Goal: Information Seeking & Learning: Find specific fact

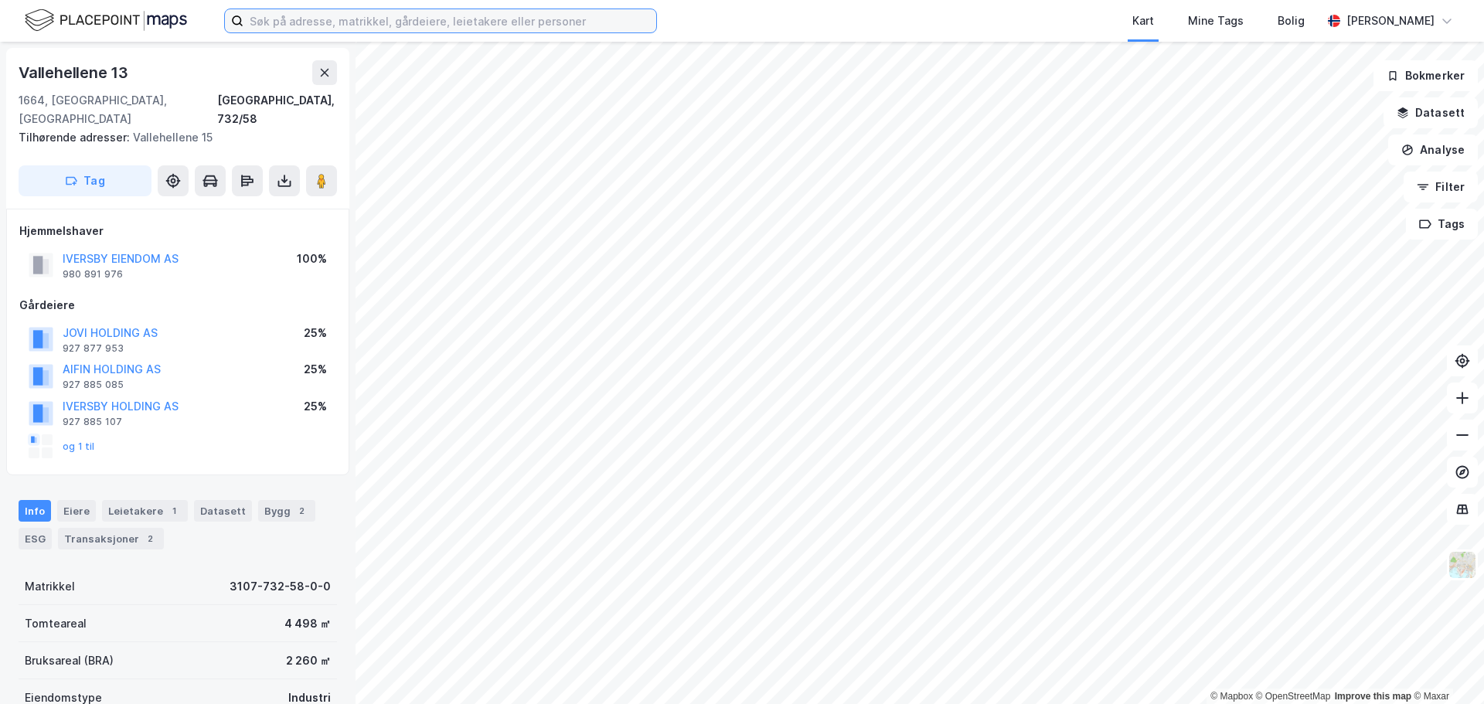
click at [331, 19] on input at bounding box center [449, 20] width 413 height 23
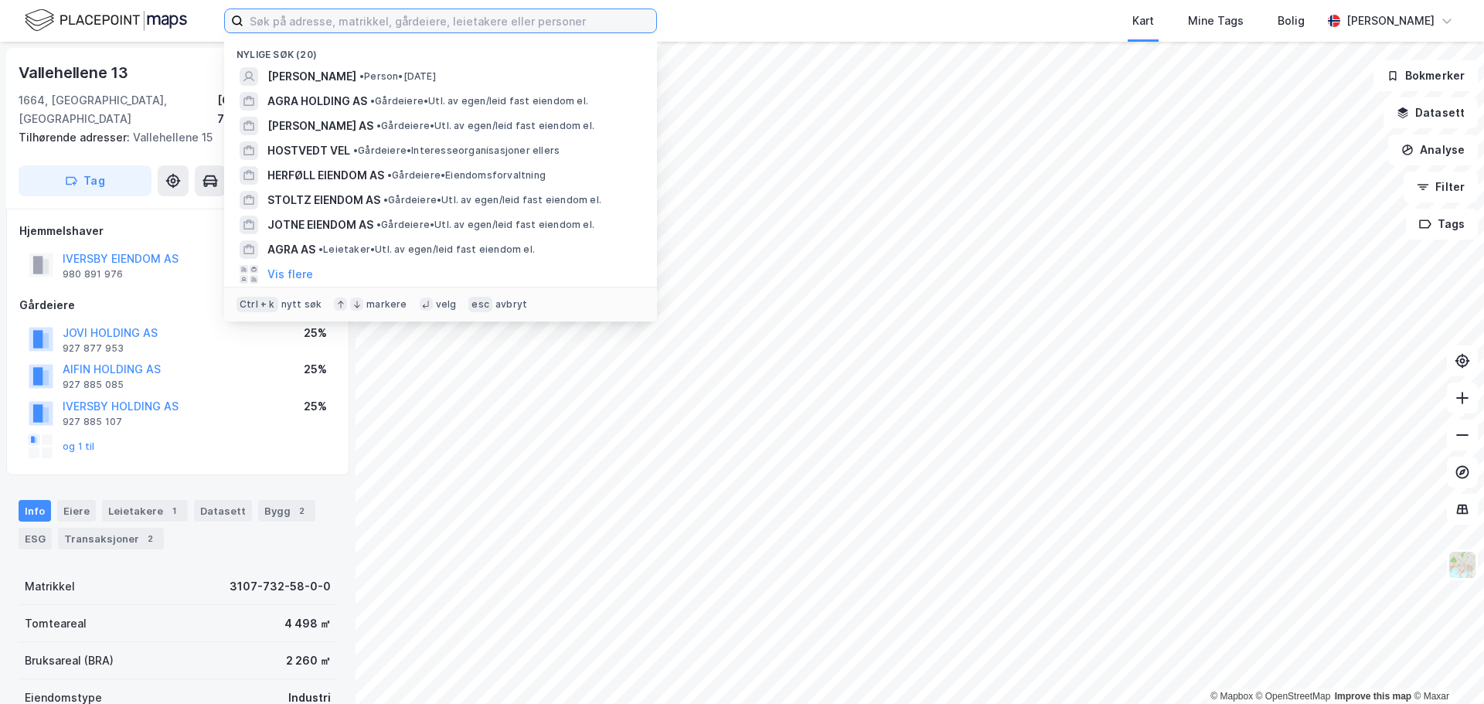
click at [363, 12] on input at bounding box center [449, 20] width 413 height 23
paste input "Grenseveien 11"
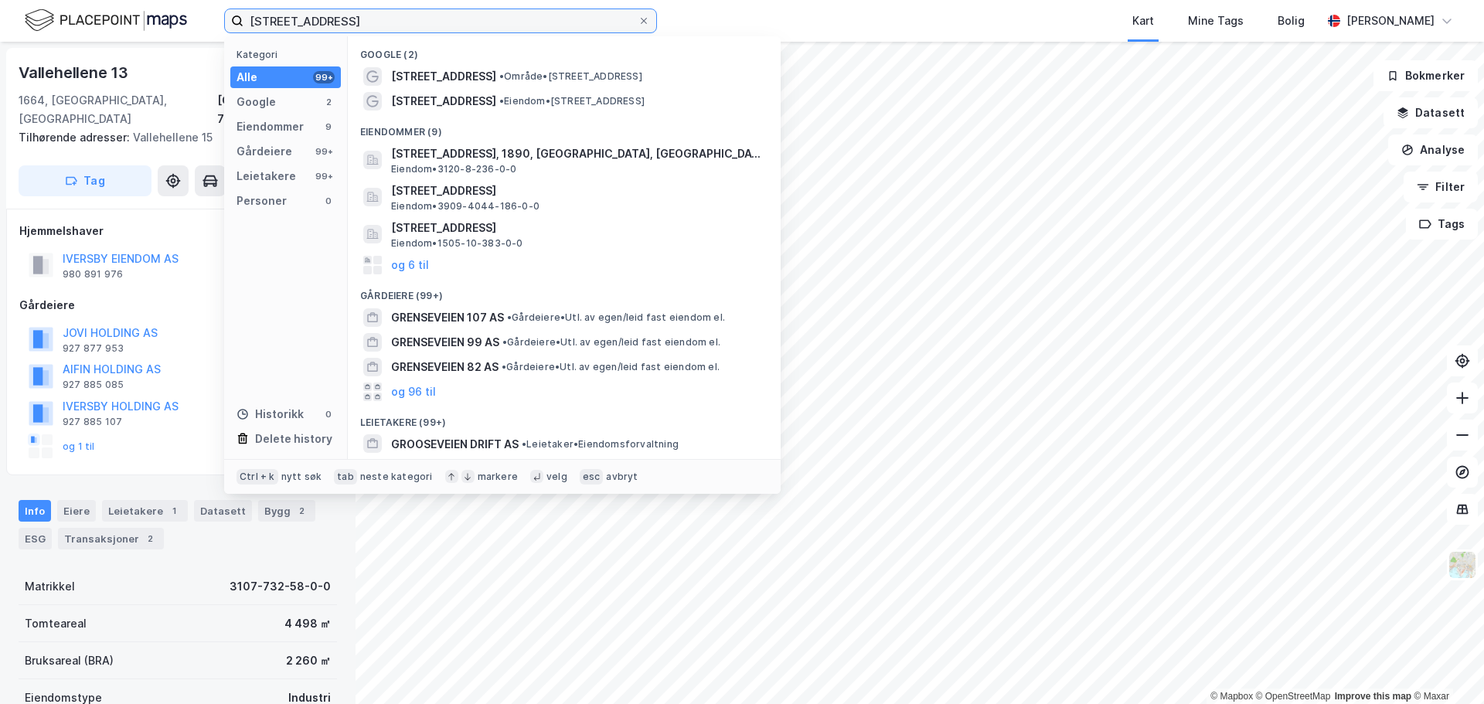
scroll to position [71, 0]
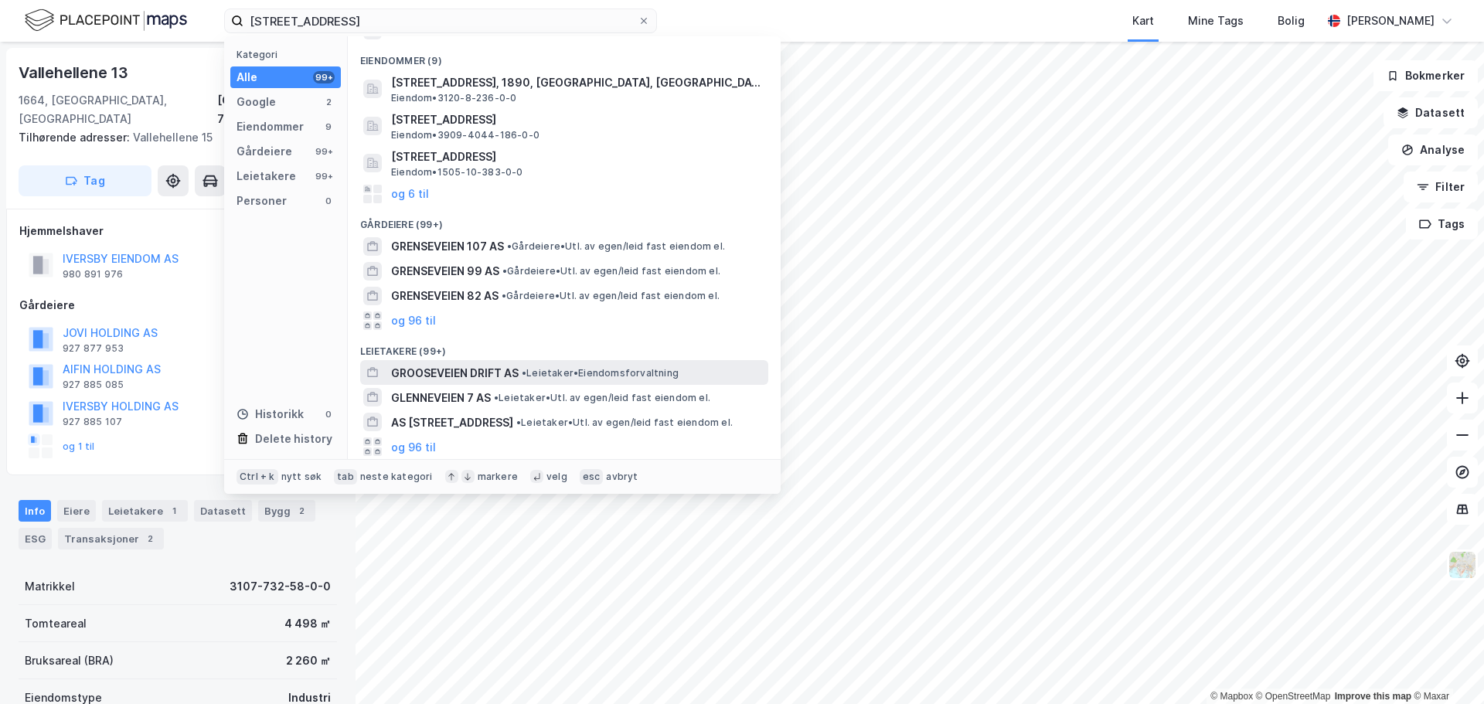
click at [540, 371] on span "• Leietaker • Eiendomsforvaltning" at bounding box center [600, 373] width 157 height 12
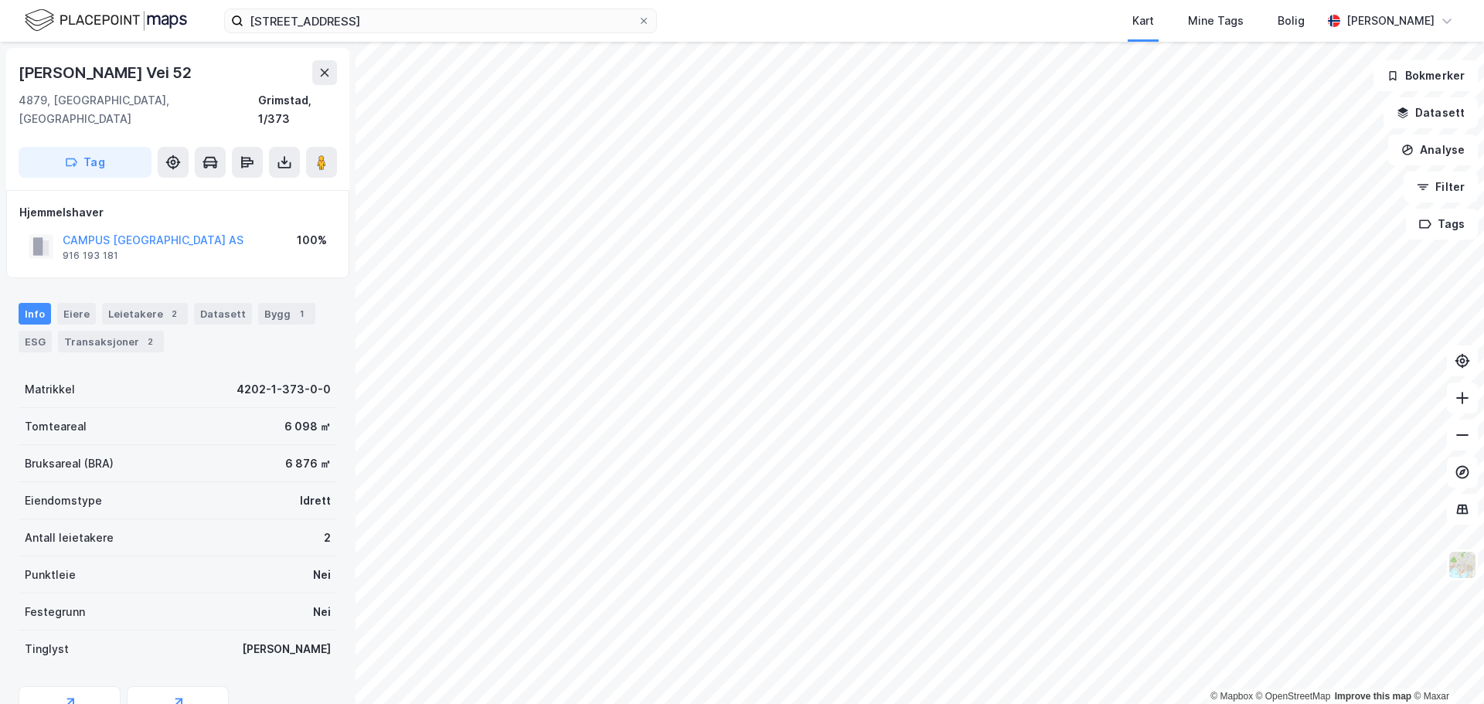
click at [184, 231] on div "CAMPUS GRIMSTAD ARENA AS" at bounding box center [153, 240] width 181 height 19
click at [0, 0] on button "CAMPUS GRIMSTAD ARENA AS" at bounding box center [0, 0] width 0 height 0
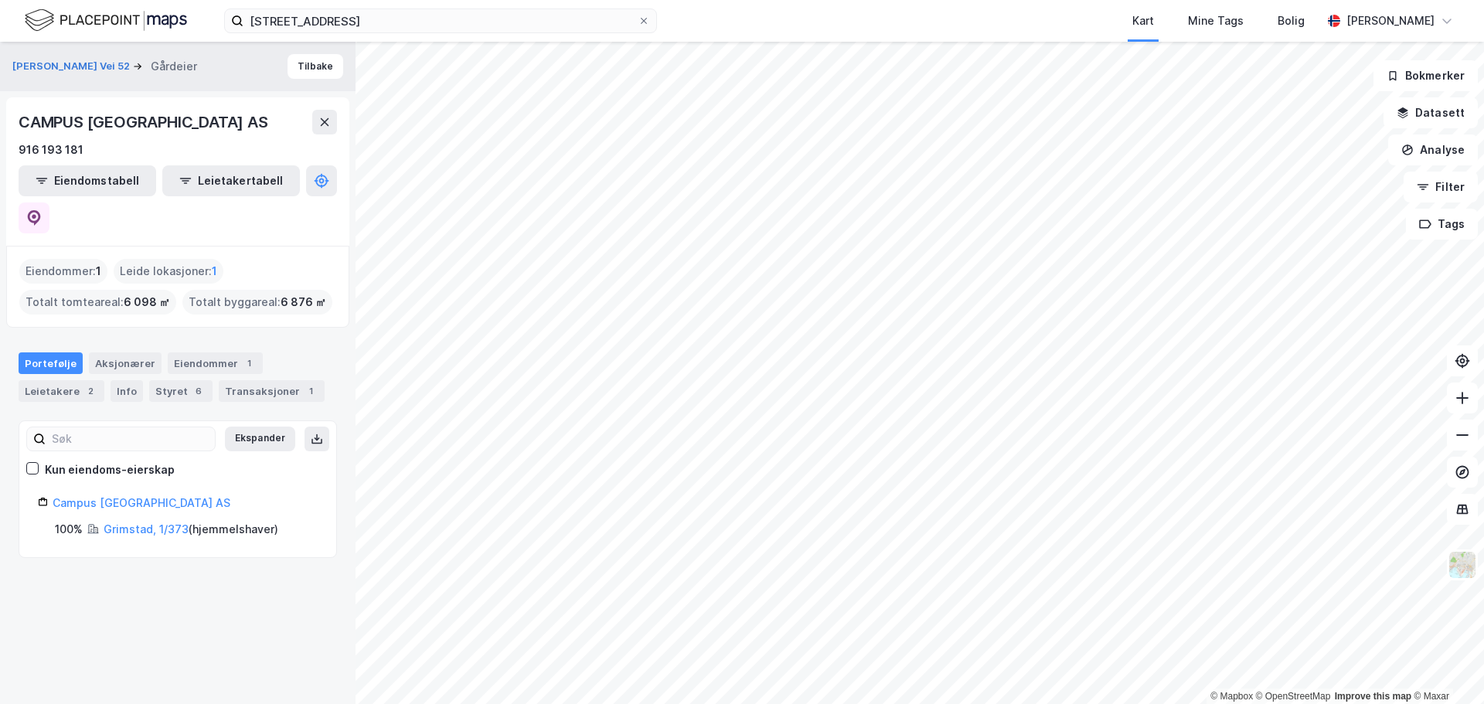
click at [809, 703] on html "Grenseveien 11 Kart Mine Tags Bolig Almir Maltez © Mapbox © OpenStreetMap Impro…" at bounding box center [742, 352] width 1484 height 704
click at [731, 703] on html "Grenseveien 11 Kart Mine Tags Bolig Almir Maltez © Mapbox © OpenStreetMap Impro…" at bounding box center [742, 352] width 1484 height 704
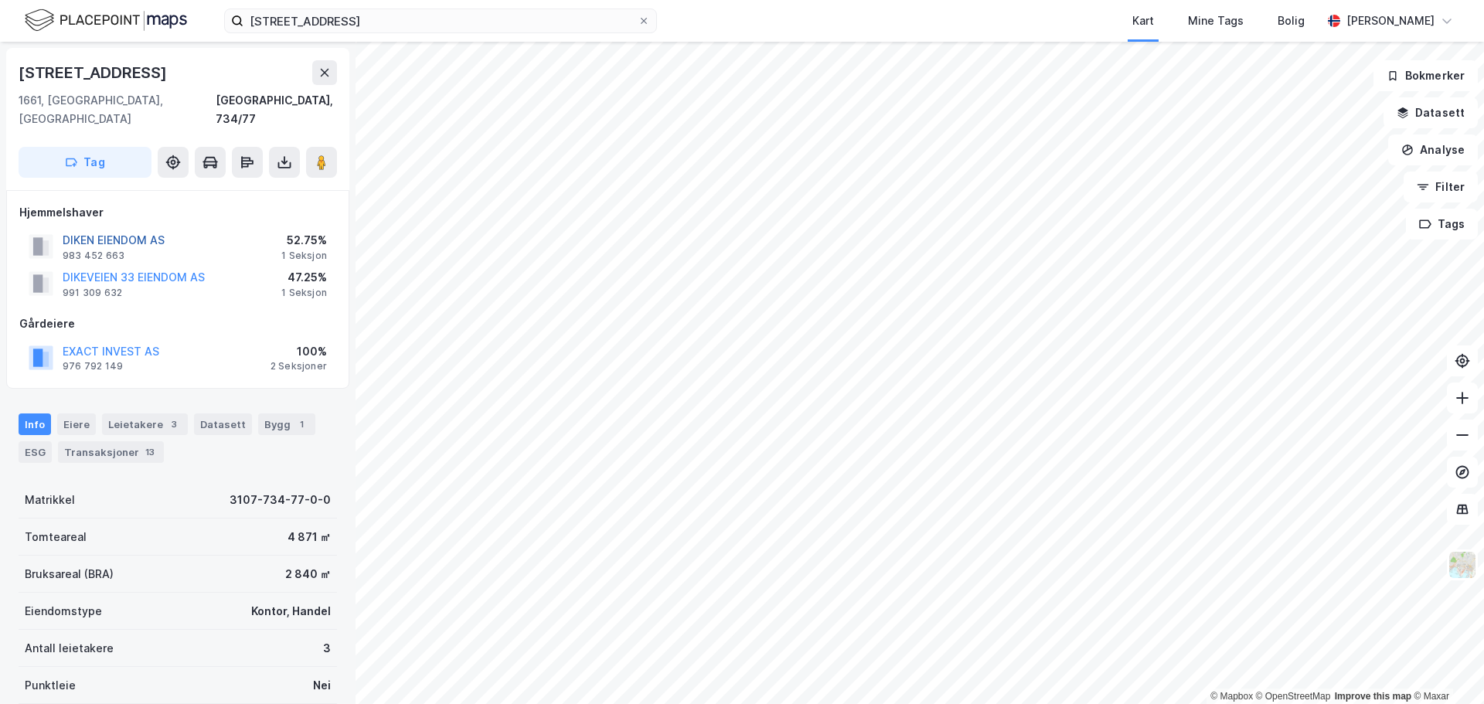
click at [0, 0] on button "DIKEN EIENDOM AS" at bounding box center [0, 0] width 0 height 0
click at [0, 0] on button "EXACT INVEST AS" at bounding box center [0, 0] width 0 height 0
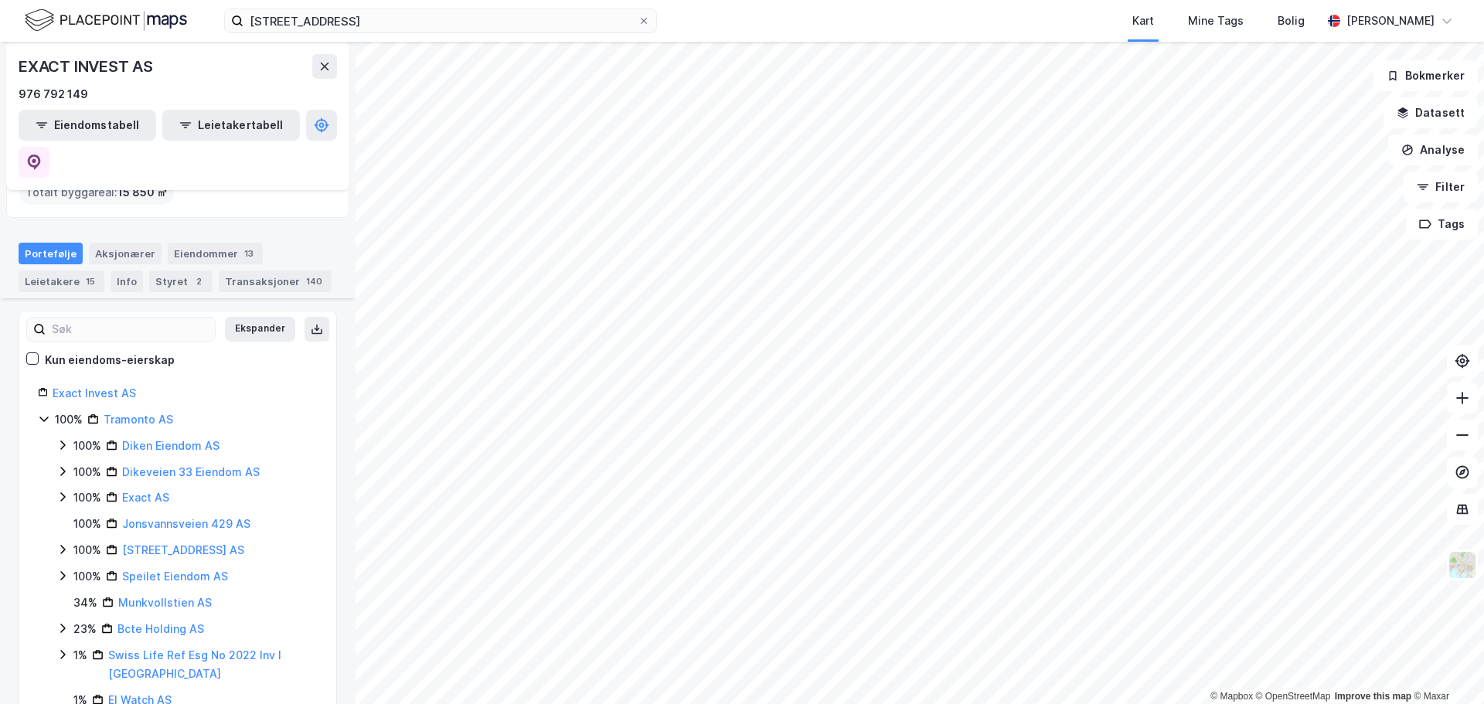
scroll to position [150, 0]
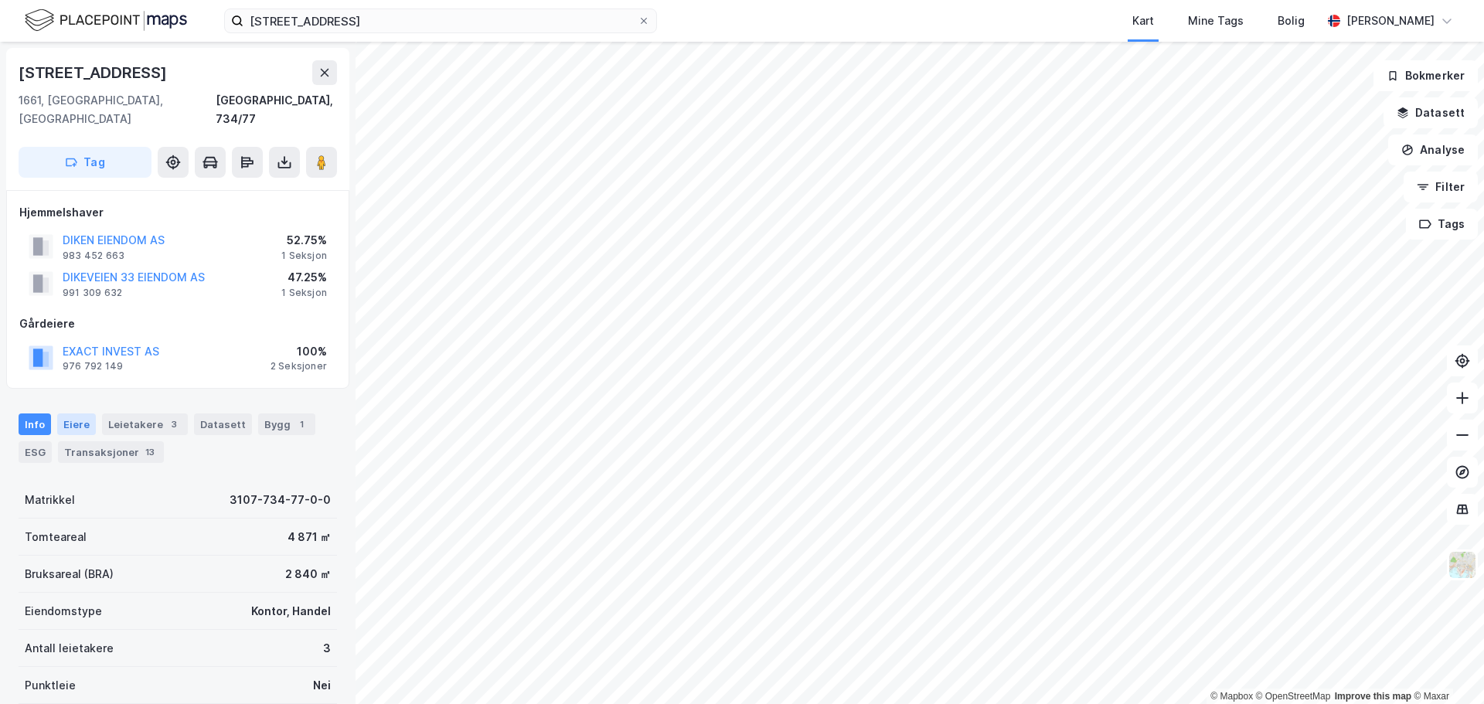
click at [66, 414] on div "Eiere" at bounding box center [76, 425] width 39 height 22
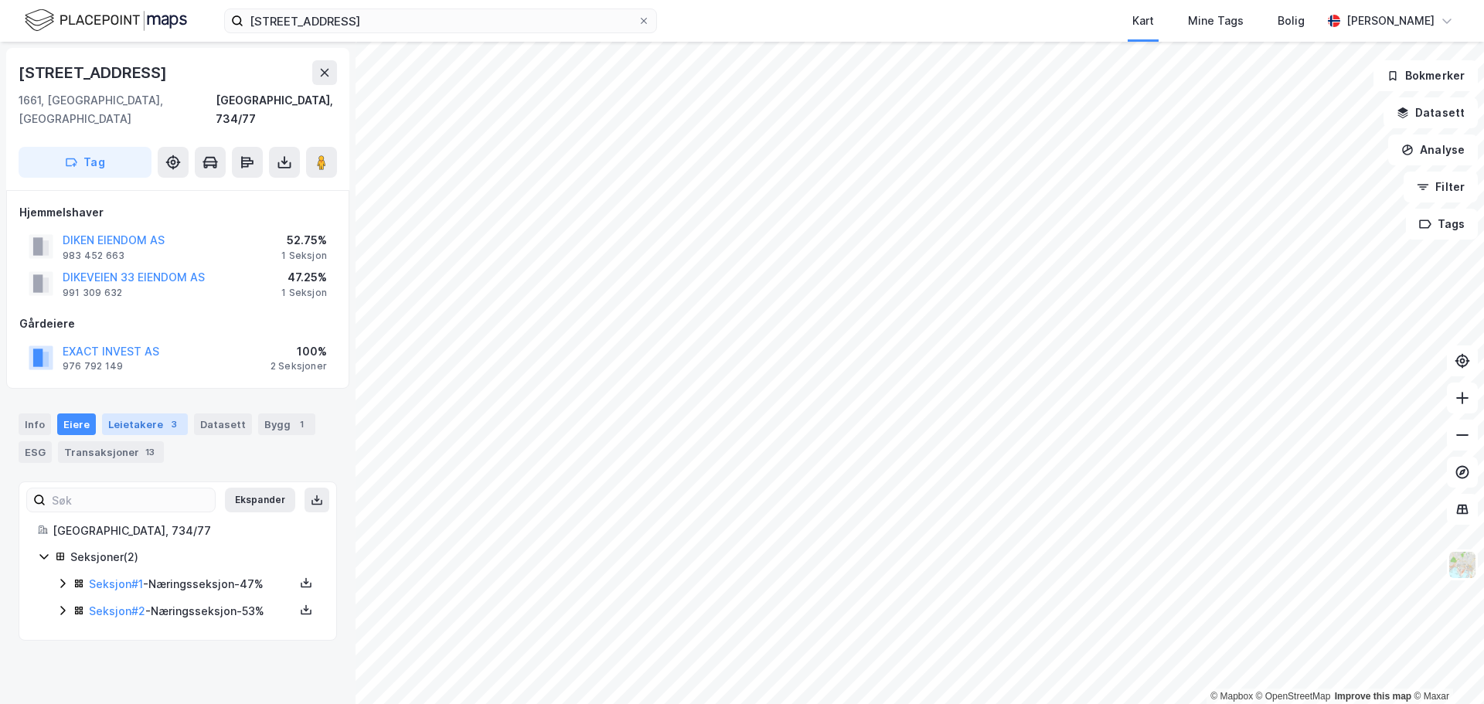
click at [134, 414] on div "Leietakere 3" at bounding box center [145, 425] width 86 height 22
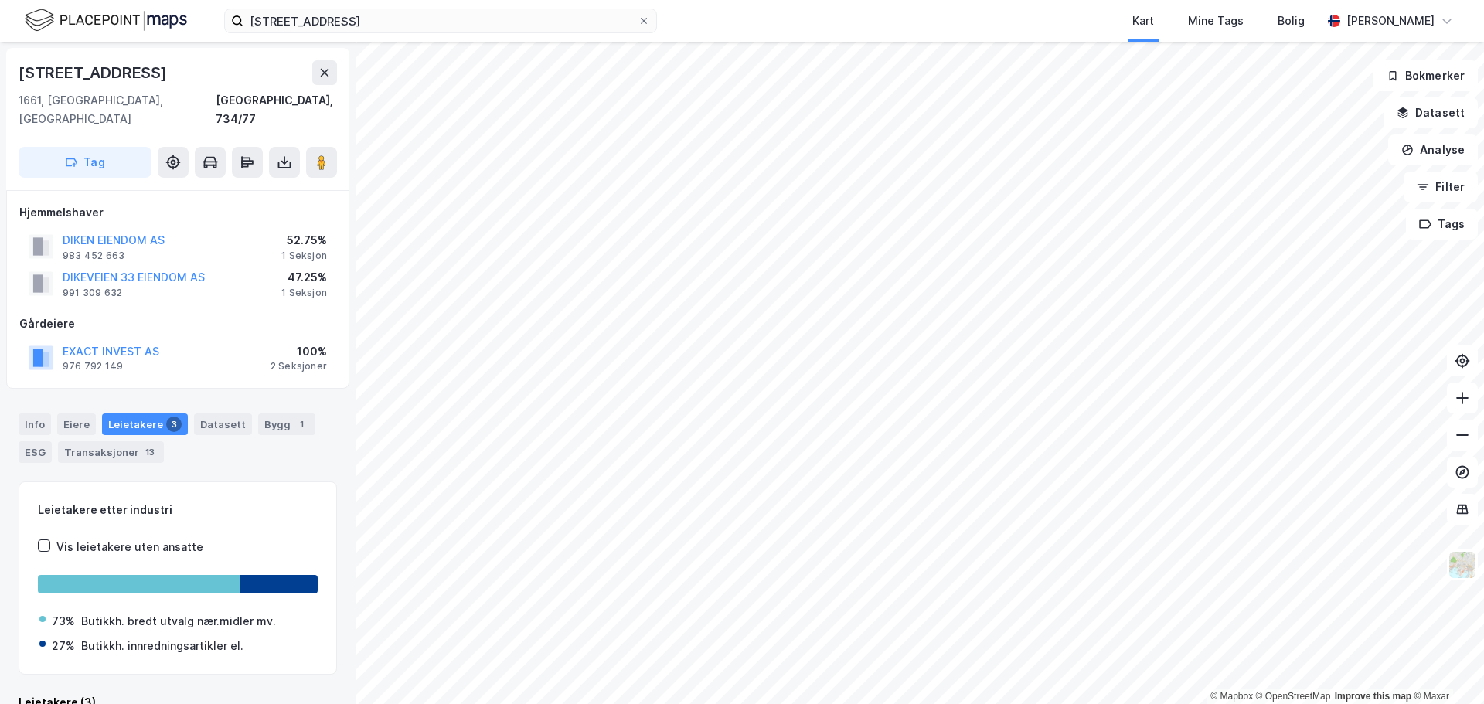
click at [127, 414] on div "Leietakere 3" at bounding box center [145, 425] width 86 height 22
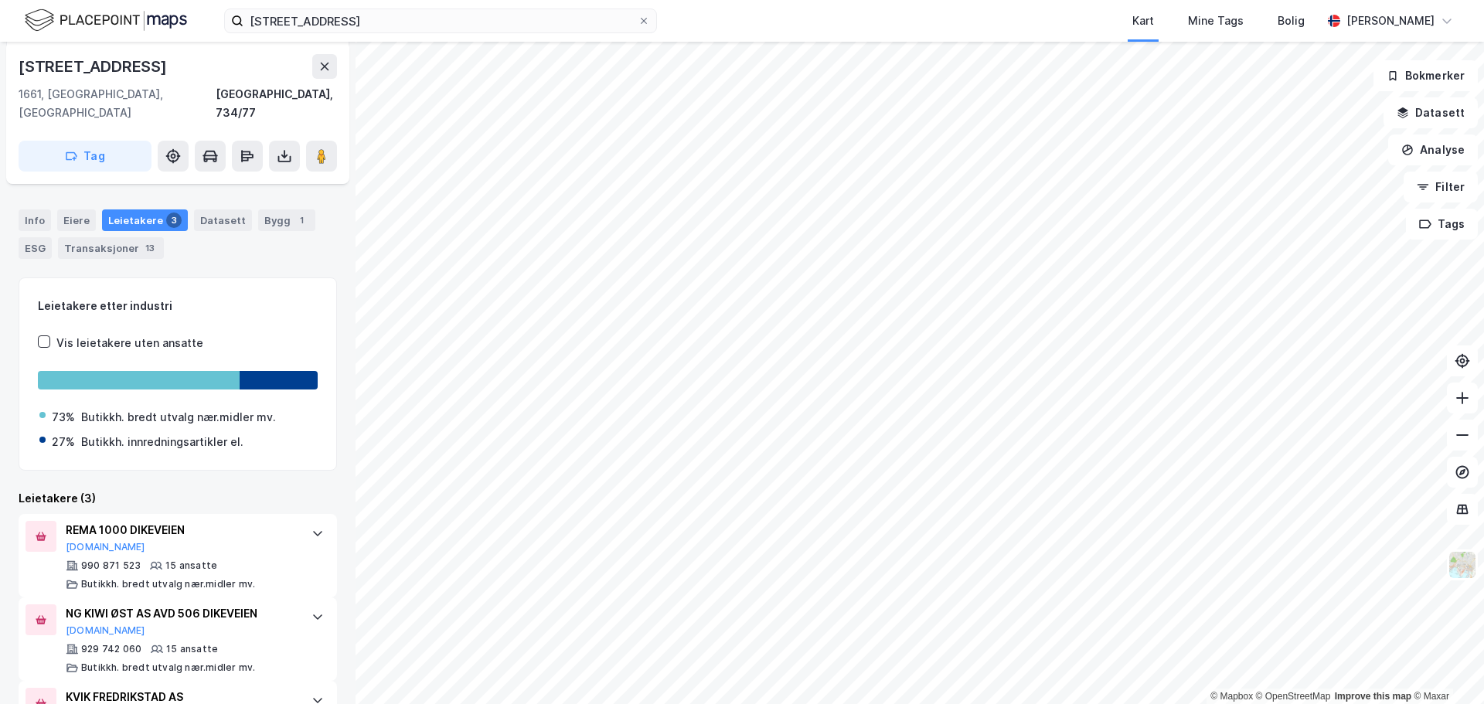
scroll to position [187, 0]
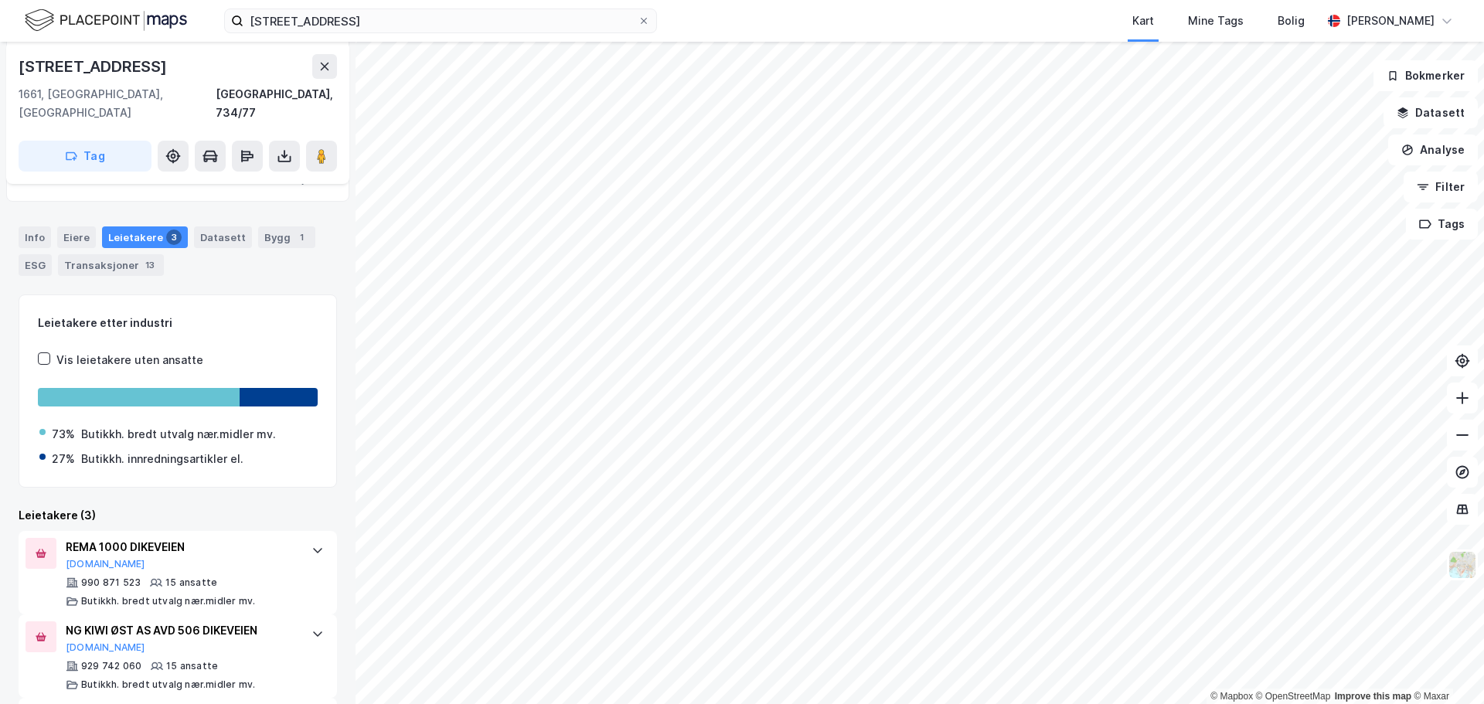
click at [124, 226] on div "Leietakere 3" at bounding box center [145, 237] width 86 height 22
click at [142, 226] on div "Leietakere 3" at bounding box center [145, 237] width 86 height 22
click at [79, 226] on div "Eiere" at bounding box center [76, 237] width 39 height 22
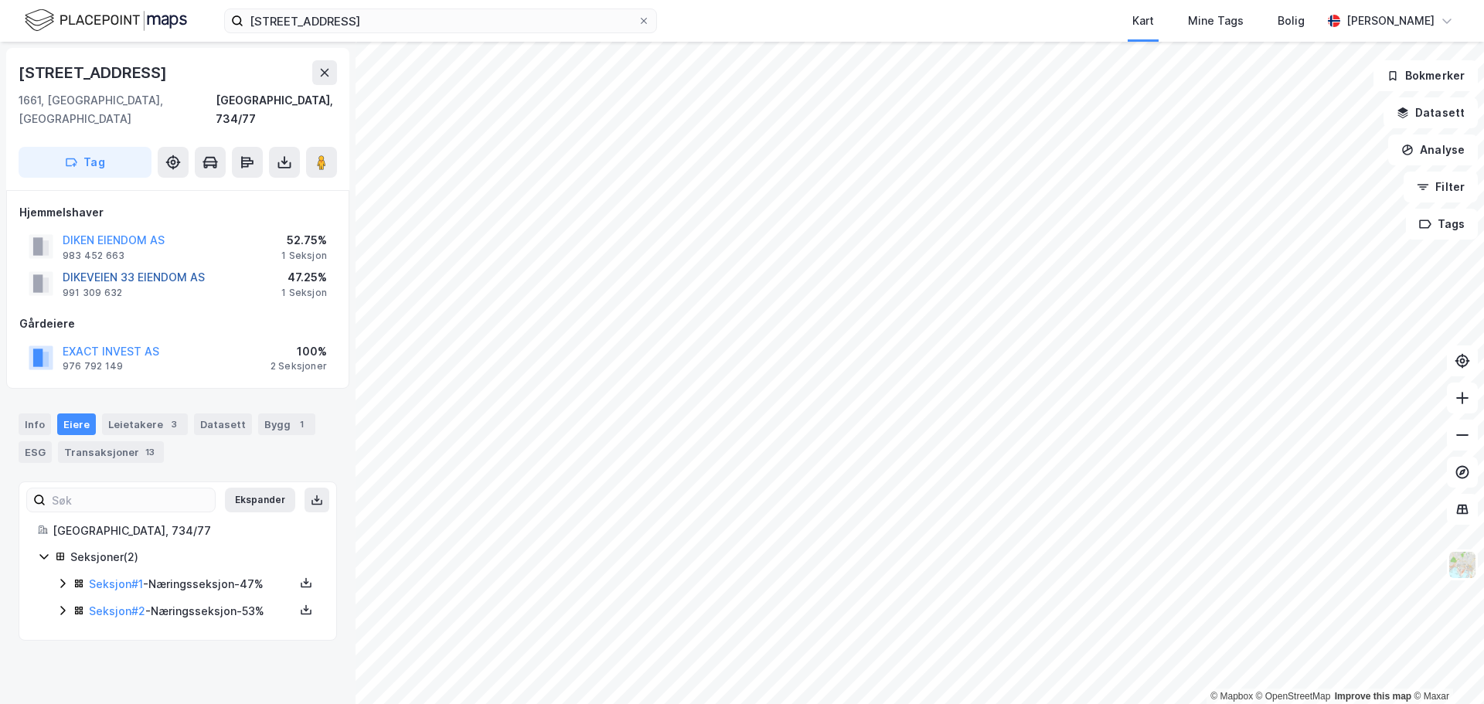
click at [0, 0] on button "DIKEVEIEN 33 EIENDOM AS" at bounding box center [0, 0] width 0 height 0
click at [0, 0] on button "DIKEN EIENDOM AS" at bounding box center [0, 0] width 0 height 0
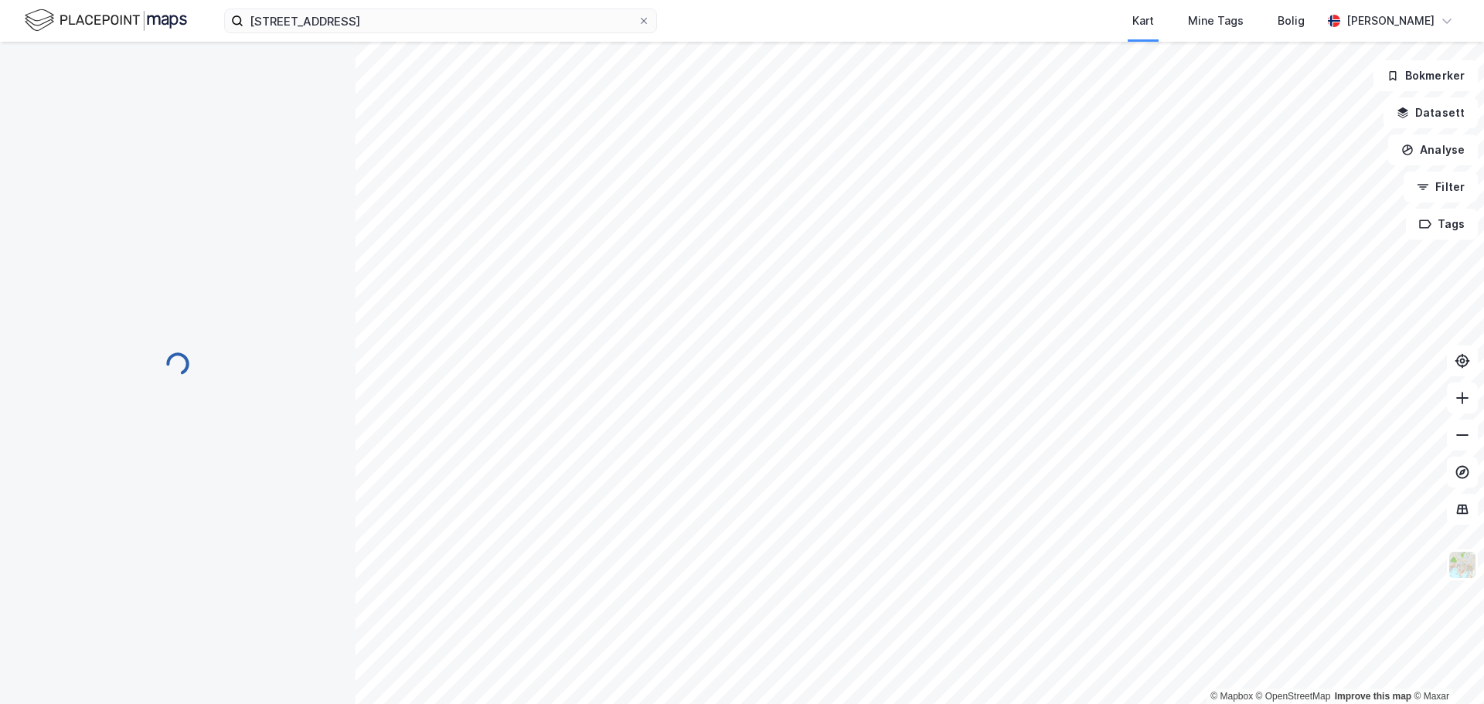
scroll to position [12, 0]
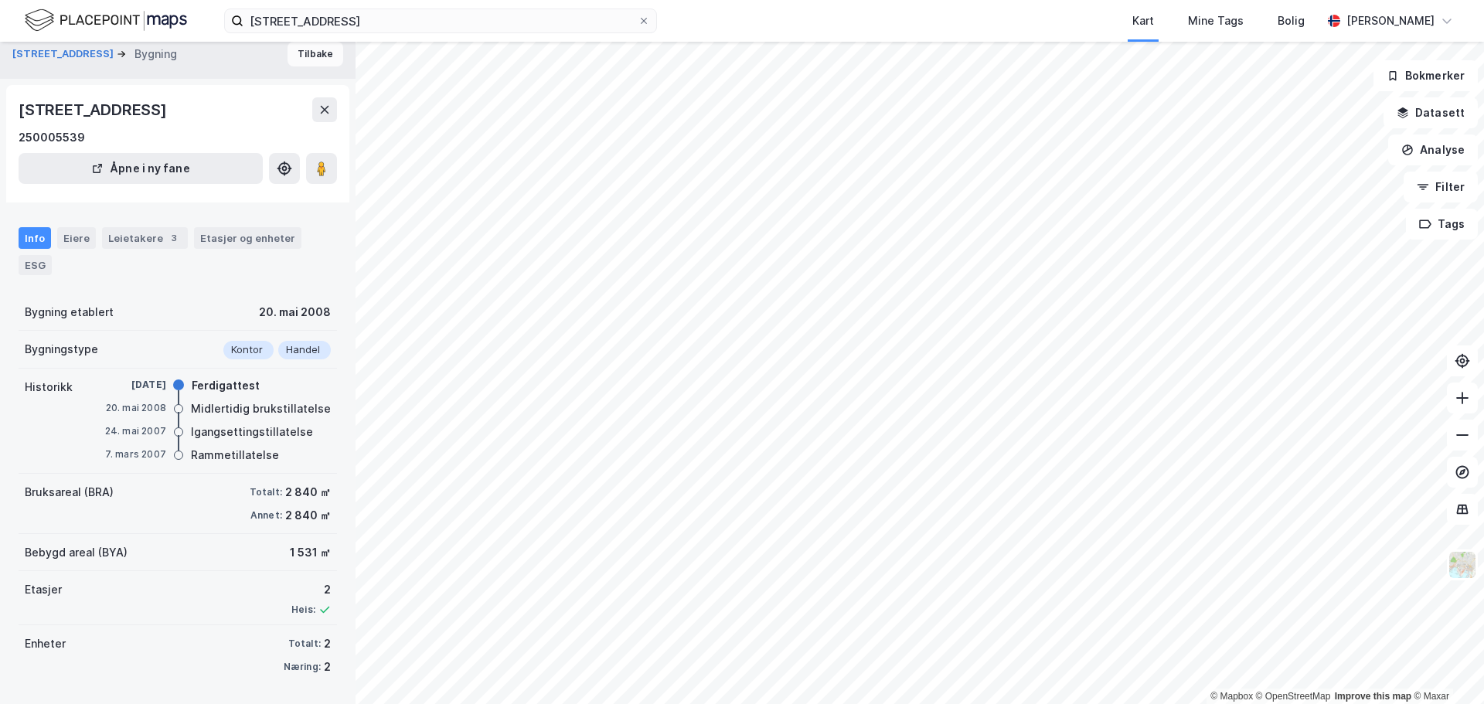
click at [292, 53] on button "Tilbake" at bounding box center [316, 54] width 56 height 25
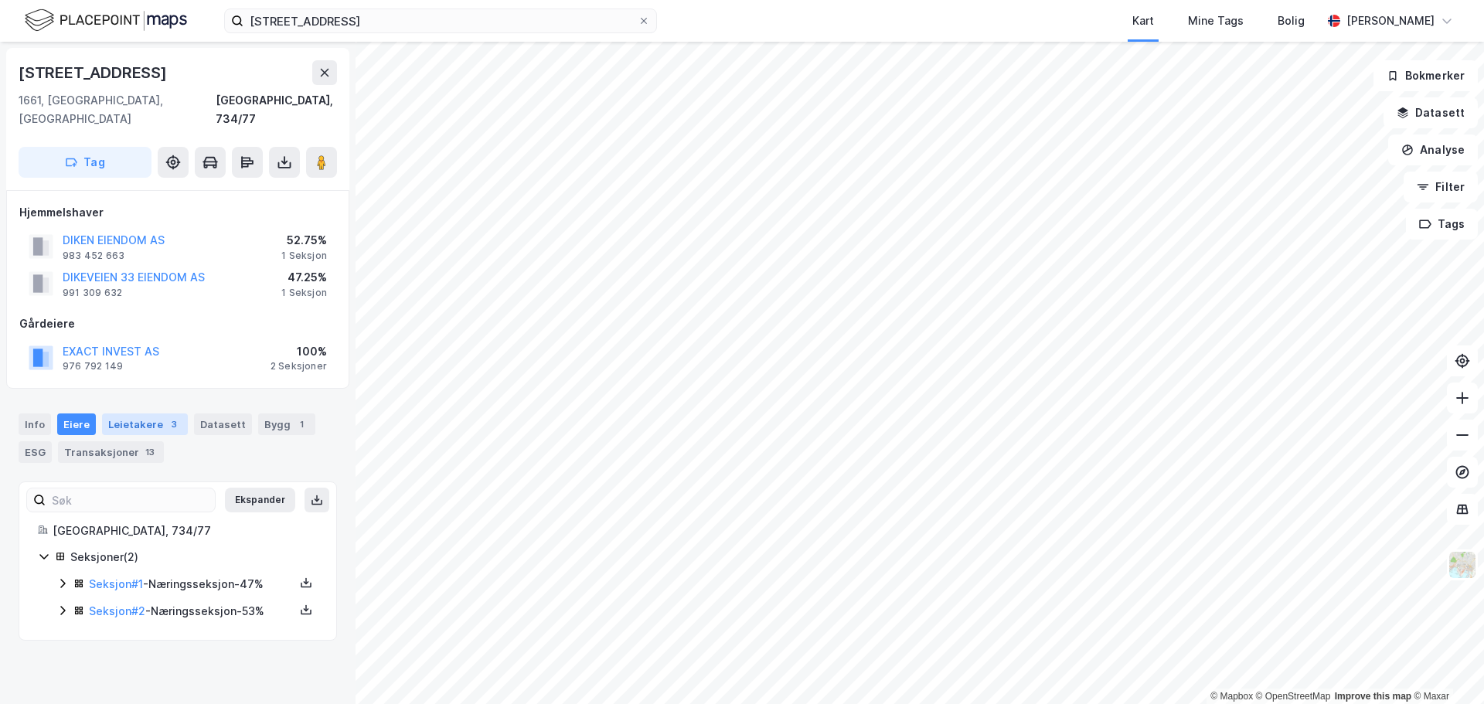
click at [128, 414] on div "Leietakere 3" at bounding box center [145, 425] width 86 height 22
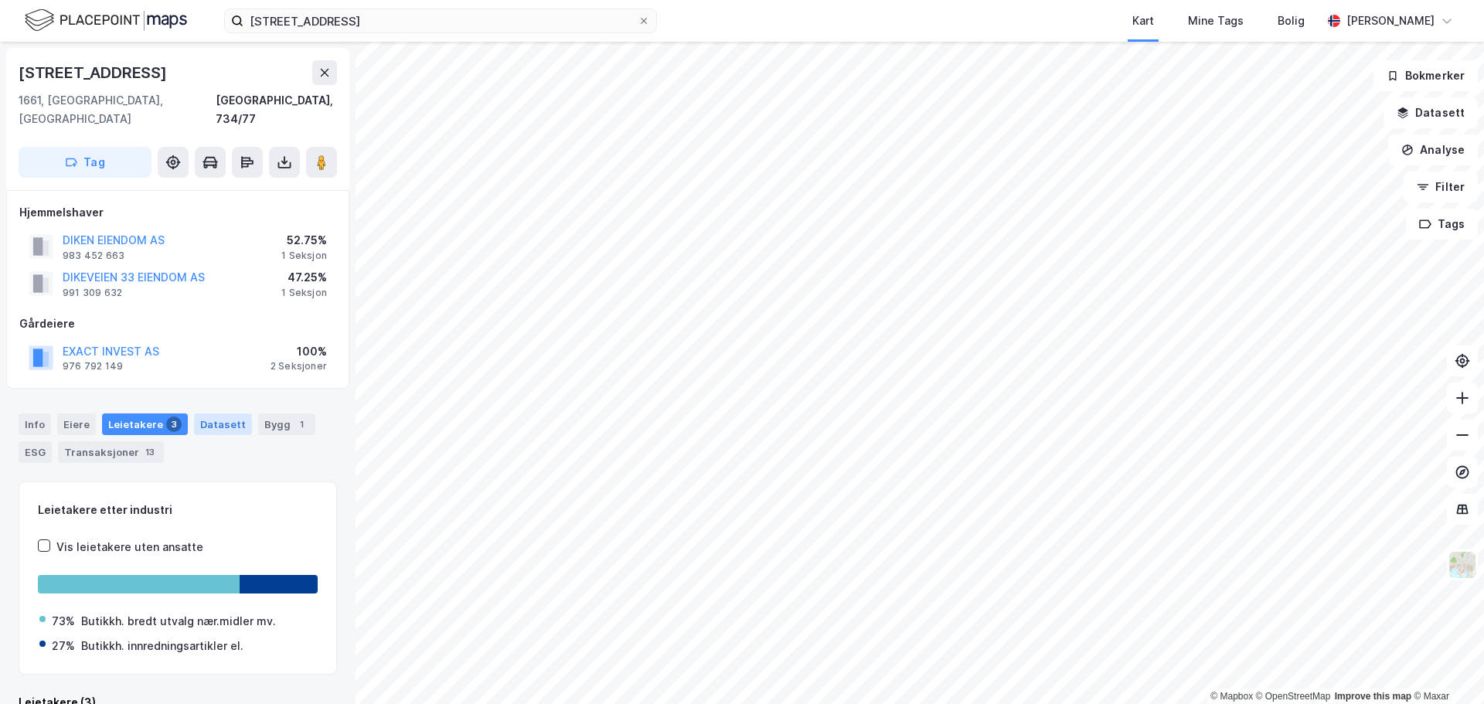
click at [219, 414] on div "Datasett" at bounding box center [223, 425] width 58 height 22
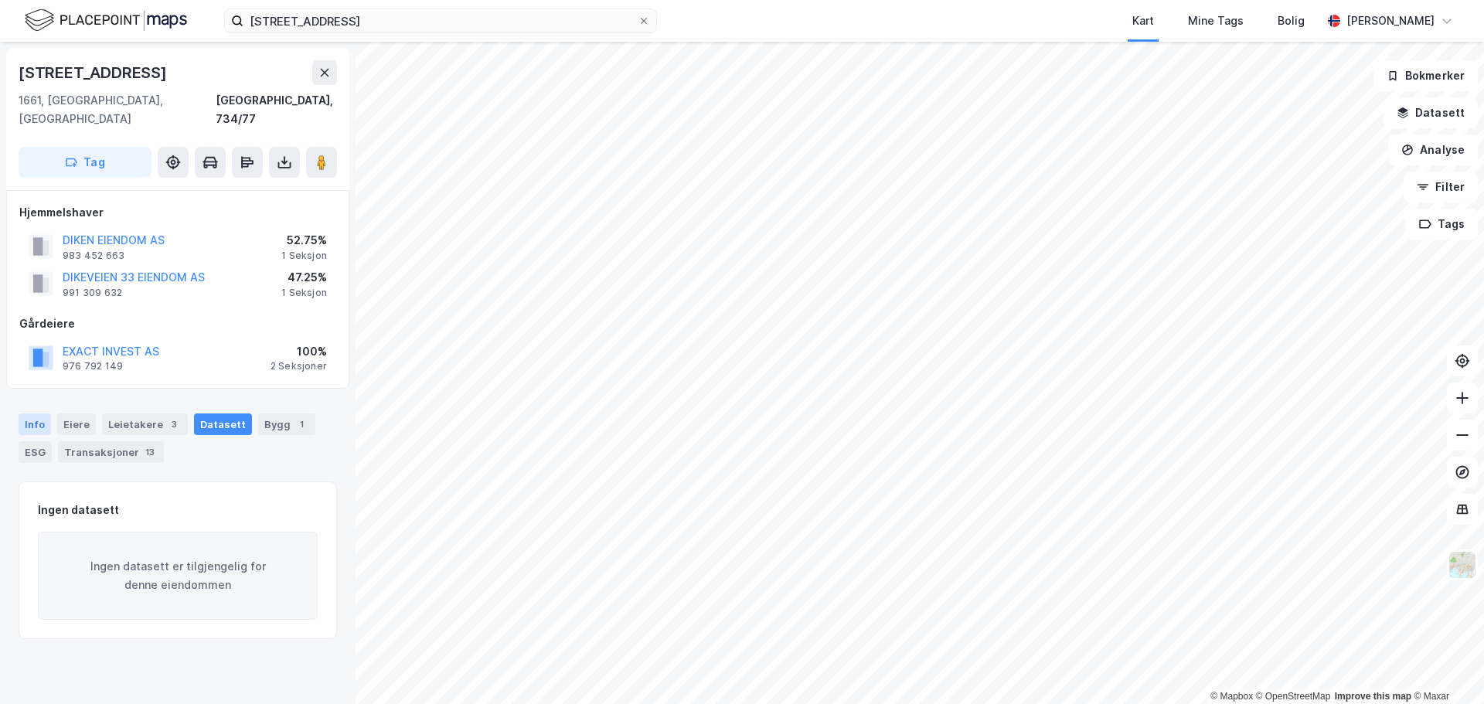
click at [34, 414] on div "Info" at bounding box center [35, 425] width 32 height 22
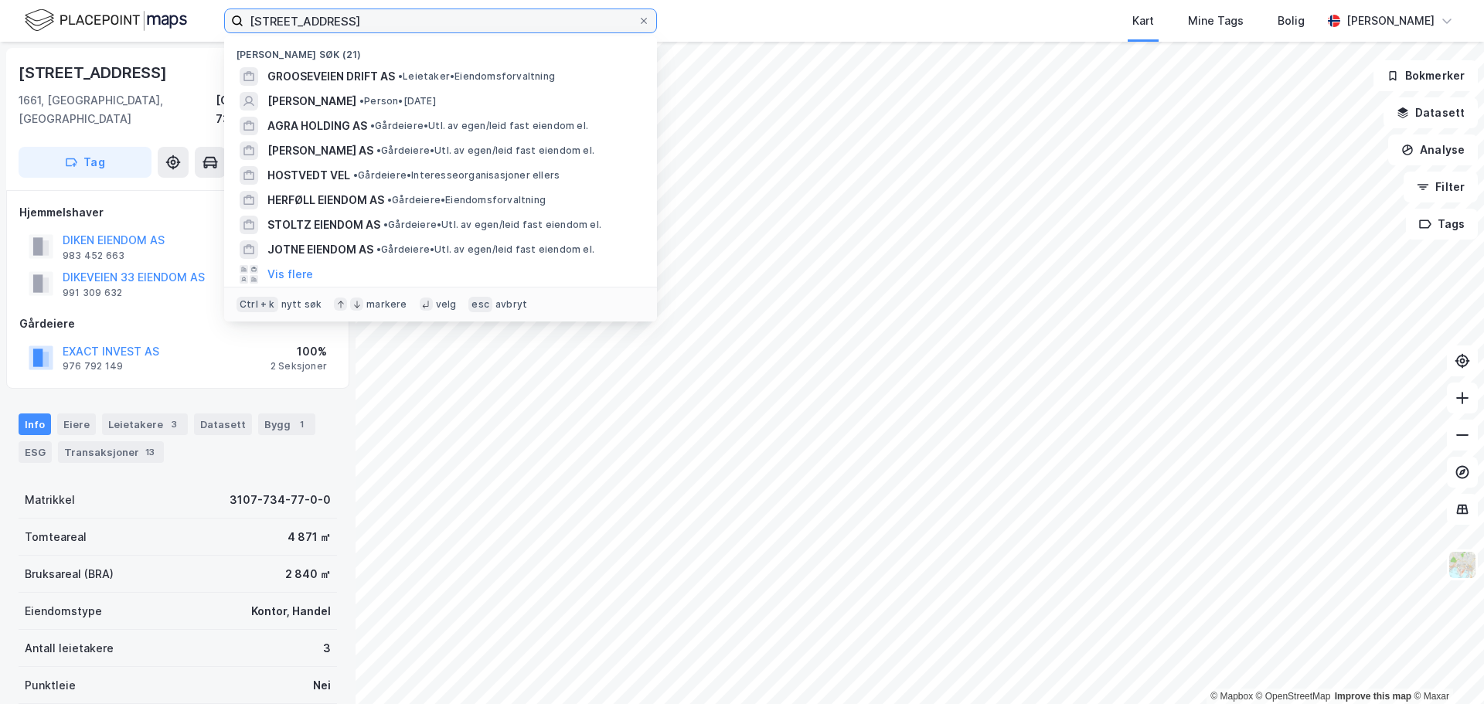
drag, startPoint x: 364, startPoint y: 18, endPoint x: 234, endPoint y: 22, distance: 129.9
click at [234, 22] on label "Grenseveien 11" at bounding box center [440, 21] width 433 height 25
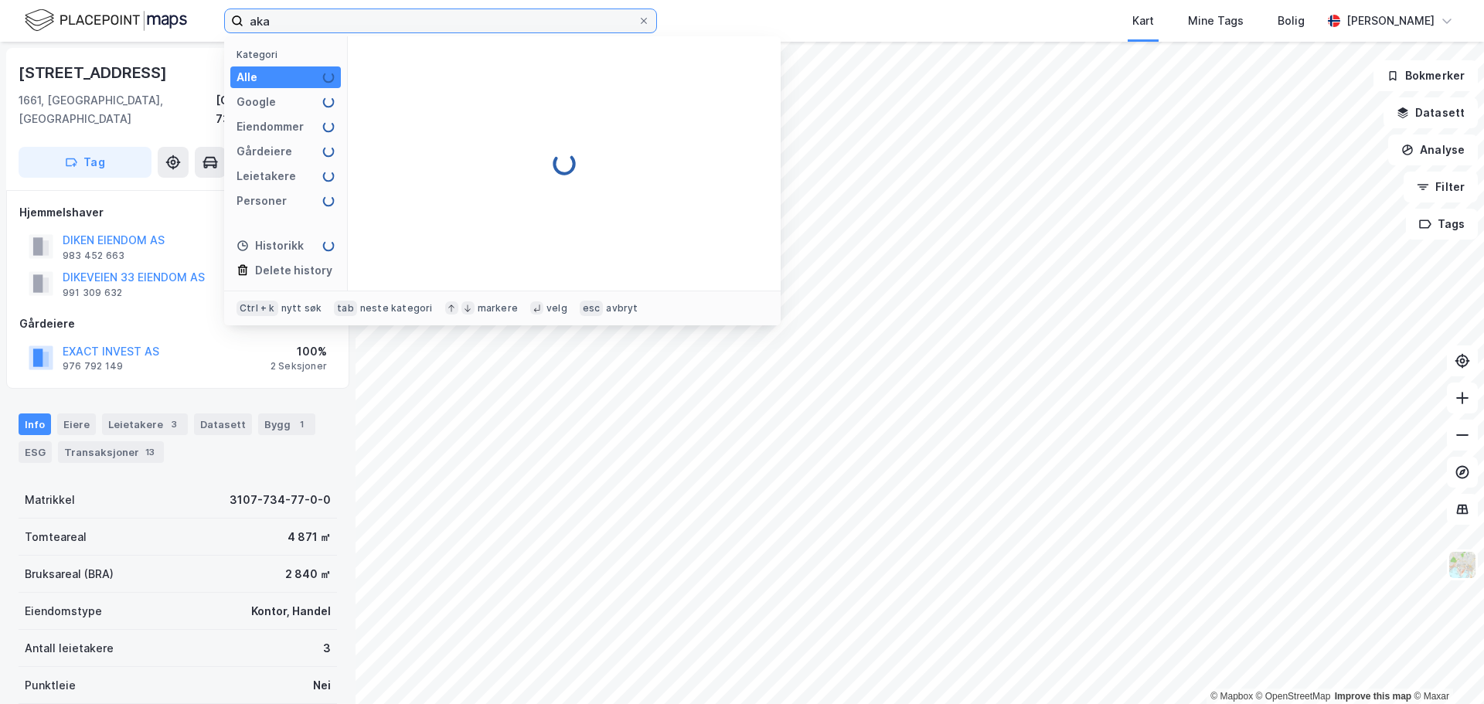
type input "aka"
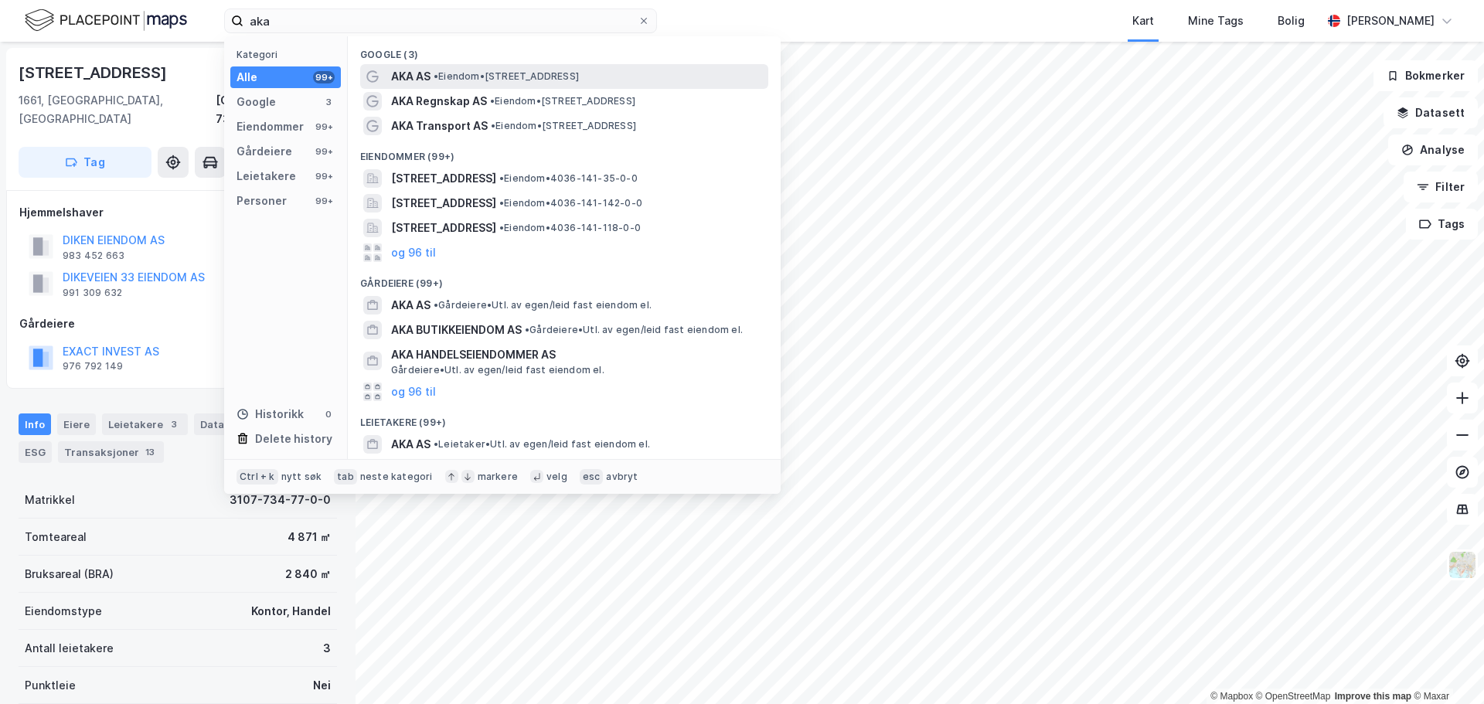
click at [486, 73] on span "• Eiendom • [STREET_ADDRESS]" at bounding box center [506, 76] width 145 height 12
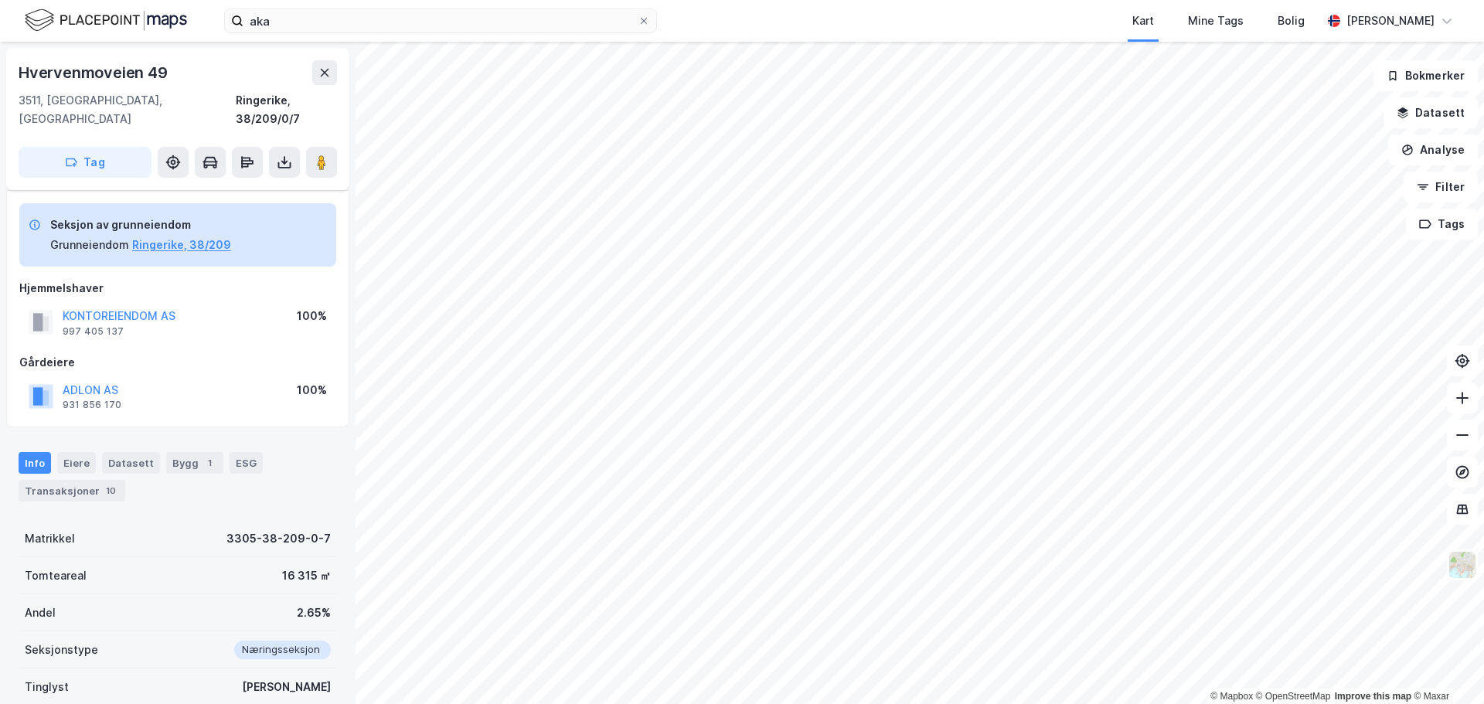
scroll to position [12, 0]
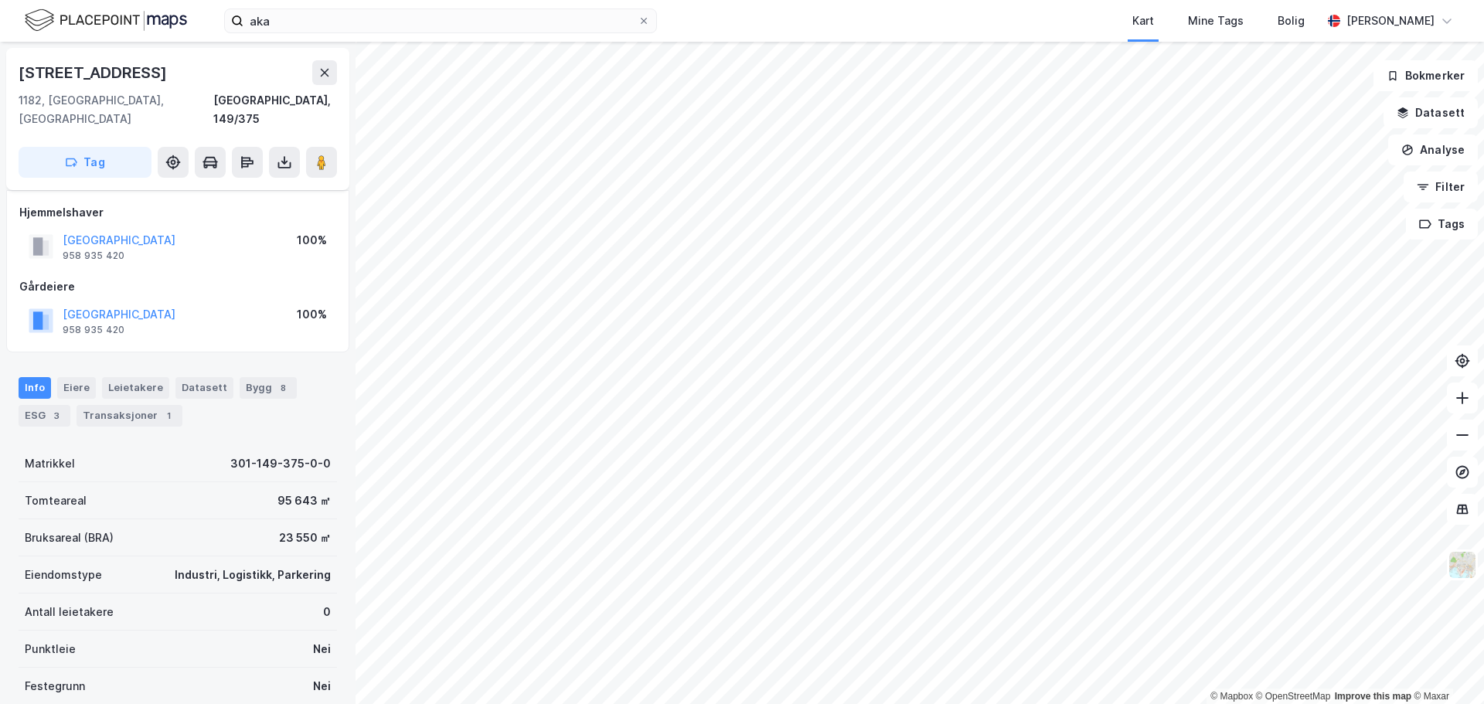
scroll to position [12, 0]
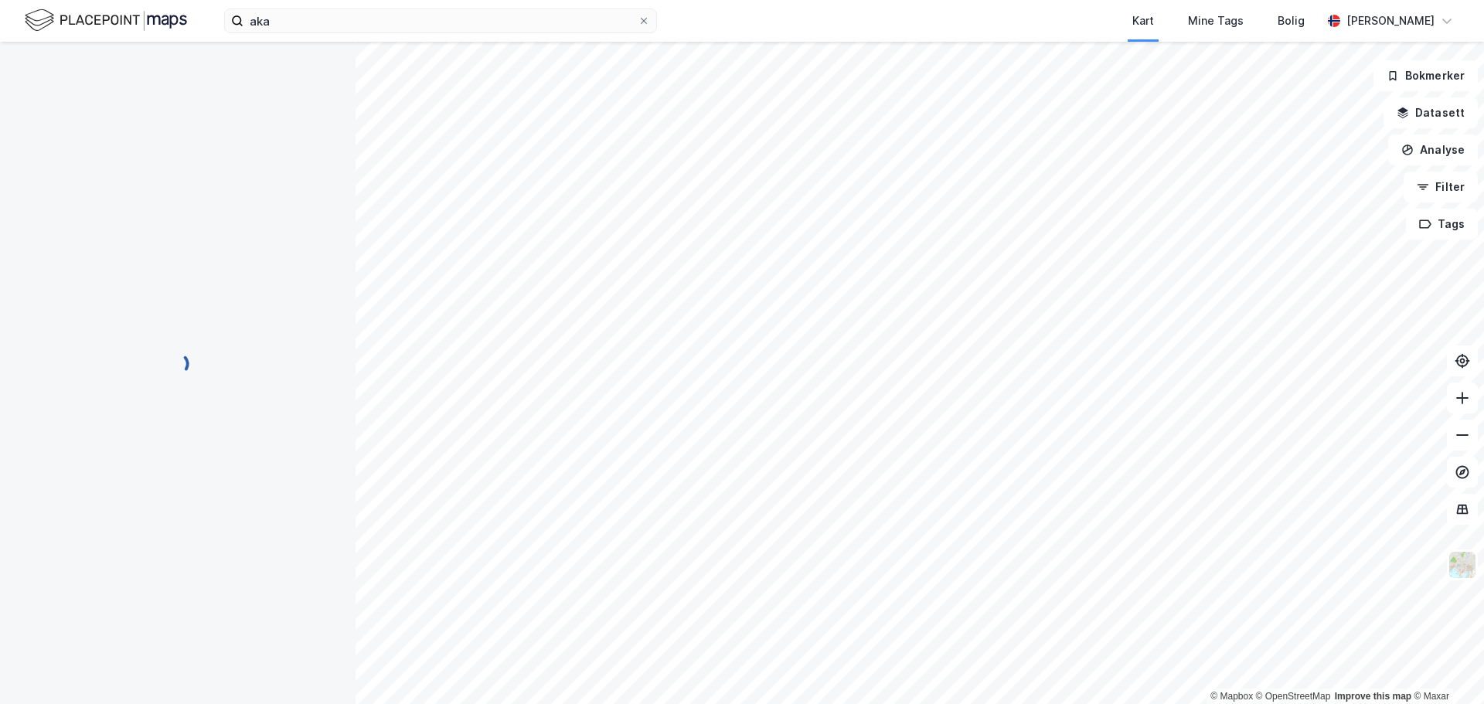
scroll to position [12, 0]
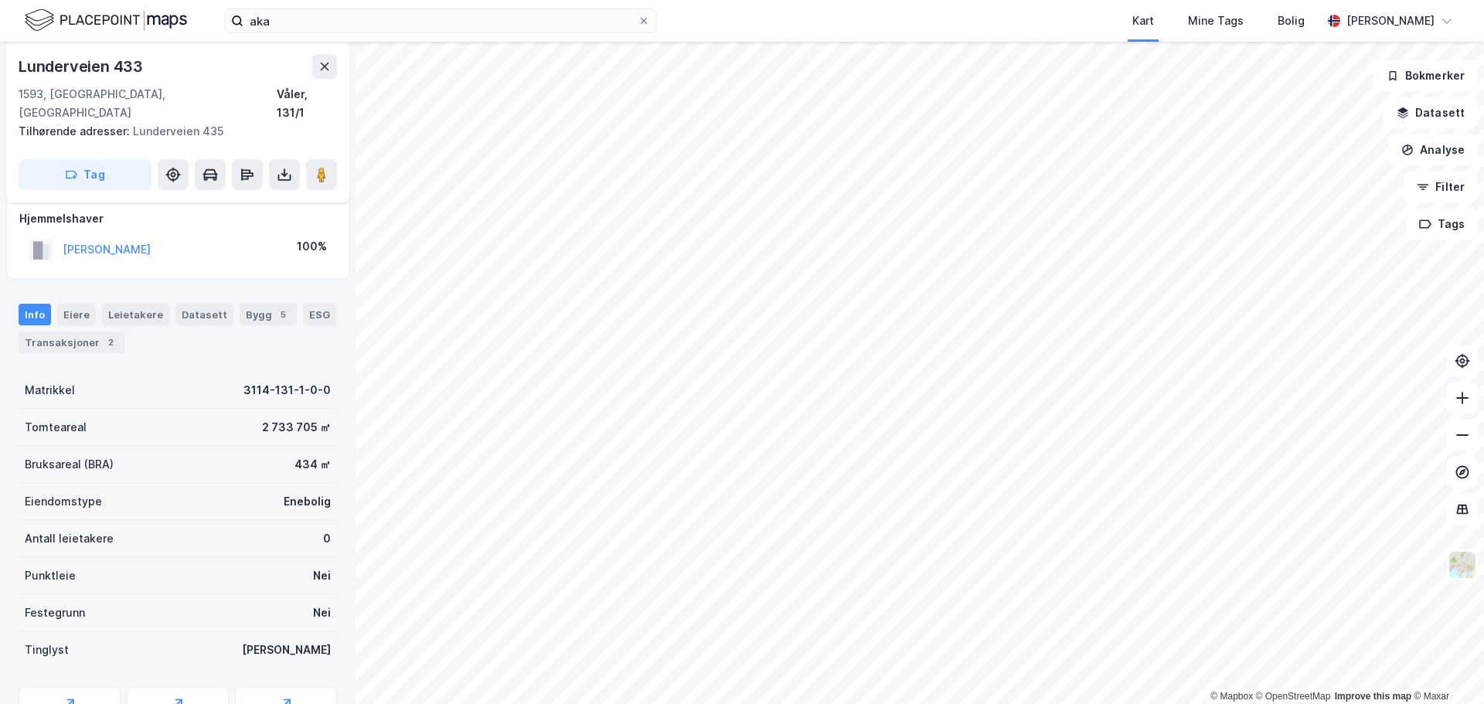
scroll to position [12, 0]
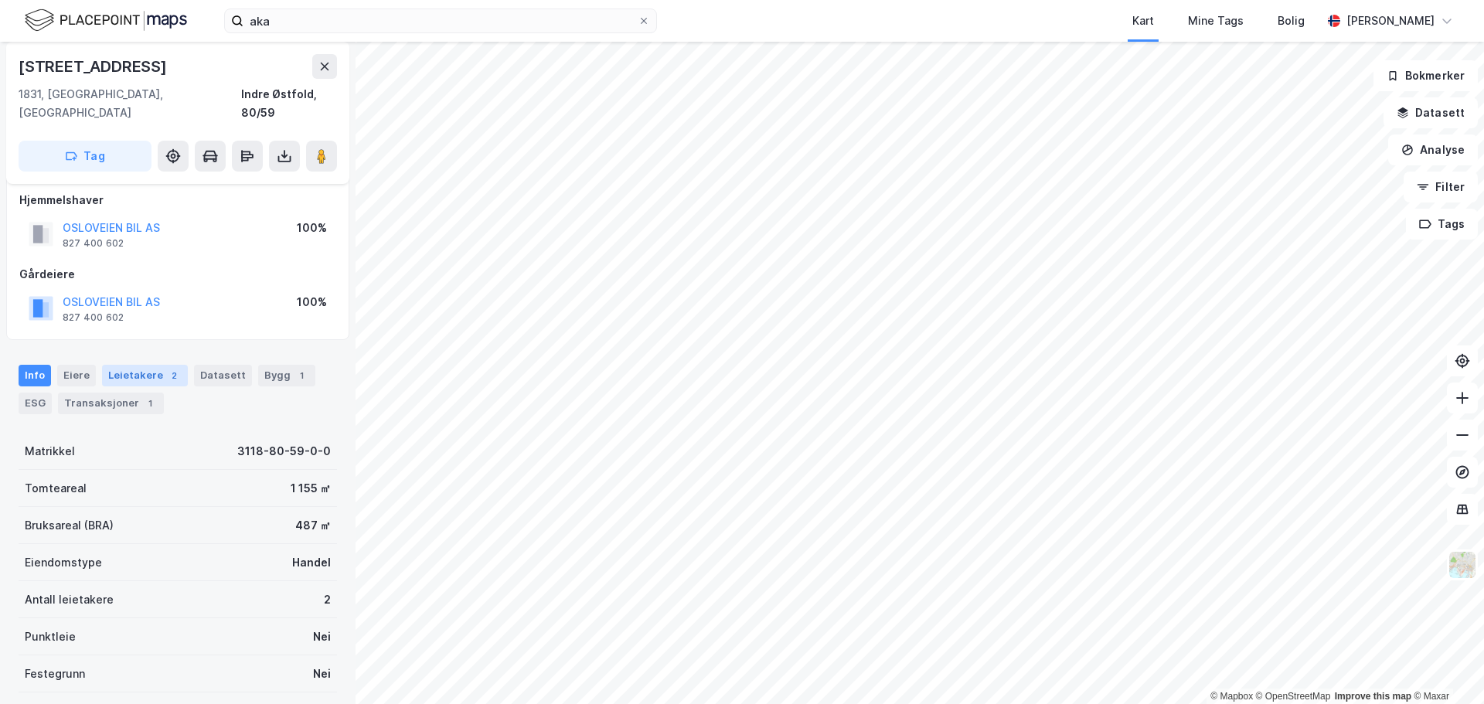
click at [141, 365] on div "Leietakere 2" at bounding box center [145, 376] width 86 height 22
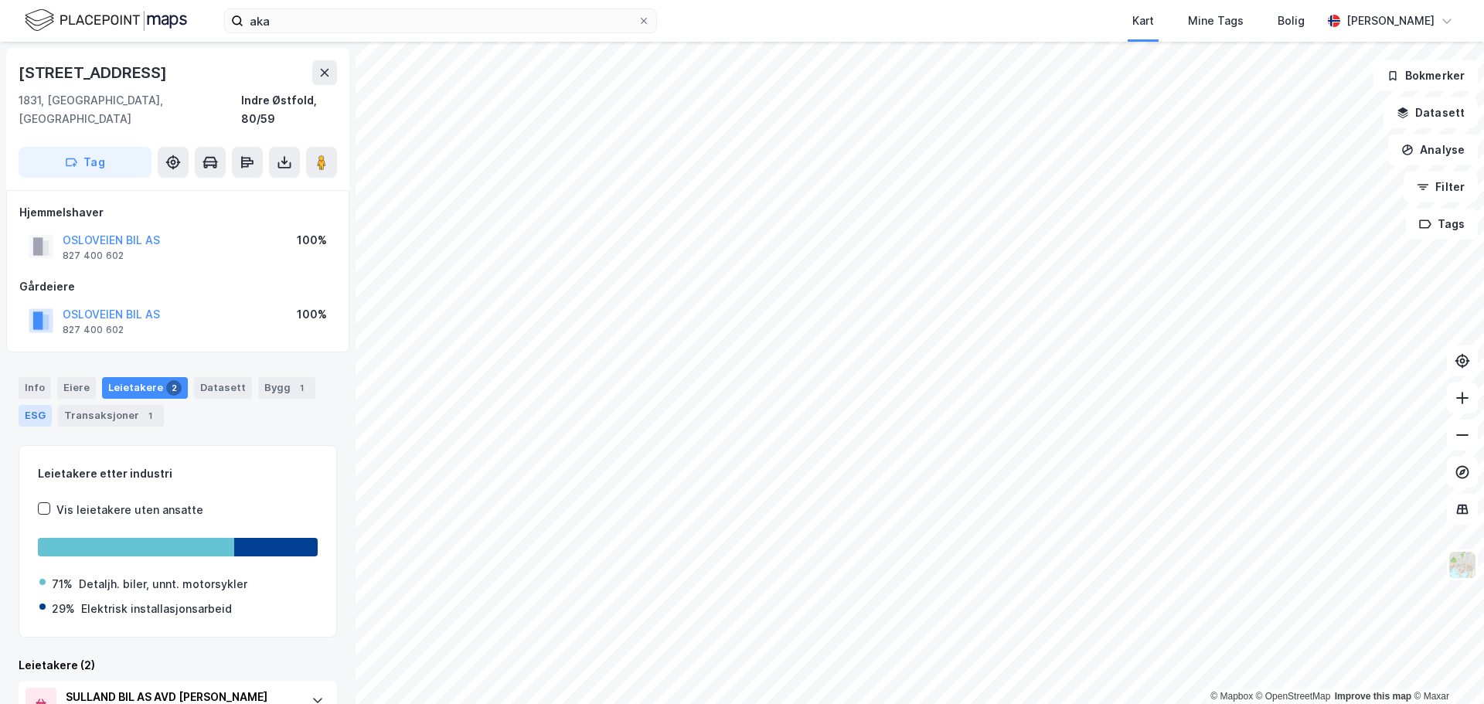
click at [36, 405] on div "ESG" at bounding box center [35, 416] width 33 height 22
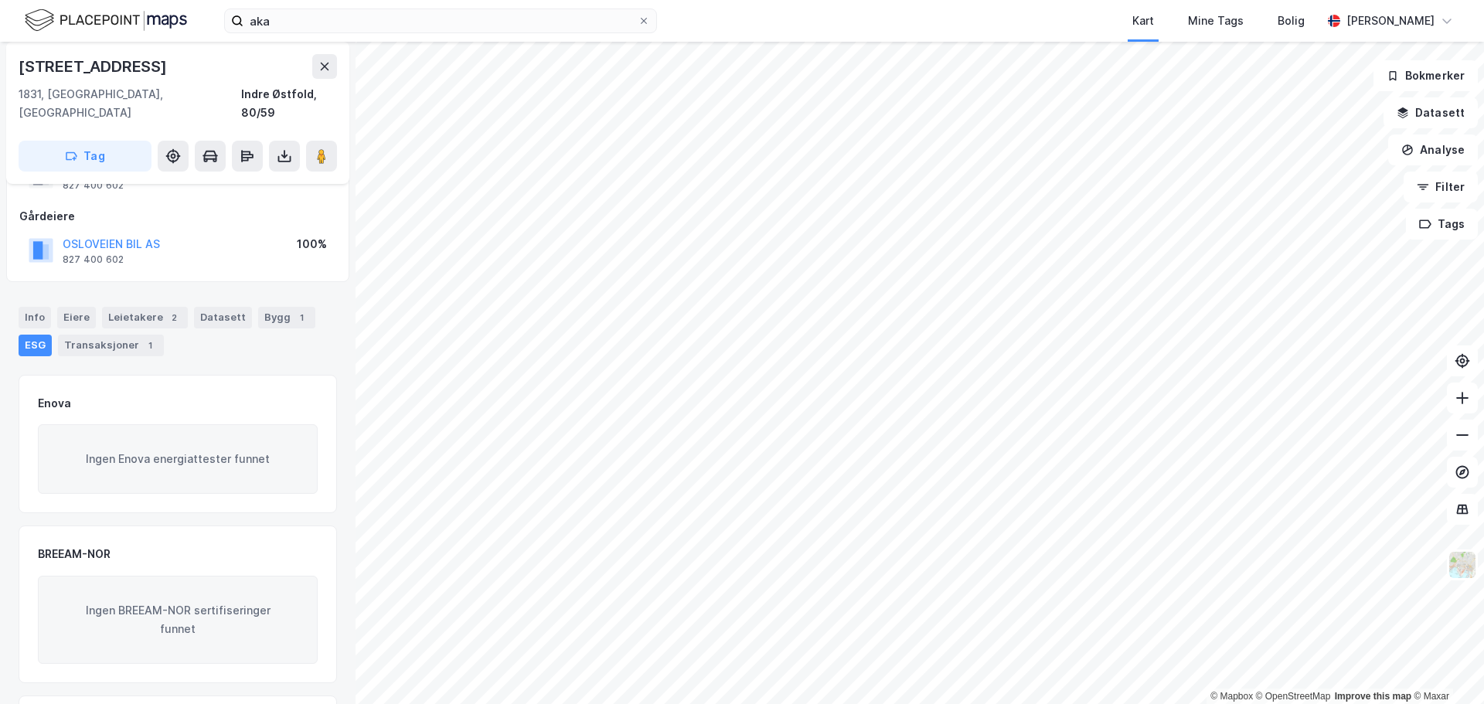
scroll to position [155, 0]
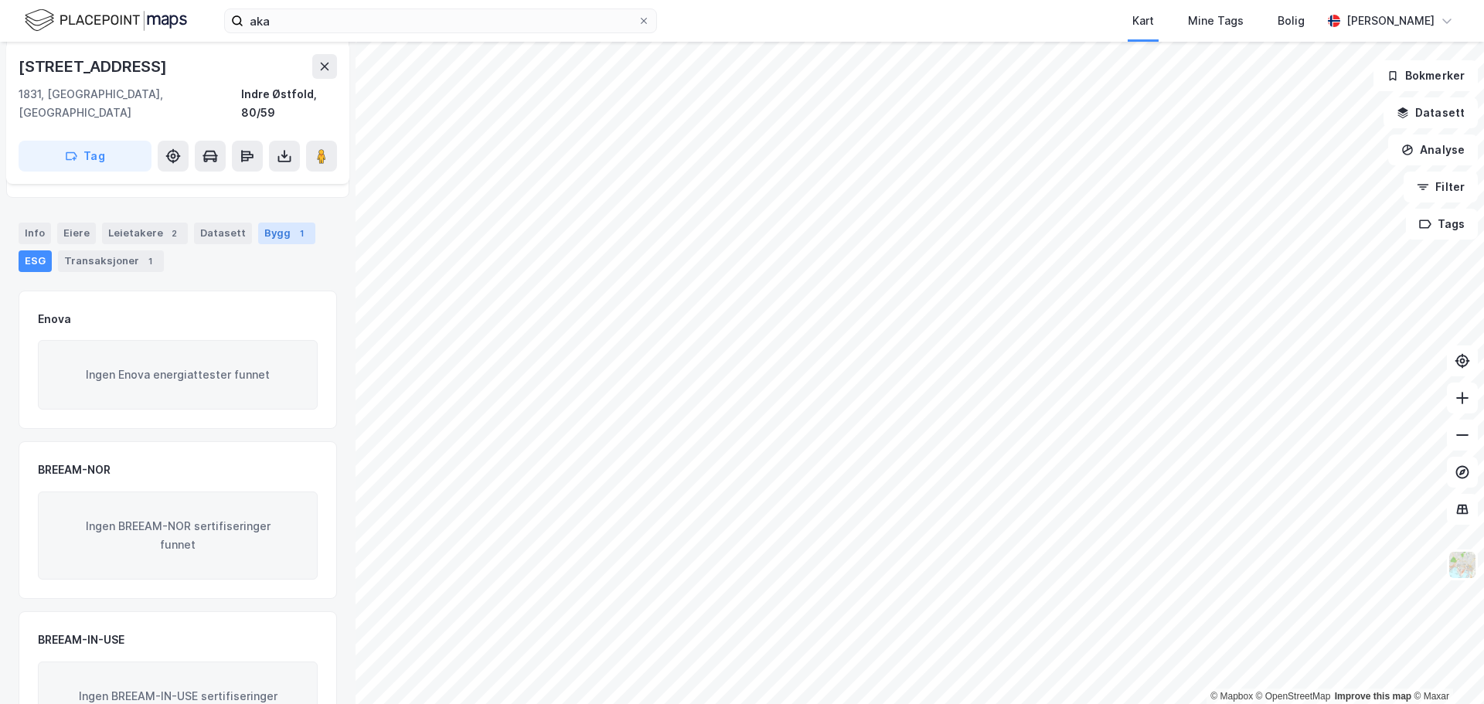
click at [275, 223] on div "Bygg 1" at bounding box center [286, 234] width 57 height 22
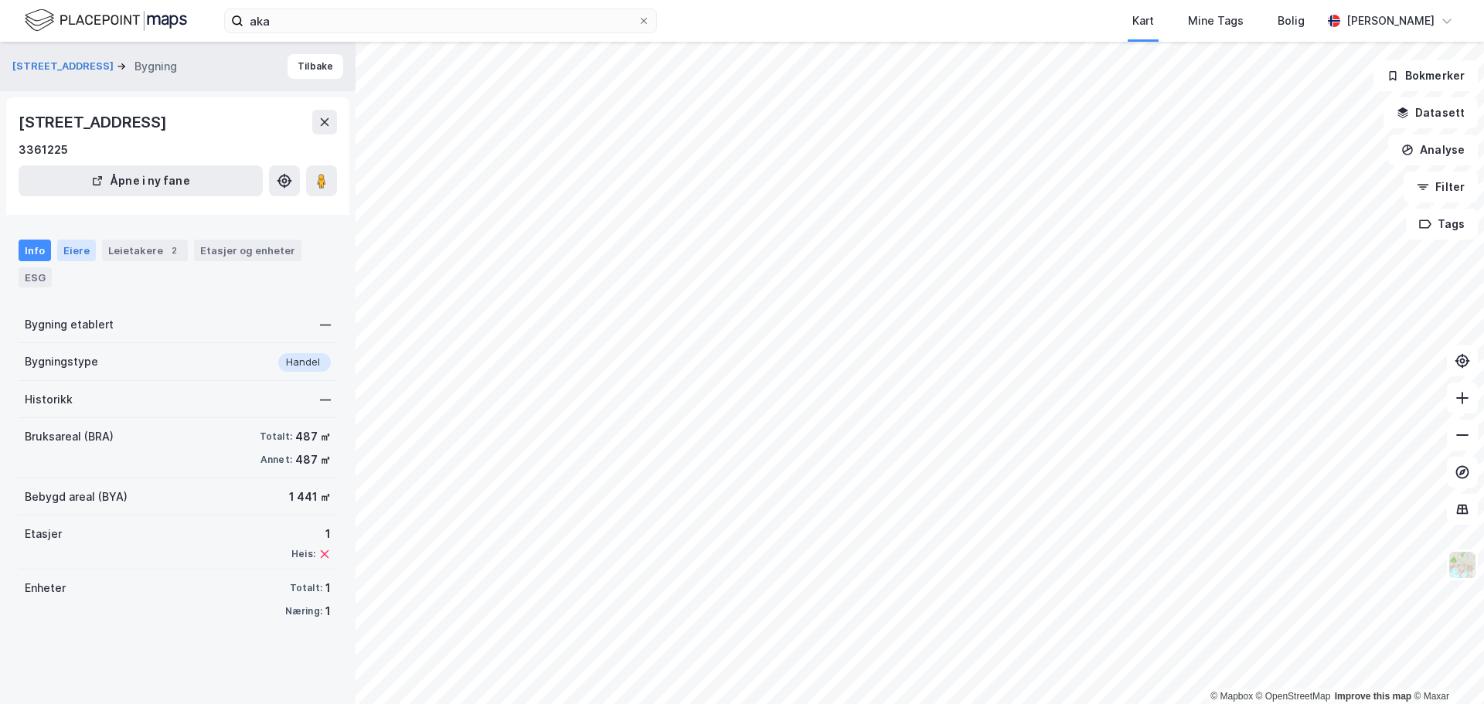
click at [80, 250] on div "Eiere" at bounding box center [76, 251] width 39 height 22
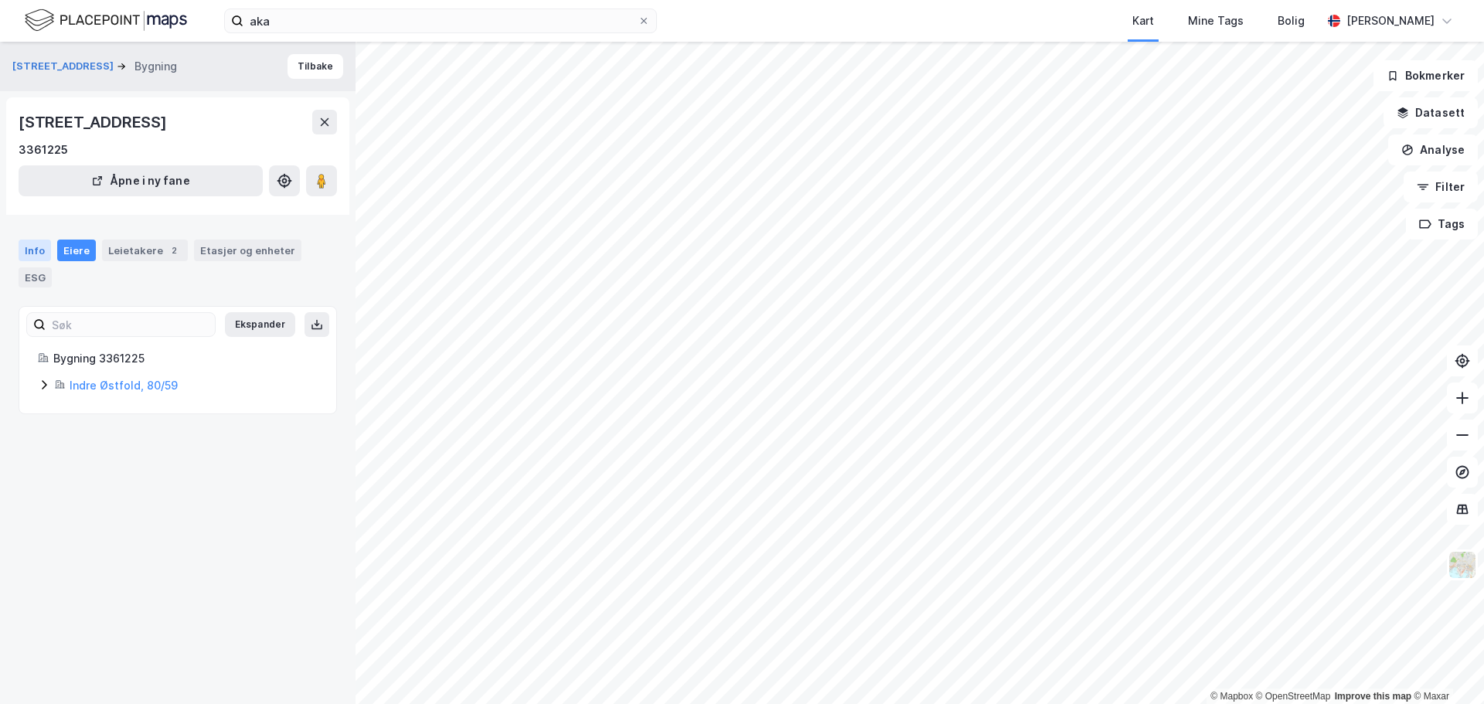
click at [39, 255] on div "Info" at bounding box center [35, 251] width 32 height 22
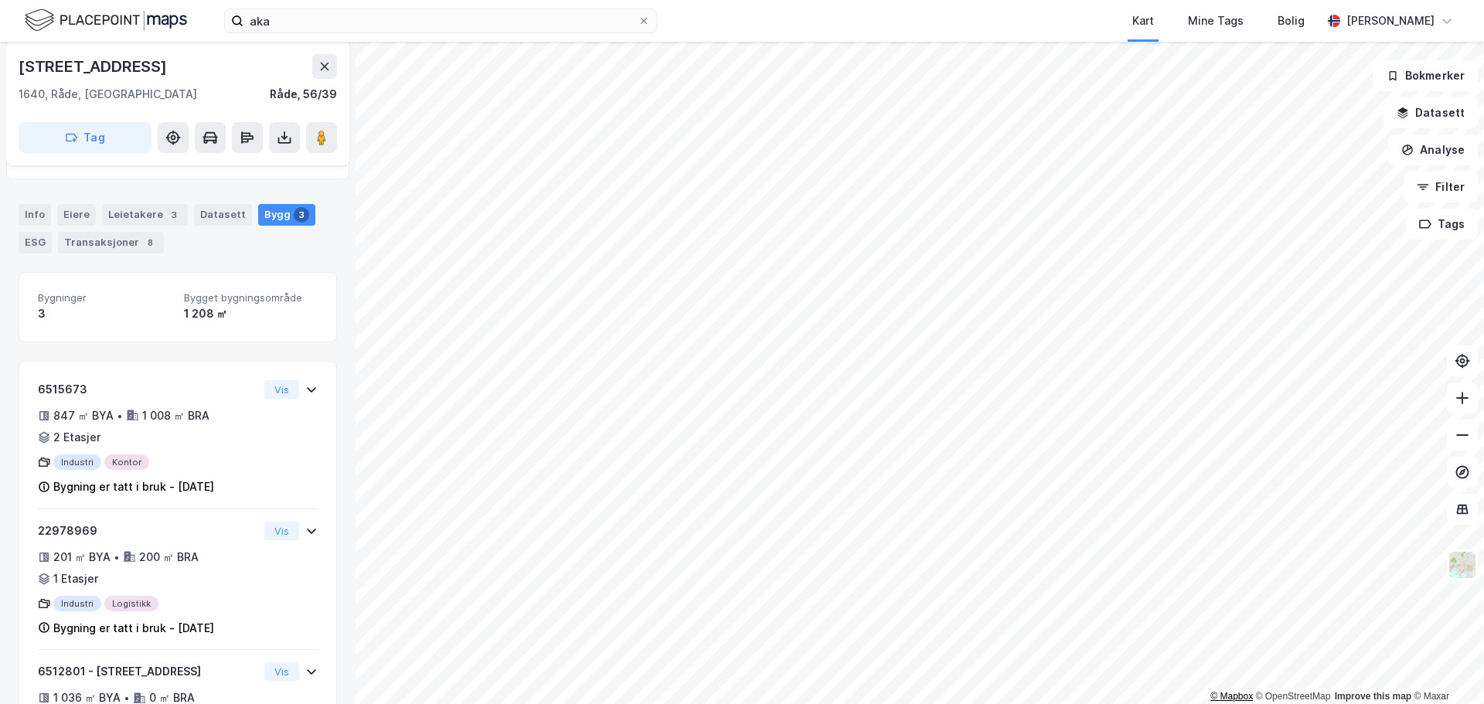
scroll to position [220, 0]
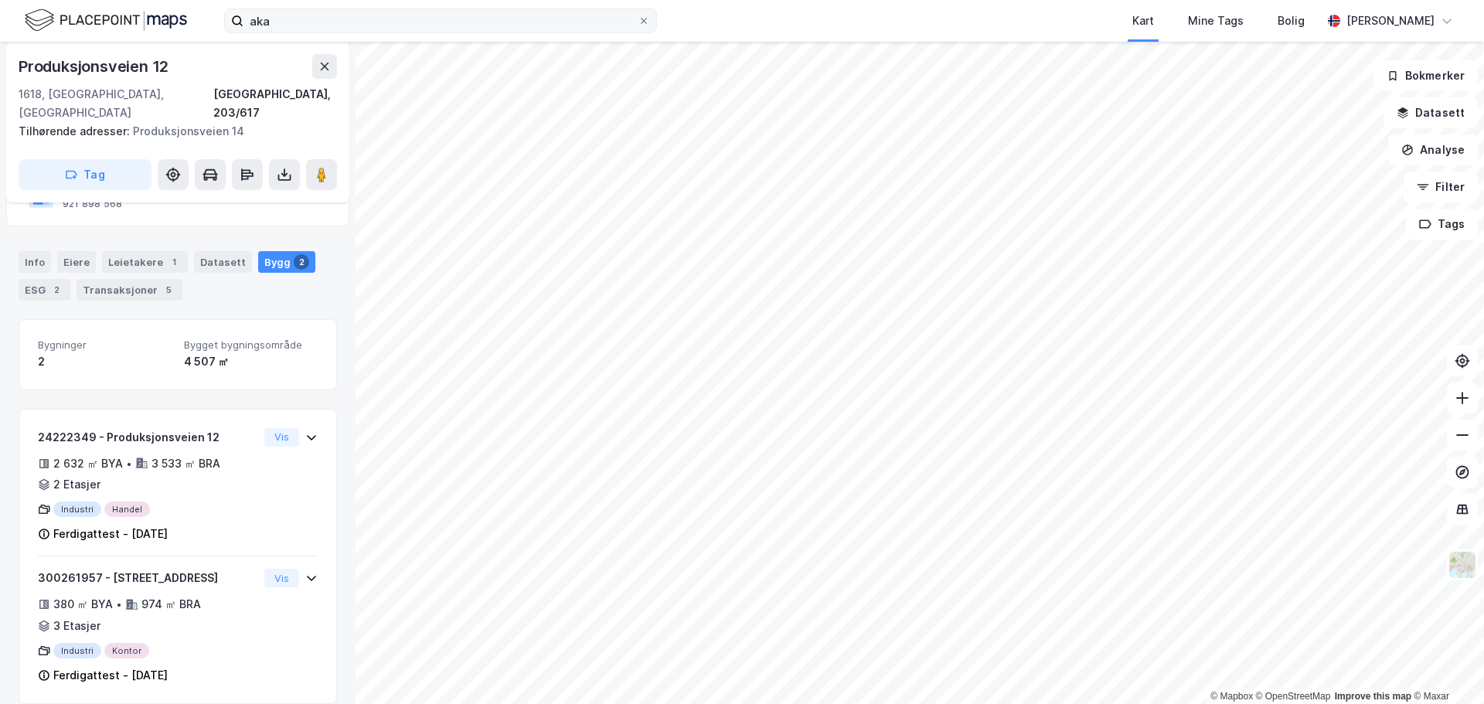
scroll to position [218, 0]
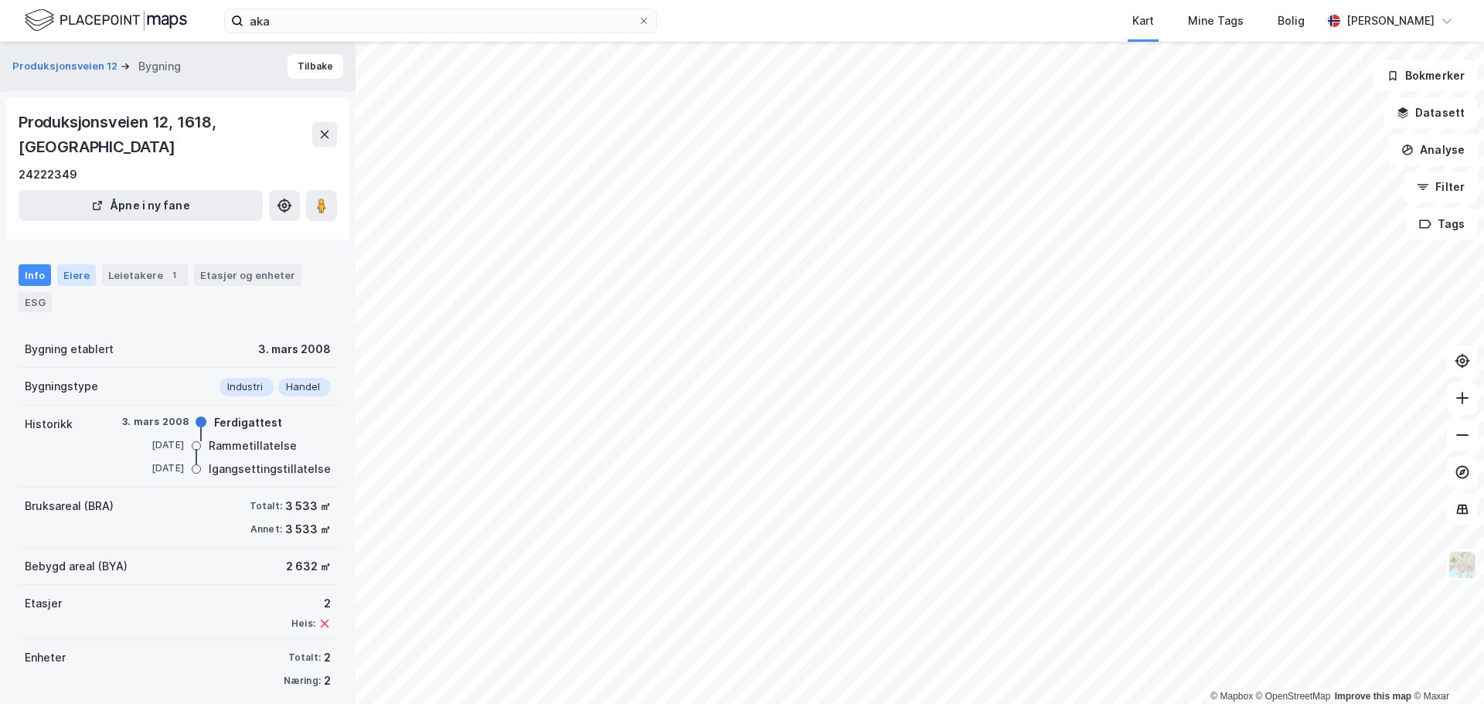
click at [76, 264] on div "Eiere" at bounding box center [76, 275] width 39 height 22
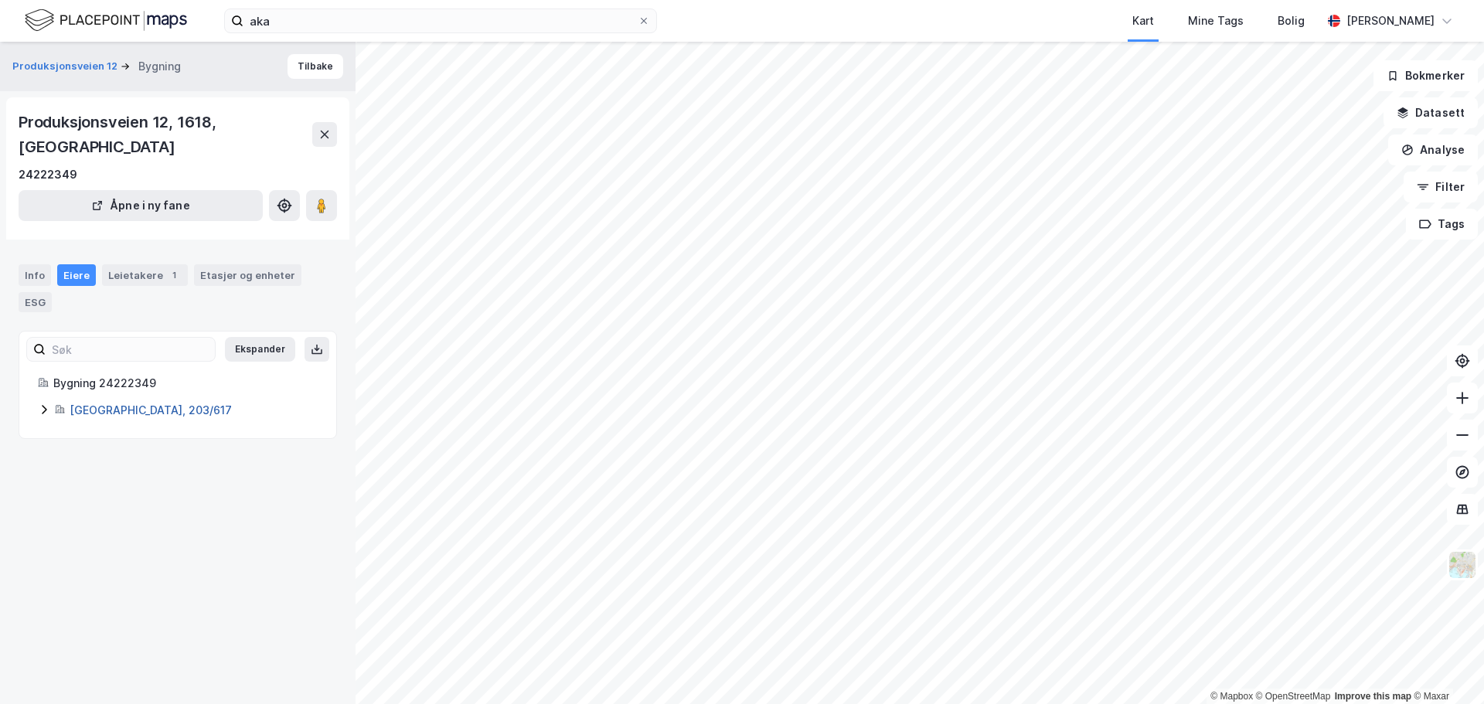
click at [94, 403] on link "[GEOGRAPHIC_DATA], 203/617" at bounding box center [151, 409] width 162 height 13
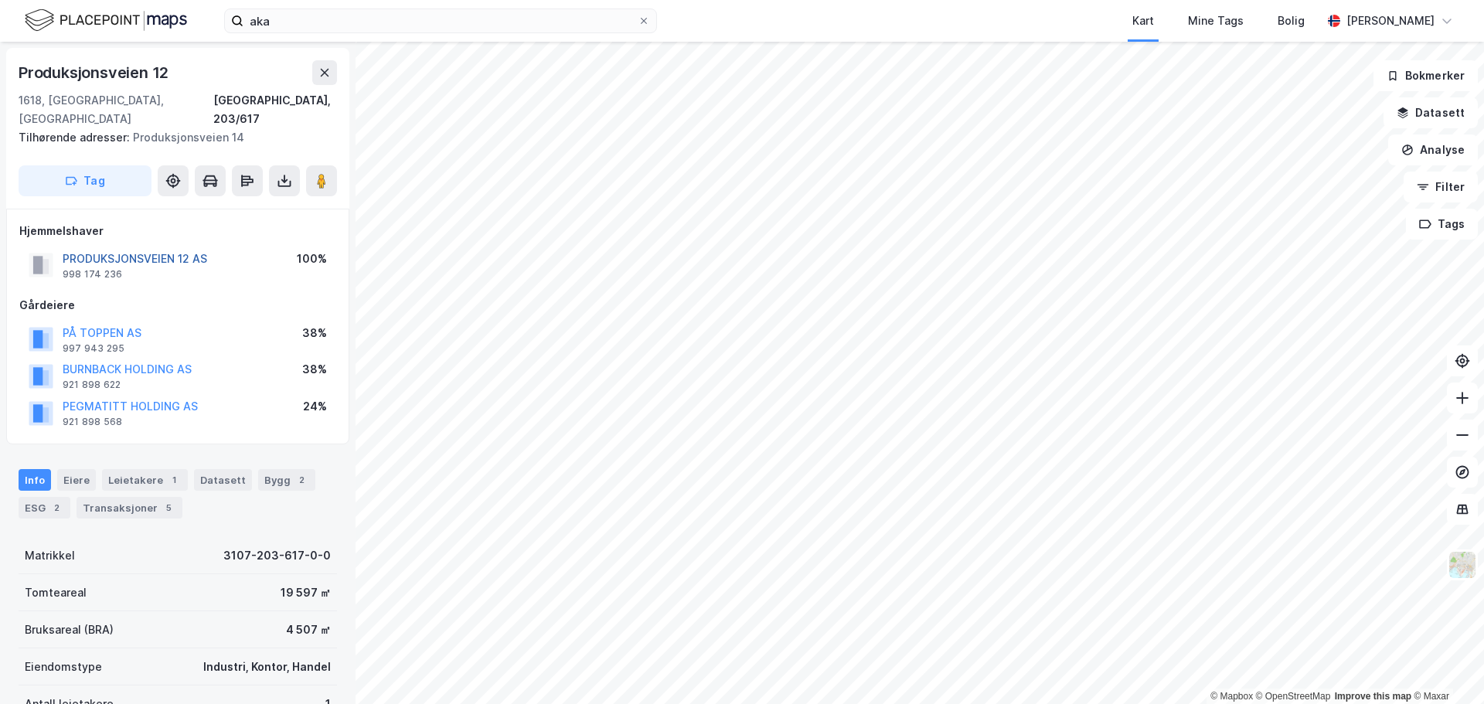
click at [0, 0] on button "PRODUKSJONSVEIEN 12 AS" at bounding box center [0, 0] width 0 height 0
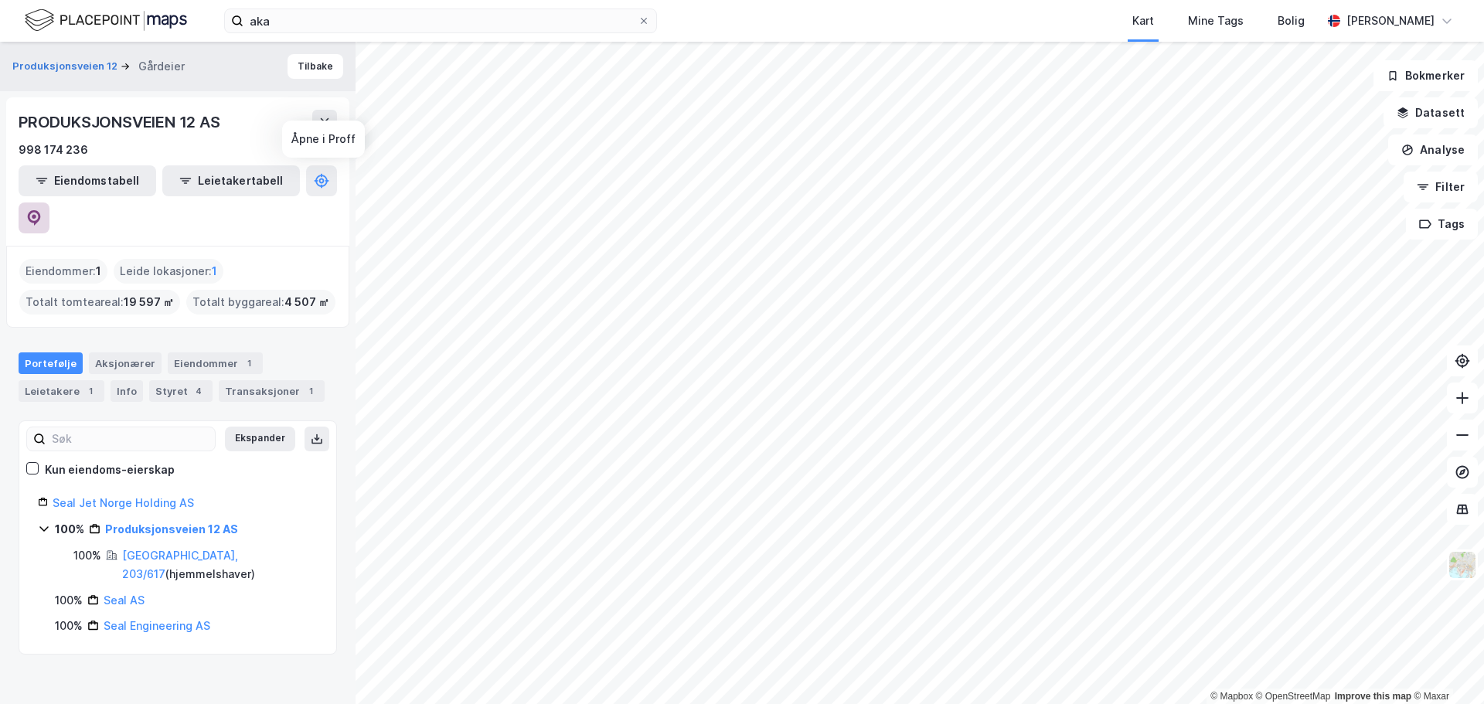
click at [42, 210] on icon at bounding box center [33, 217] width 15 height 15
click at [129, 352] on div "Aksjonærer" at bounding box center [125, 363] width 73 height 22
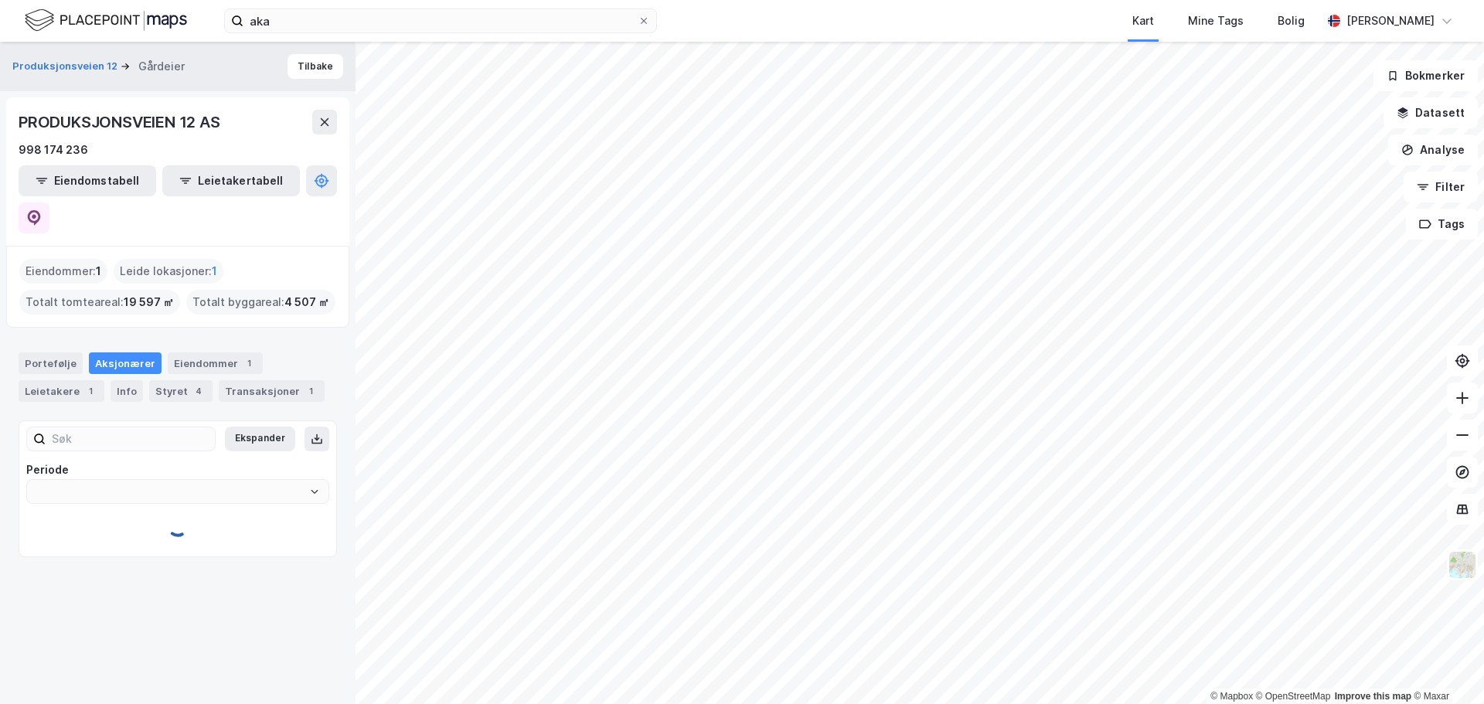
type input "Siste"
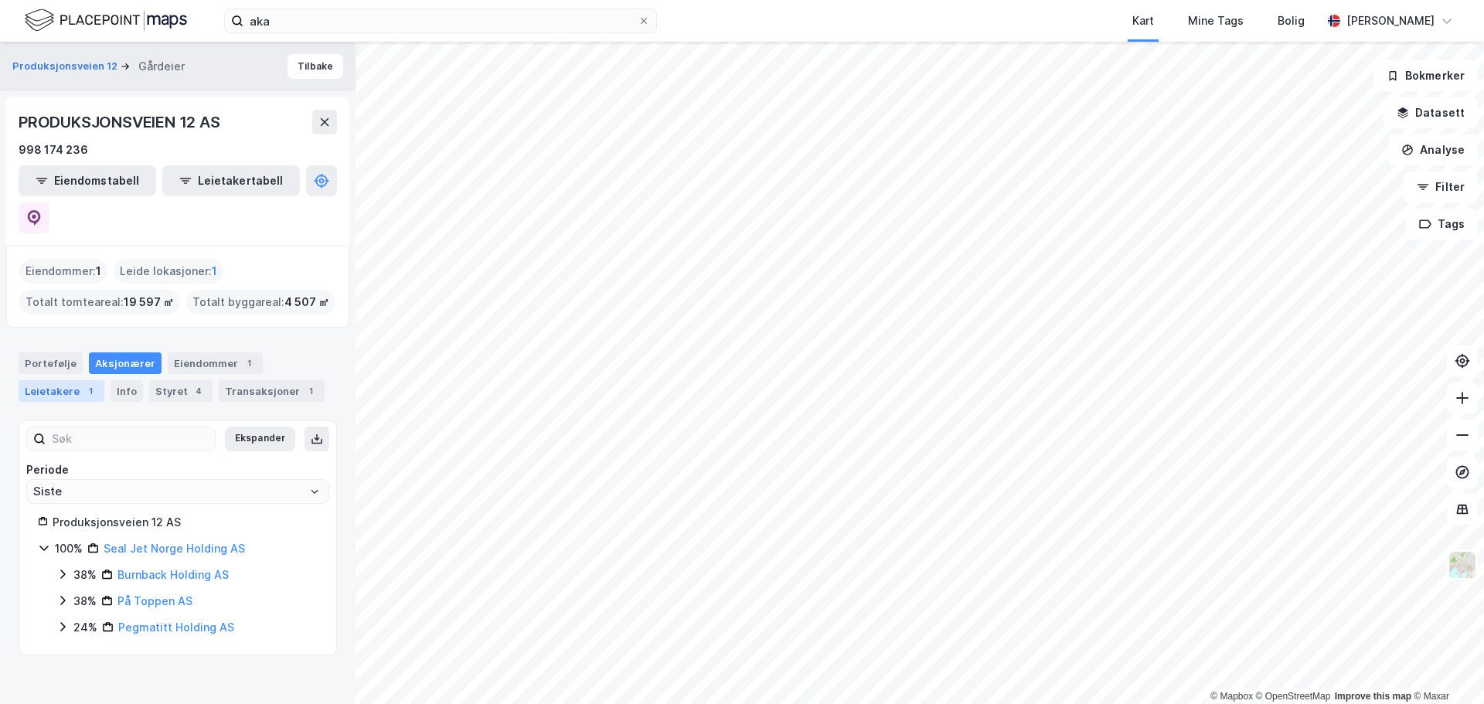
click at [68, 380] on div "Leietakere 1" at bounding box center [62, 391] width 86 height 22
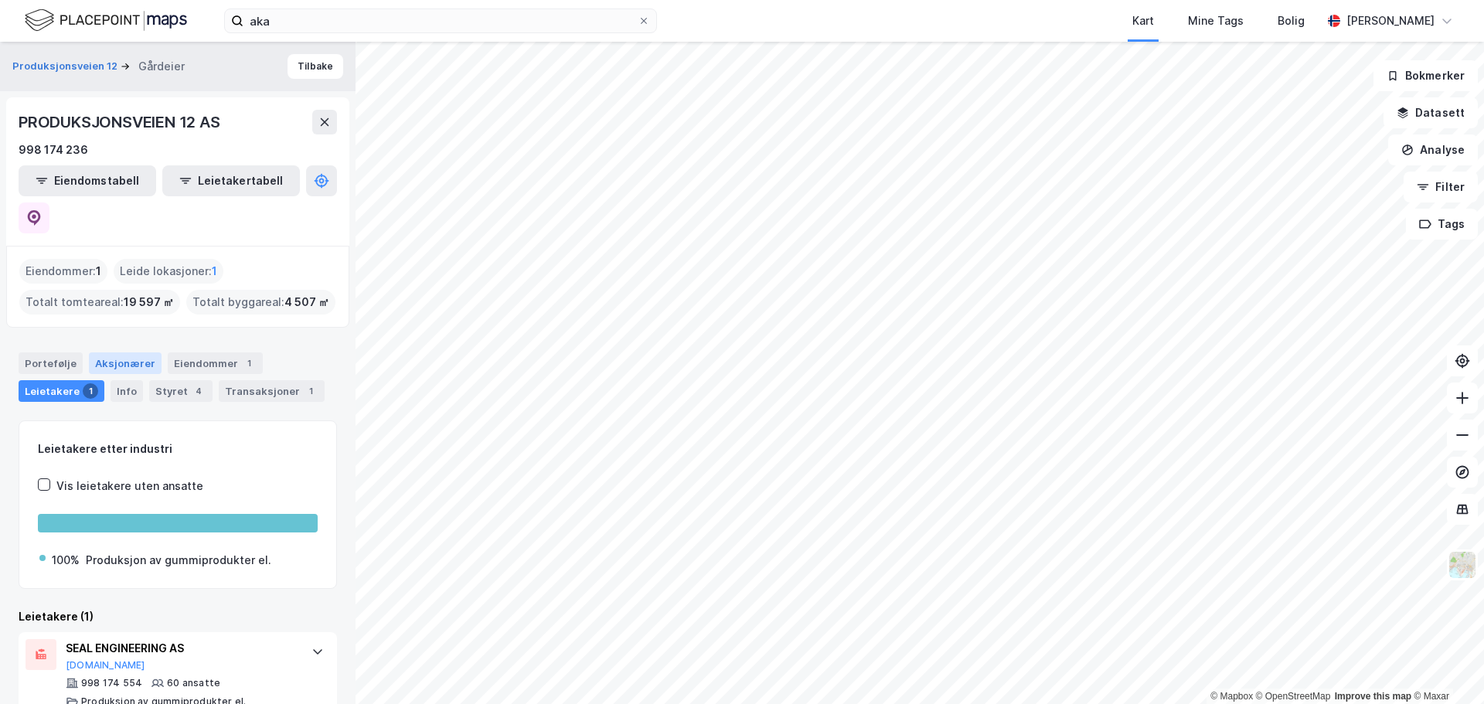
click at [110, 352] on div "Aksjonærer" at bounding box center [125, 363] width 73 height 22
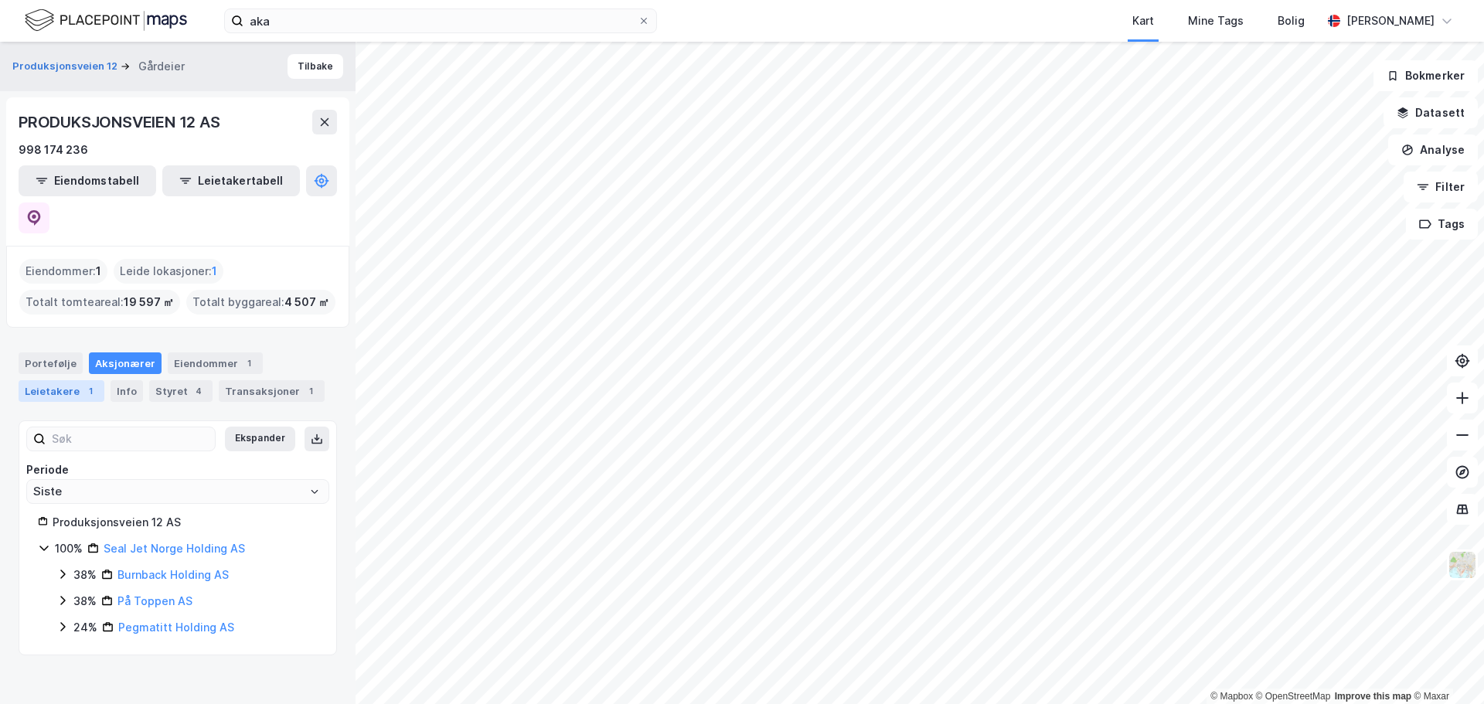
click at [54, 380] on div "Leietakere 1" at bounding box center [62, 391] width 86 height 22
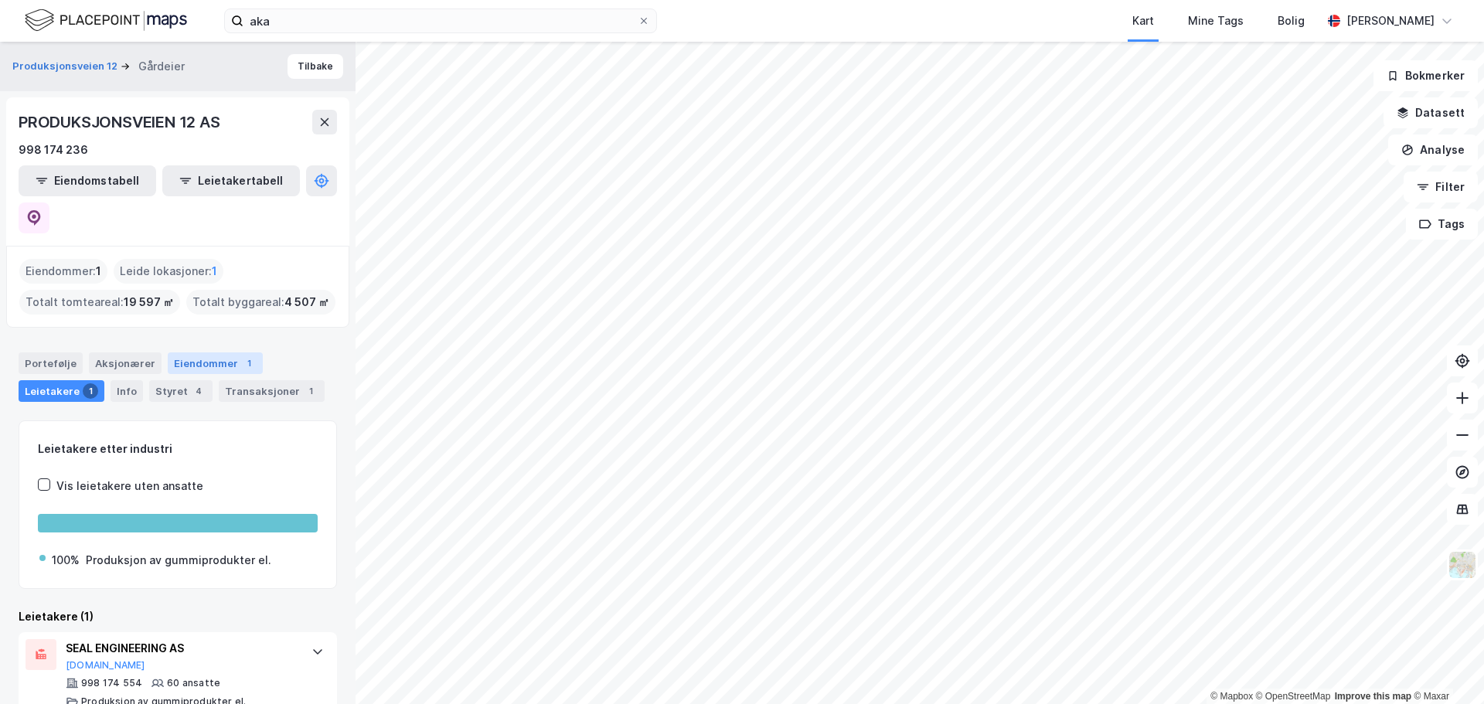
click at [192, 352] on div "Eiendommer 1" at bounding box center [215, 363] width 95 height 22
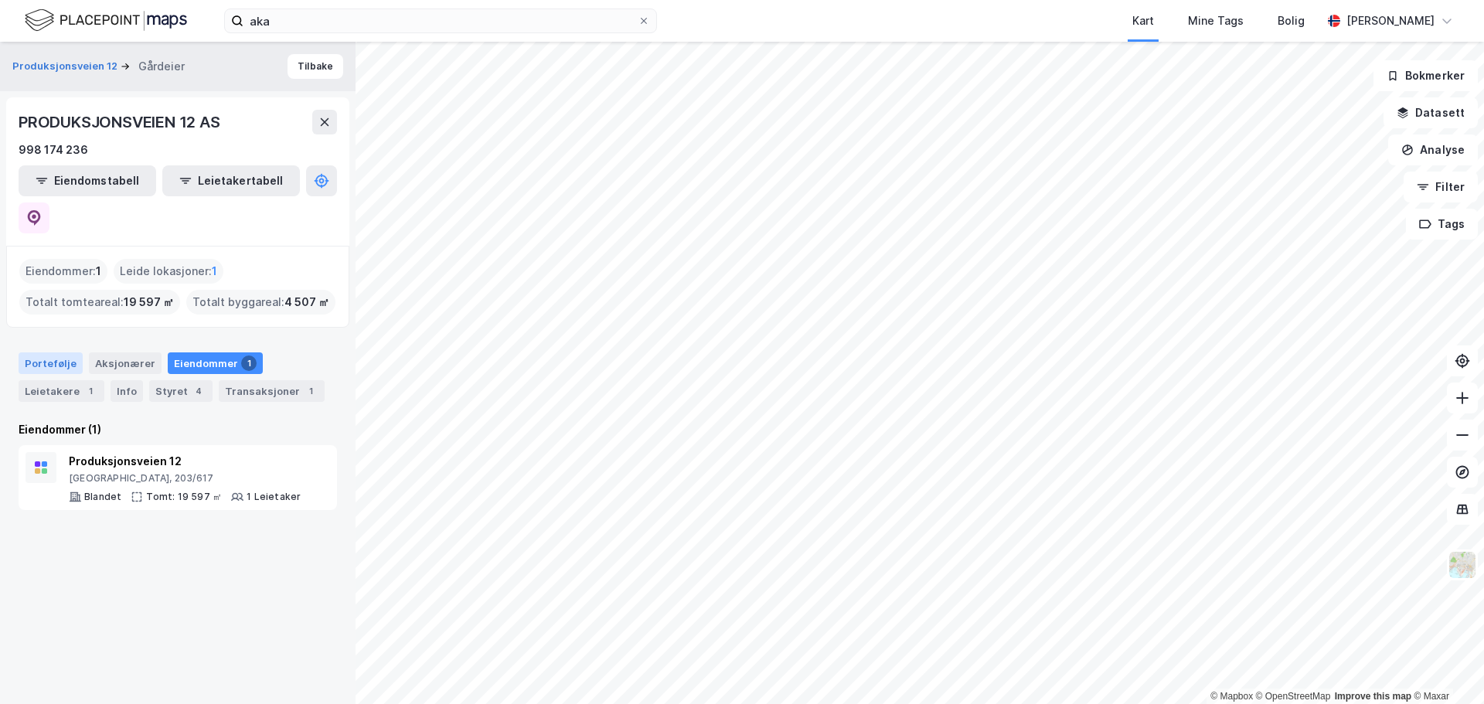
click at [53, 352] on div "Portefølje" at bounding box center [51, 363] width 64 height 22
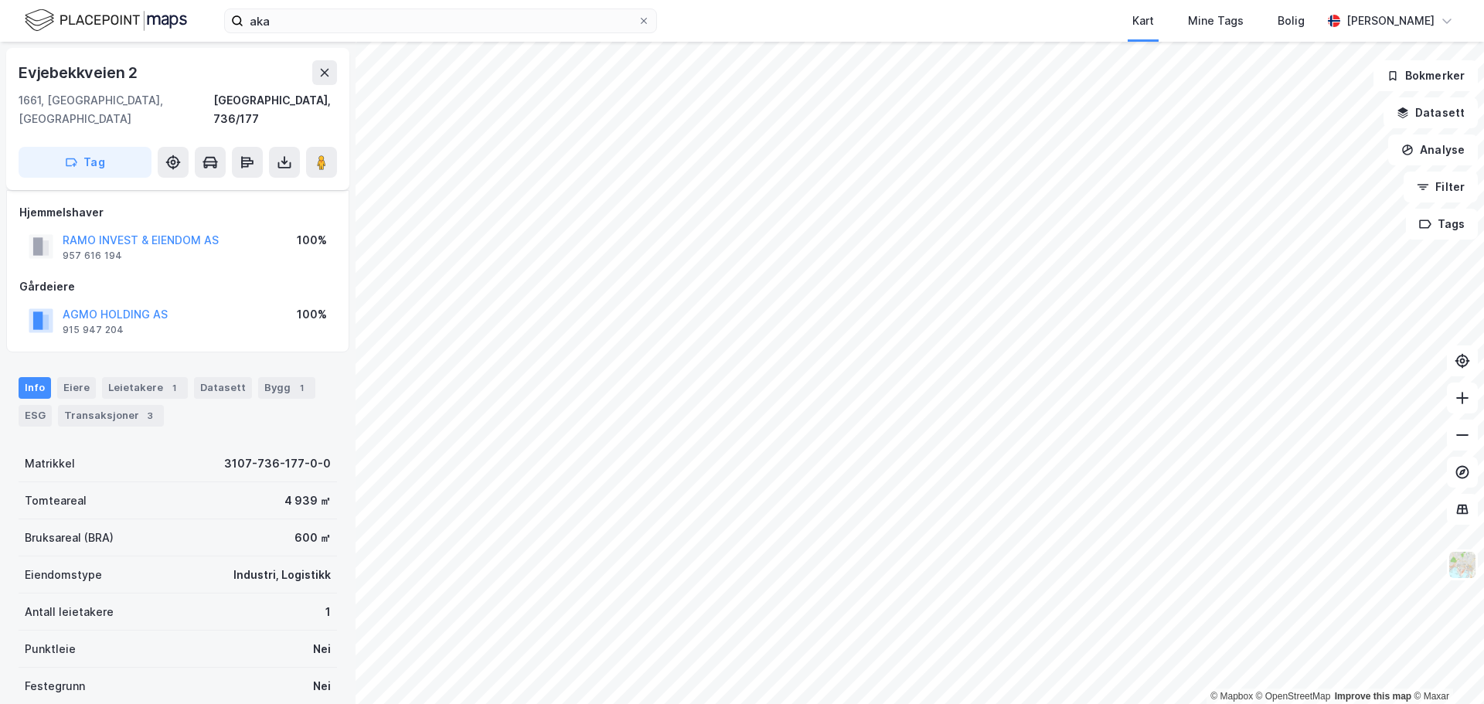
scroll to position [138, 0]
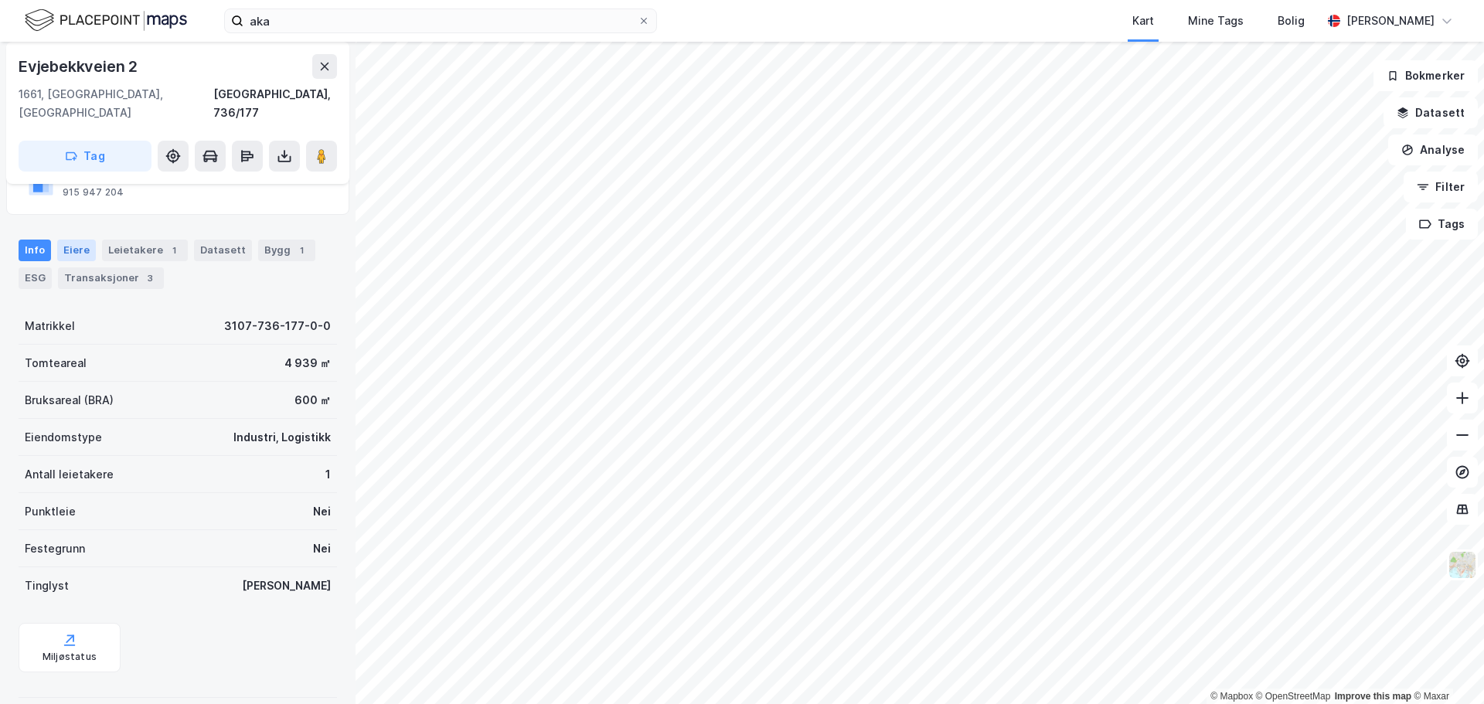
click at [79, 240] on div "Eiere" at bounding box center [76, 251] width 39 height 22
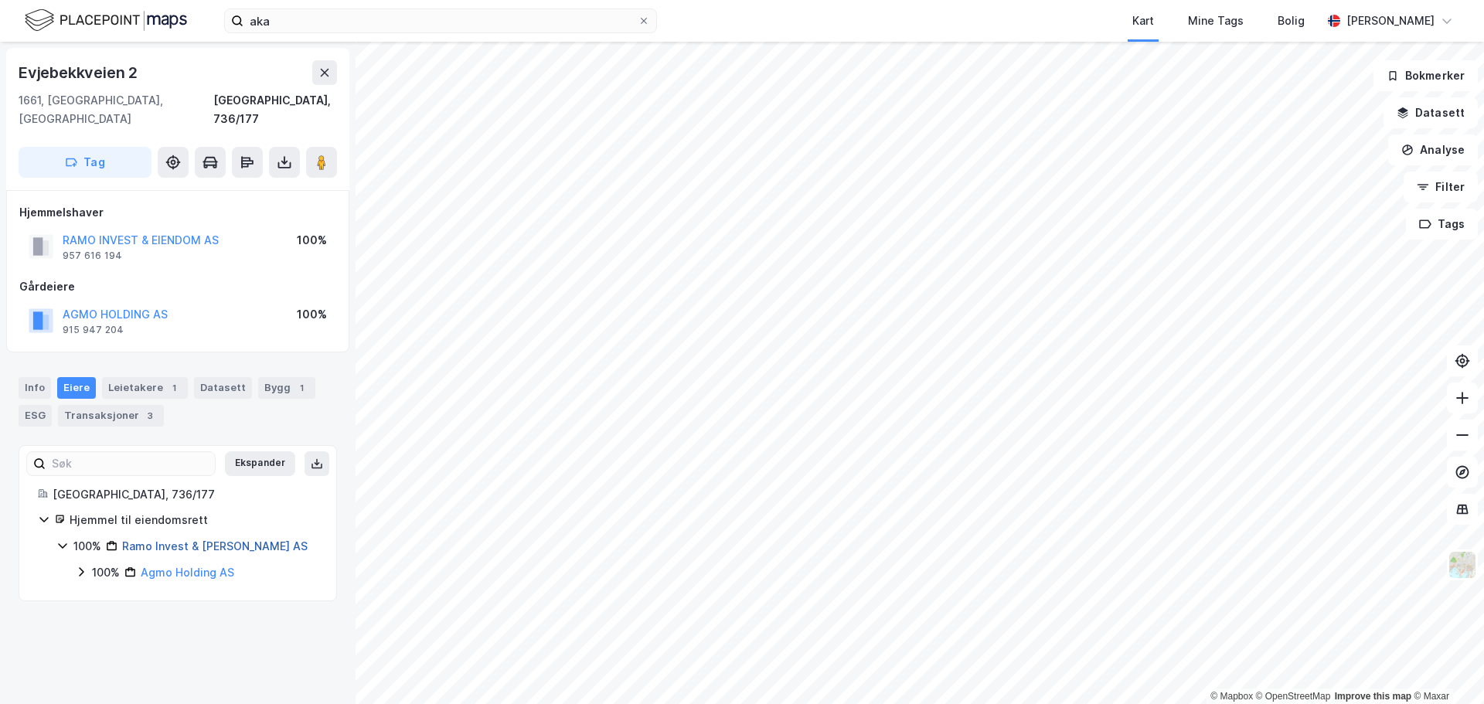
click at [209, 540] on link "Ramo Invest & Eiendom AS" at bounding box center [215, 546] width 186 height 13
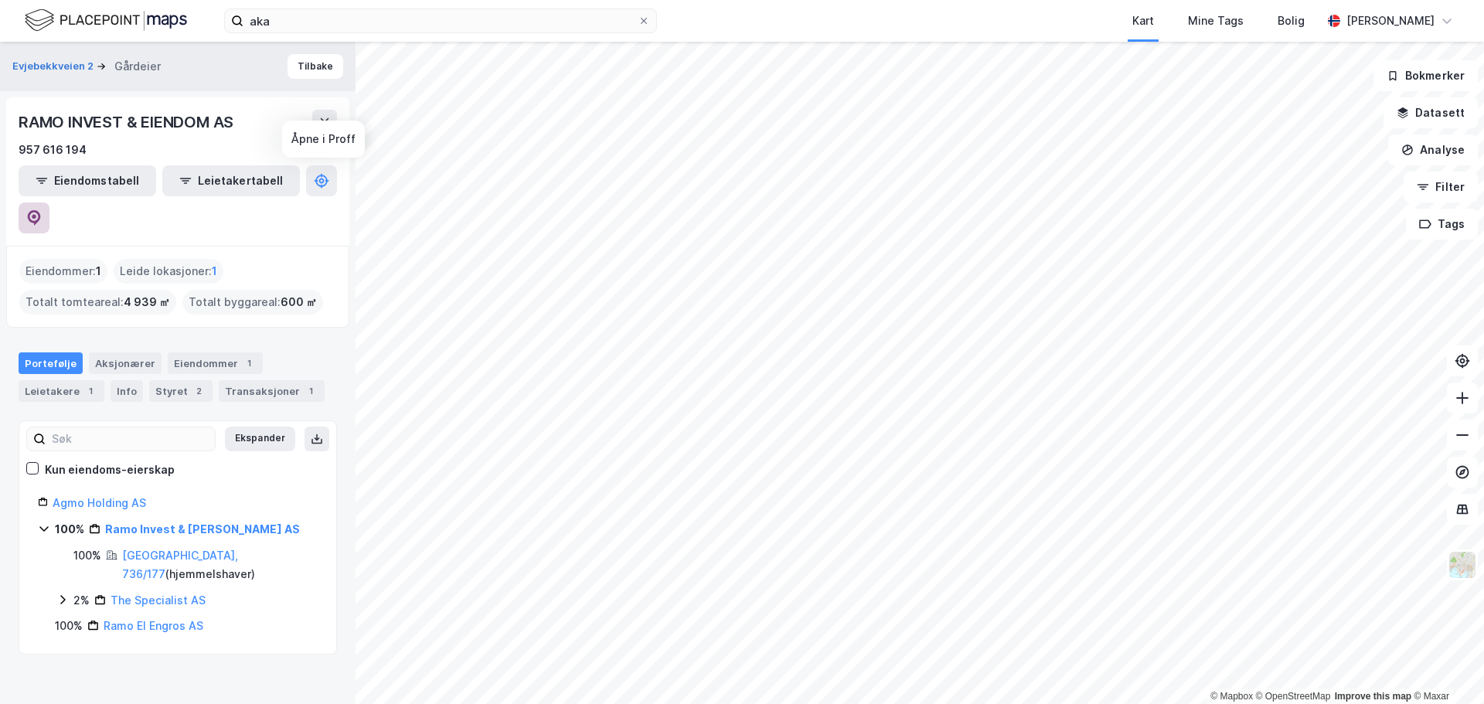
click at [42, 210] on icon at bounding box center [33, 217] width 15 height 15
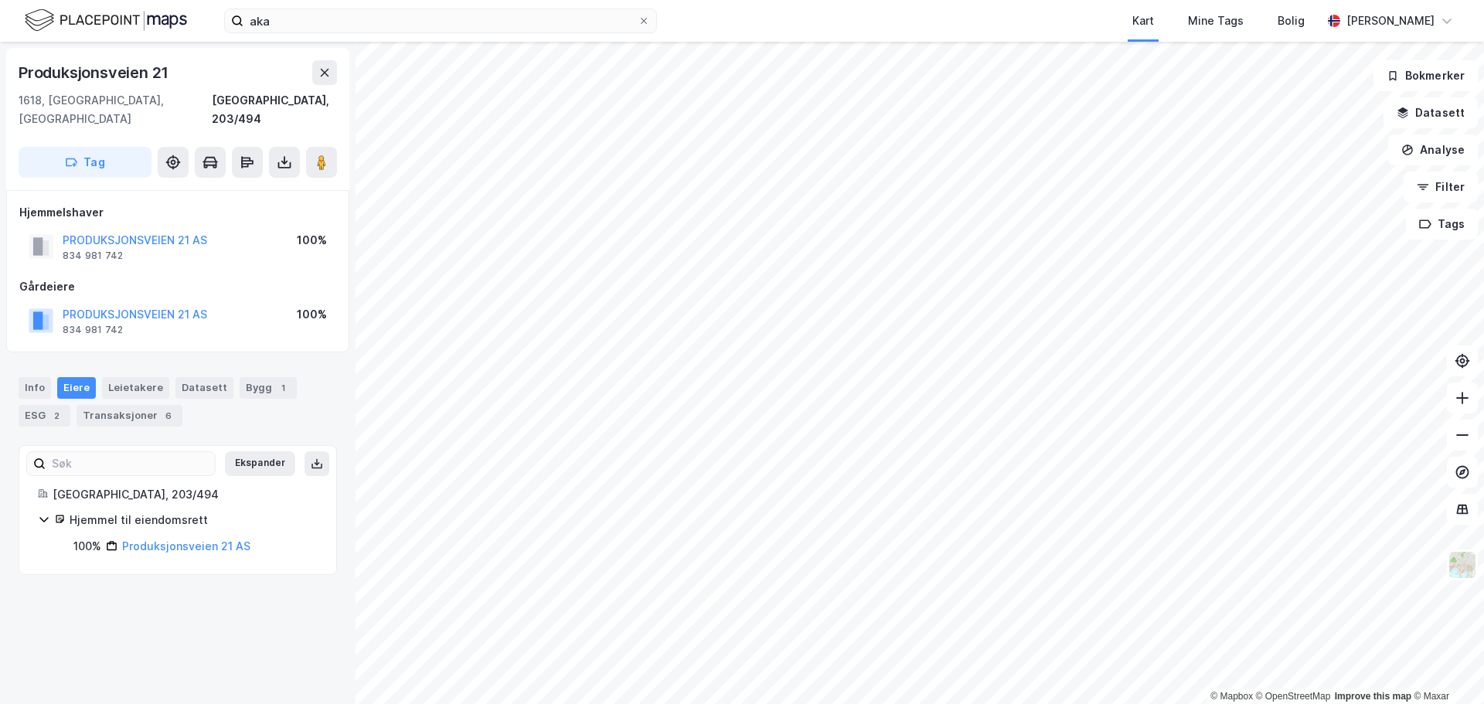
click at [195, 231] on div "PRODUKSJONSVEIEN 21 AS" at bounding box center [135, 240] width 145 height 19
click at [0, 0] on button "PRODUKSJONSVEIEN 21 AS" at bounding box center [0, 0] width 0 height 0
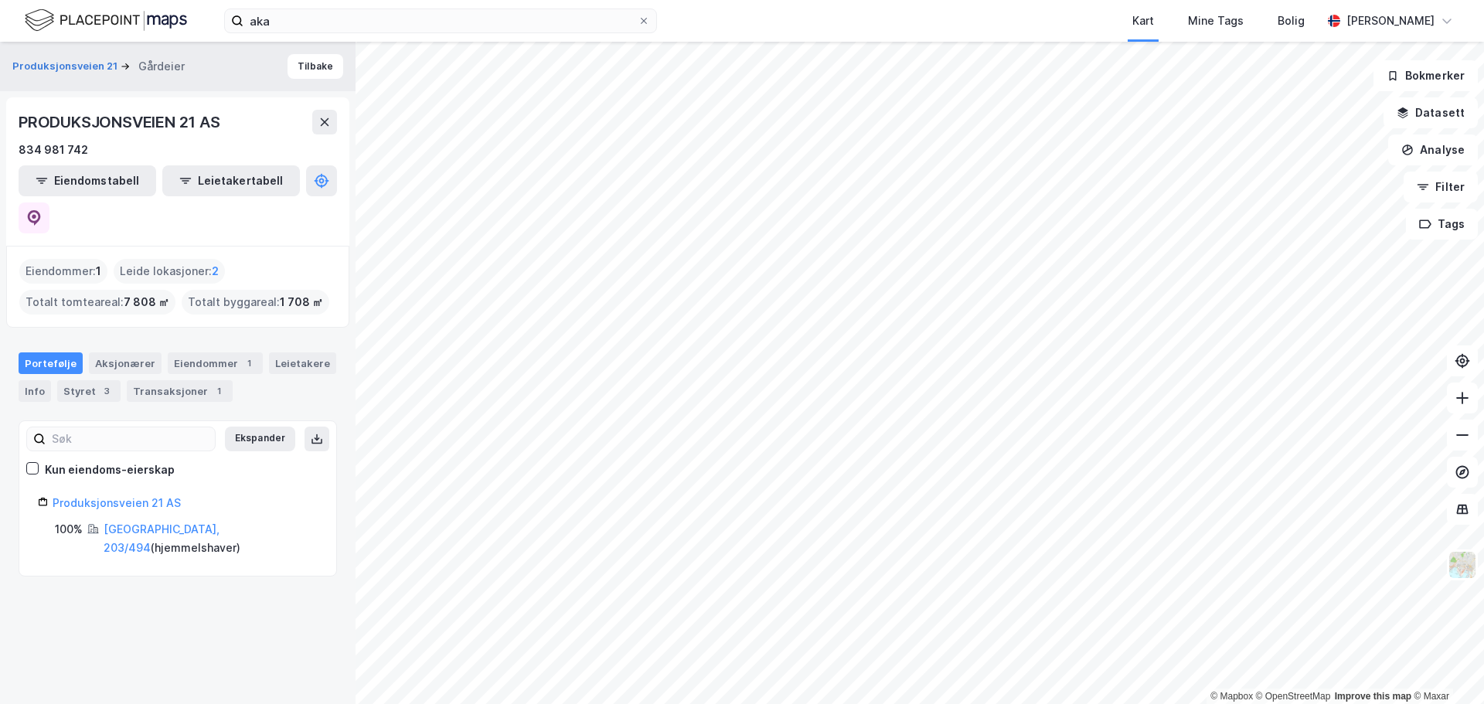
click at [67, 259] on div "Eiendommer : 1" at bounding box center [63, 271] width 88 height 25
click at [182, 352] on div "Eiendommer 1" at bounding box center [215, 363] width 95 height 22
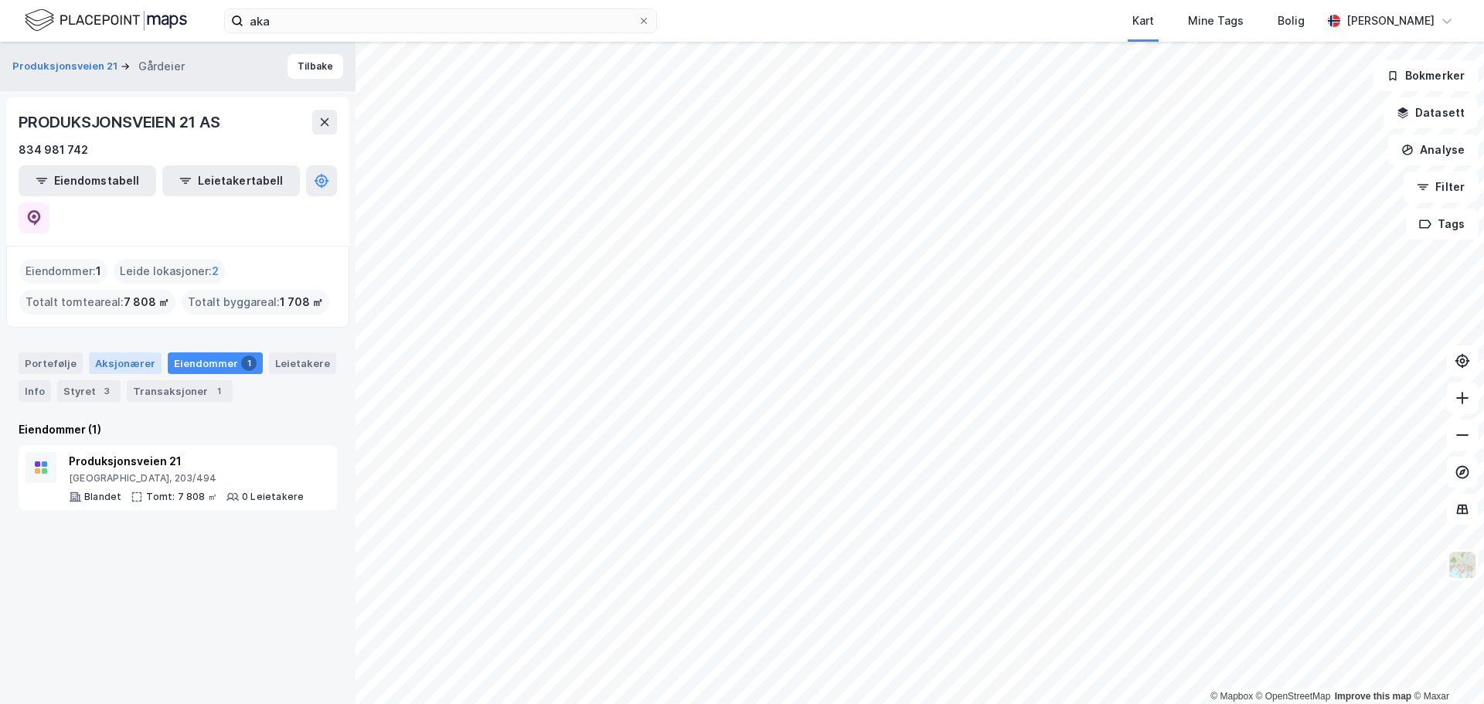
click at [128, 352] on div "Aksjonærer" at bounding box center [125, 363] width 73 height 22
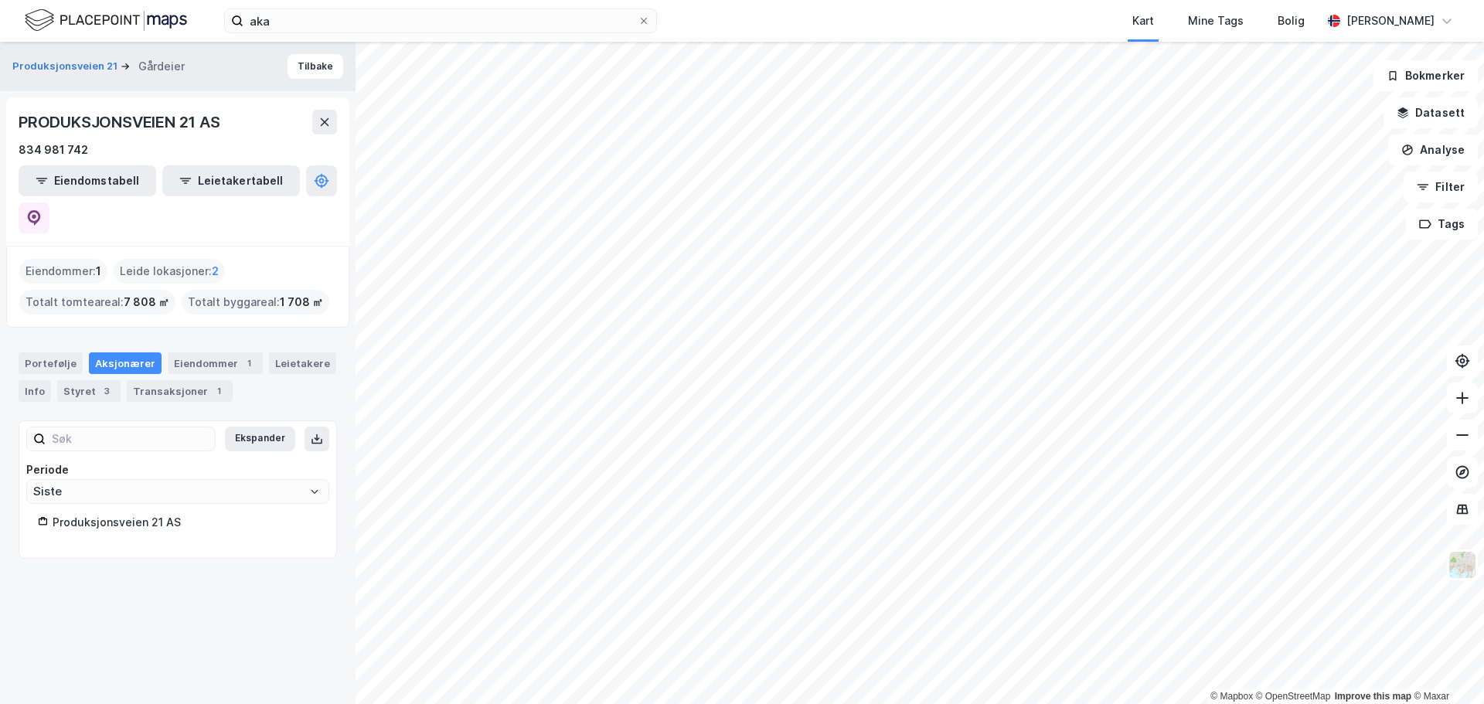
click at [119, 513] on div "Produksjonsveien 21 AS" at bounding box center [185, 522] width 265 height 19
click at [310, 487] on icon "Open" at bounding box center [314, 491] width 9 height 9
click at [301, 352] on div "Leietakere" at bounding box center [302, 363] width 67 height 22
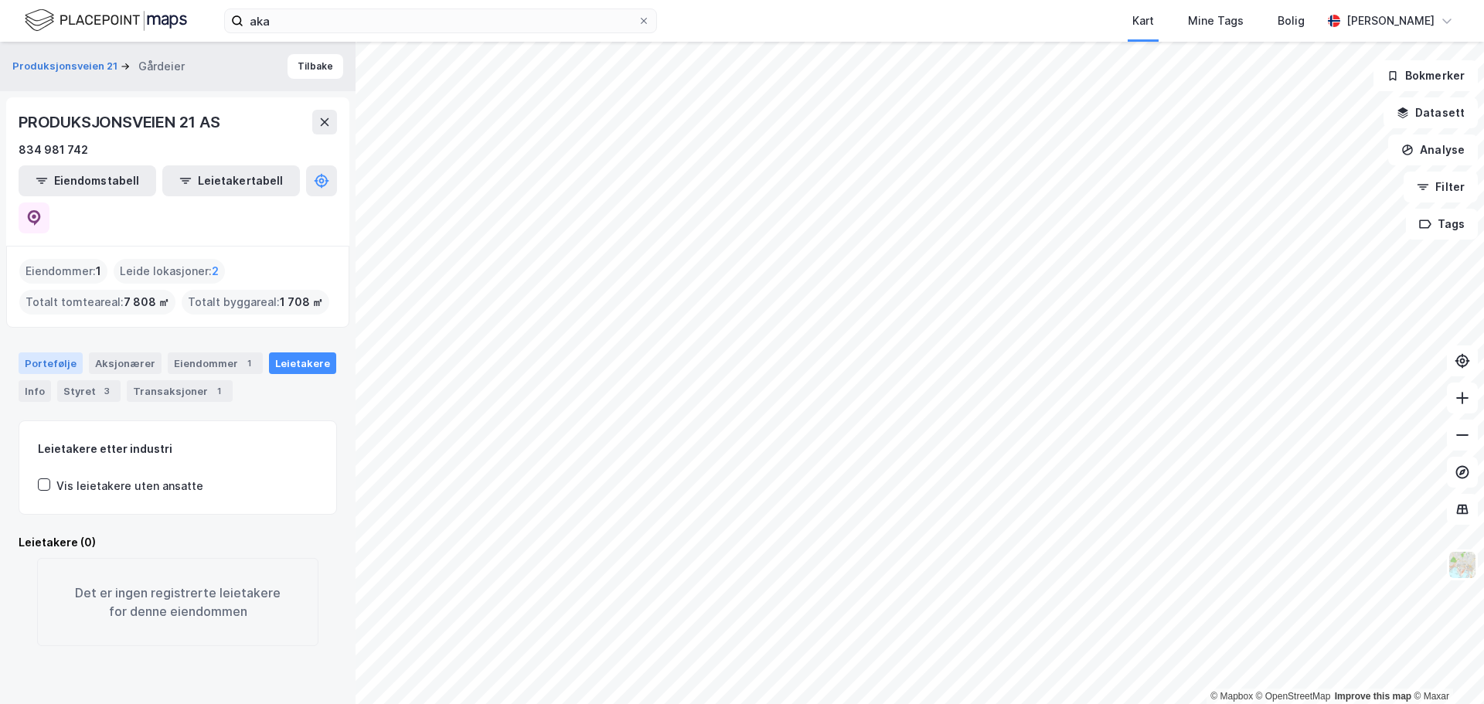
click at [49, 352] on div "Portefølje" at bounding box center [51, 363] width 64 height 22
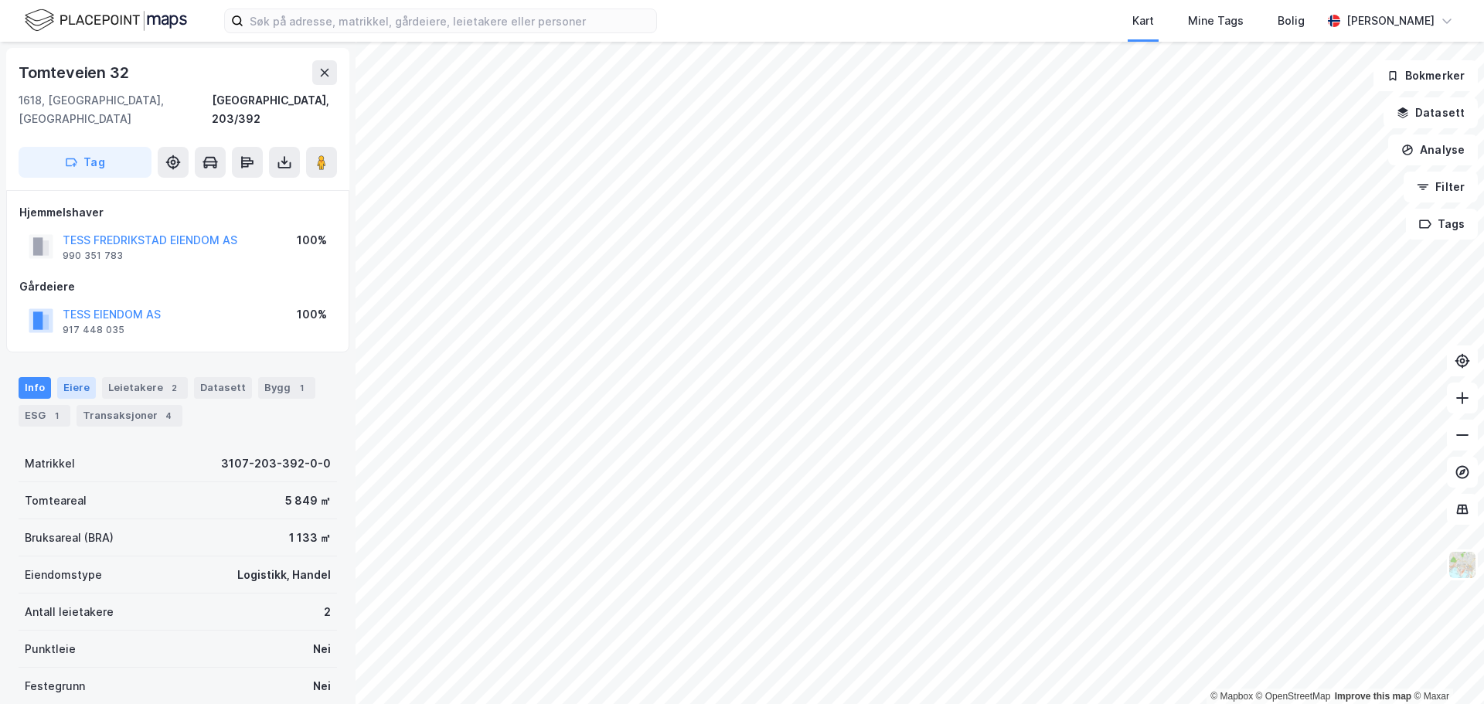
click at [73, 377] on div "Eiere" at bounding box center [76, 388] width 39 height 22
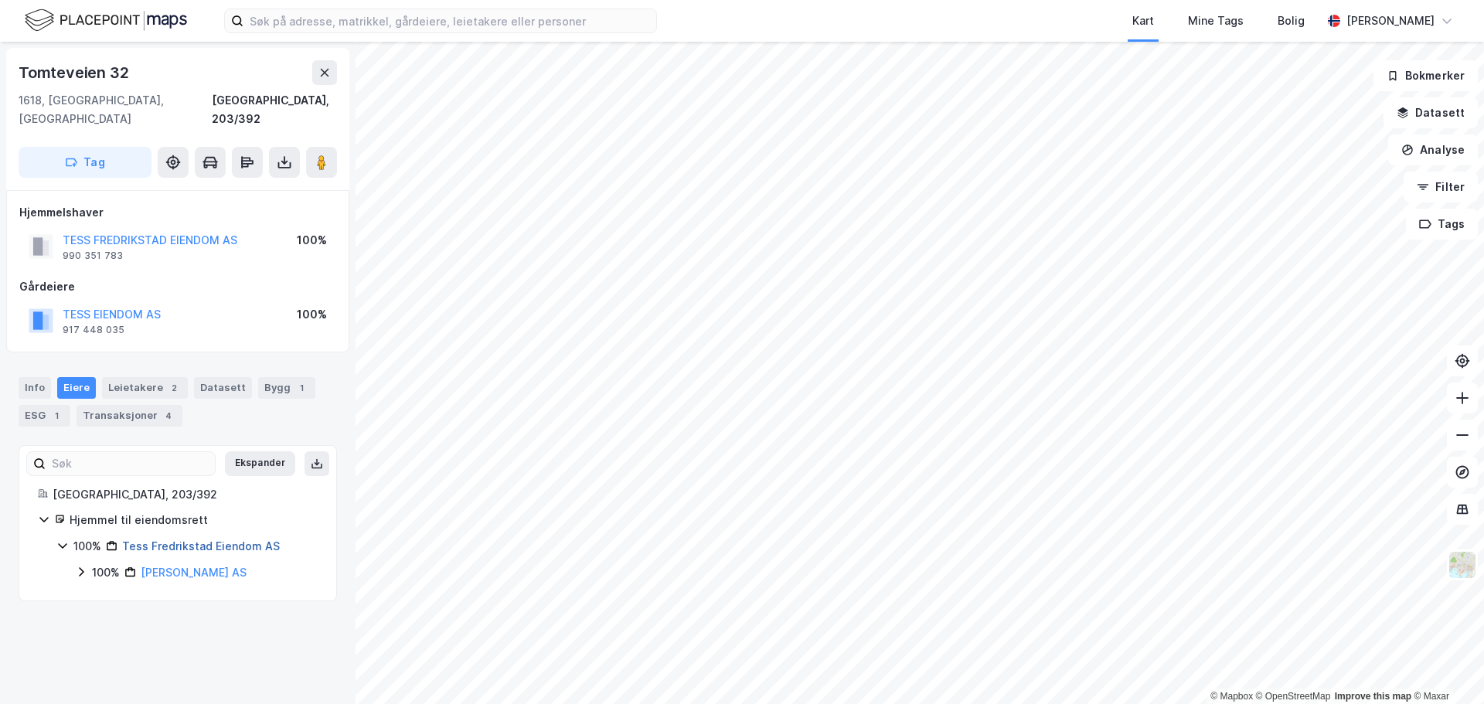
click at [237, 540] on link "Tess Fredrikstad Eiendom AS" at bounding box center [201, 546] width 158 height 13
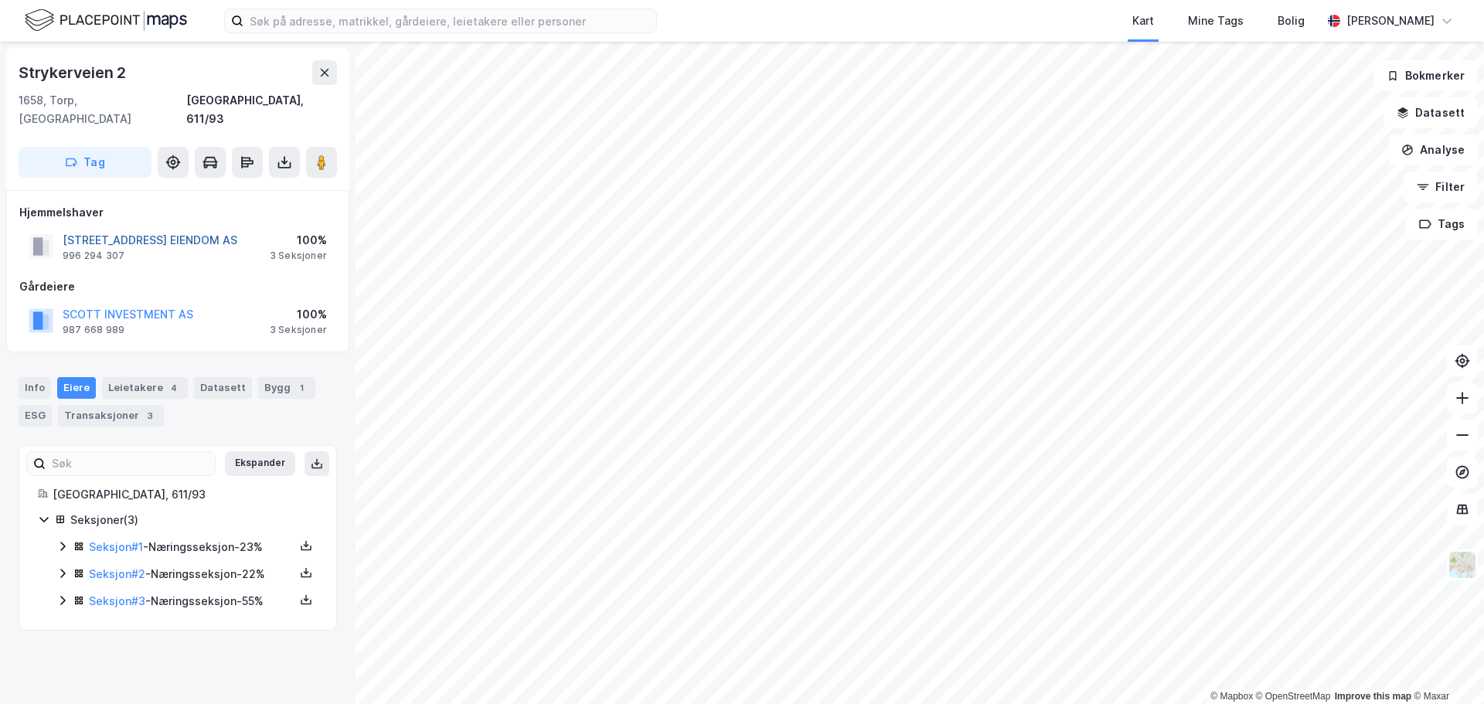
click at [0, 0] on button "[STREET_ADDRESS] EIENDOM AS" at bounding box center [0, 0] width 0 height 0
click at [0, 0] on button "SCOTT INVESTMENT AS" at bounding box center [0, 0] width 0 height 0
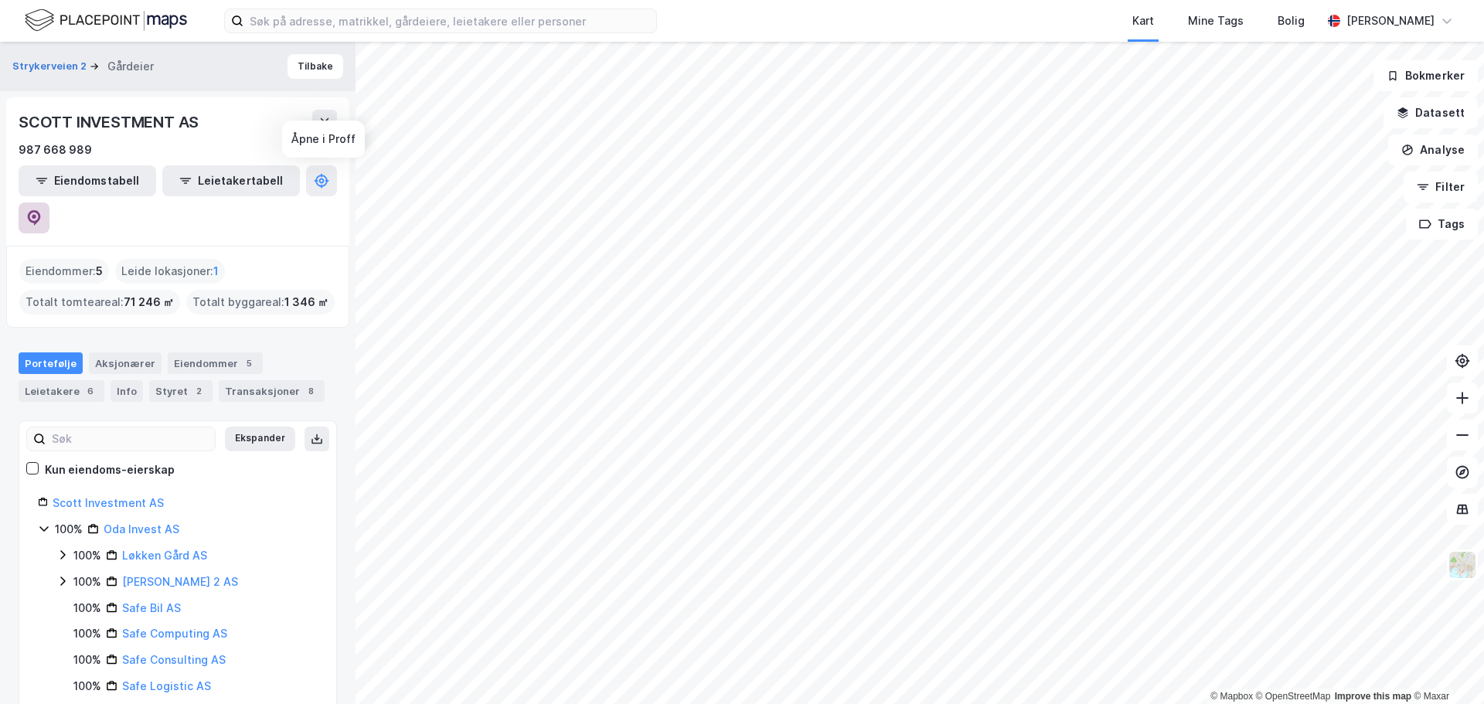
click at [41, 210] on icon at bounding box center [34, 217] width 13 height 15
click at [141, 522] on link "Oda Invest AS" at bounding box center [142, 528] width 76 height 13
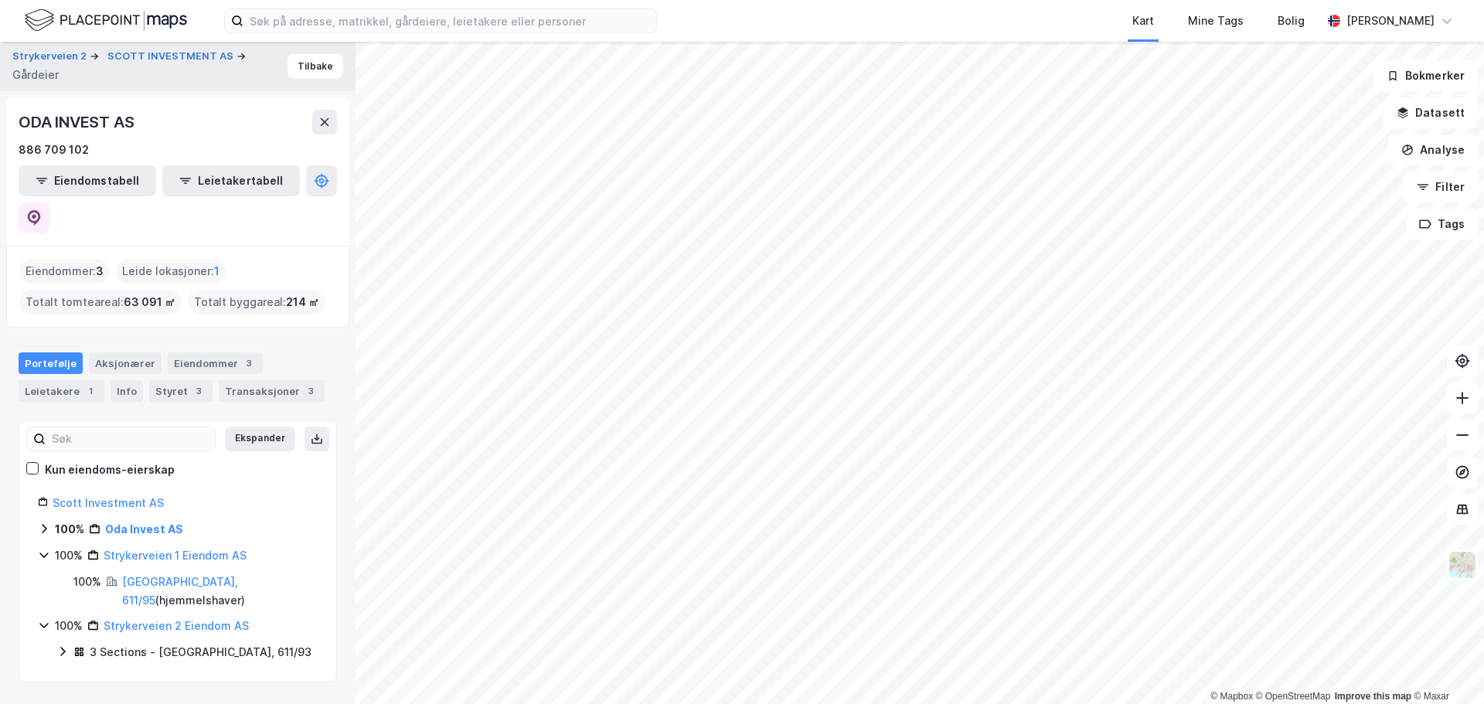
click at [72, 259] on div "Eiendommer : 3" at bounding box center [64, 271] width 90 height 25
click at [49, 380] on div "Leietakere 1" at bounding box center [62, 391] width 86 height 22
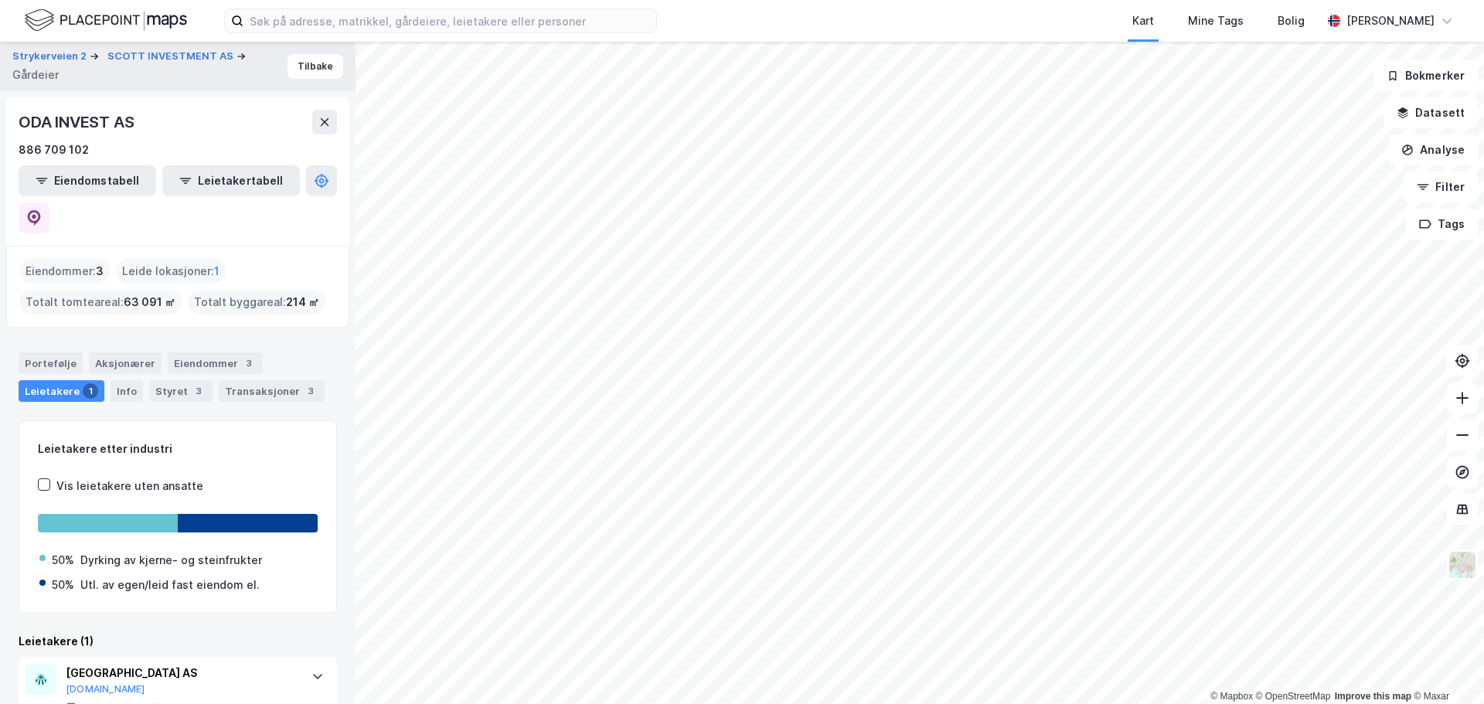
scroll to position [30, 0]
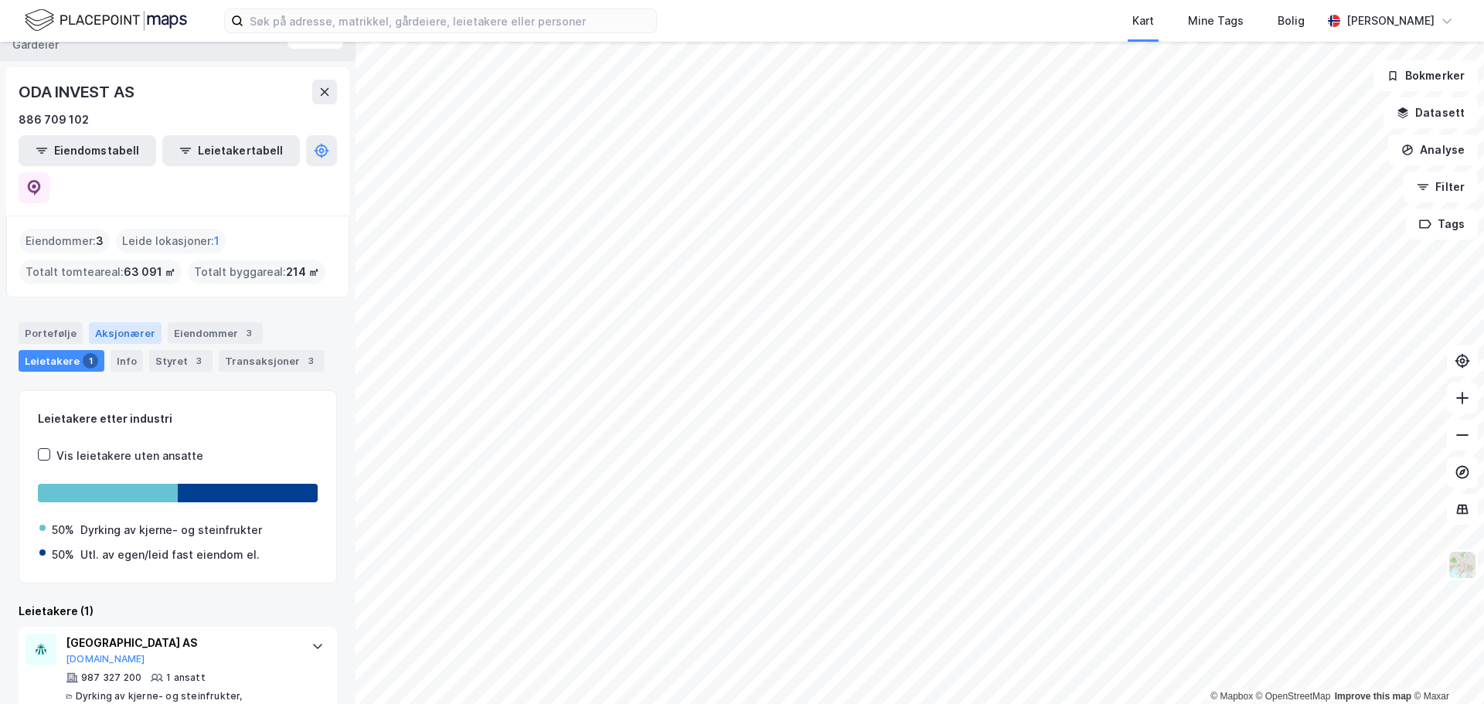
click at [128, 322] on div "Aksjonærer" at bounding box center [125, 333] width 73 height 22
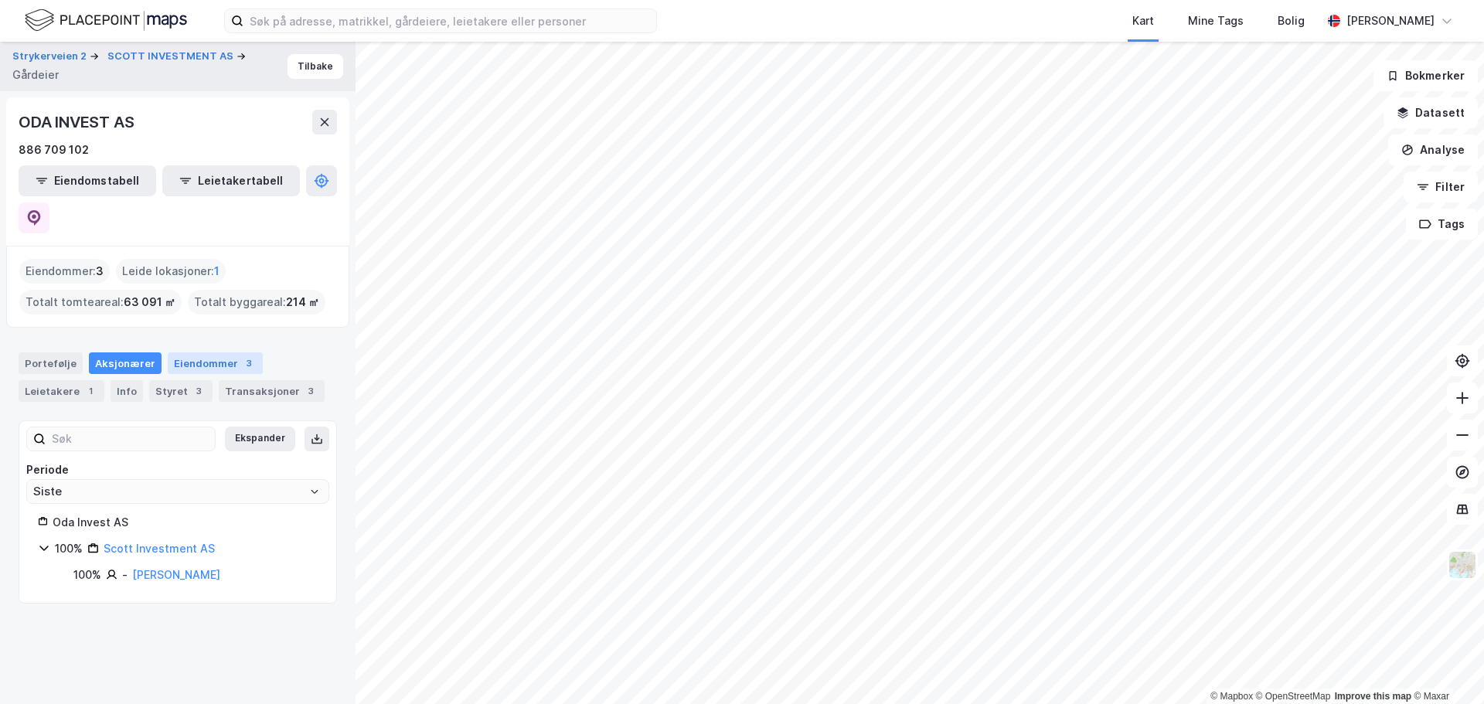
click at [194, 352] on div "Eiendommer 3" at bounding box center [215, 363] width 95 height 22
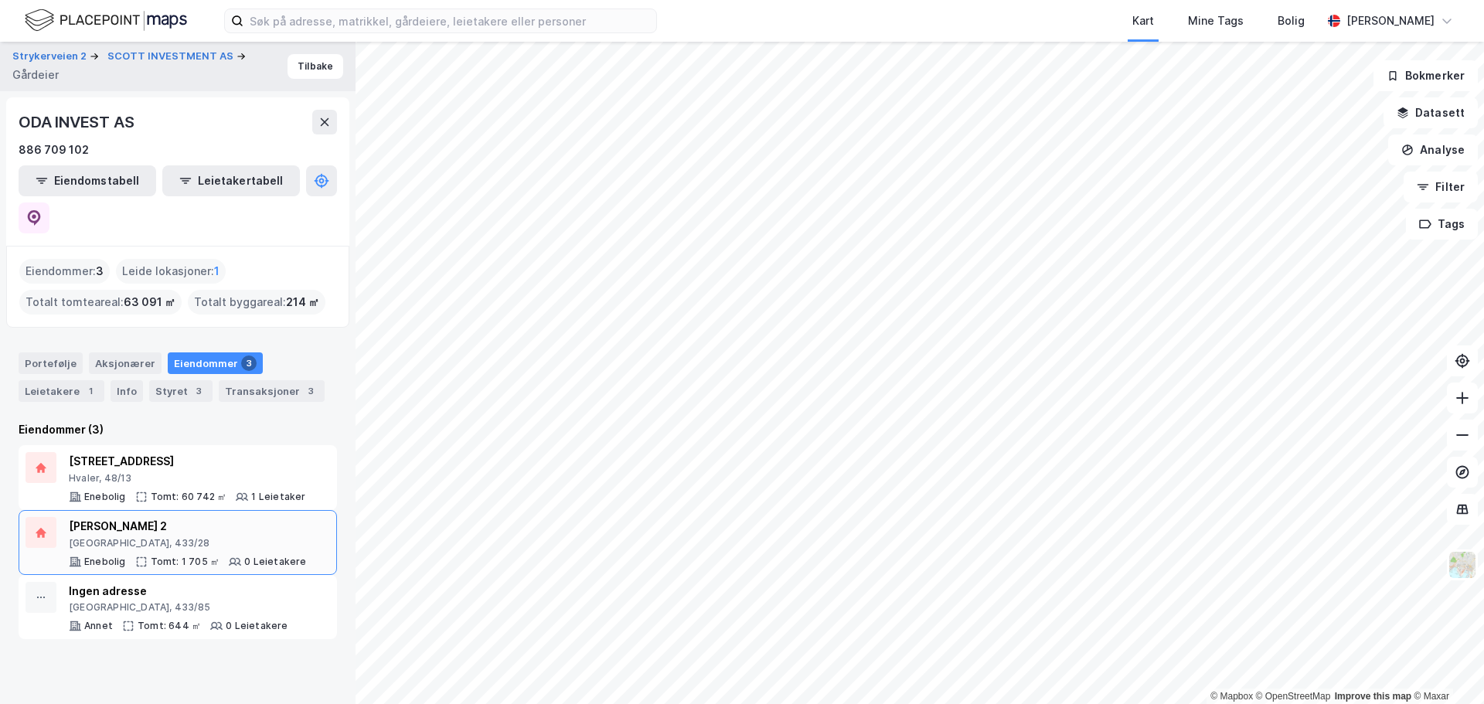
click at [124, 517] on div "[PERSON_NAME] 2 [GEOGRAPHIC_DATA], 433/28 Enebolig Tomt: 1 705 ㎡ 0 Leietakere" at bounding box center [188, 542] width 238 height 51
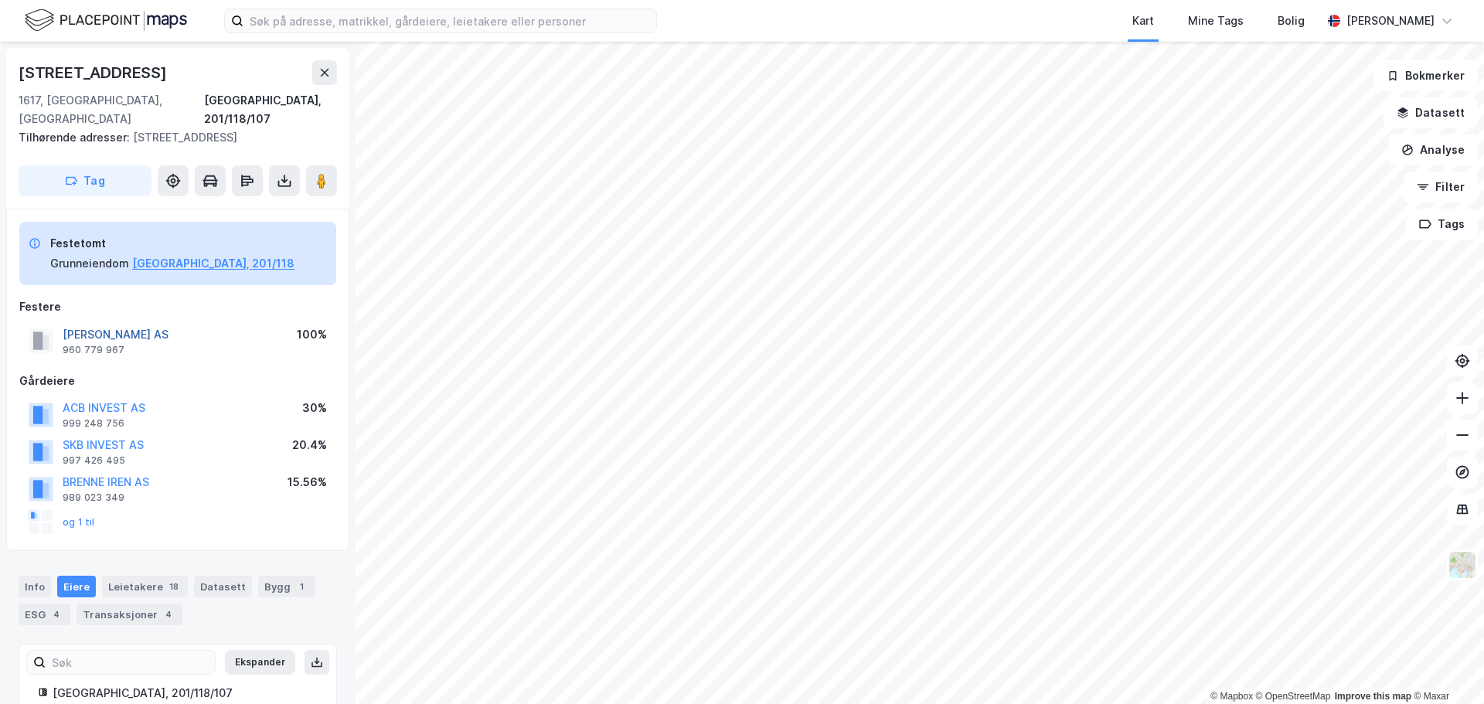
click at [0, 0] on button "[PERSON_NAME] AS" at bounding box center [0, 0] width 0 height 0
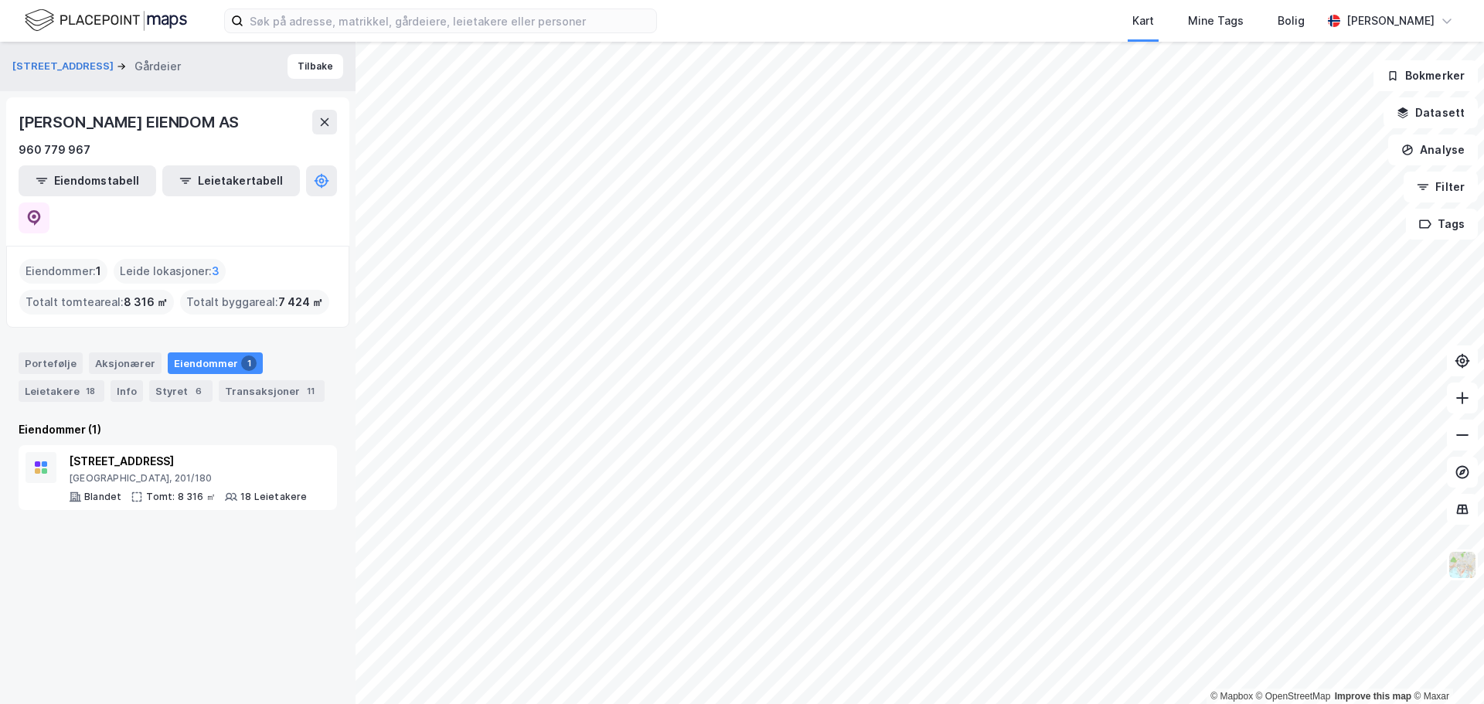
click at [71, 259] on div "Eiendommer : 1" at bounding box center [63, 271] width 88 height 25
click at [66, 380] on div "Leietakere 18" at bounding box center [62, 391] width 86 height 22
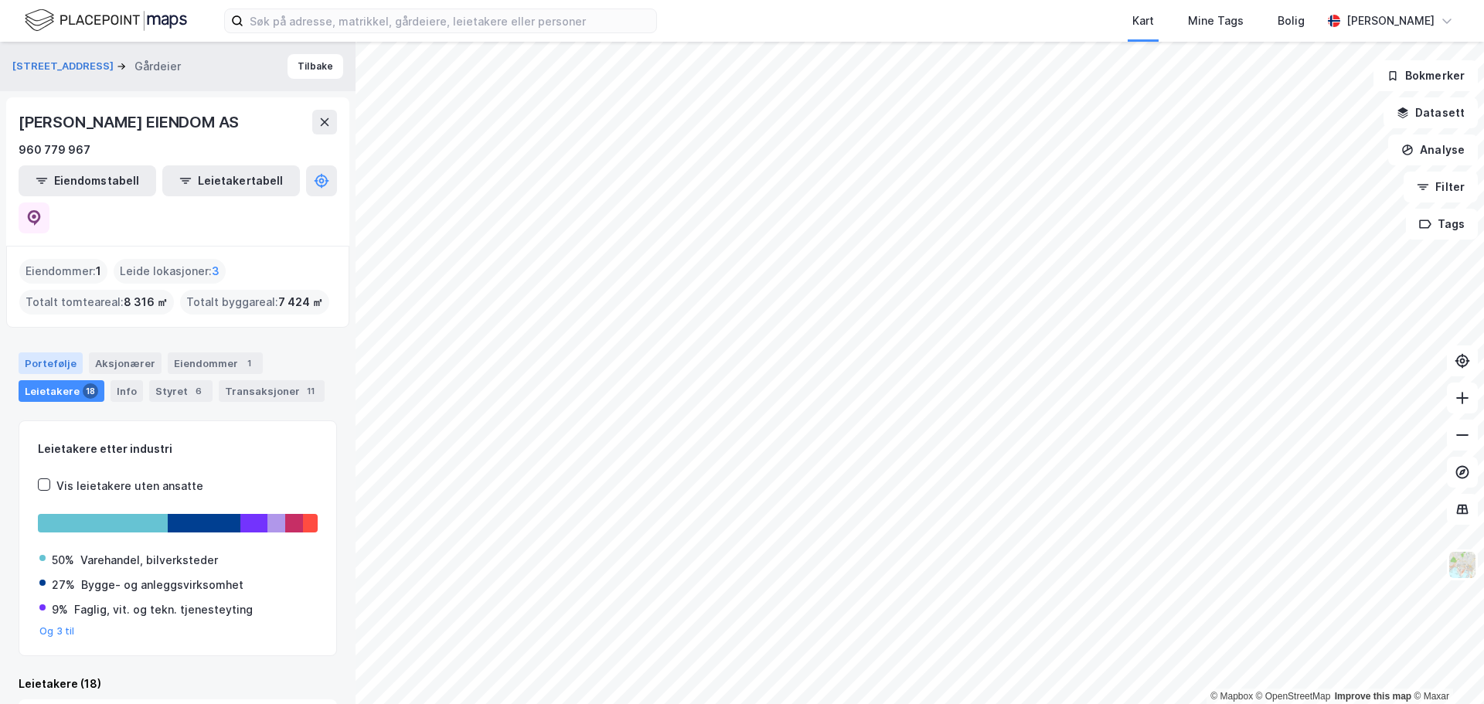
click at [56, 352] on div "Portefølje" at bounding box center [51, 363] width 64 height 22
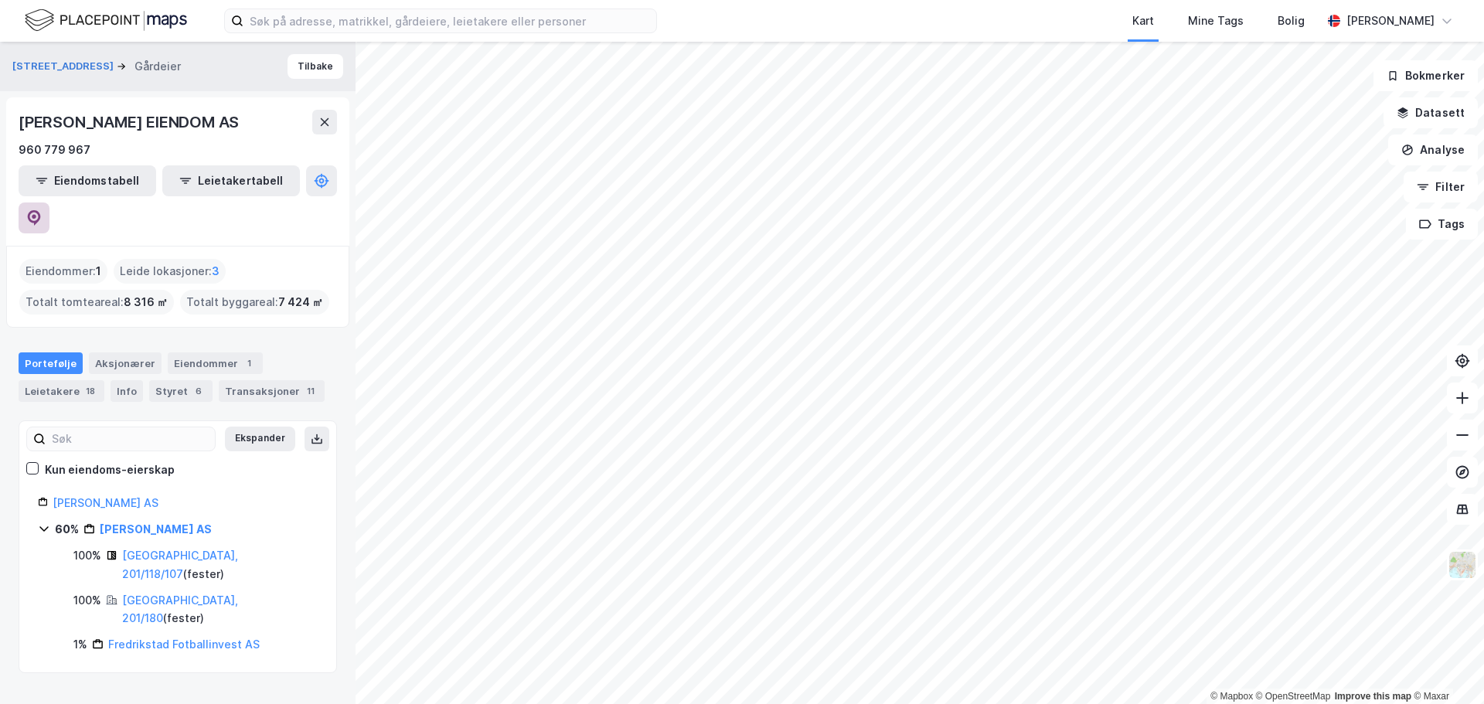
click at [42, 210] on icon at bounding box center [33, 217] width 15 height 15
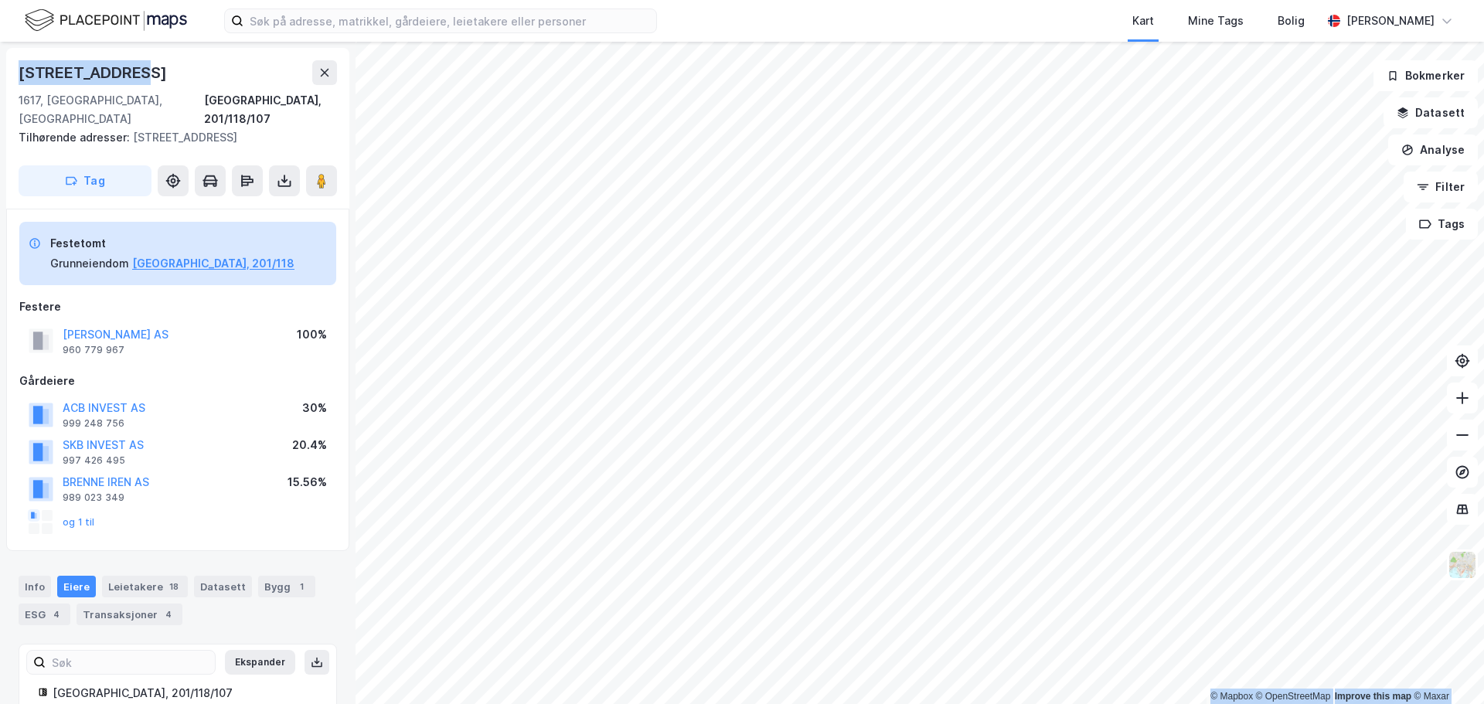
drag, startPoint x: 129, startPoint y: 73, endPoint x: -33, endPoint y: 83, distance: 162.6
click at [0, 83] on html "Kart Mine Tags Bolig [PERSON_NAME] © Mapbox © OpenStreetMap Improve this map © …" at bounding box center [742, 352] width 1484 height 704
copy div "© Mapbox © OpenStreetMap Improve this map © [PERSON_NAME][STREET_ADDRESS]"
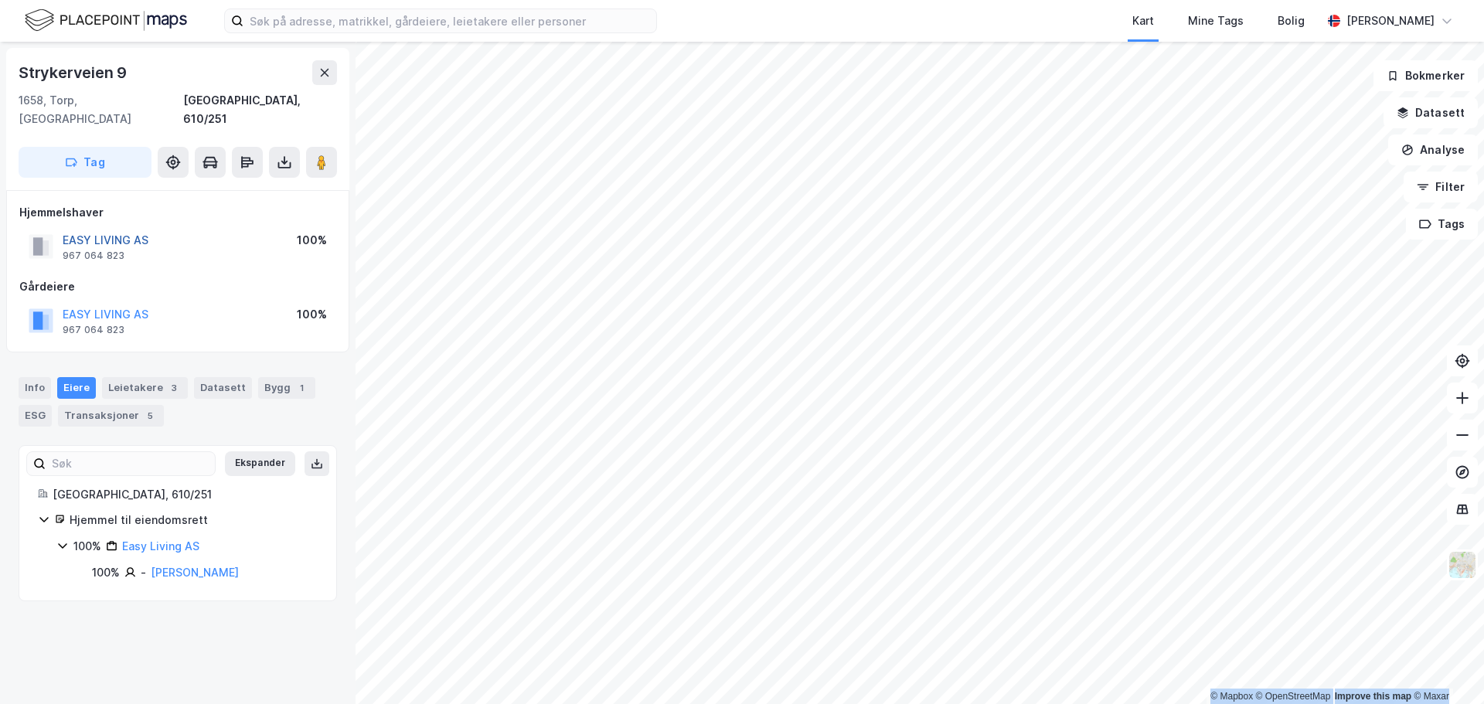
click at [0, 0] on button "EASY LIVING AS" at bounding box center [0, 0] width 0 height 0
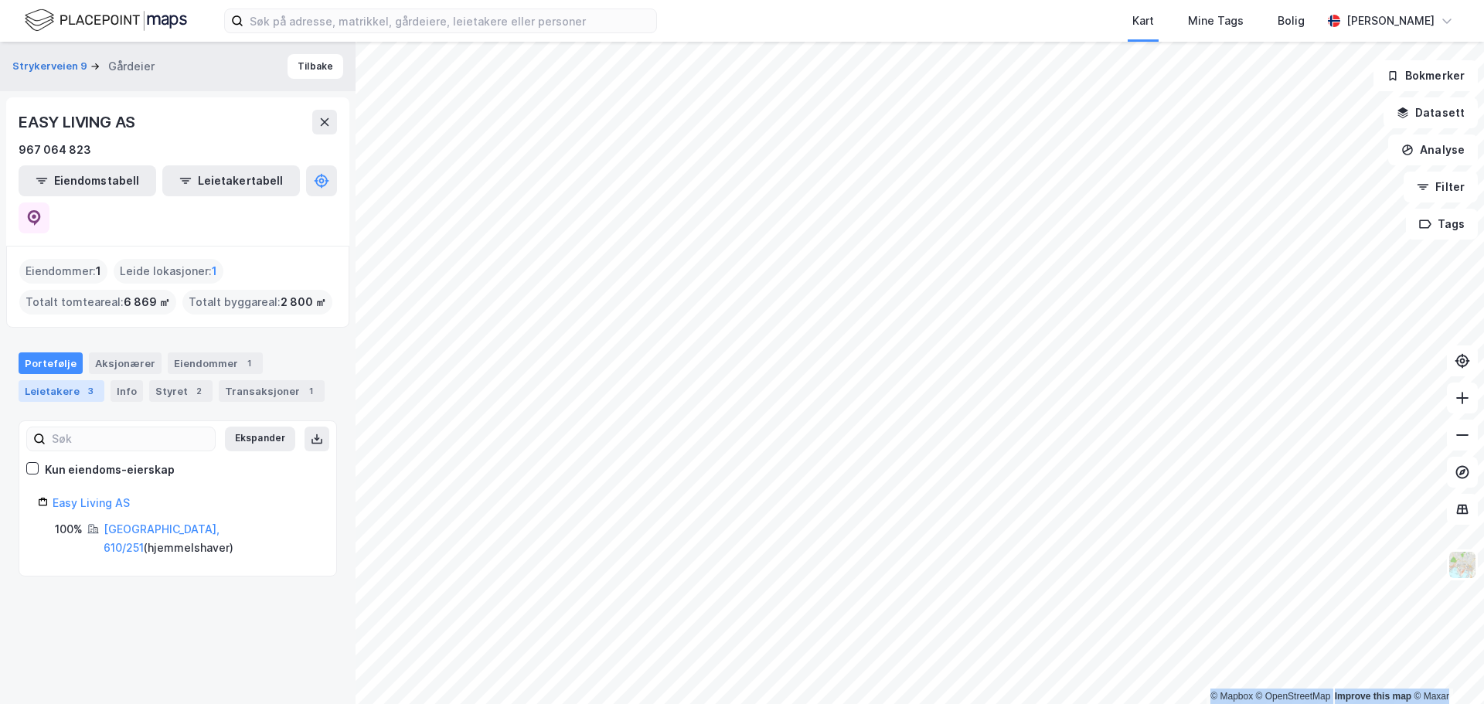
click at [42, 380] on div "Leietakere 3" at bounding box center [62, 391] width 86 height 22
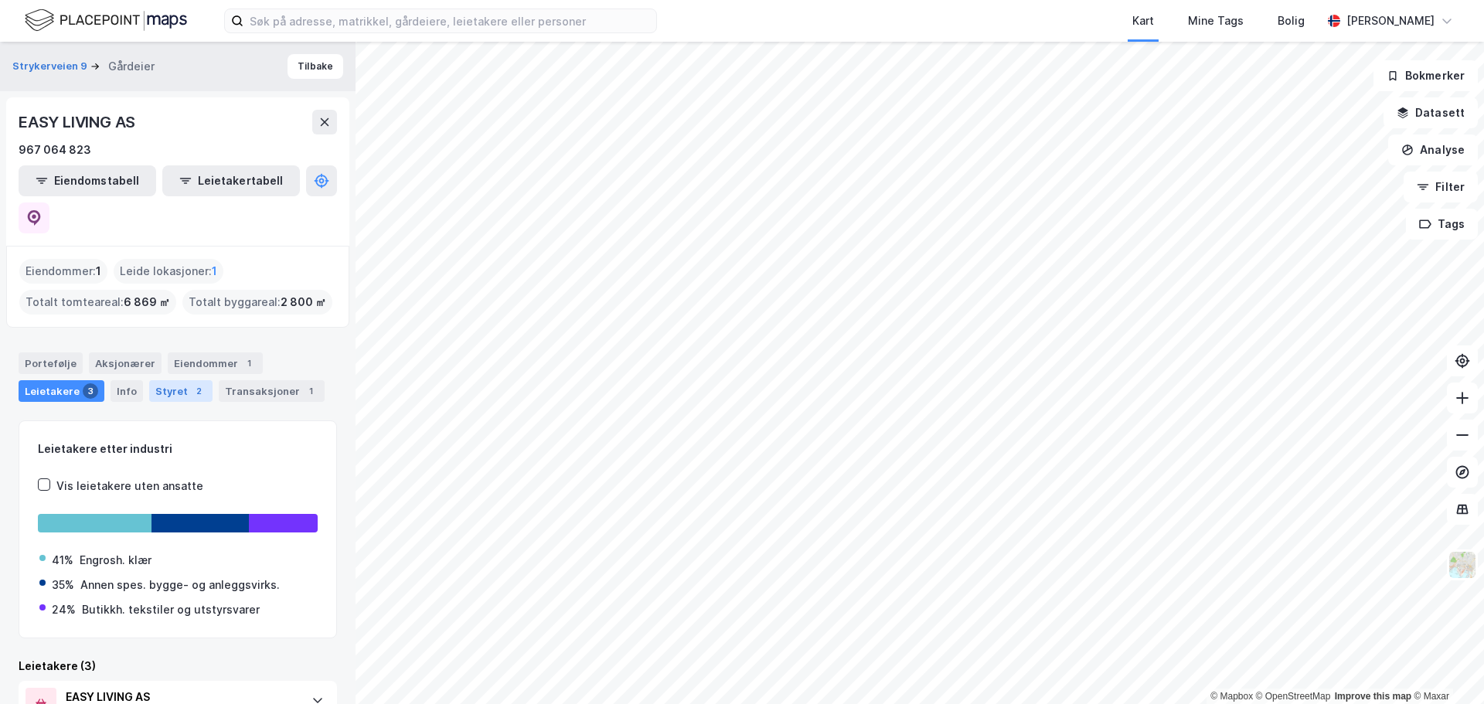
click at [172, 380] on div "Styret 2" at bounding box center [180, 391] width 63 height 22
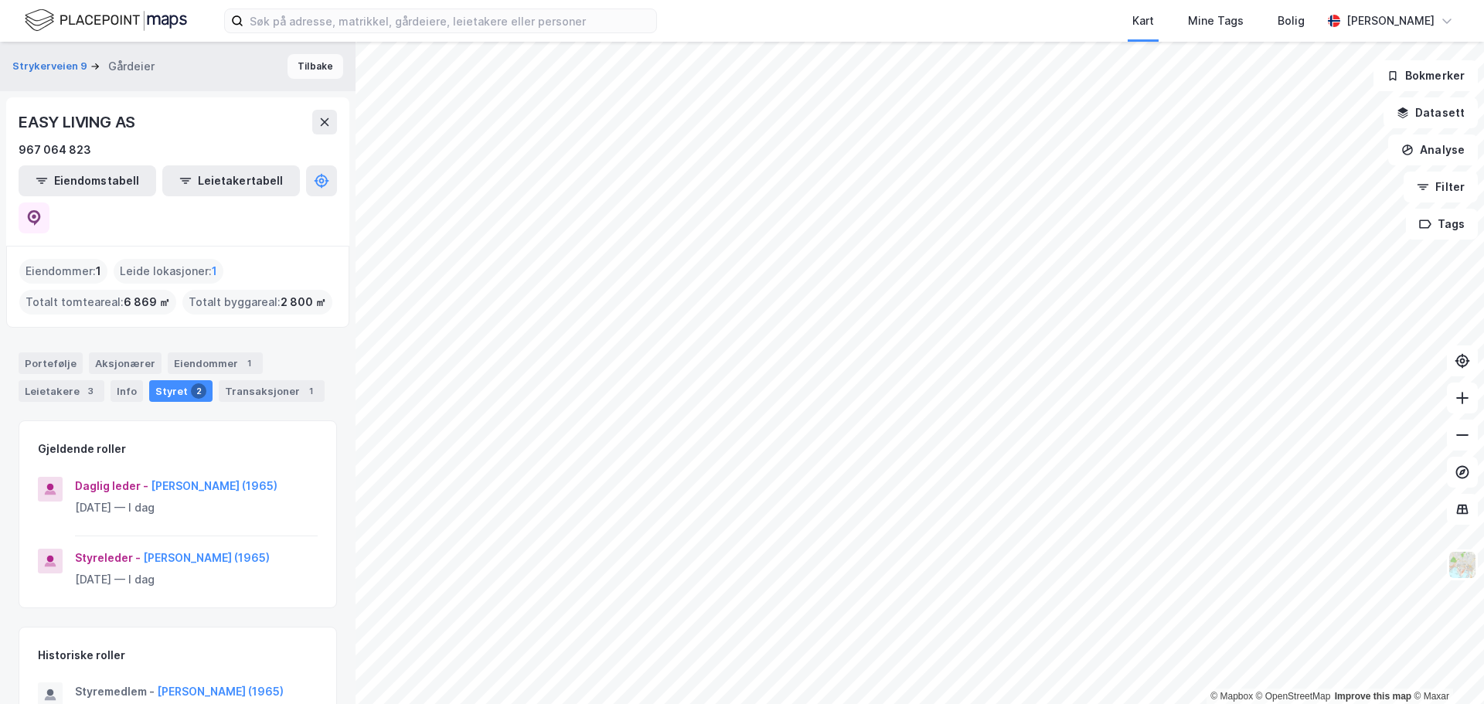
click at [307, 54] on button "Tilbake" at bounding box center [316, 66] width 56 height 25
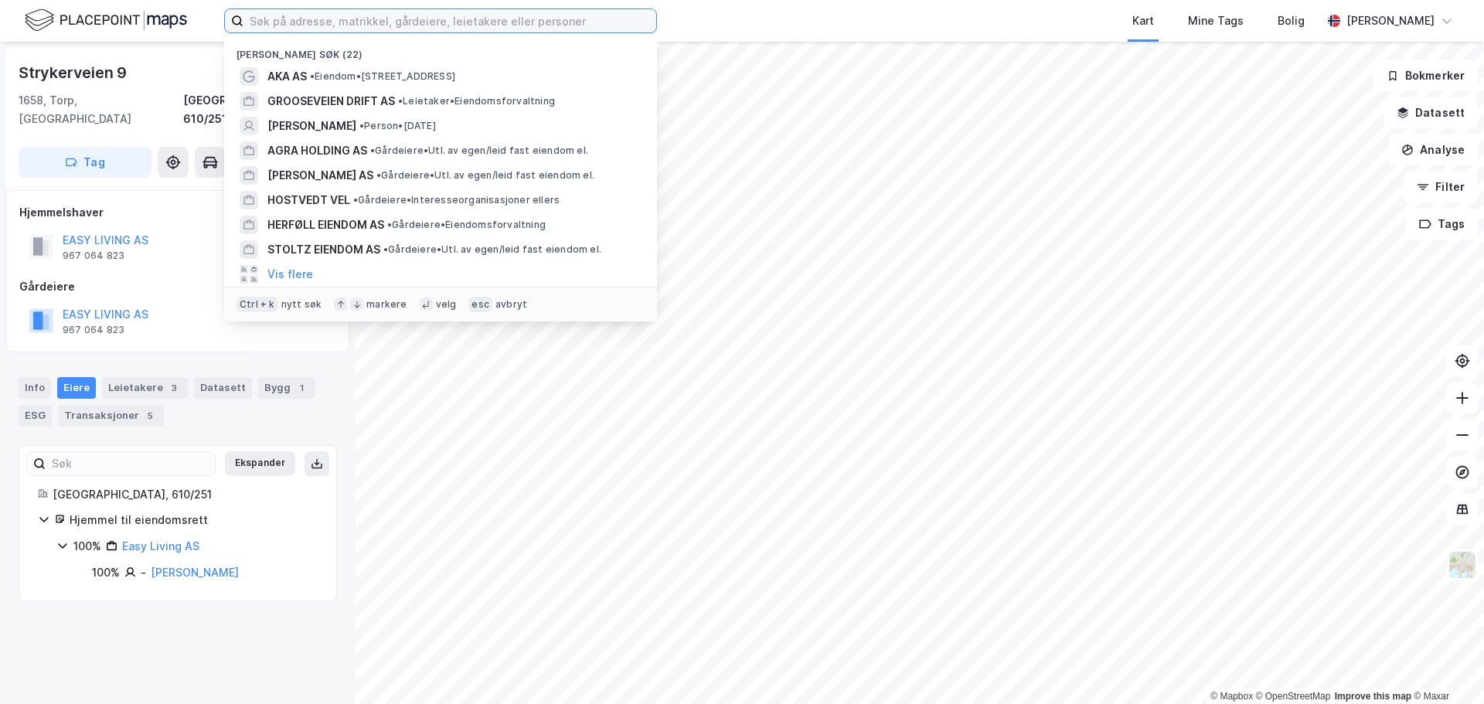
click at [329, 18] on input at bounding box center [449, 20] width 413 height 23
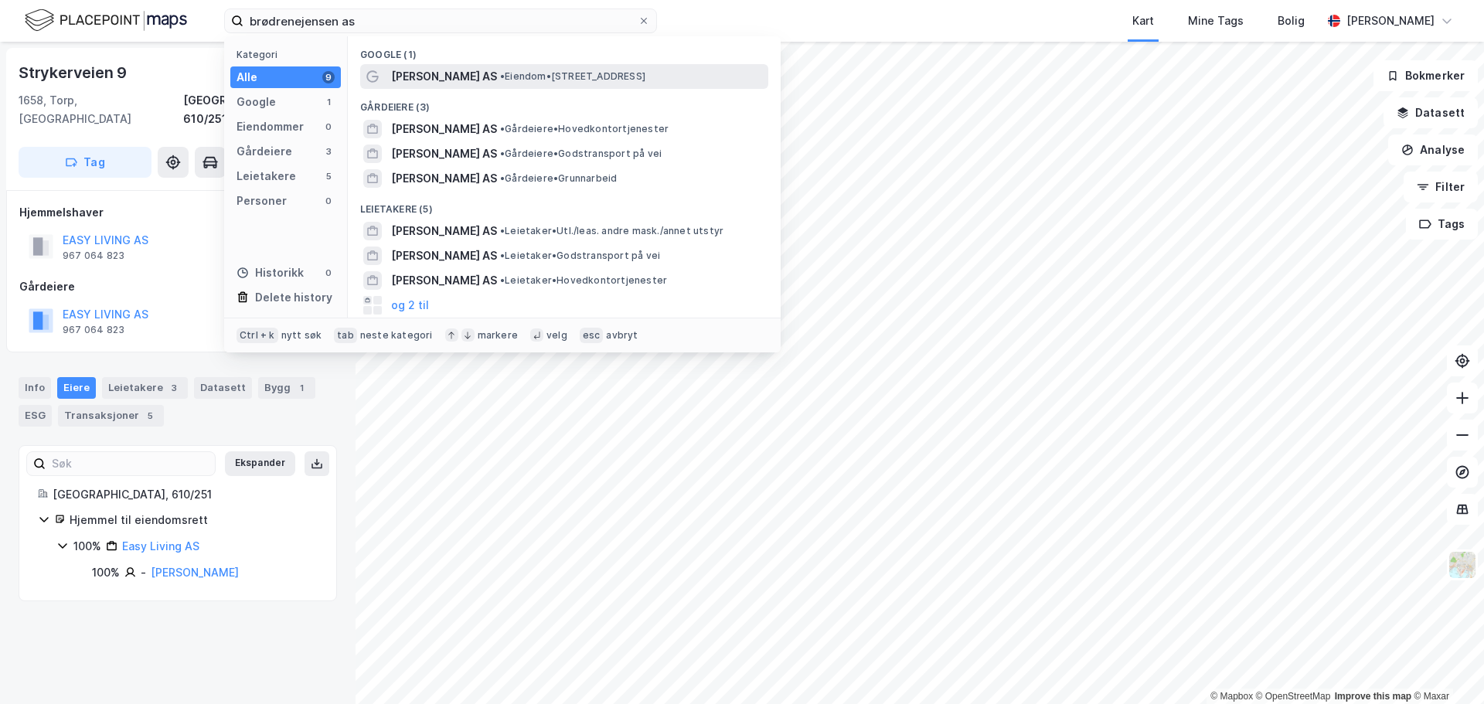
click at [444, 80] on span "[PERSON_NAME] AS" at bounding box center [444, 76] width 106 height 19
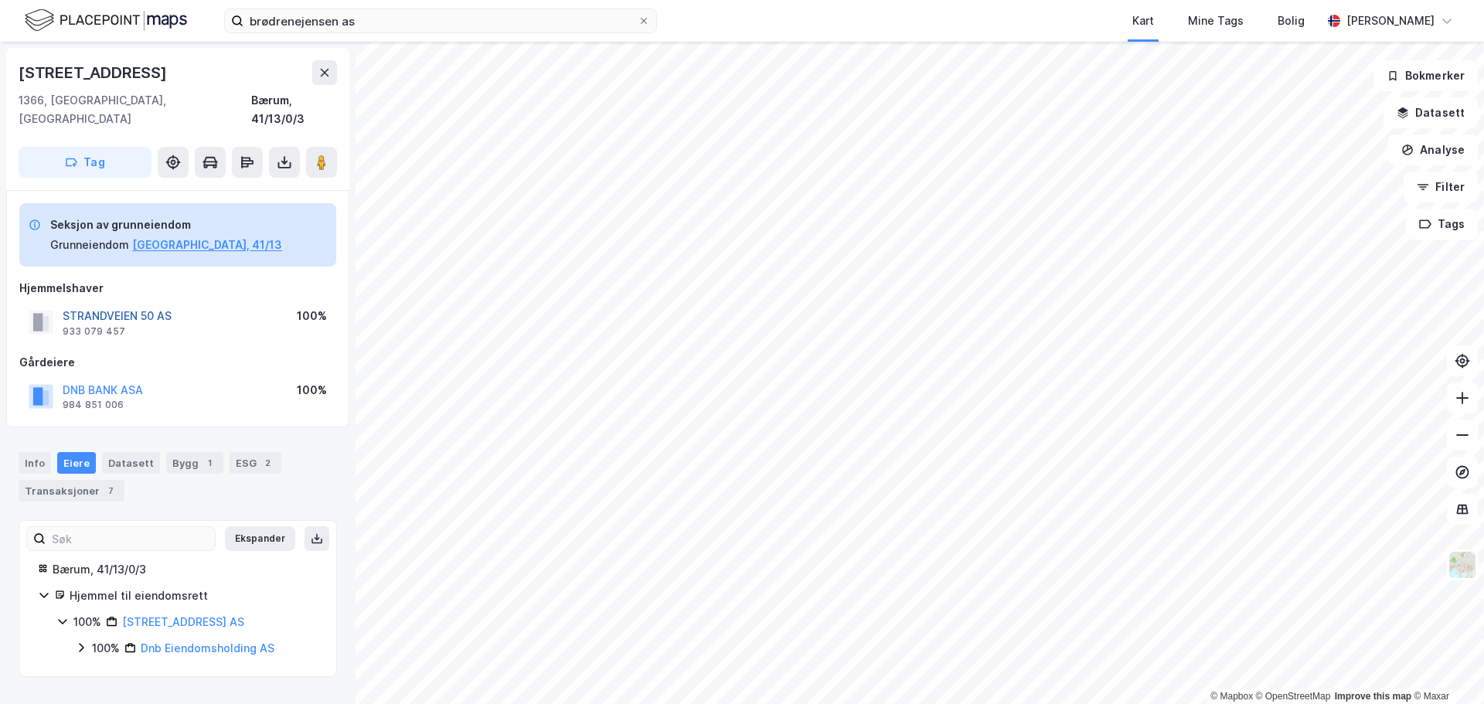
click at [0, 0] on button "STRANDVEIEN 50 AS" at bounding box center [0, 0] width 0 height 0
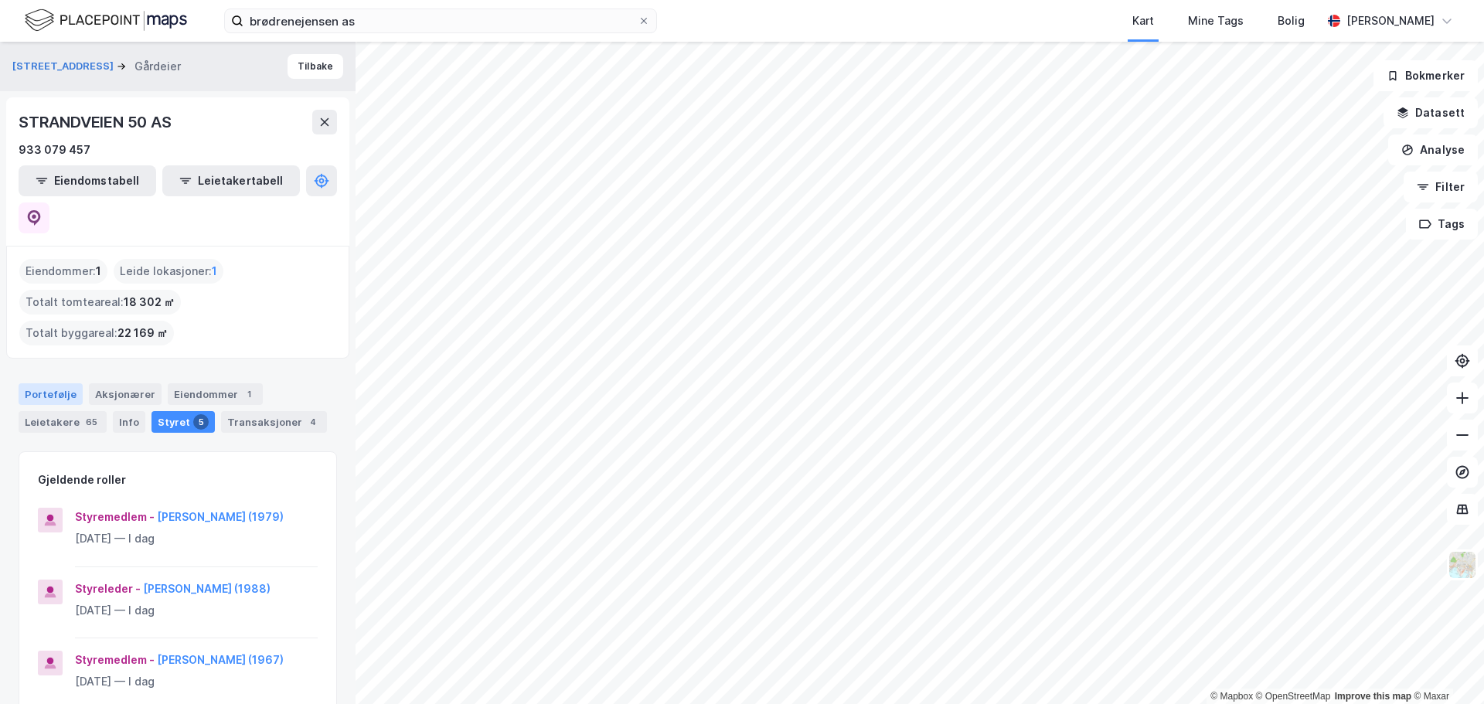
click at [59, 383] on div "Portefølje" at bounding box center [51, 394] width 64 height 22
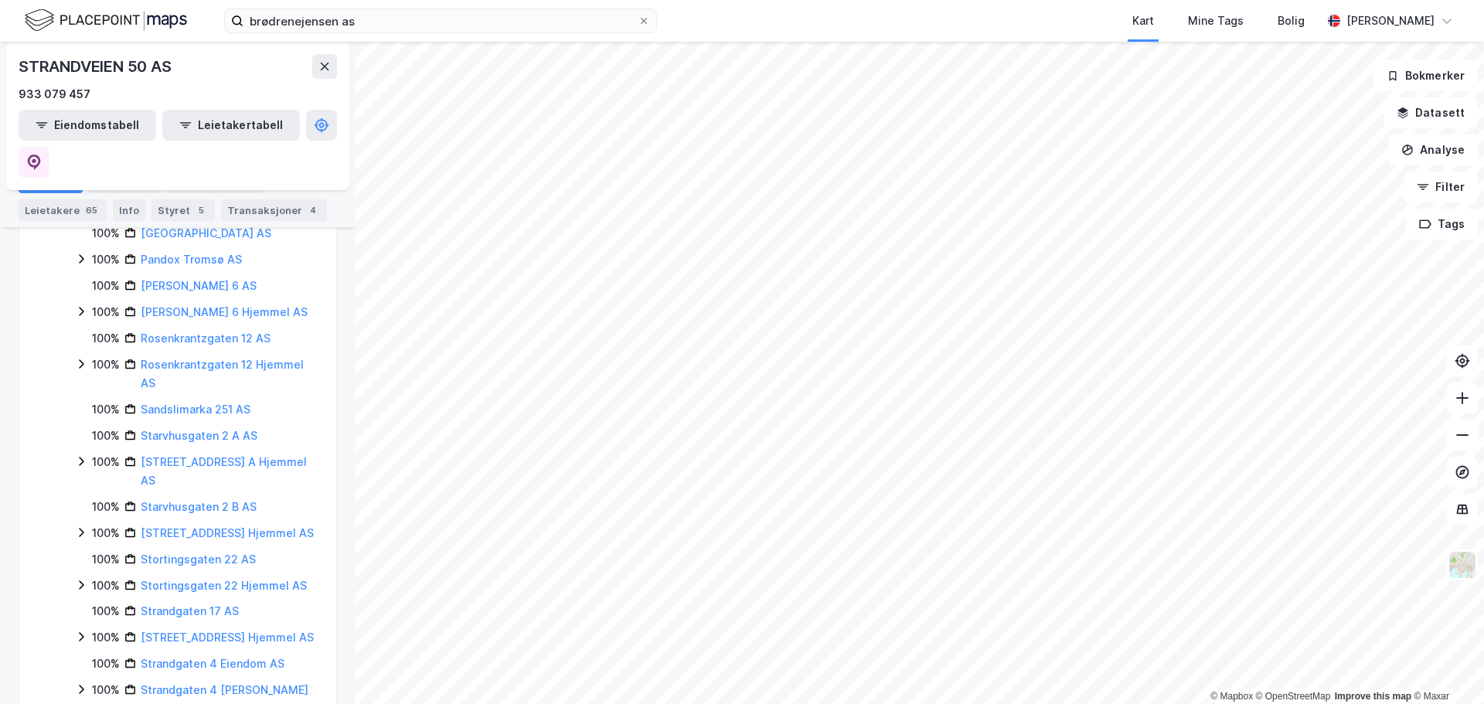
scroll to position [850, 0]
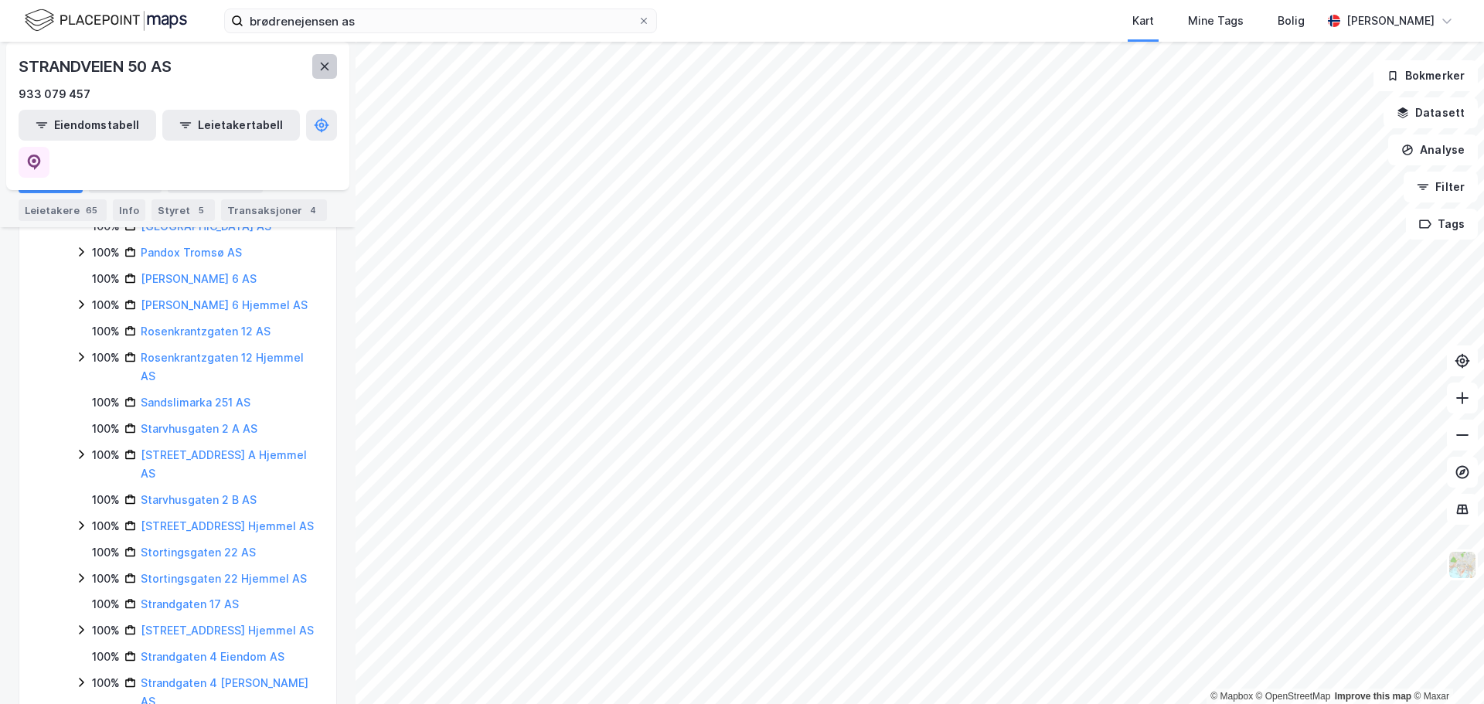
click at [323, 65] on icon at bounding box center [325, 67] width 9 height 8
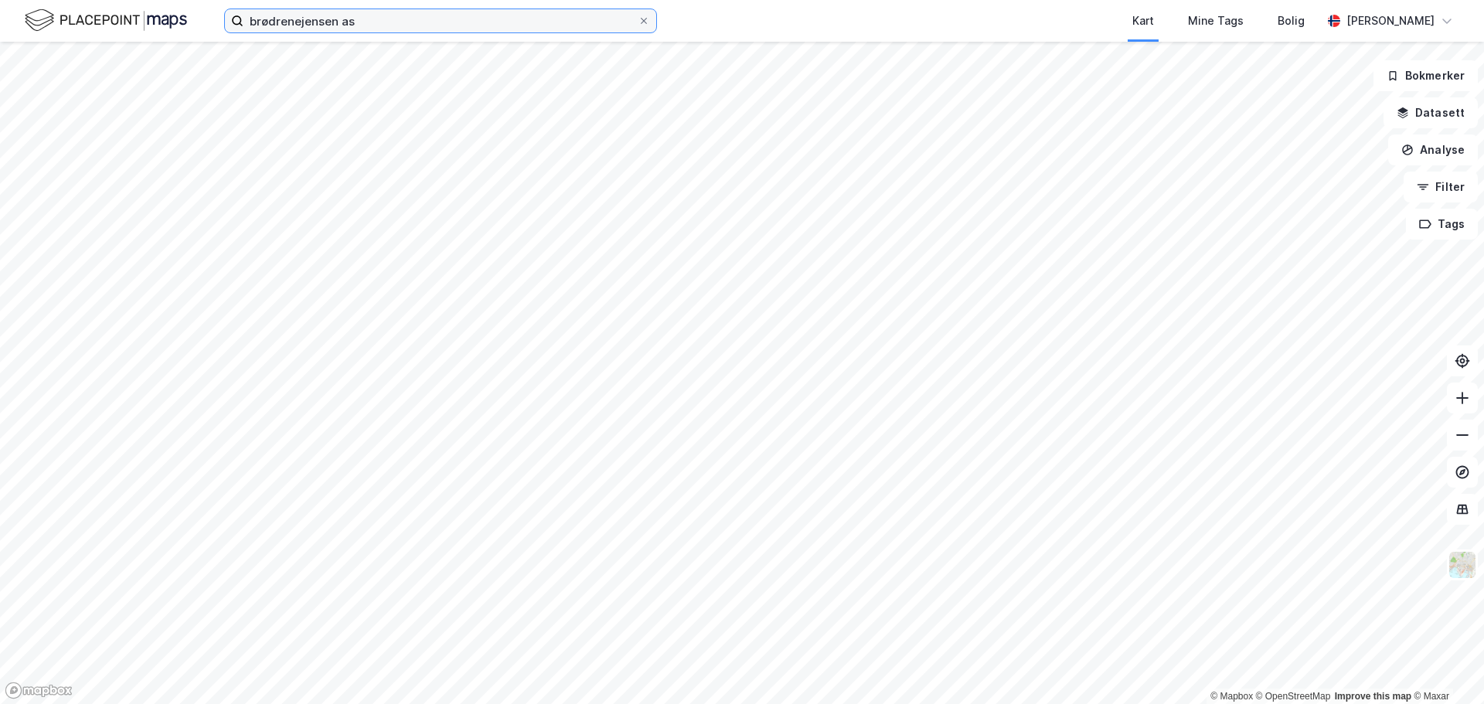
click at [300, 23] on input "brødrenejensen as" at bounding box center [440, 20] width 394 height 23
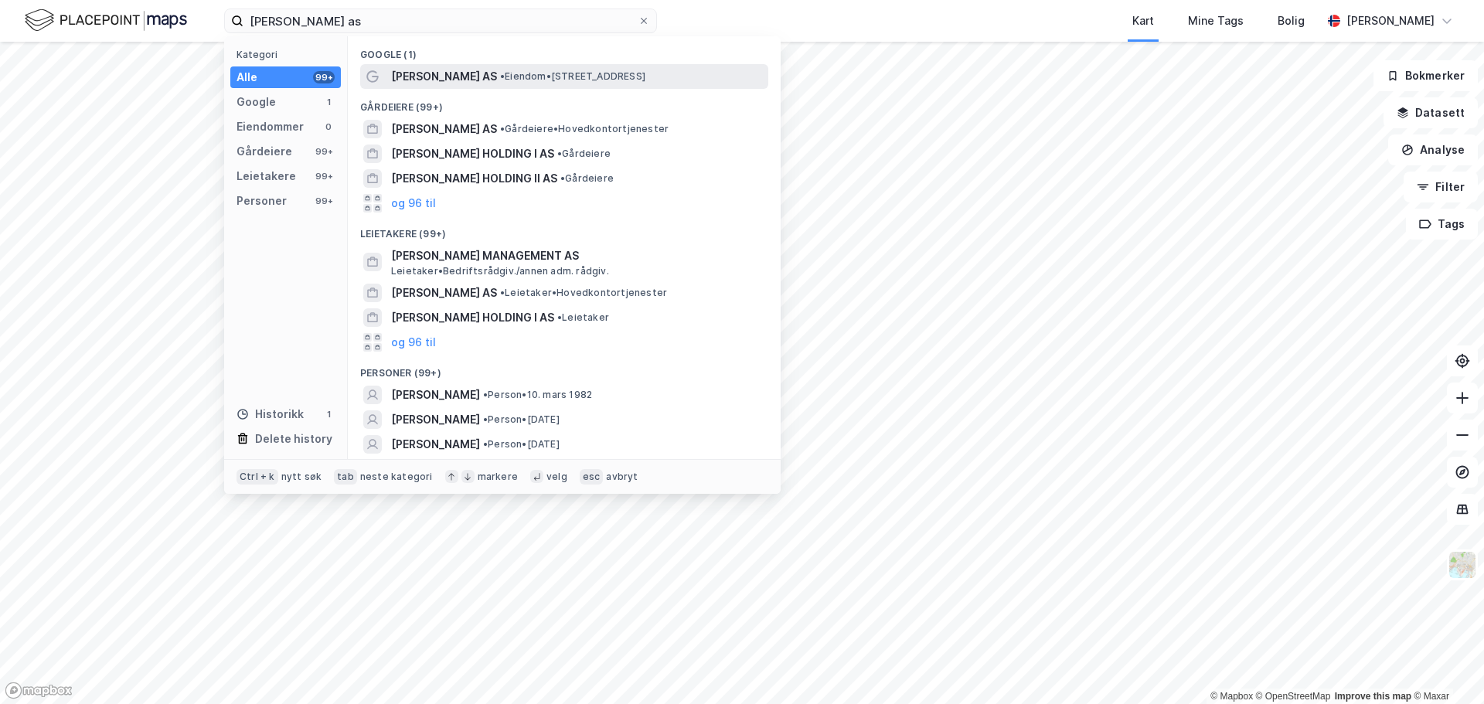
click at [600, 69] on div "[PERSON_NAME] AS • Eiendom • [STREET_ADDRESS]" at bounding box center [578, 76] width 374 height 19
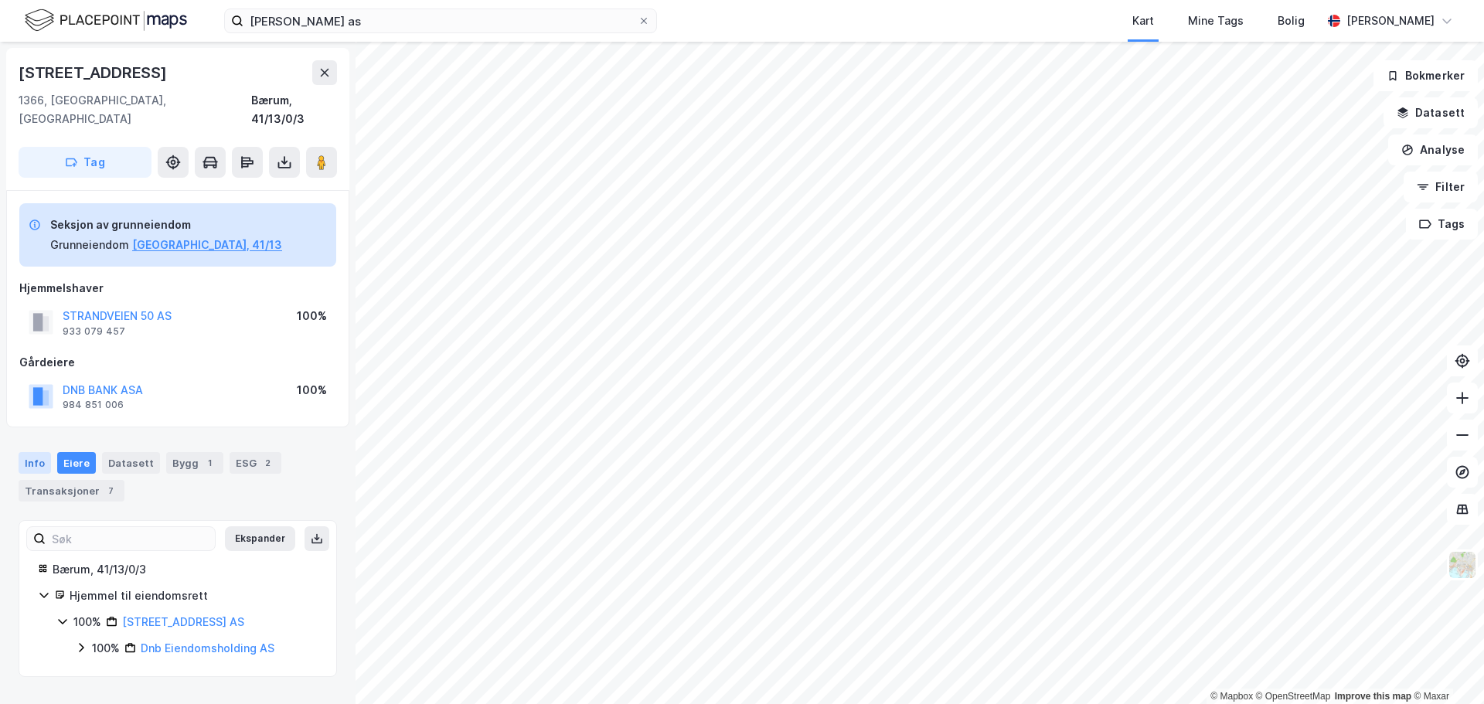
click at [37, 452] on div "Info" at bounding box center [35, 463] width 32 height 22
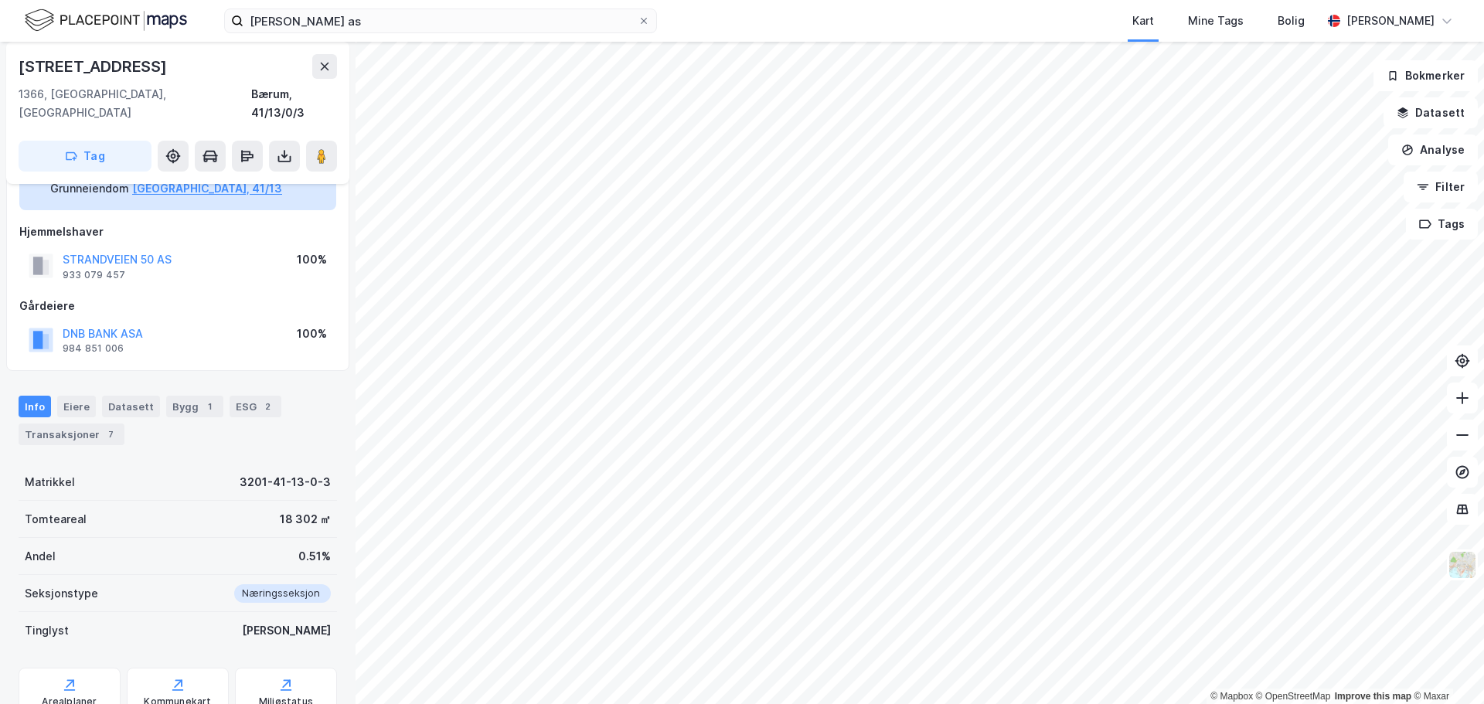
scroll to position [101, 0]
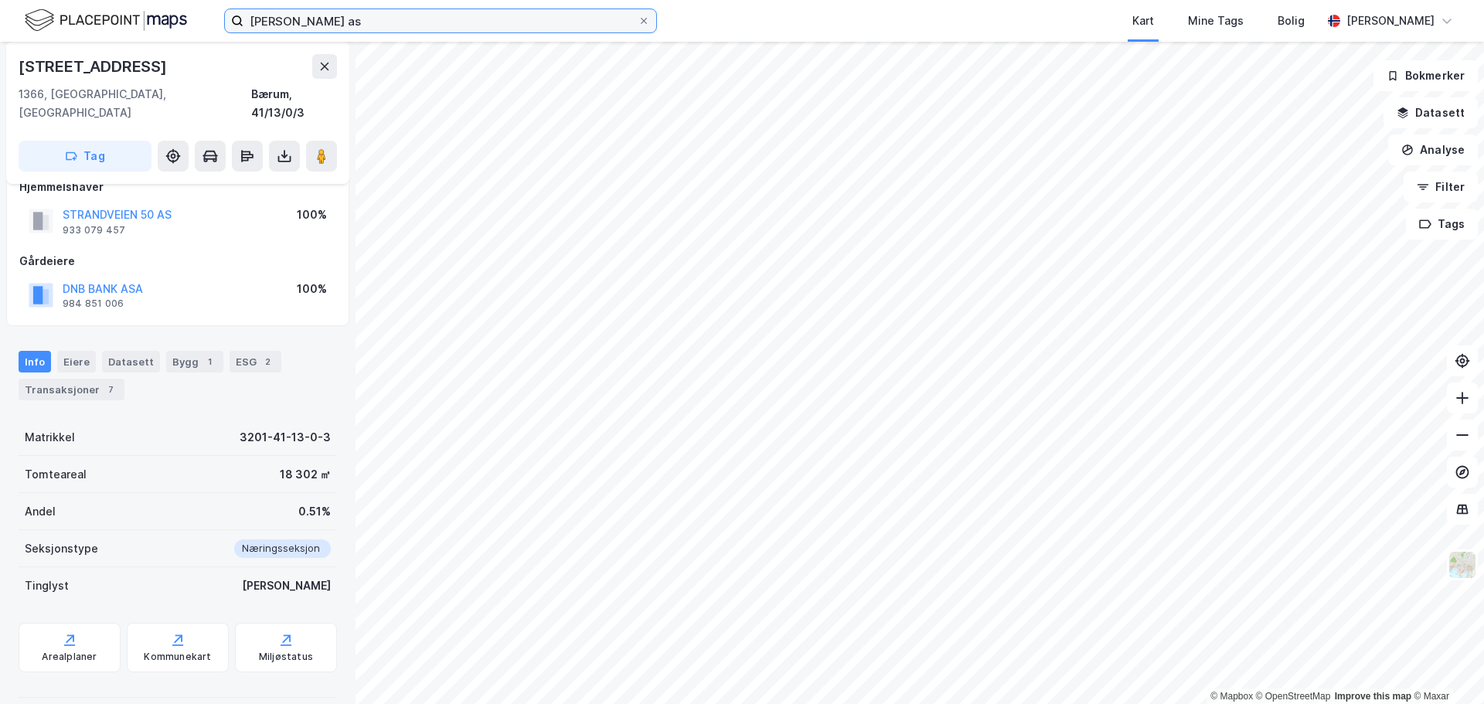
click at [305, 28] on input "[PERSON_NAME] as" at bounding box center [440, 20] width 394 height 23
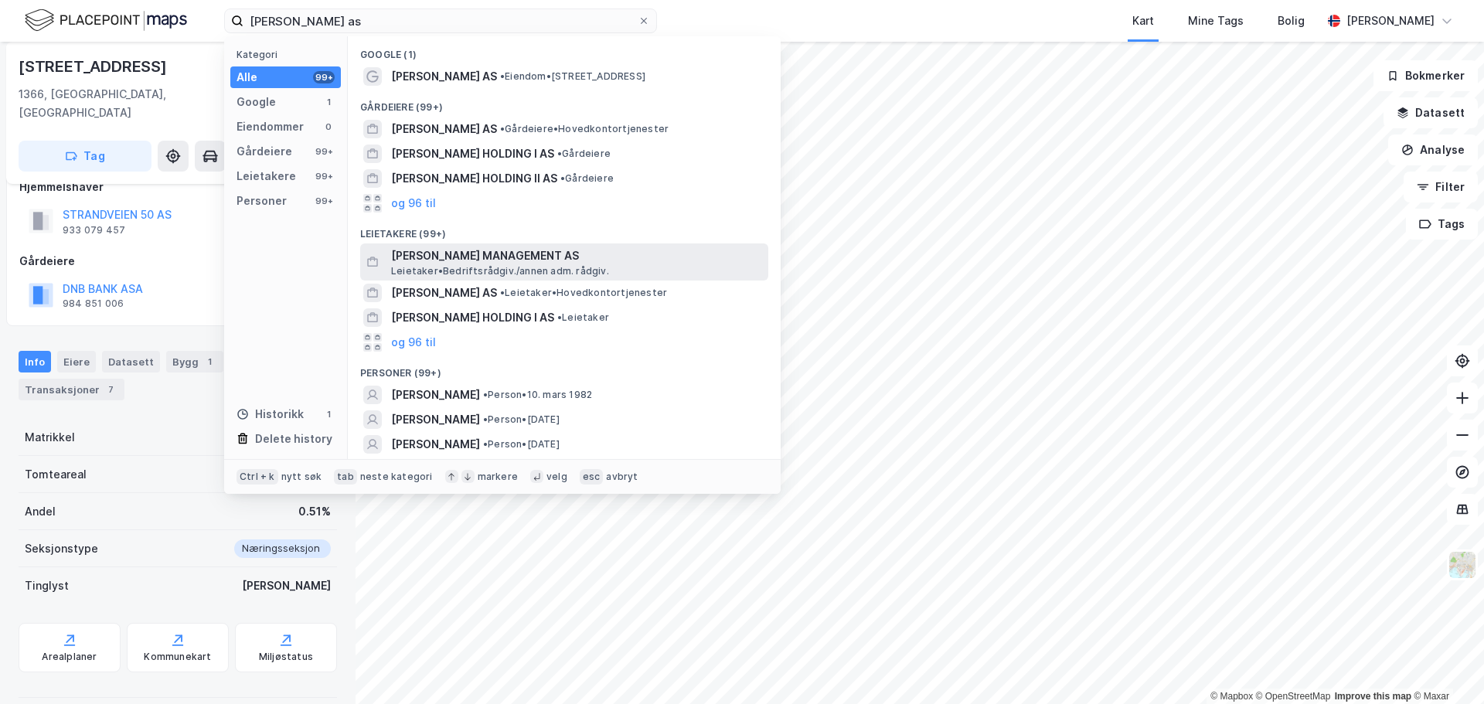
click at [496, 260] on span "[PERSON_NAME] MANAGEMENT AS" at bounding box center [576, 256] width 371 height 19
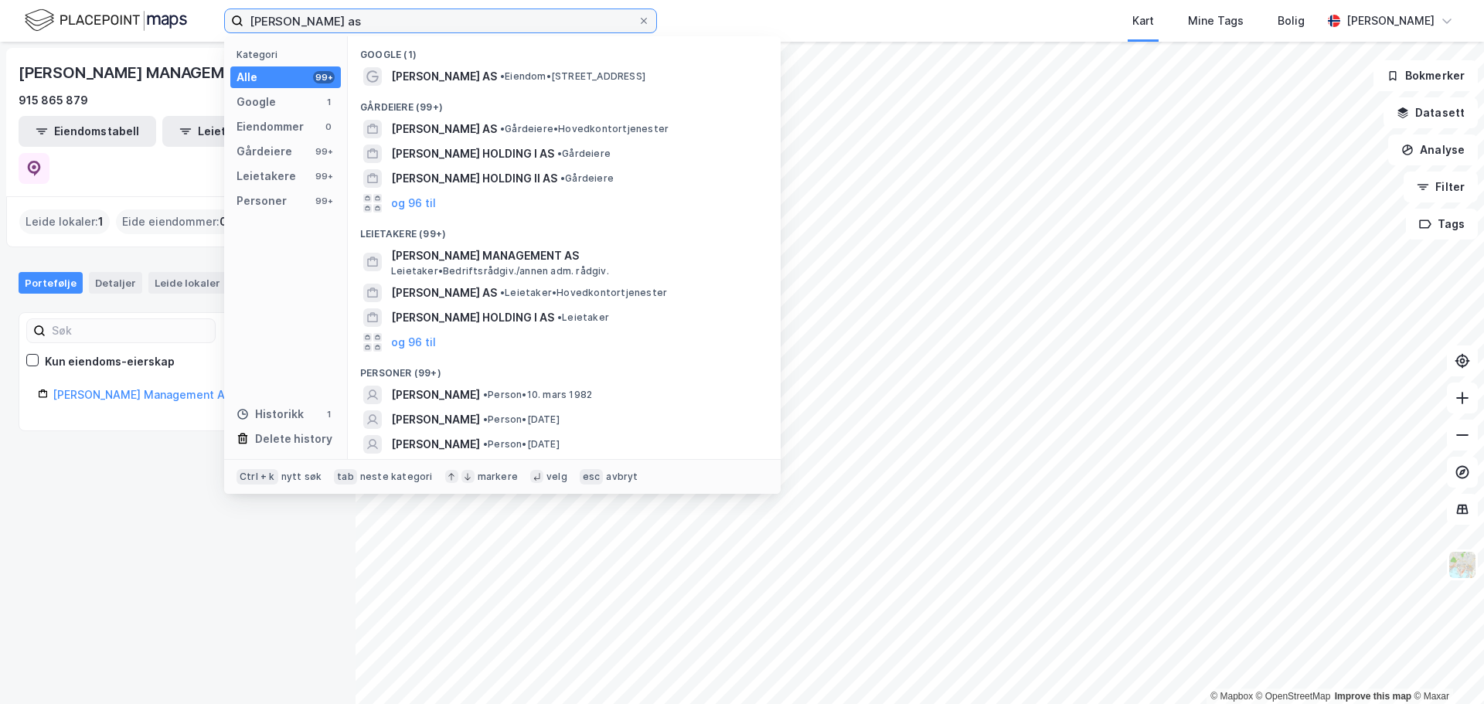
click at [320, 21] on input "[PERSON_NAME] as" at bounding box center [440, 20] width 394 height 23
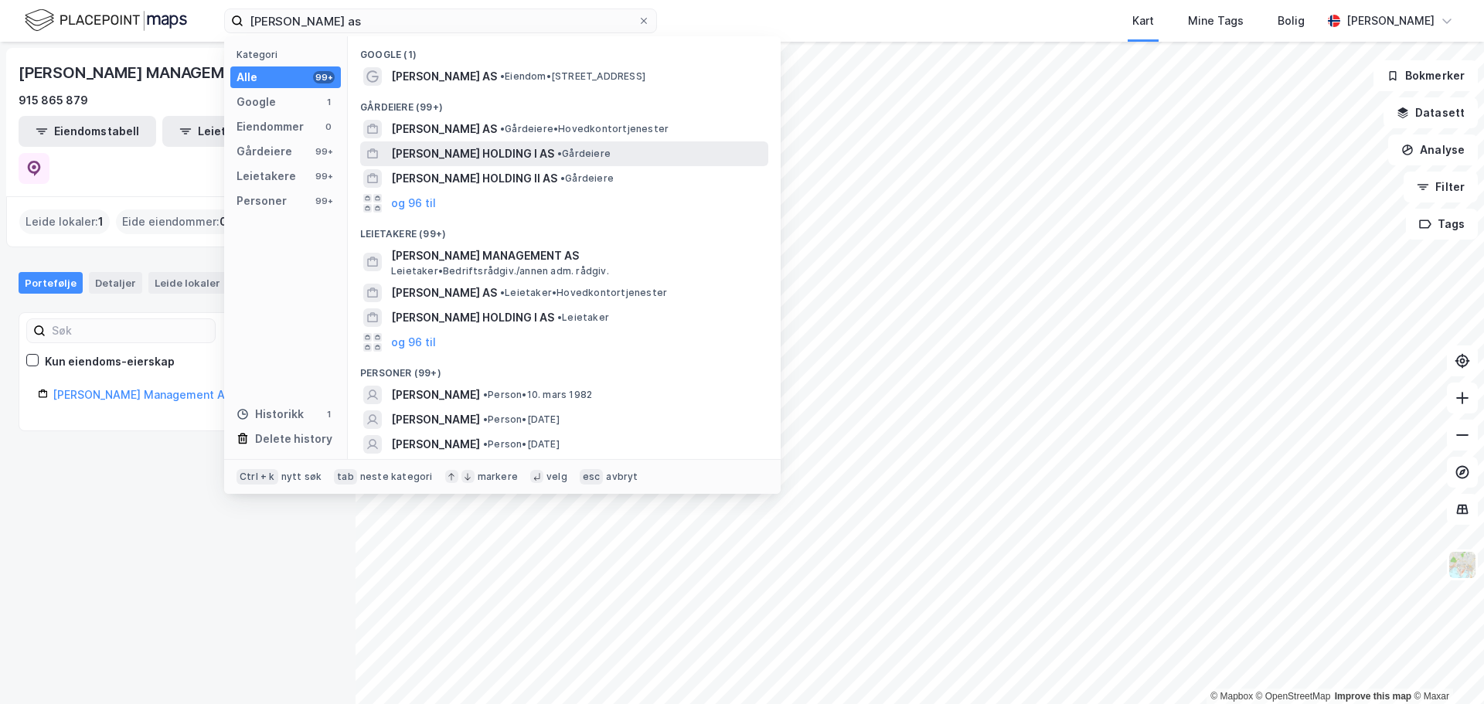
click at [519, 155] on span "[PERSON_NAME] HOLDING I AS" at bounding box center [472, 154] width 163 height 19
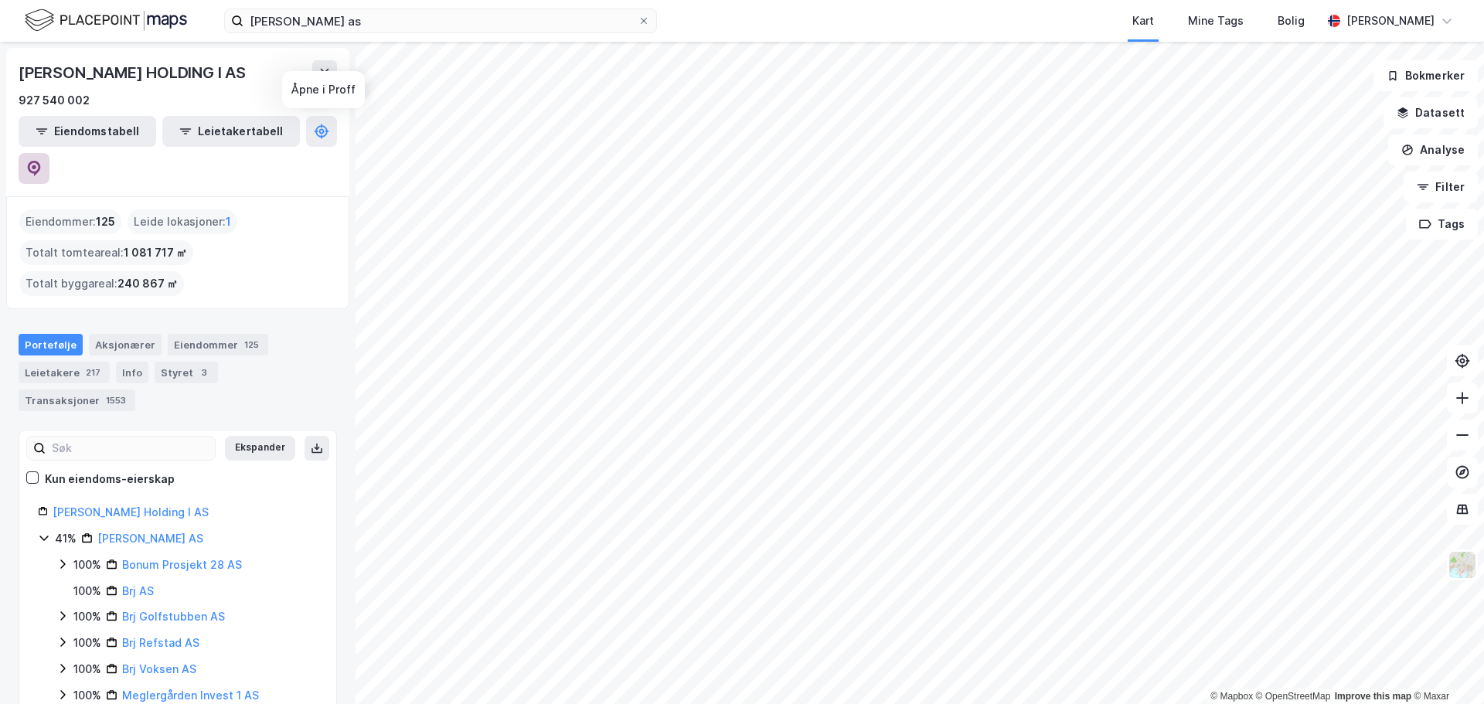
click at [41, 161] on icon at bounding box center [34, 168] width 13 height 15
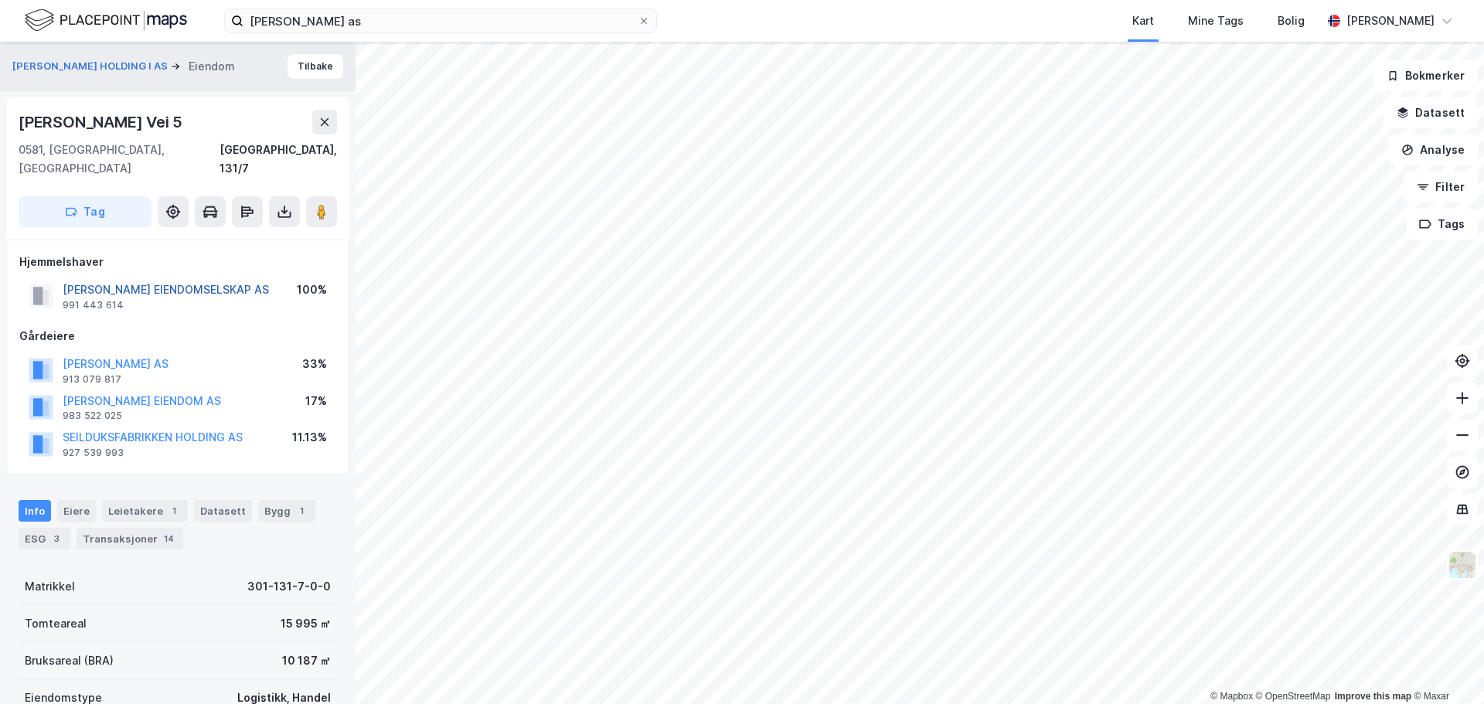
click at [0, 0] on button "[PERSON_NAME] EIENDOMSELSKAP AS" at bounding box center [0, 0] width 0 height 0
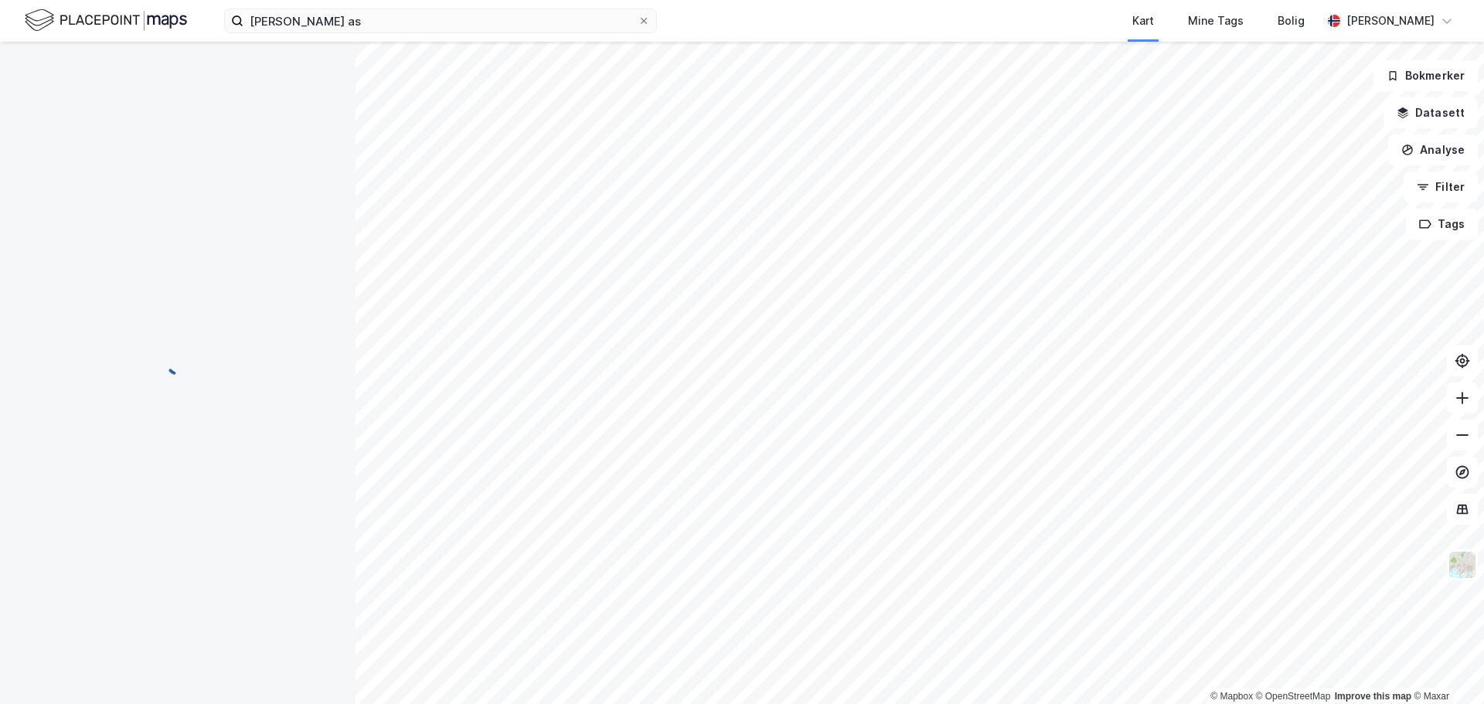
scroll to position [1, 0]
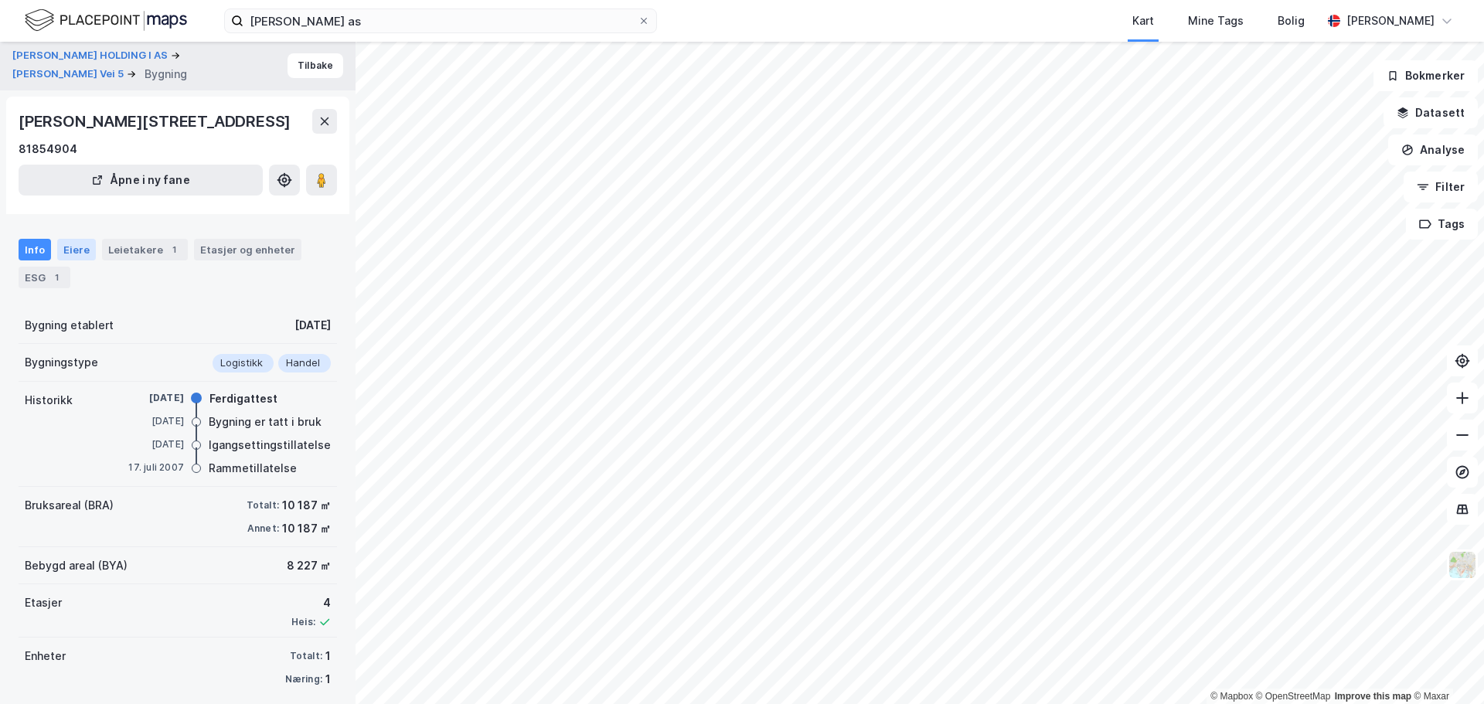
click at [76, 247] on div "Eiere" at bounding box center [76, 250] width 39 height 22
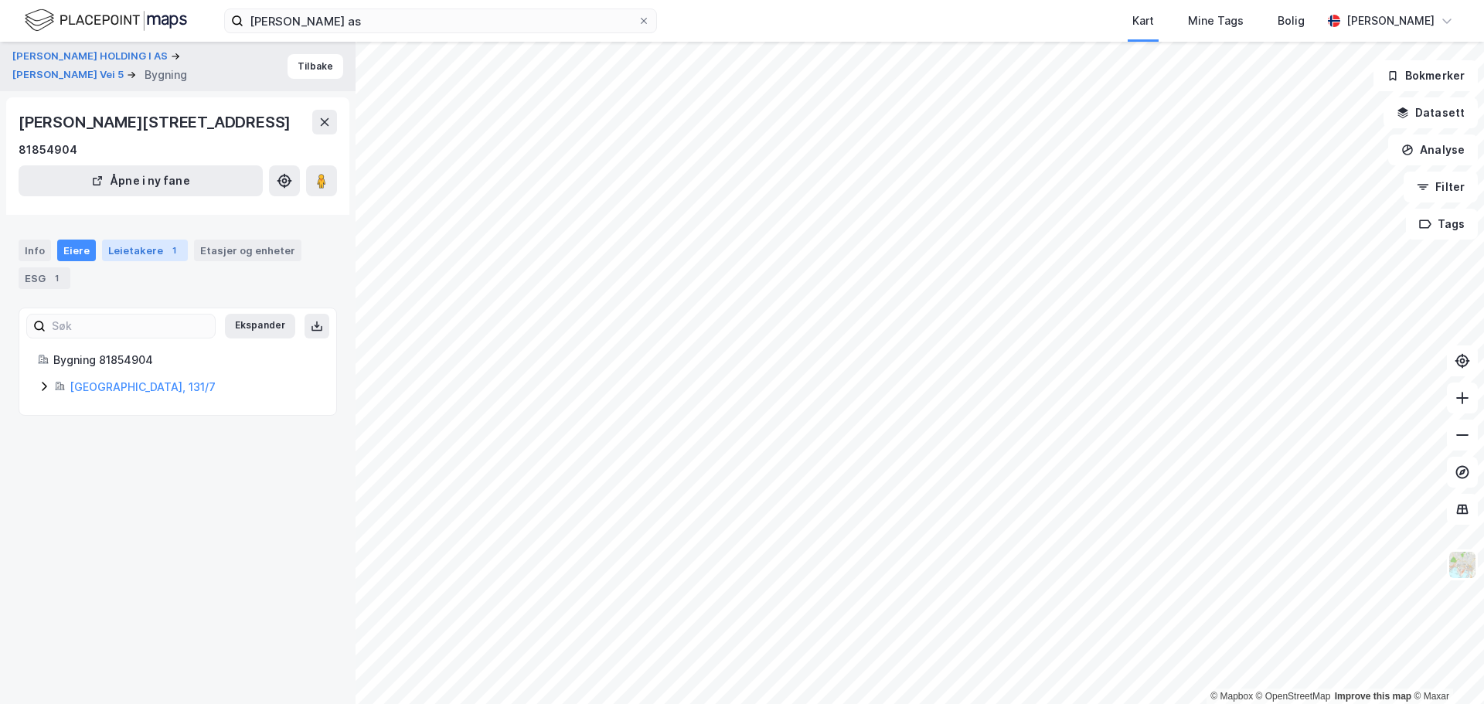
click at [144, 250] on div "Leietakere 1" at bounding box center [145, 251] width 86 height 22
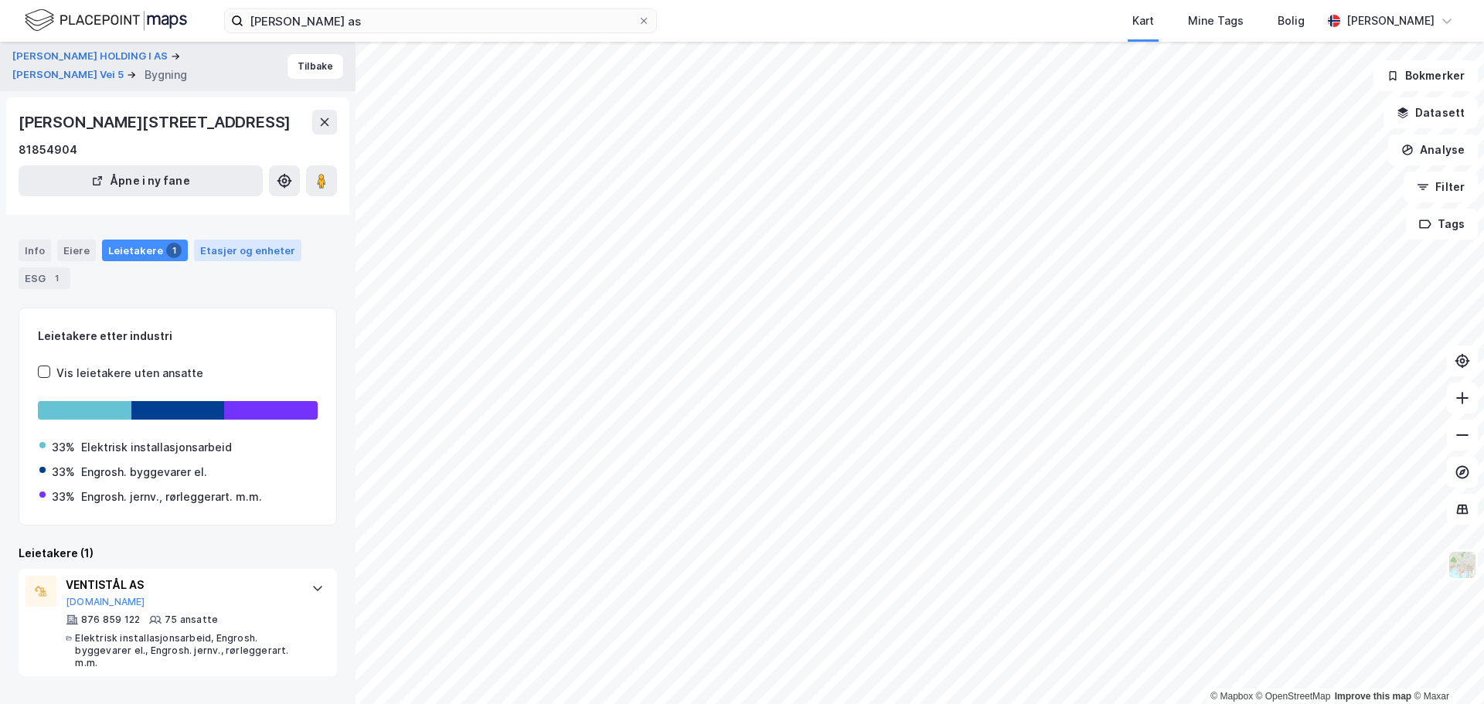
click at [219, 243] on div "Etasjer og enheter" at bounding box center [247, 250] width 95 height 14
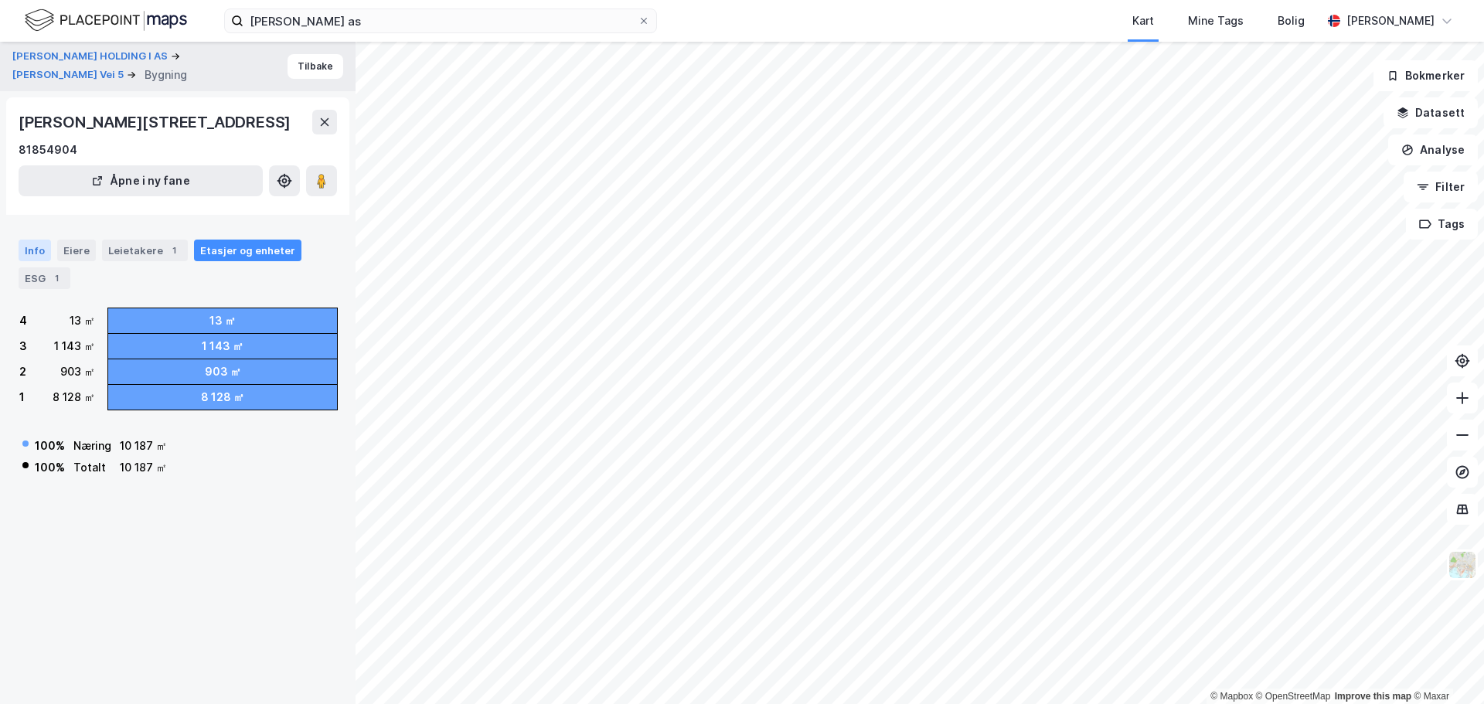
click at [35, 255] on div "Info" at bounding box center [35, 251] width 32 height 22
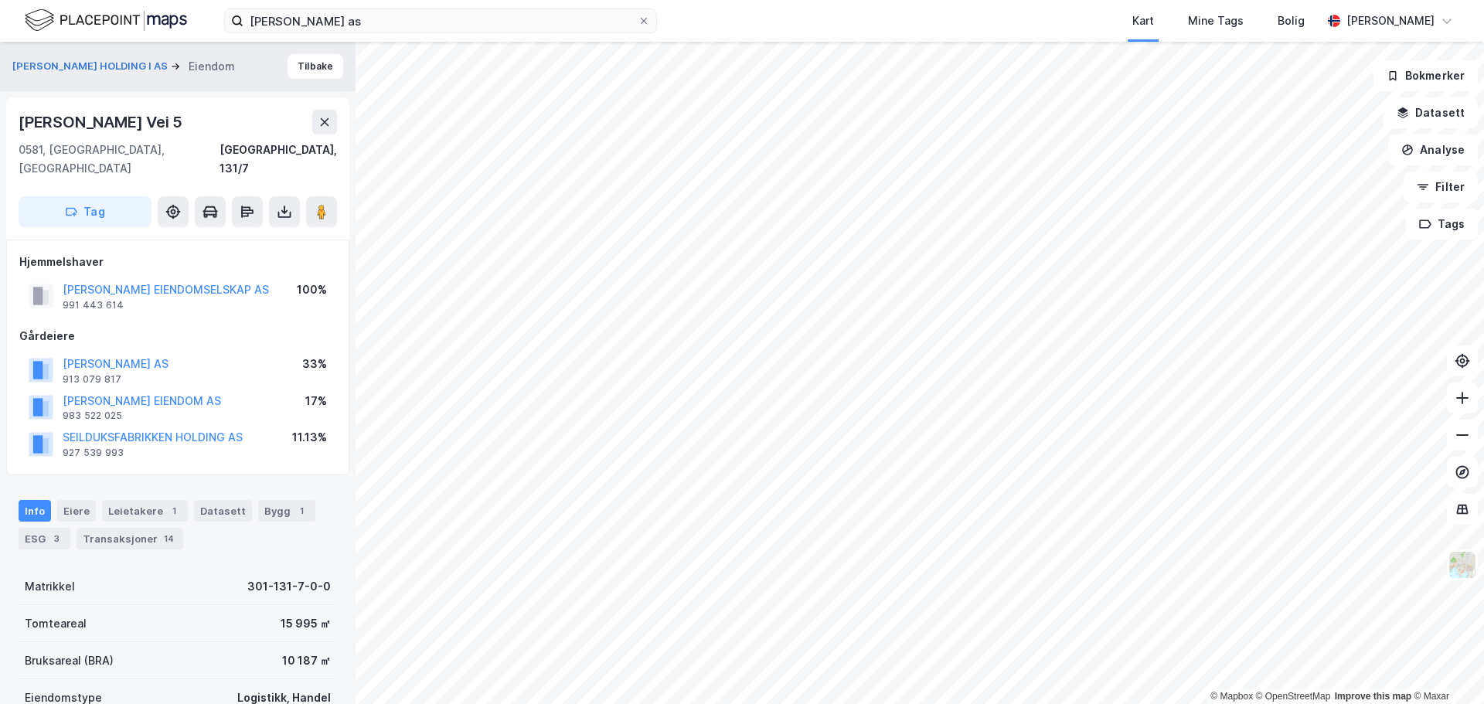
scroll to position [1, 0]
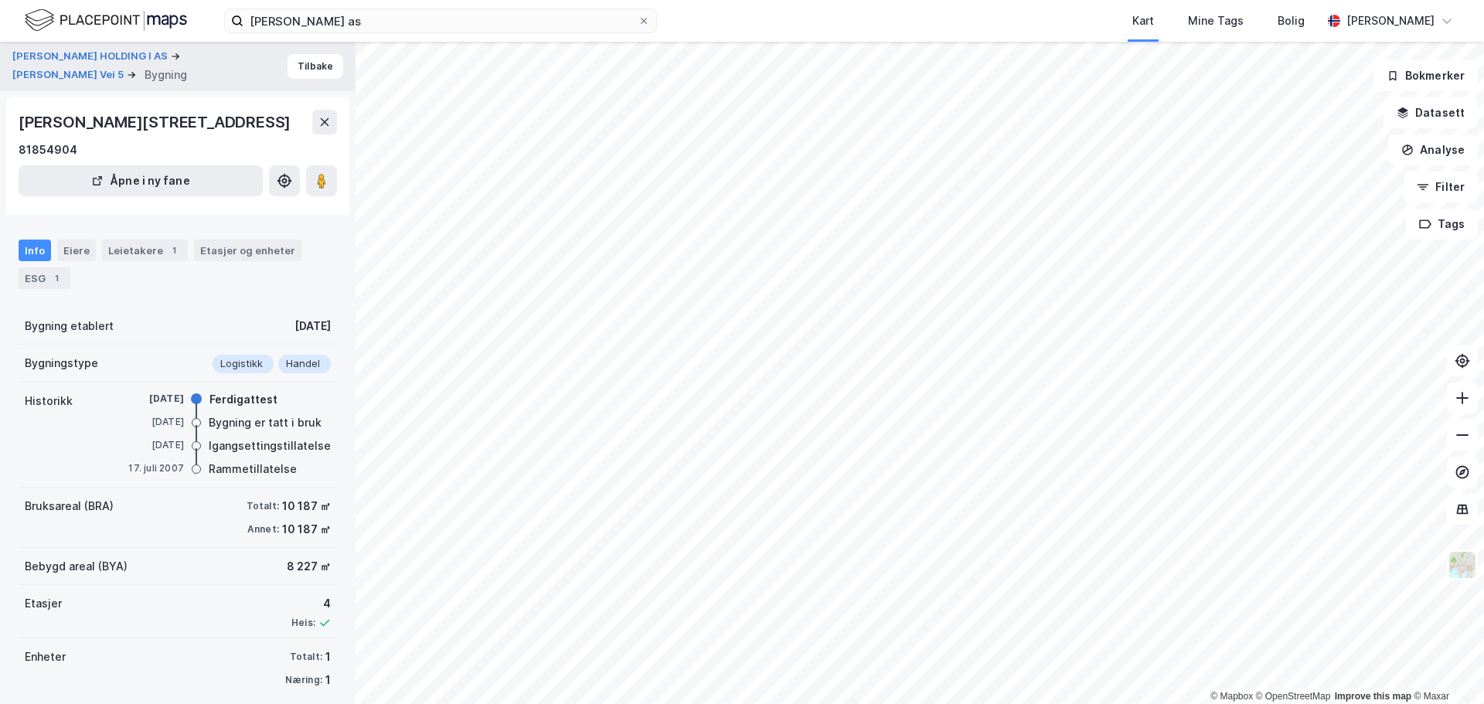
scroll to position [1, 0]
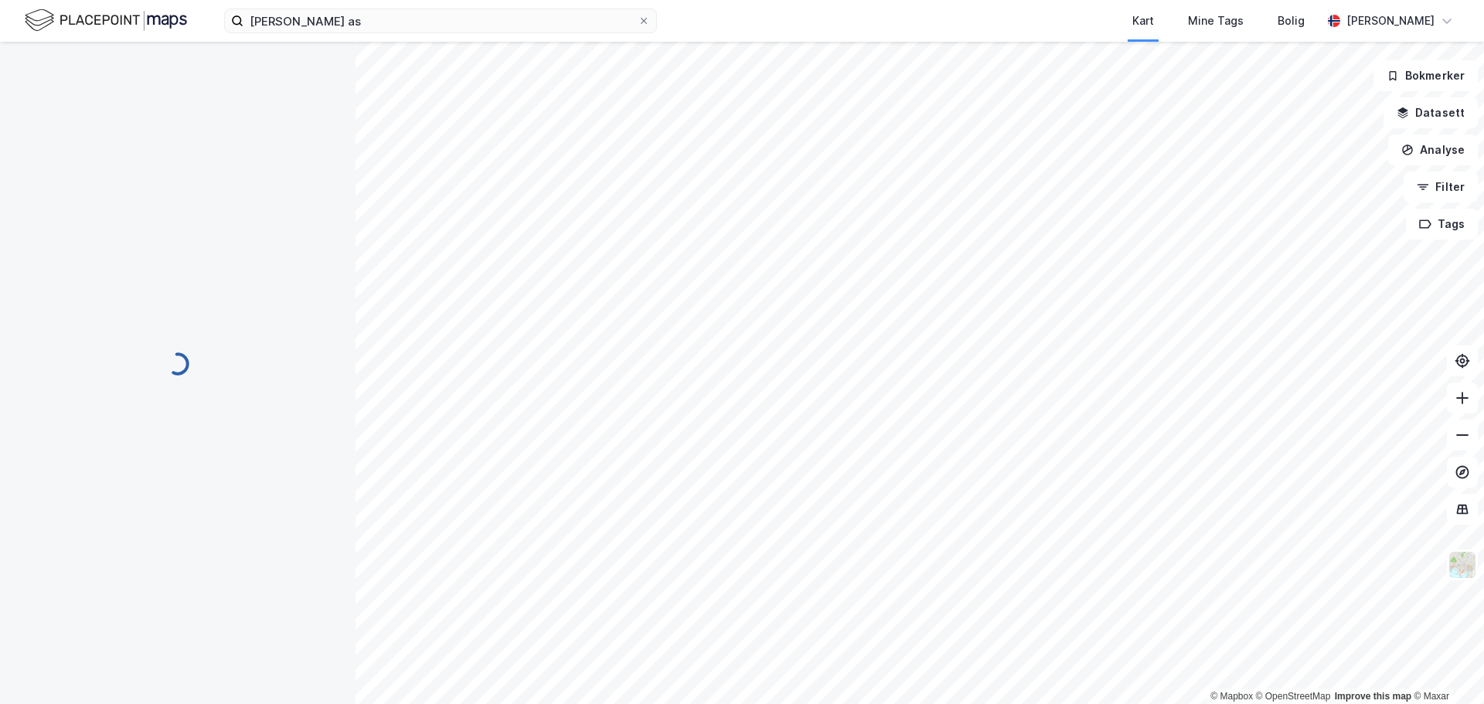
scroll to position [1, 0]
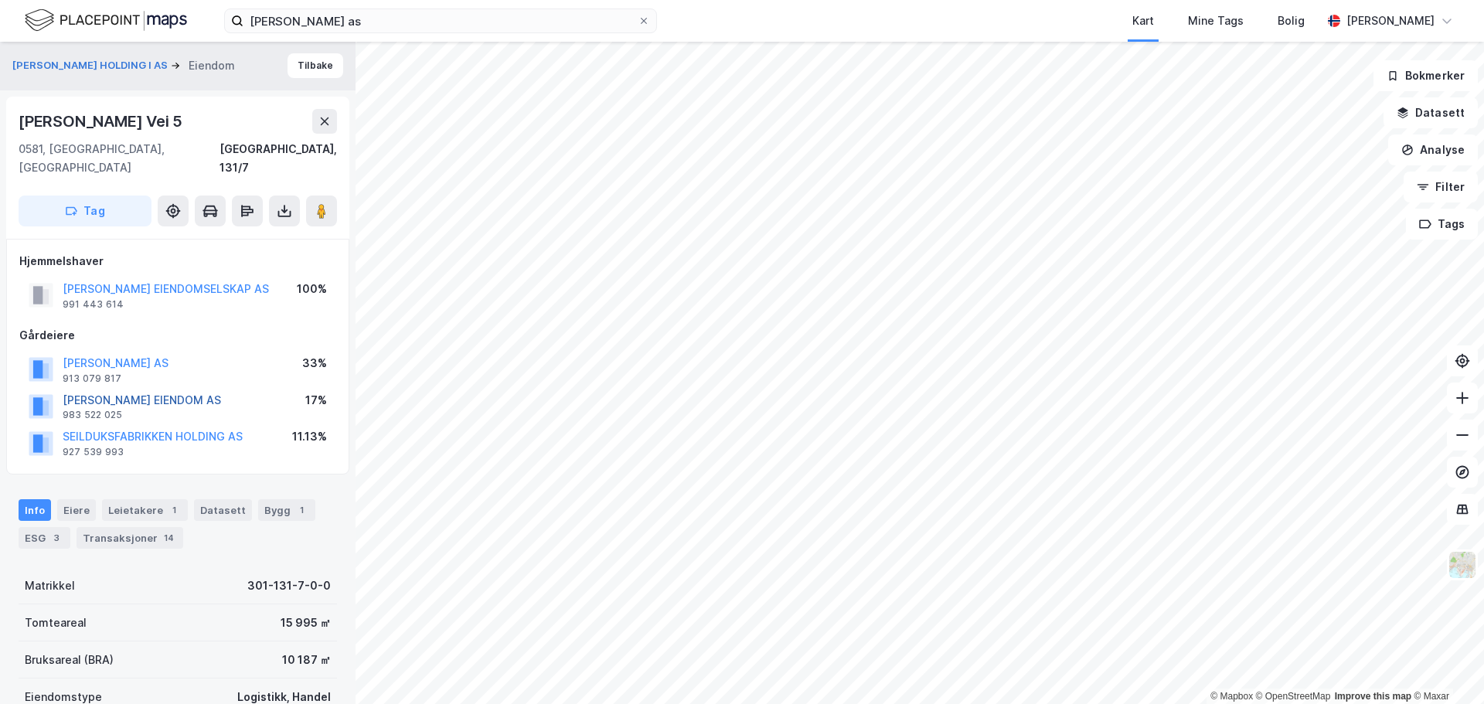
click at [0, 0] on button "[PERSON_NAME] EIENDOM AS" at bounding box center [0, 0] width 0 height 0
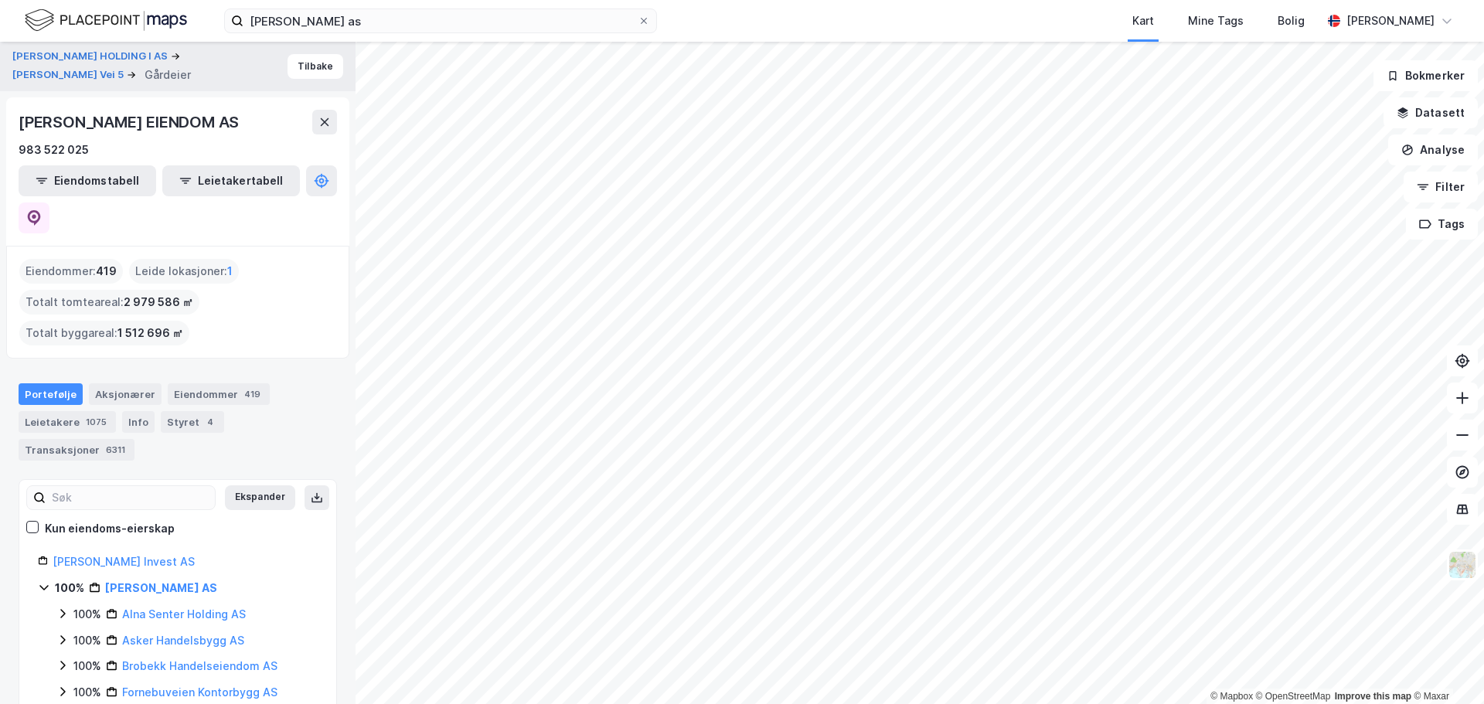
click at [1122, 703] on html "[PERSON_NAME] as Kart Mine Tags Bolig [PERSON_NAME] © Mapbox © OpenStreetMap Im…" at bounding box center [742, 352] width 1484 height 704
click at [1019, 703] on html "[PERSON_NAME] as Kart Mine Tags Bolig [PERSON_NAME] © Mapbox © OpenStreetMap Im…" at bounding box center [742, 352] width 1484 height 704
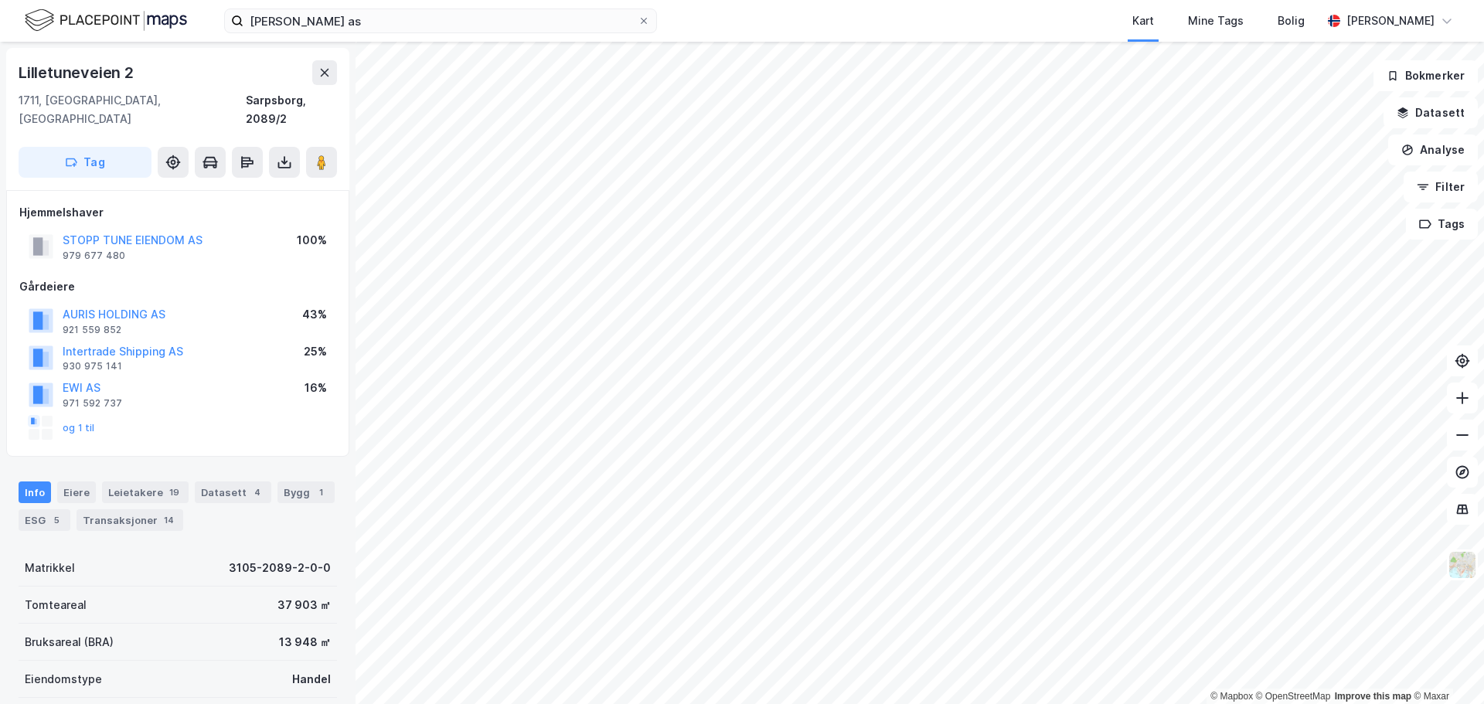
scroll to position [1, 0]
click at [0, 0] on button "AURIS HOLDING AS" at bounding box center [0, 0] width 0 height 0
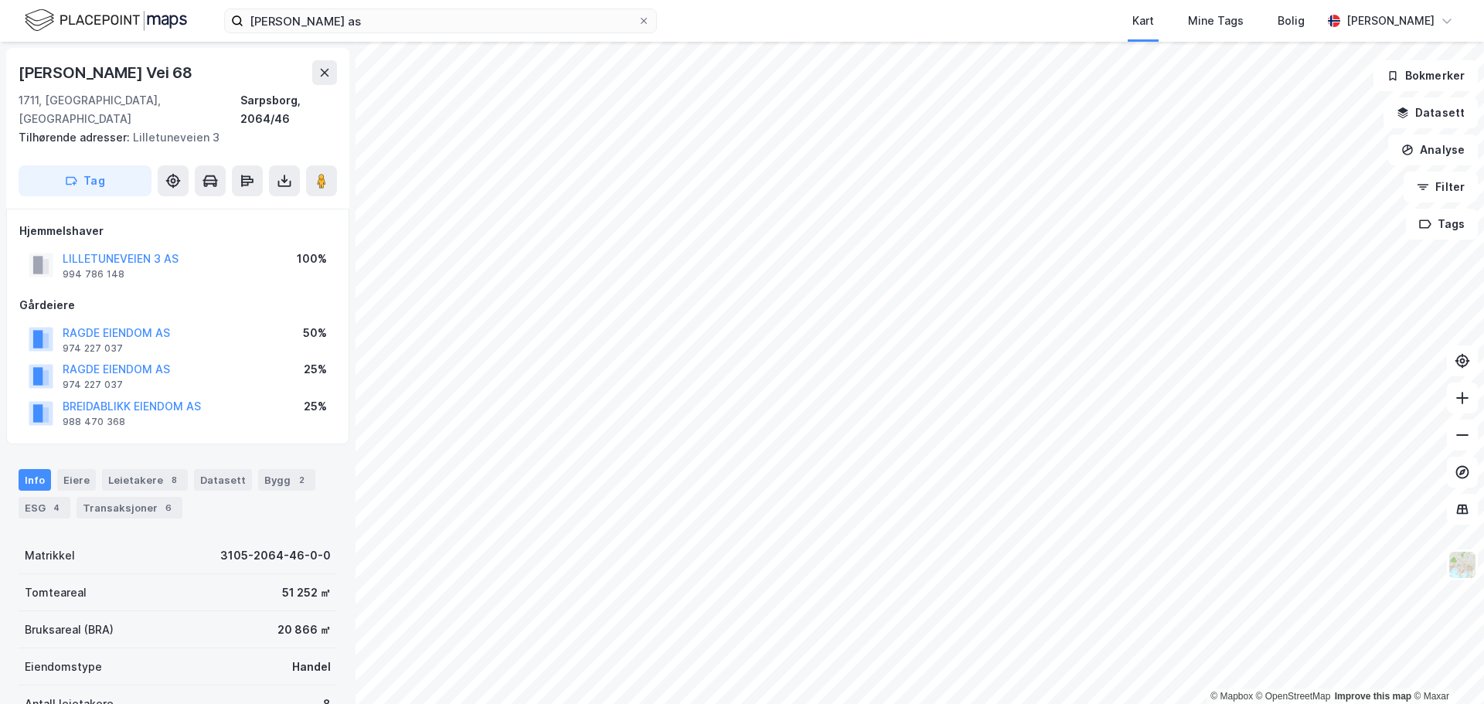
scroll to position [1, 0]
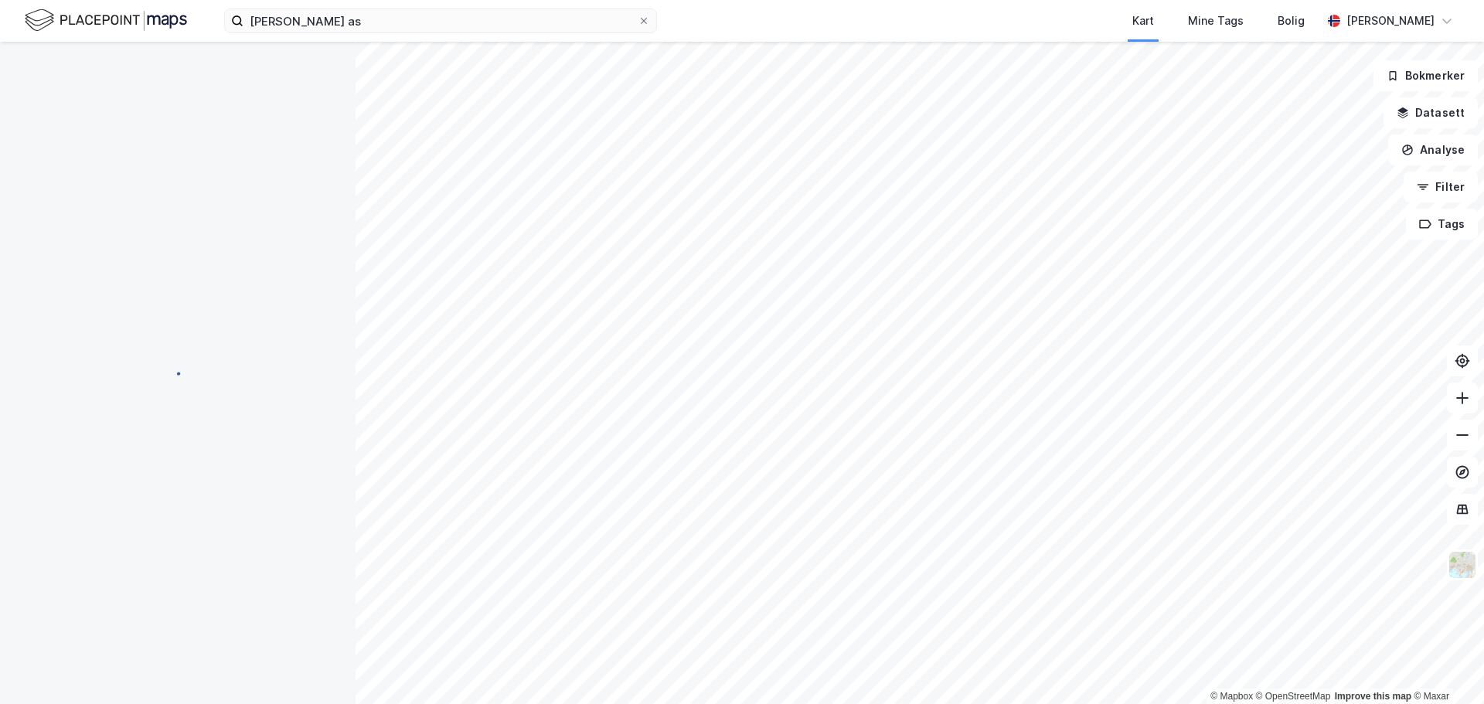
scroll to position [1, 0]
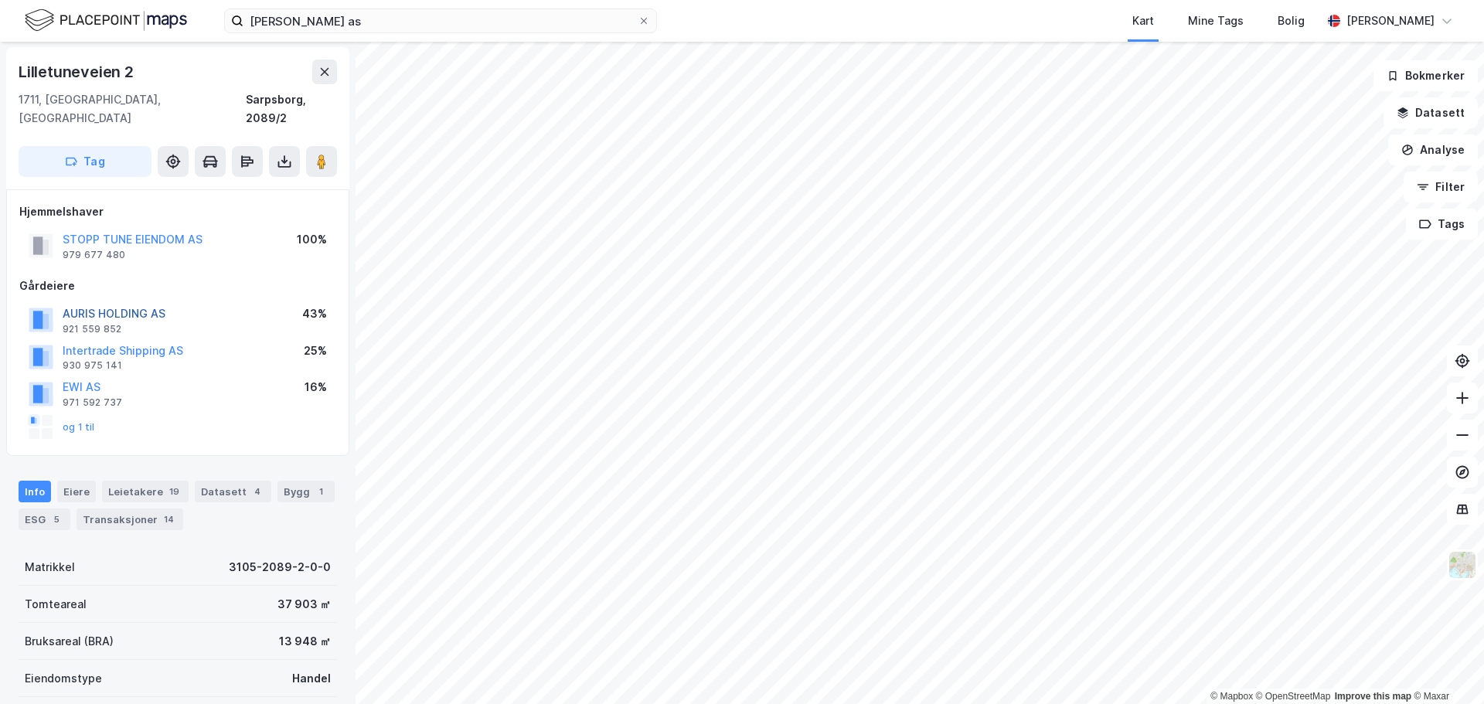
click at [0, 0] on button "AURIS HOLDING AS" at bounding box center [0, 0] width 0 height 0
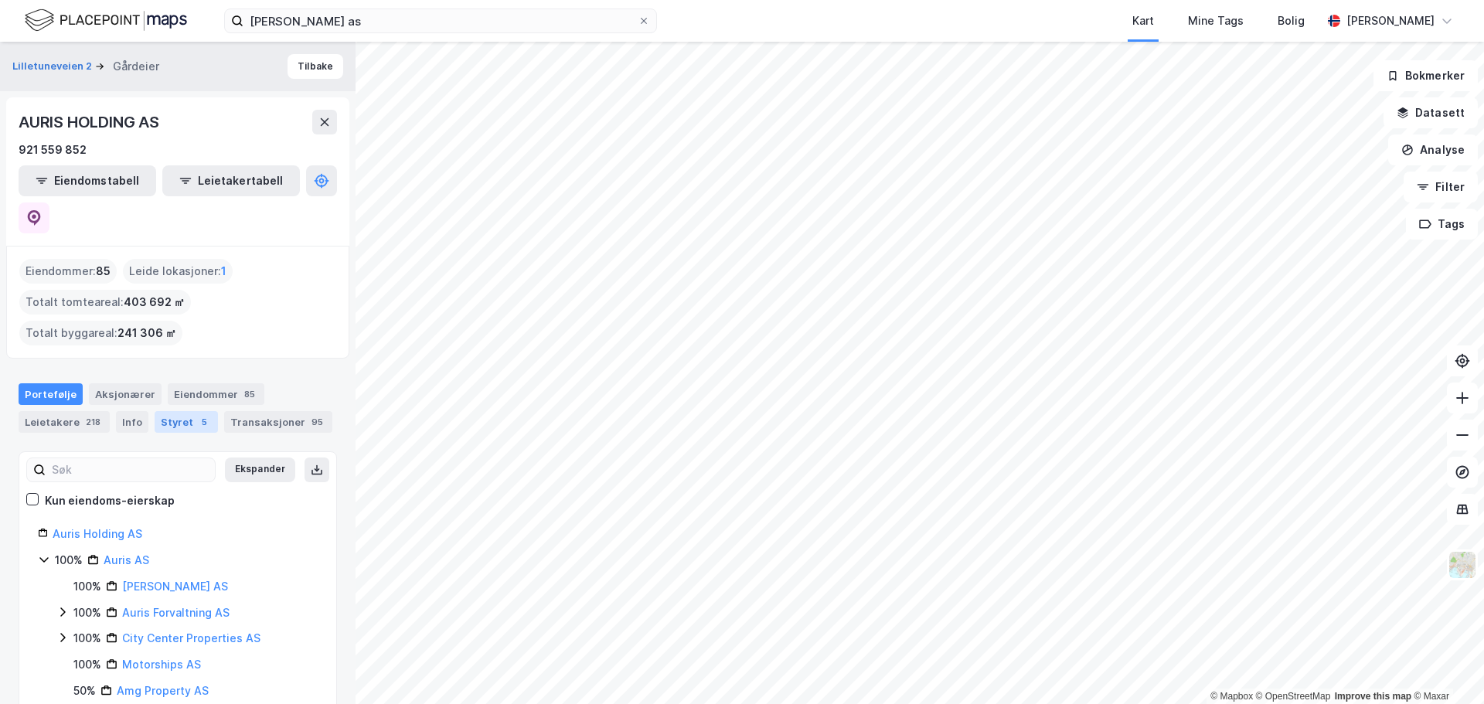
click at [172, 411] on div "Styret 5" at bounding box center [186, 422] width 63 height 22
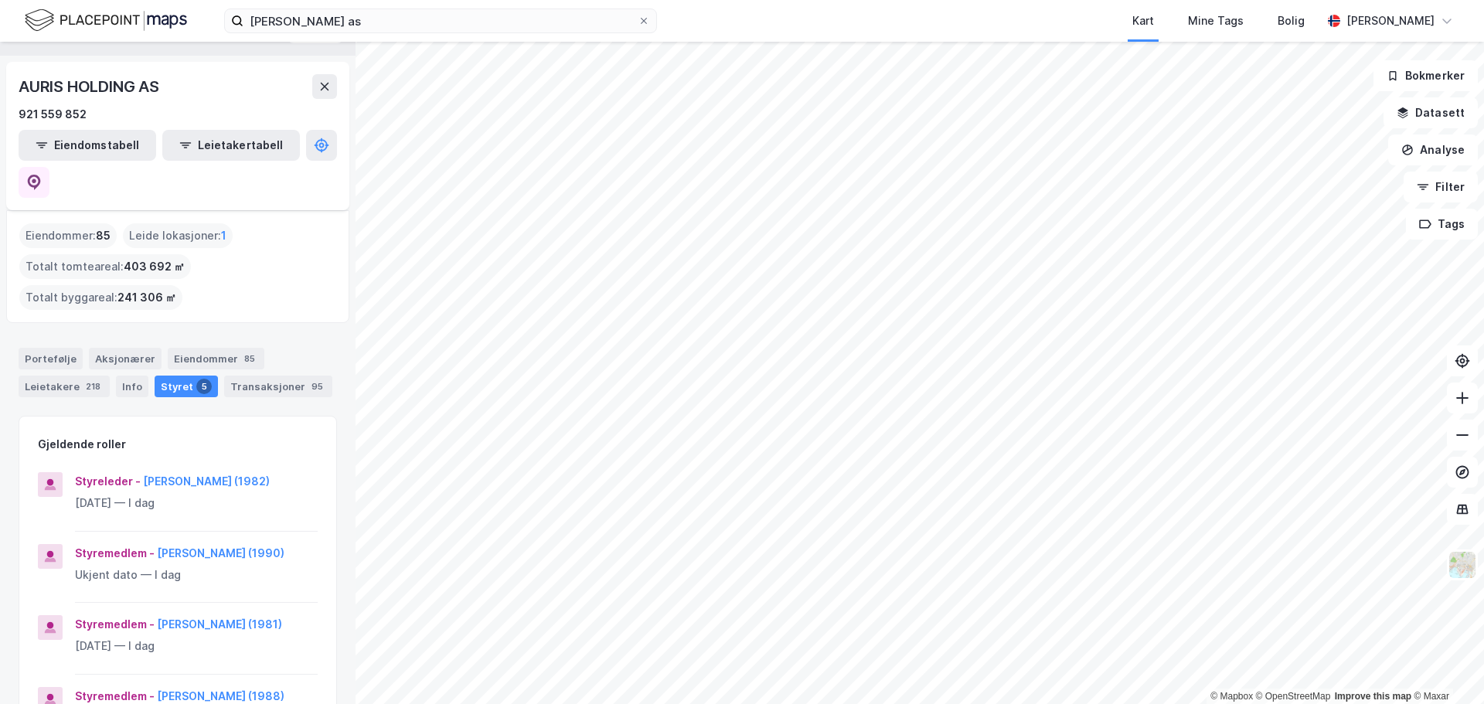
scroll to position [77, 0]
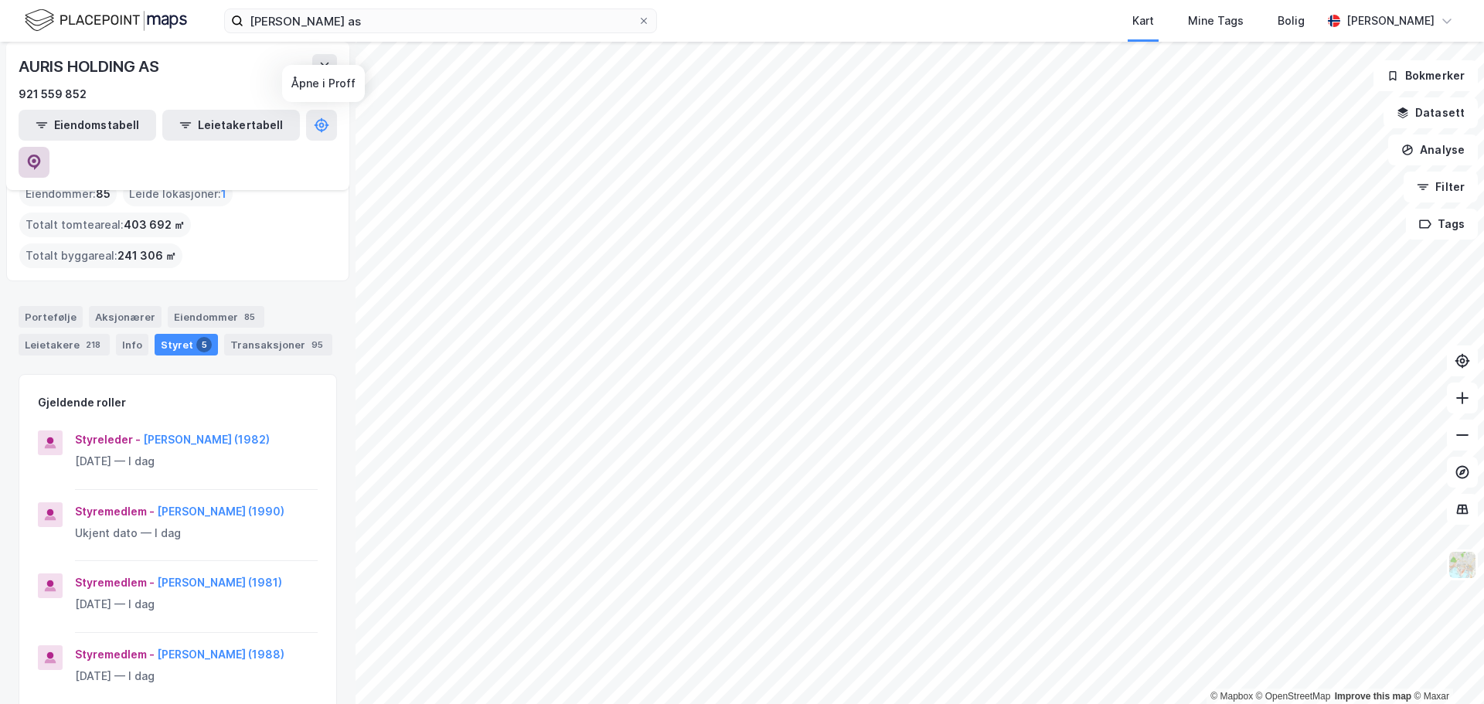
click at [41, 155] on icon at bounding box center [34, 162] width 13 height 15
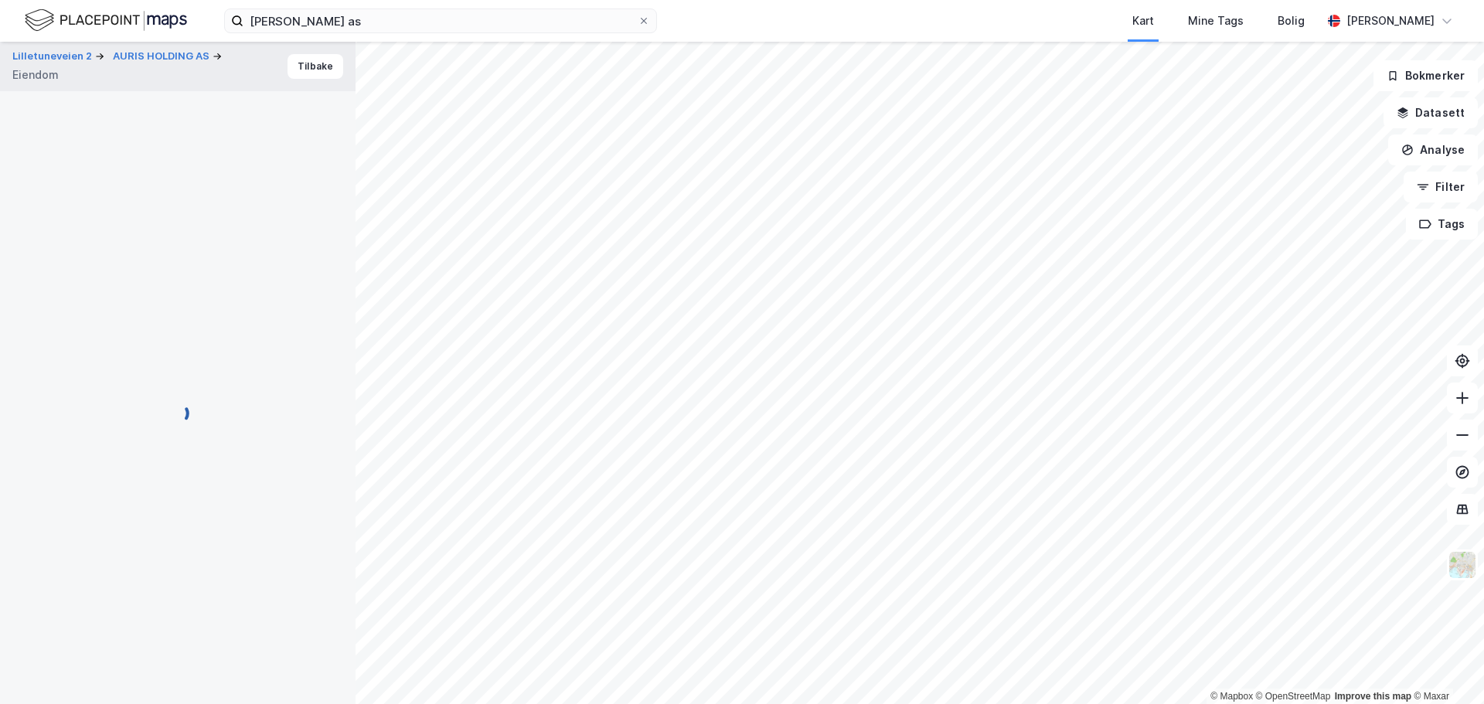
scroll to position [1, 0]
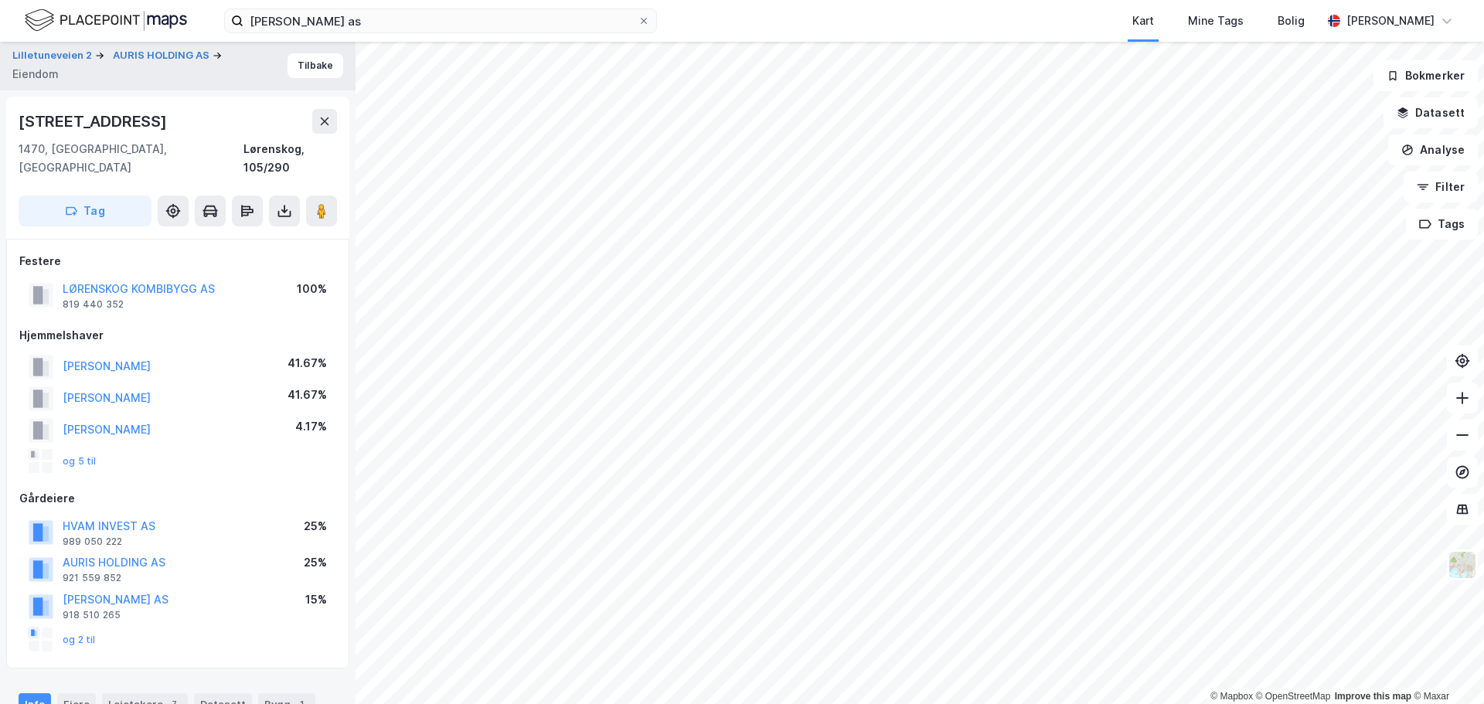
drag, startPoint x: 162, startPoint y: 123, endPoint x: 11, endPoint y: 123, distance: 151.5
click at [11, 123] on div "Lørenskogveien 75 1470, [GEOGRAPHIC_DATA], Akershus Lørenskog, 105/290 Tag" at bounding box center [177, 168] width 343 height 142
copy div "[STREET_ADDRESS]"
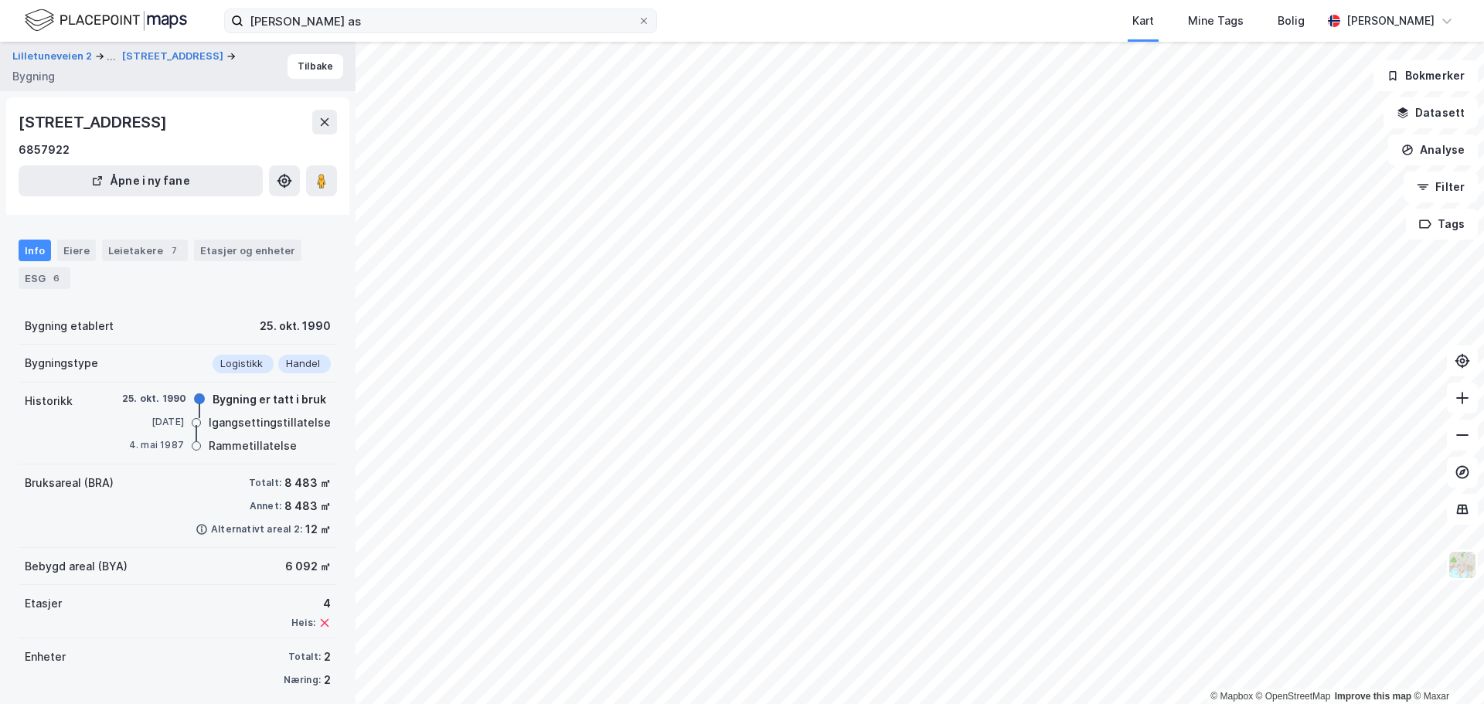
scroll to position [1, 0]
click at [74, 248] on div "Eiere" at bounding box center [76, 250] width 39 height 22
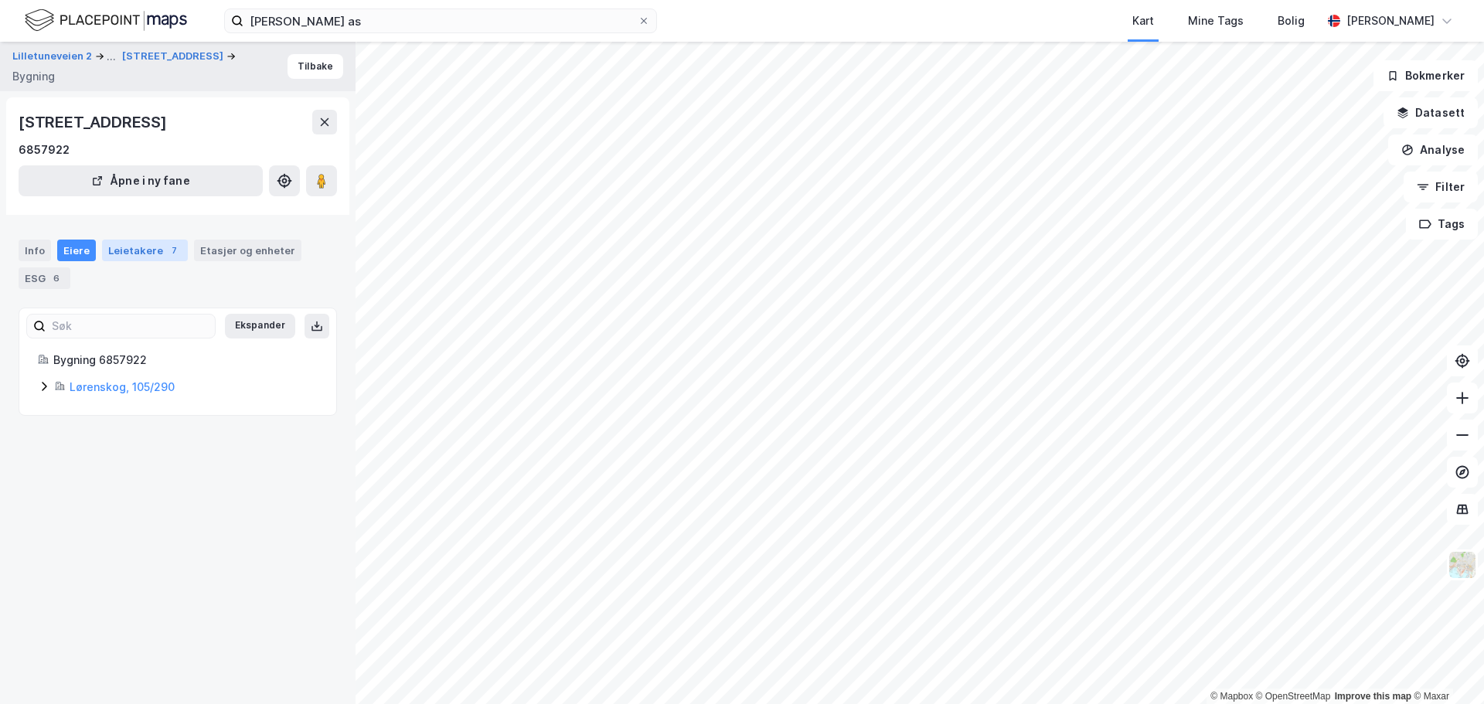
click at [129, 251] on div "Leietakere 7" at bounding box center [145, 251] width 86 height 22
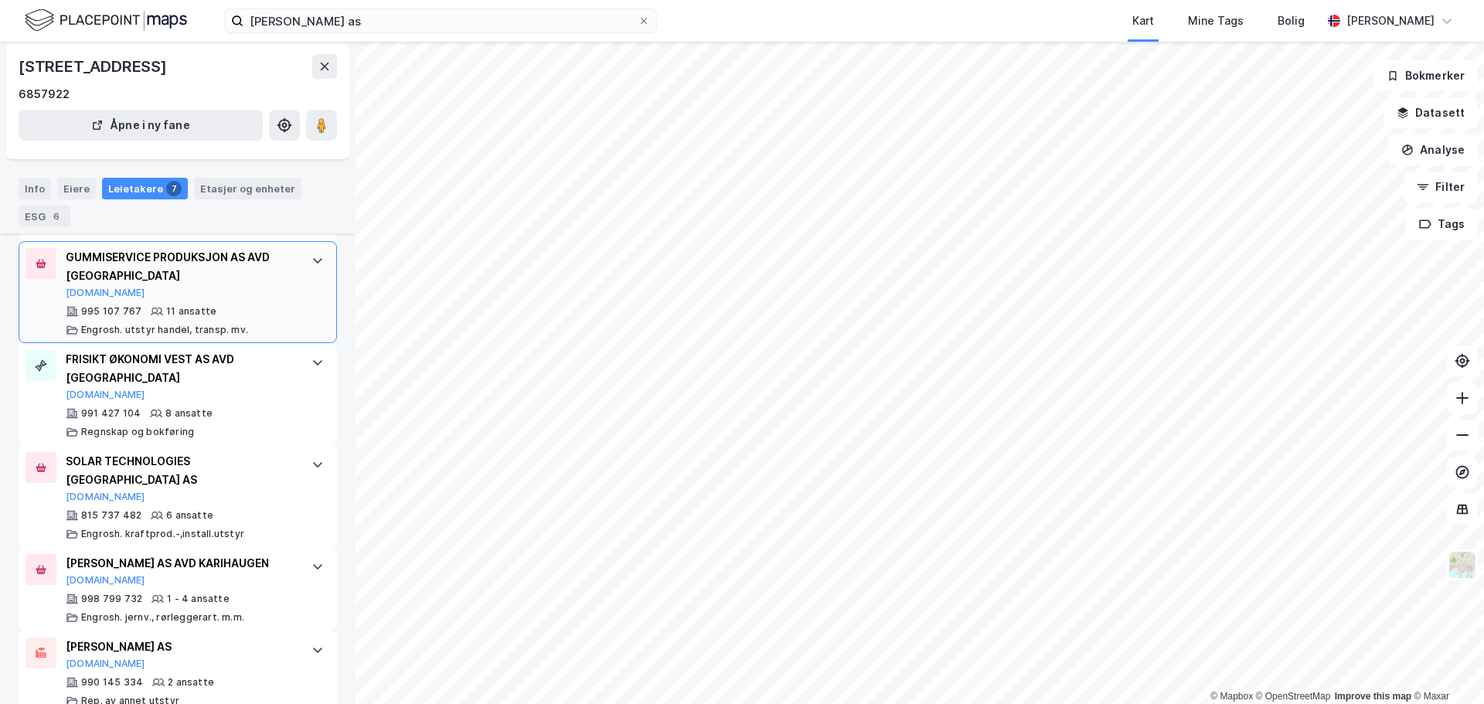
scroll to position [523, 0]
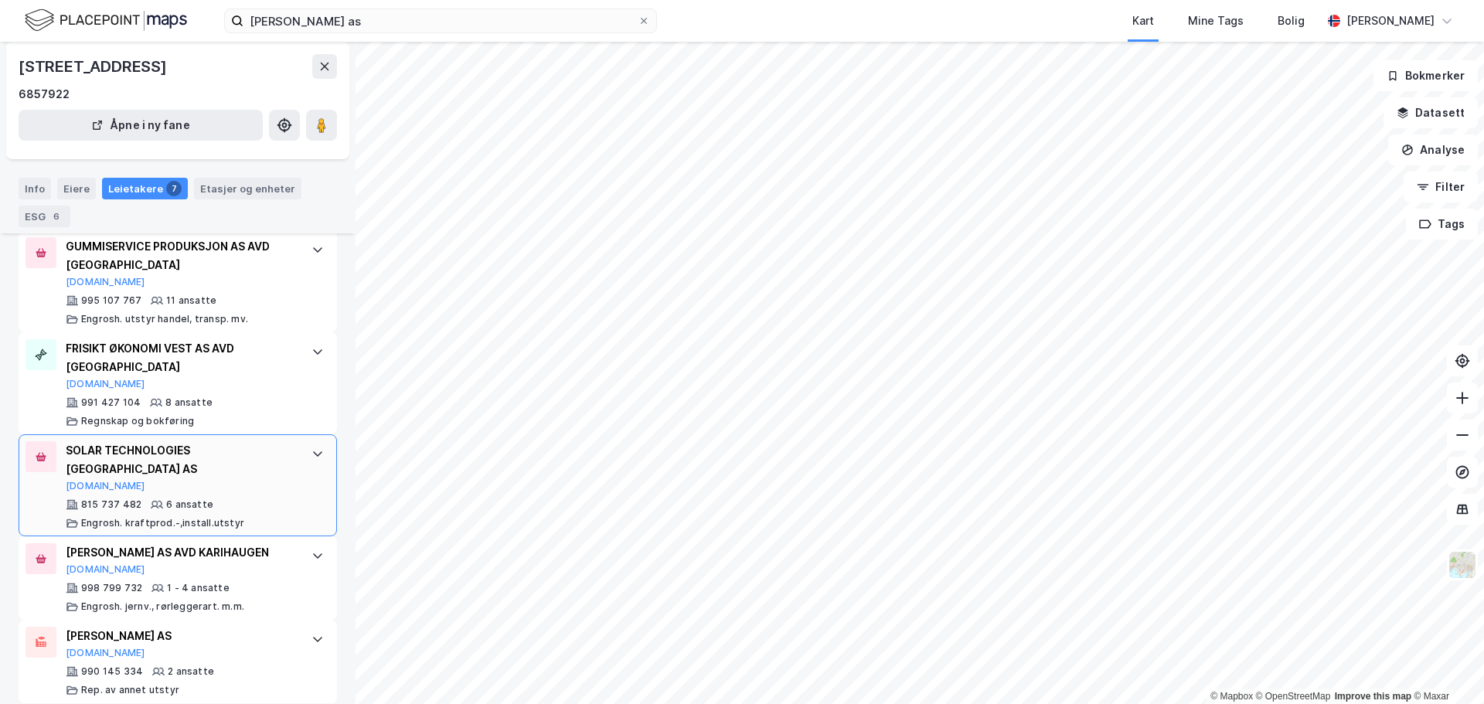
click at [181, 441] on div "SOLAR TECHNOLOGIES [GEOGRAPHIC_DATA] AS" at bounding box center [181, 459] width 230 height 37
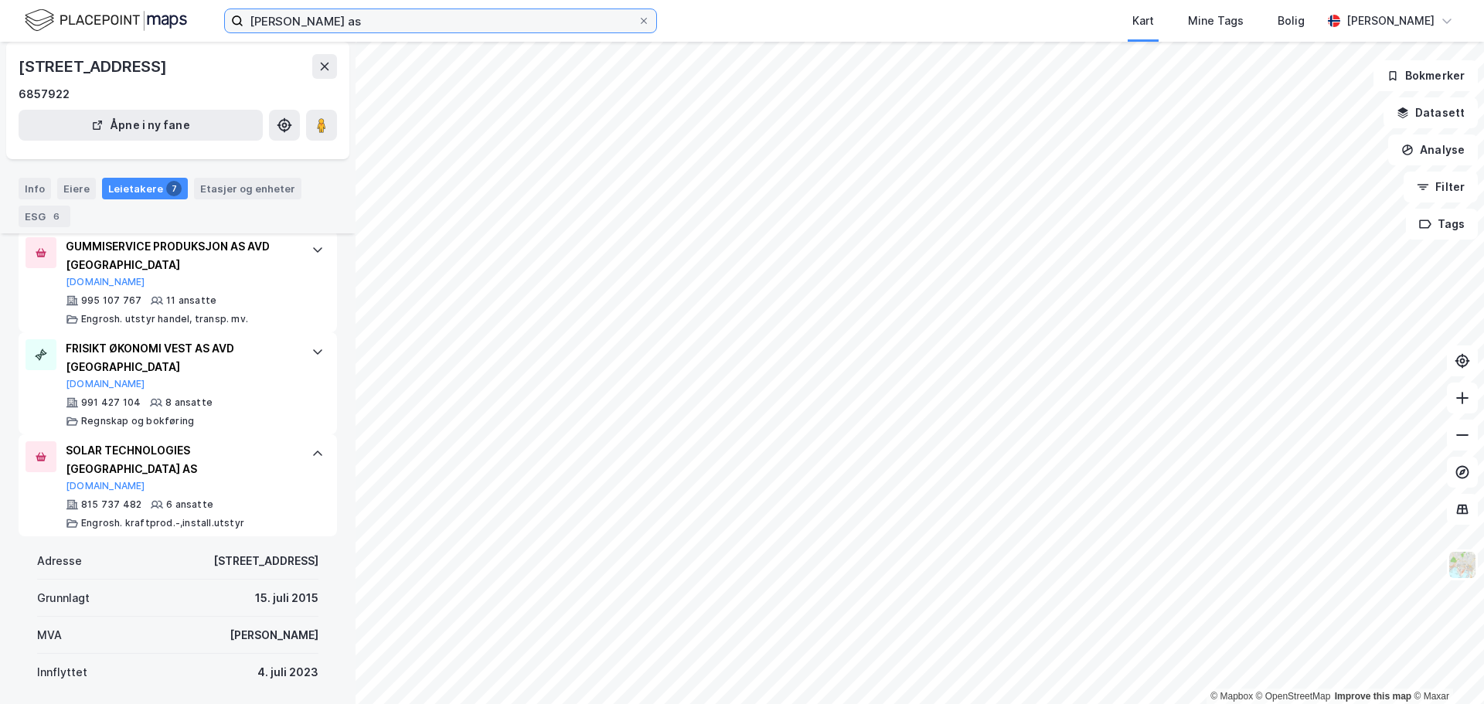
click at [402, 25] on input "[PERSON_NAME] as" at bounding box center [440, 20] width 394 height 23
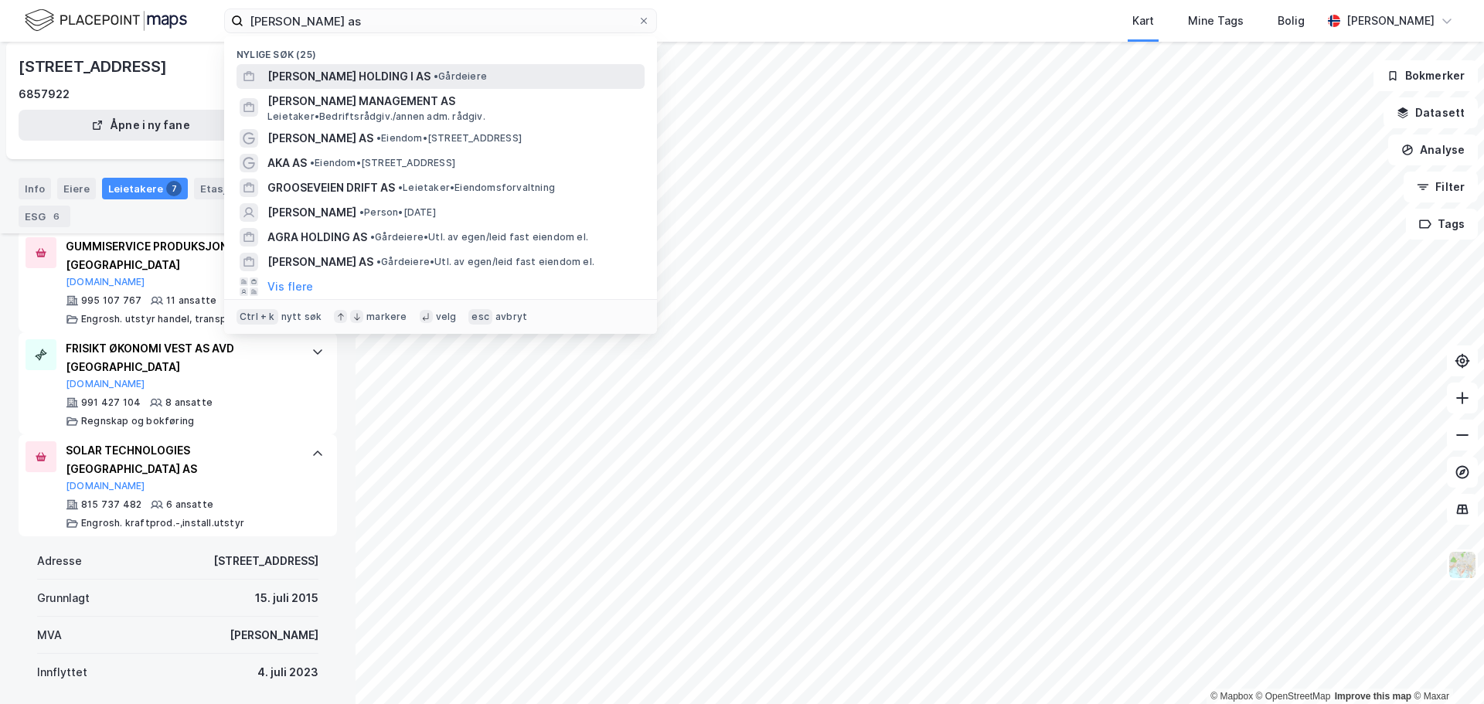
click at [376, 79] on span "[PERSON_NAME] HOLDING I AS" at bounding box center [348, 76] width 163 height 19
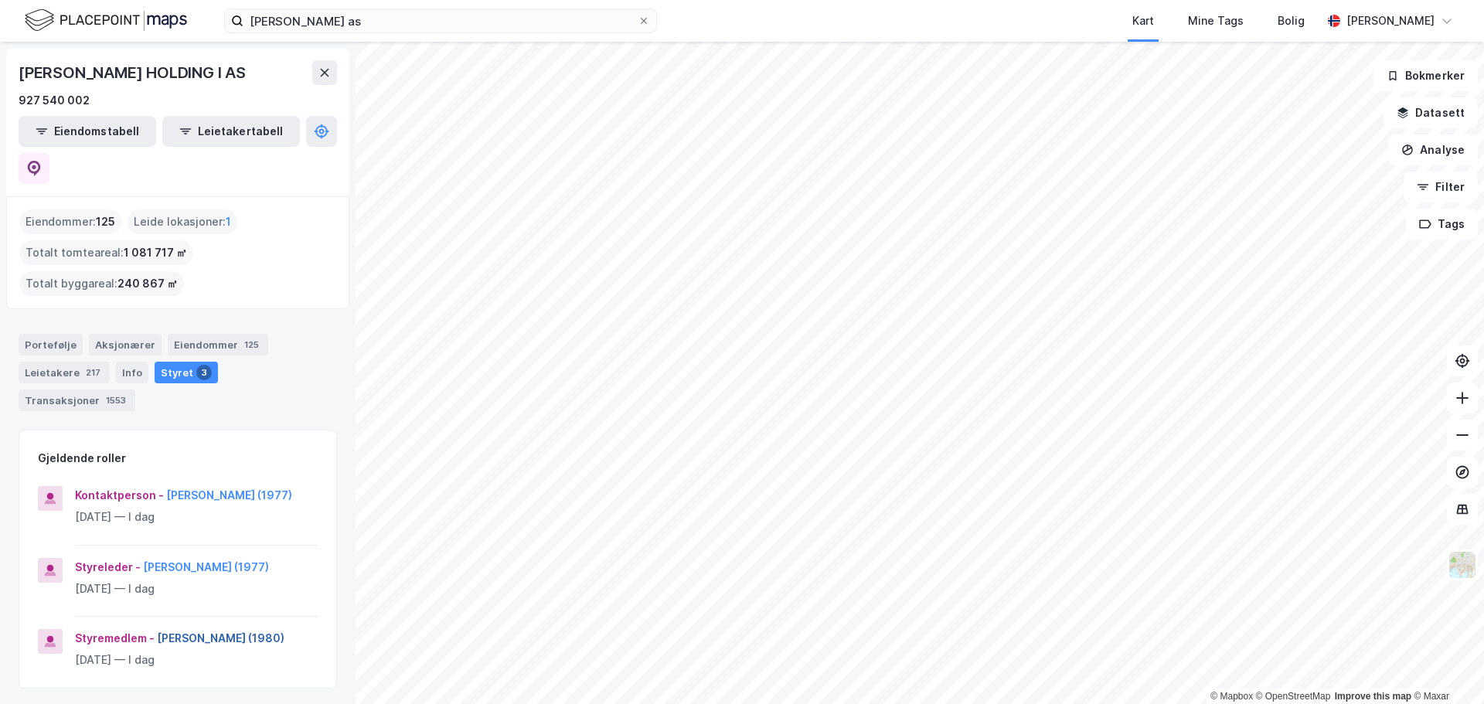
click at [0, 0] on button "[PERSON_NAME] (1980)" at bounding box center [0, 0] width 0 height 0
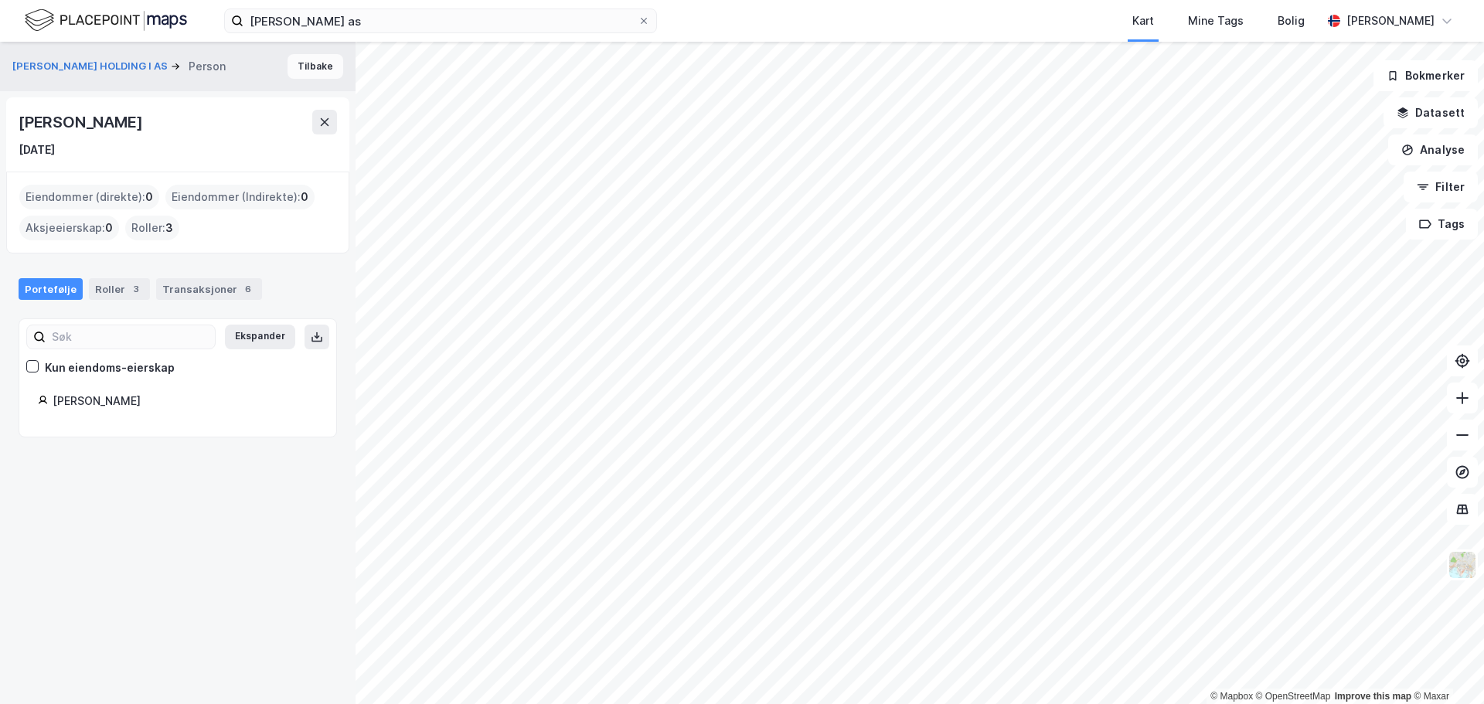
click at [311, 72] on button "Tilbake" at bounding box center [316, 66] width 56 height 25
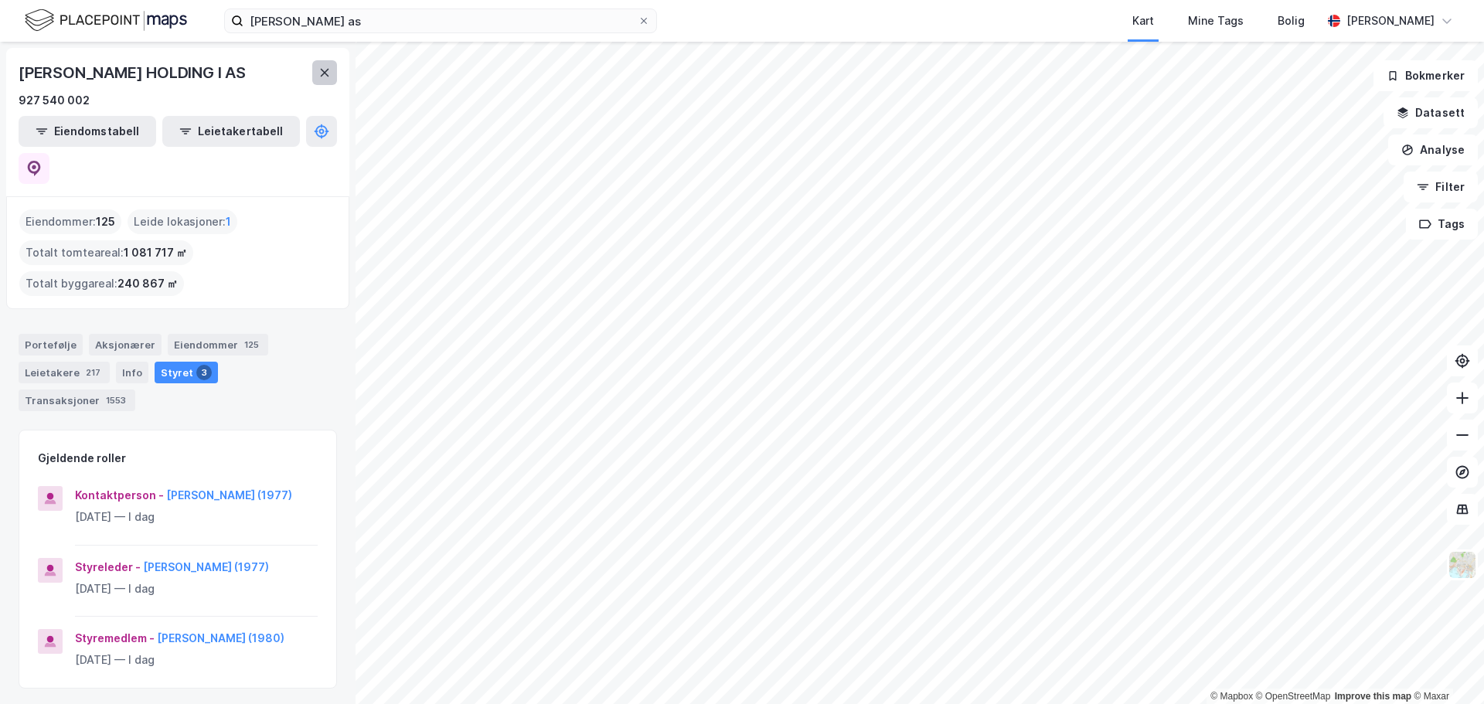
click at [319, 73] on icon at bounding box center [324, 72] width 12 height 12
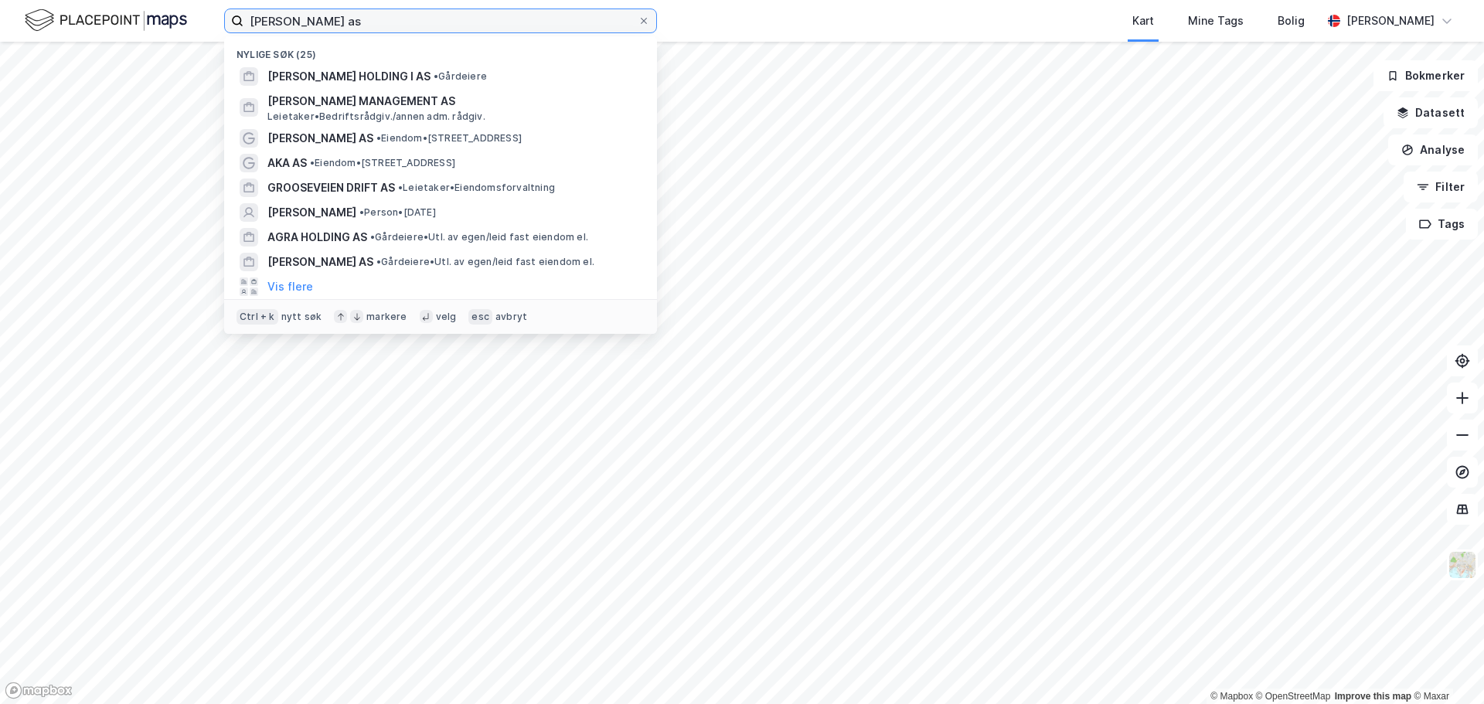
drag, startPoint x: 438, startPoint y: 19, endPoint x: 241, endPoint y: 19, distance: 197.1
click at [241, 19] on label "[PERSON_NAME] as" at bounding box center [440, 21] width 433 height 25
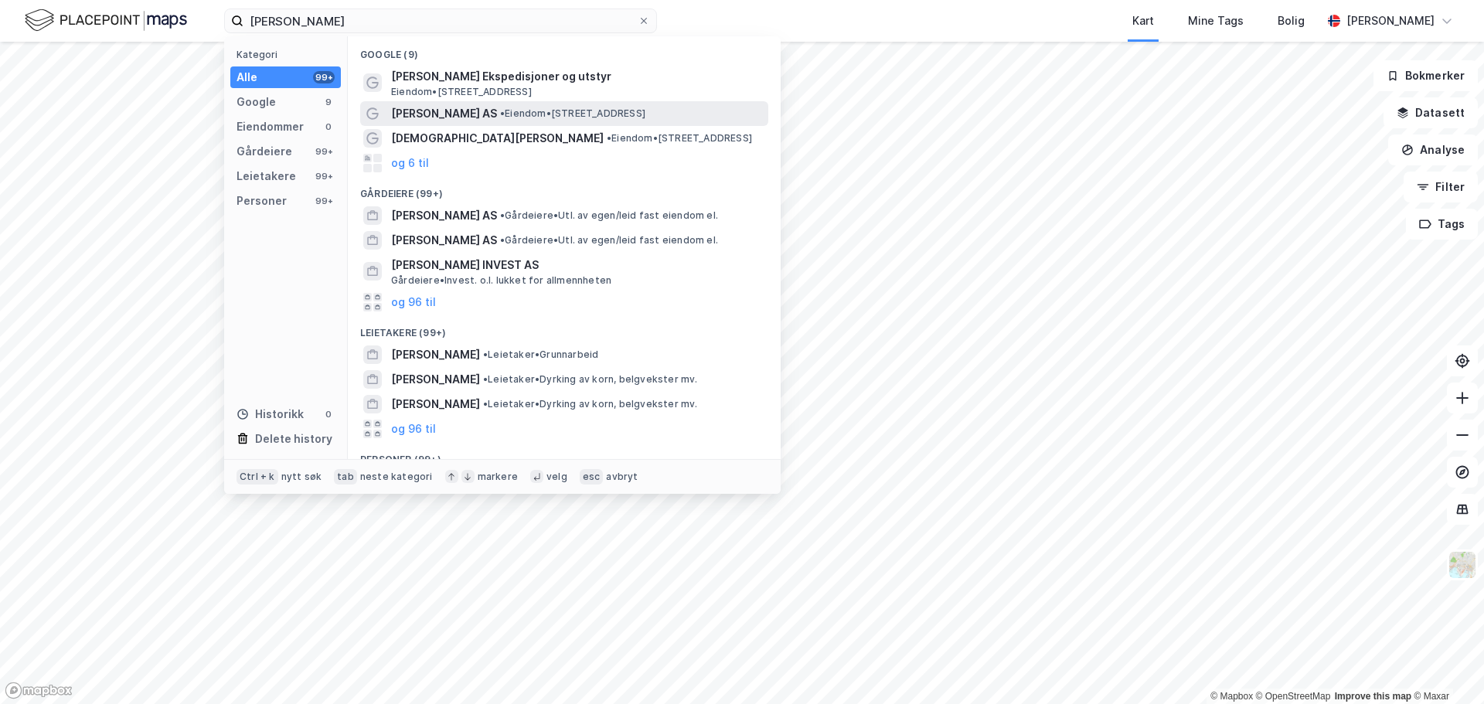
click at [440, 114] on span "[PERSON_NAME] AS" at bounding box center [444, 113] width 106 height 19
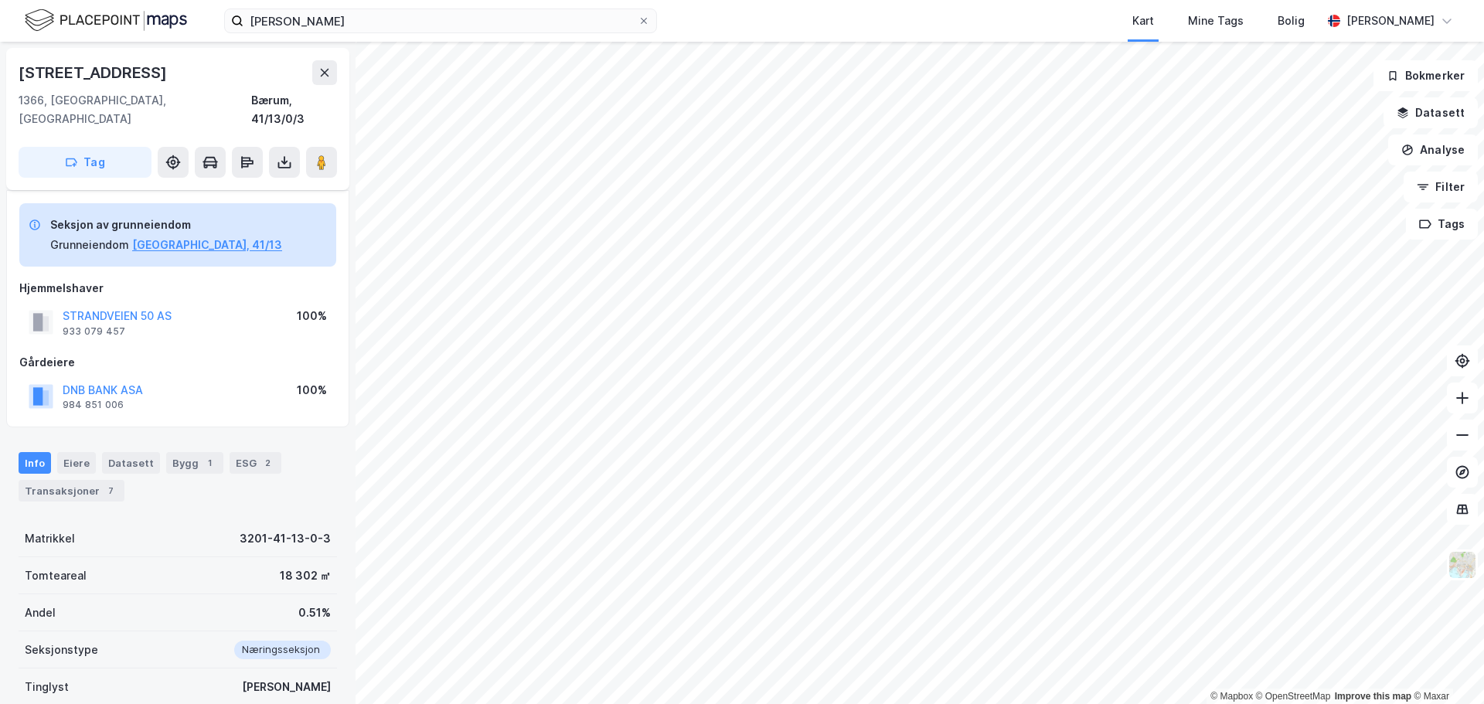
scroll to position [101, 0]
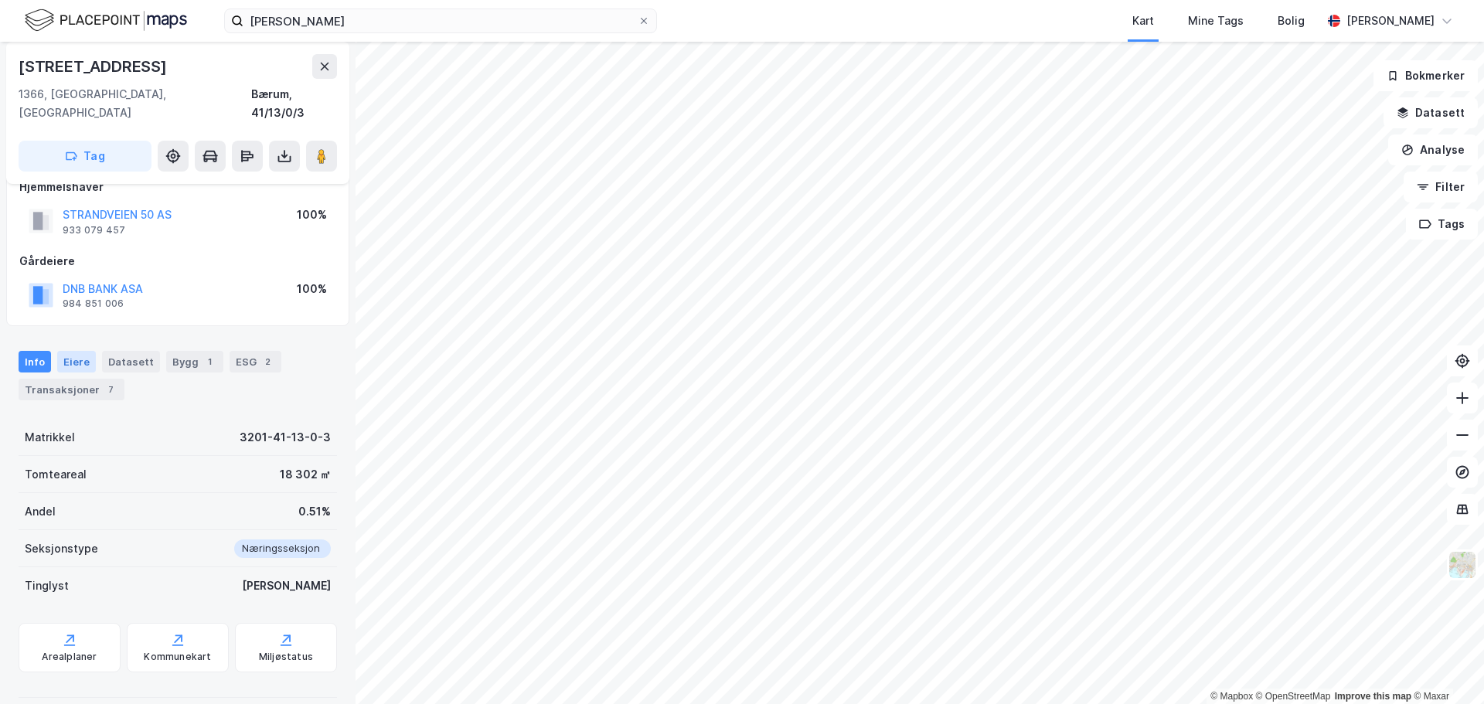
click at [77, 351] on div "Eiere" at bounding box center [76, 362] width 39 height 22
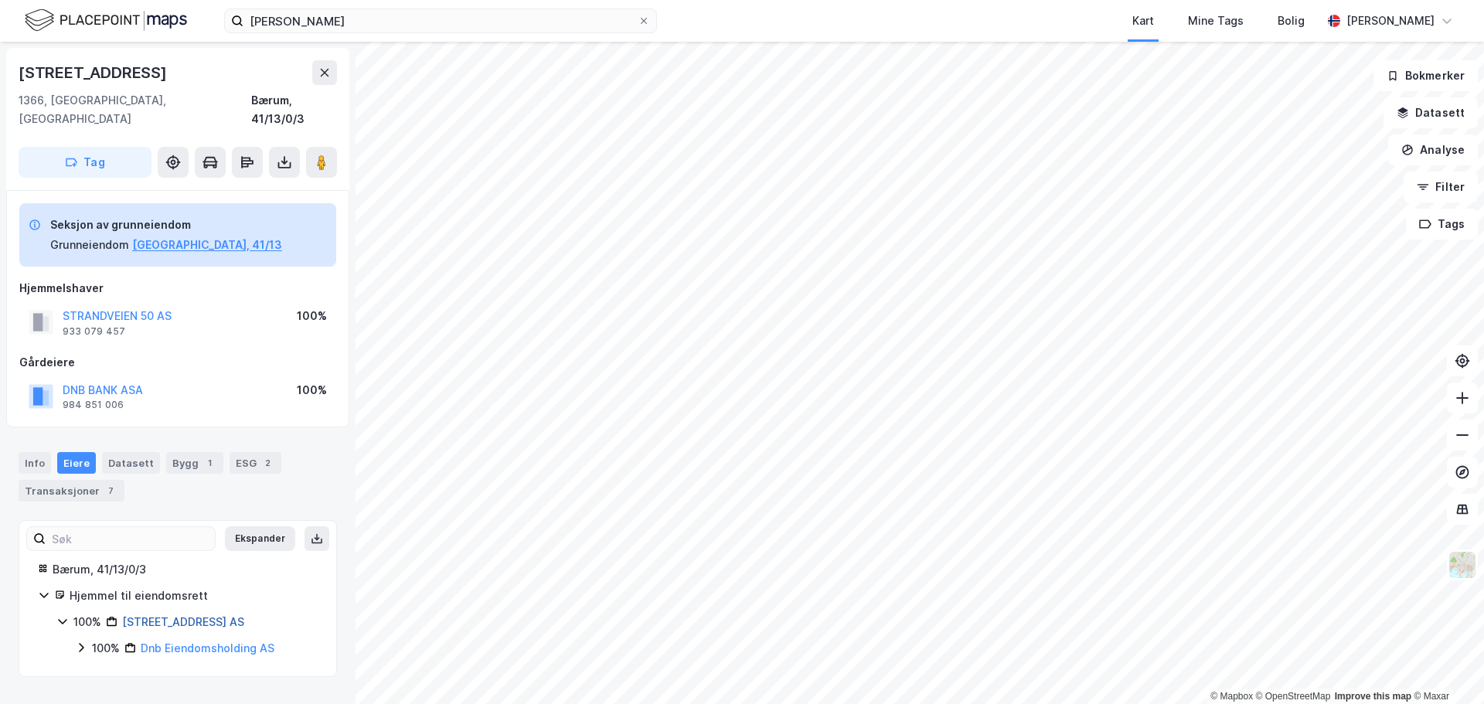
click at [173, 615] on link "[STREET_ADDRESS] AS" at bounding box center [183, 621] width 122 height 13
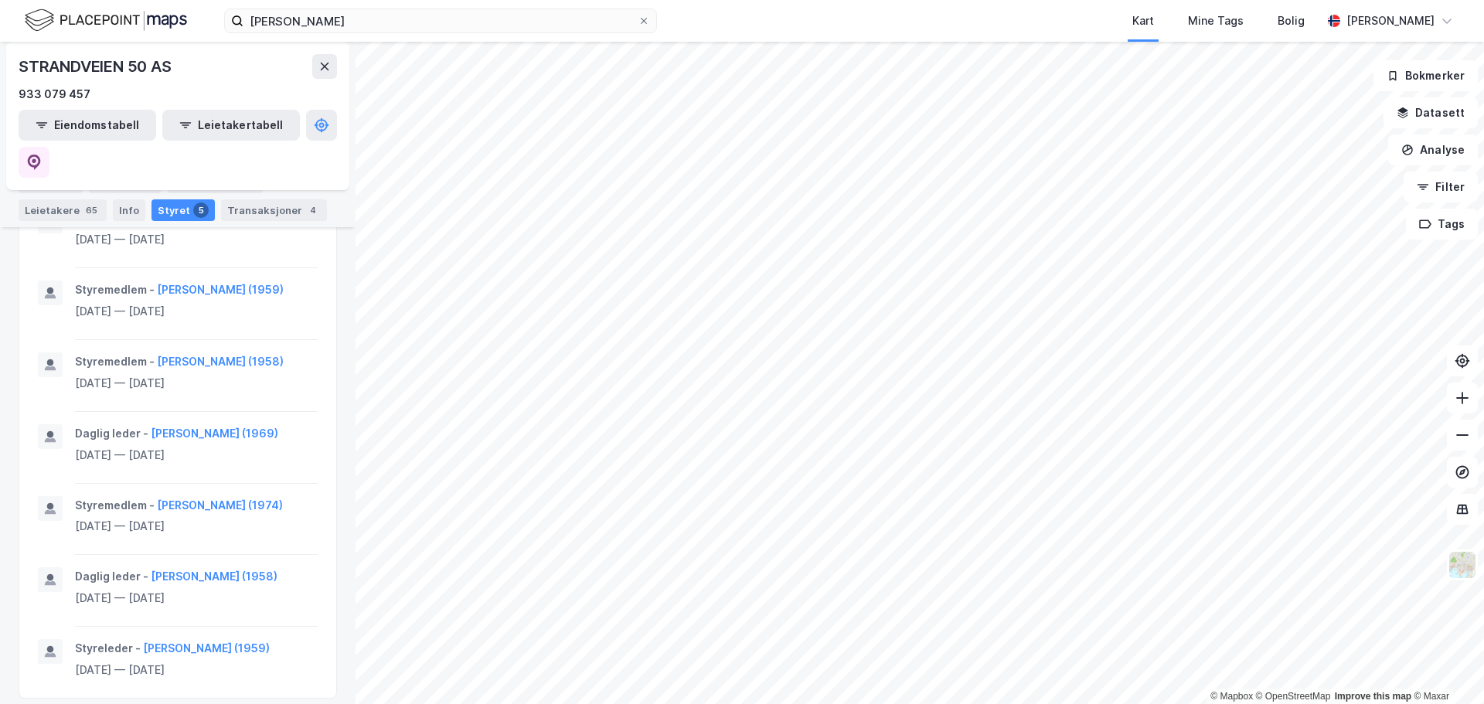
scroll to position [721, 0]
click at [327, 61] on icon at bounding box center [324, 66] width 12 height 12
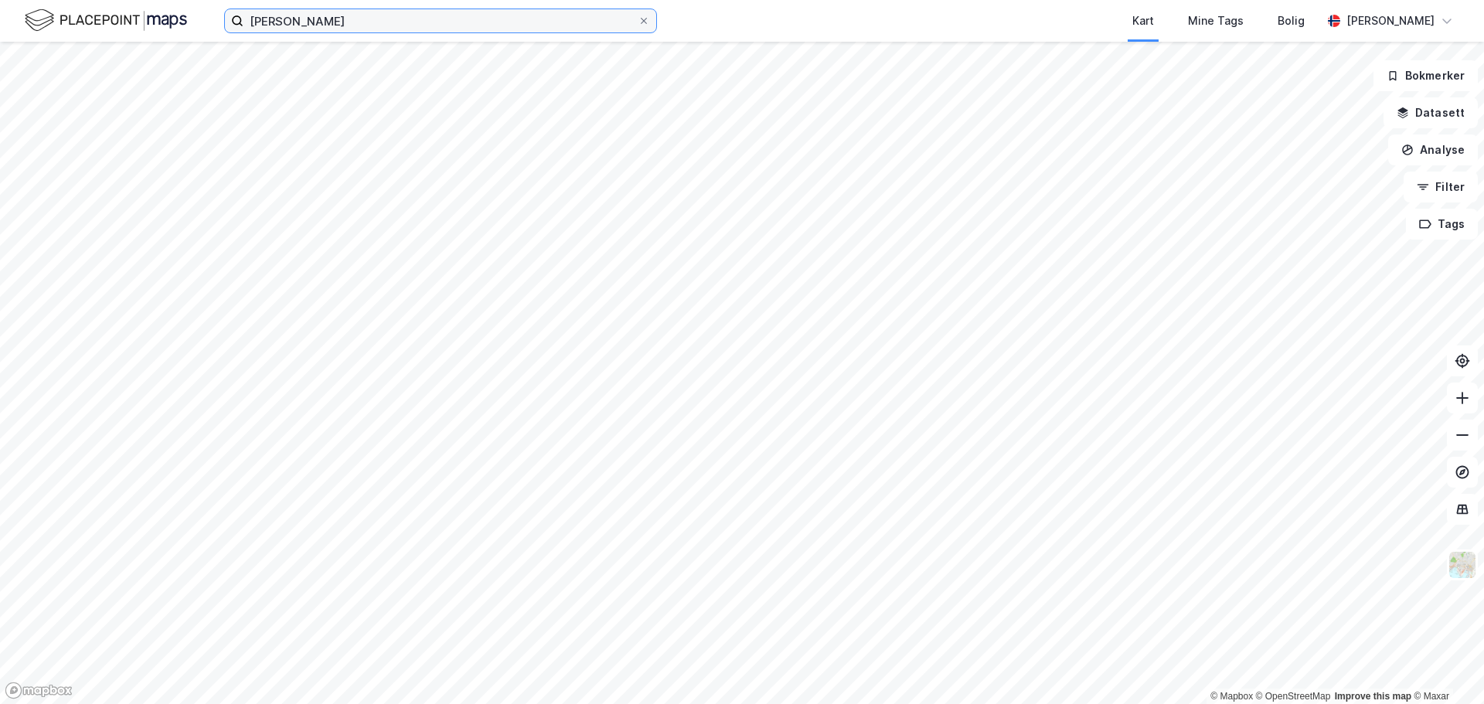
click at [280, 15] on input "[PERSON_NAME]" at bounding box center [440, 20] width 394 height 23
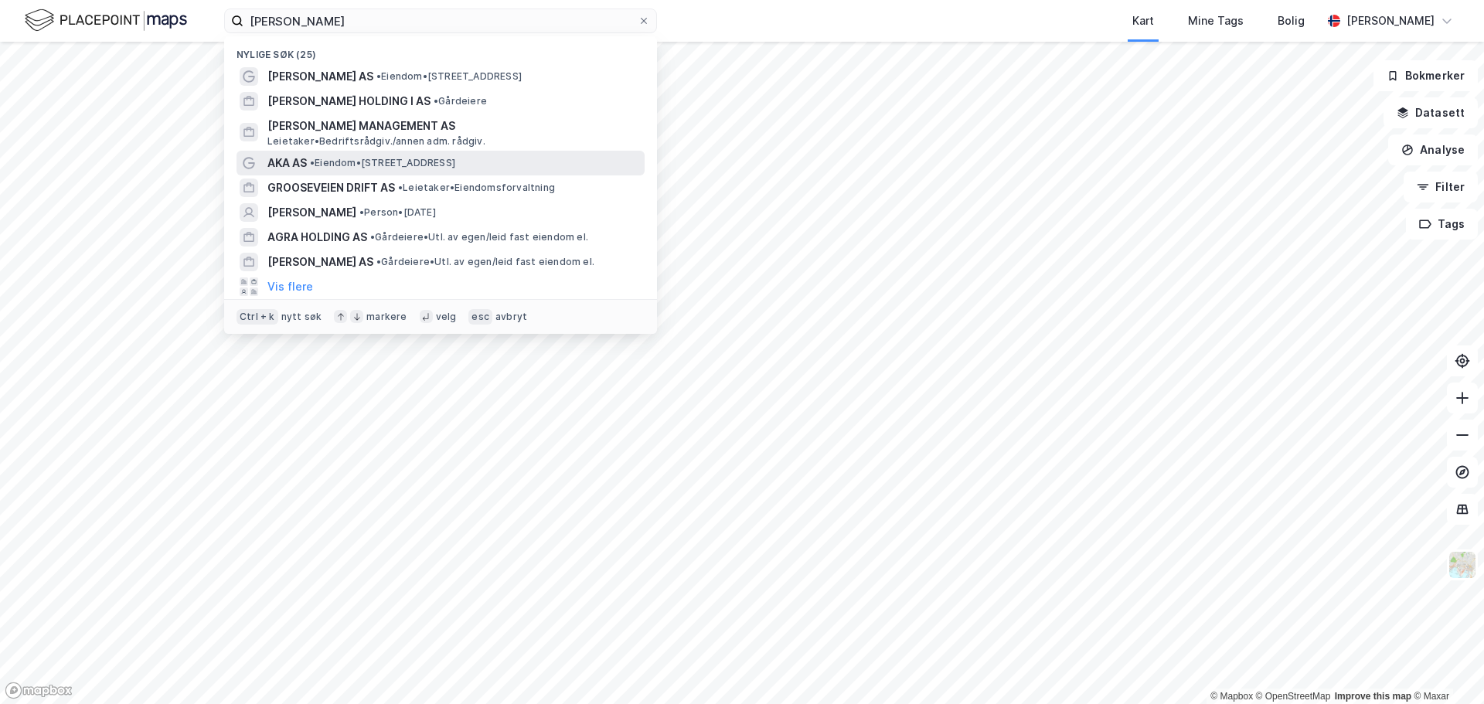
click at [288, 162] on span "AKA AS" at bounding box center [286, 163] width 39 height 19
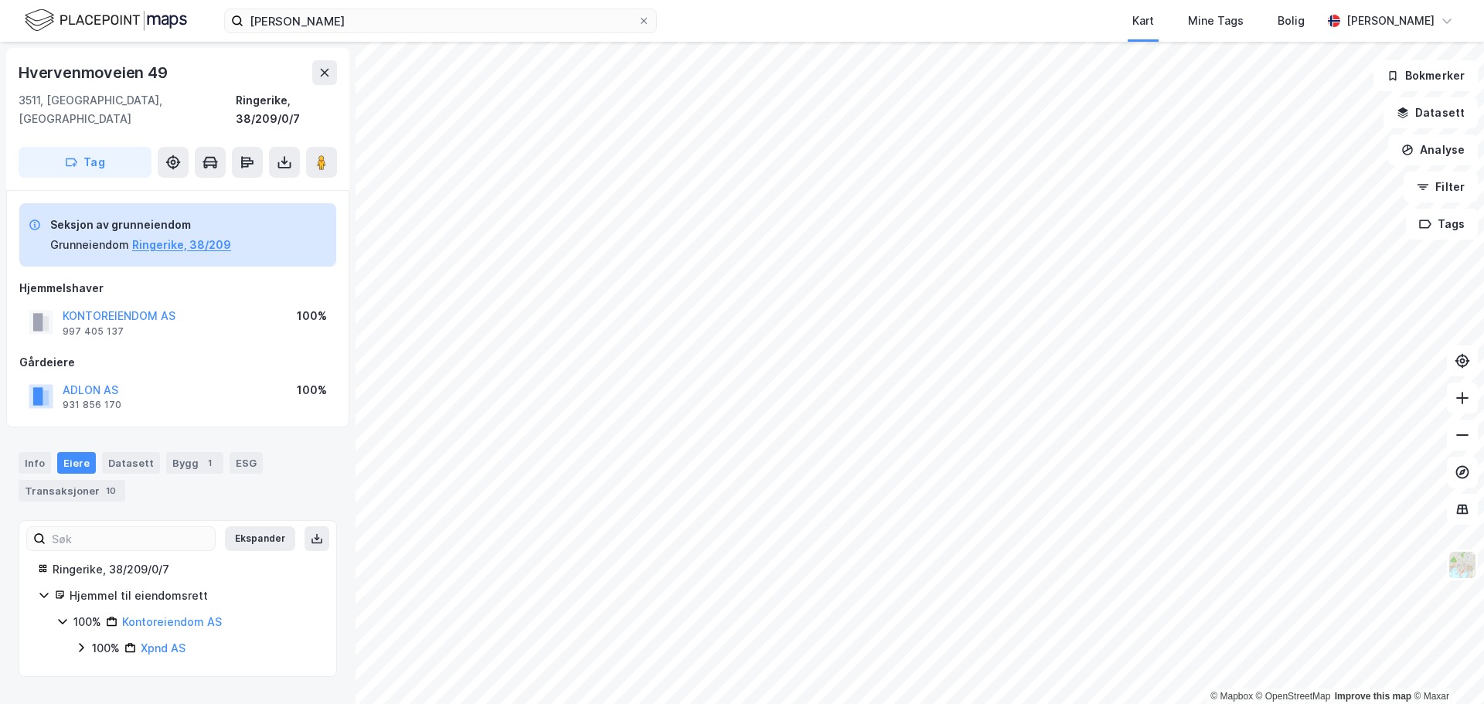
click at [424, 36] on div "[PERSON_NAME] Kart Mine Tags Bolig [PERSON_NAME]" at bounding box center [742, 21] width 1484 height 42
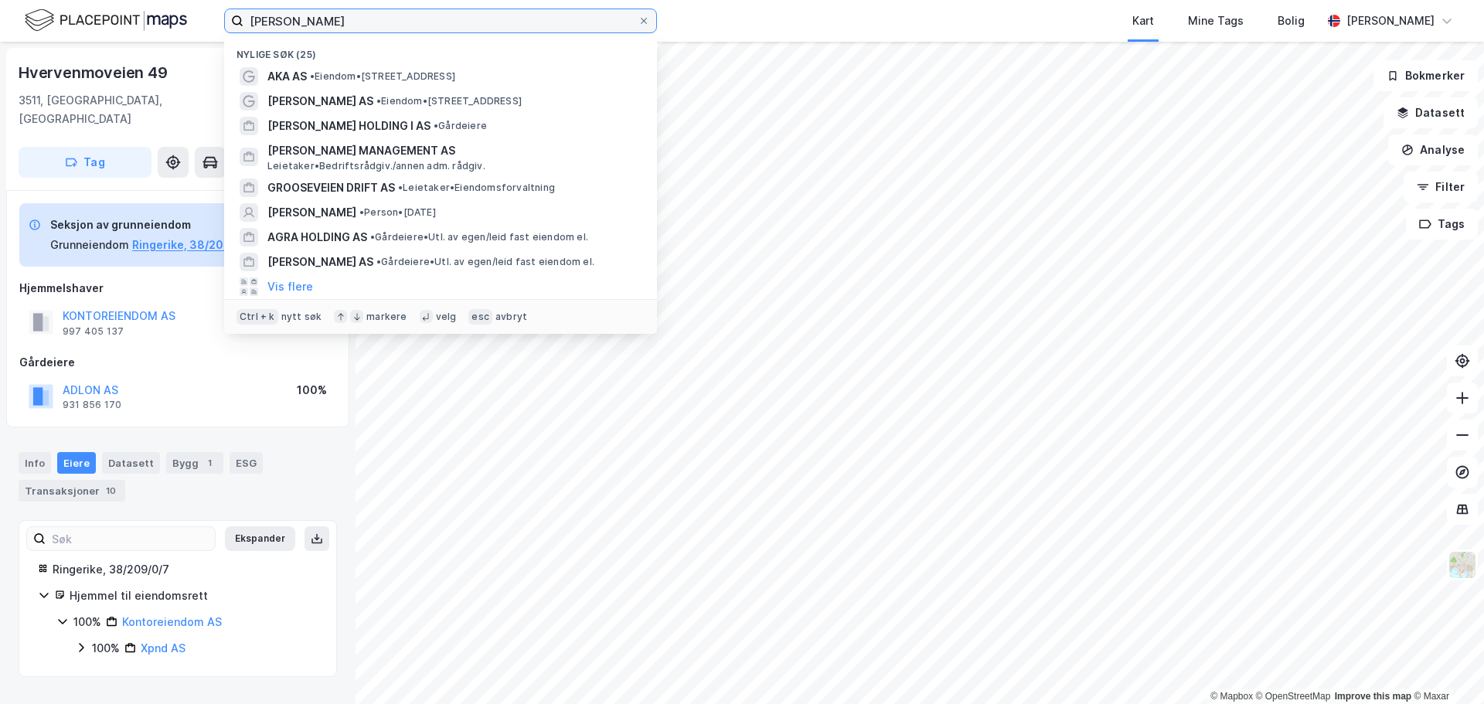
drag, startPoint x: 402, startPoint y: 26, endPoint x: 309, endPoint y: 18, distance: 93.1
click at [330, 19] on input "[PERSON_NAME]" at bounding box center [440, 20] width 394 height 23
click at [298, 33] on div "[PERSON_NAME] søk (25) AKA AS • Eiendom • [STREET_ADDRESS] Jensen AS • Eiendom …" at bounding box center [742, 21] width 1484 height 42
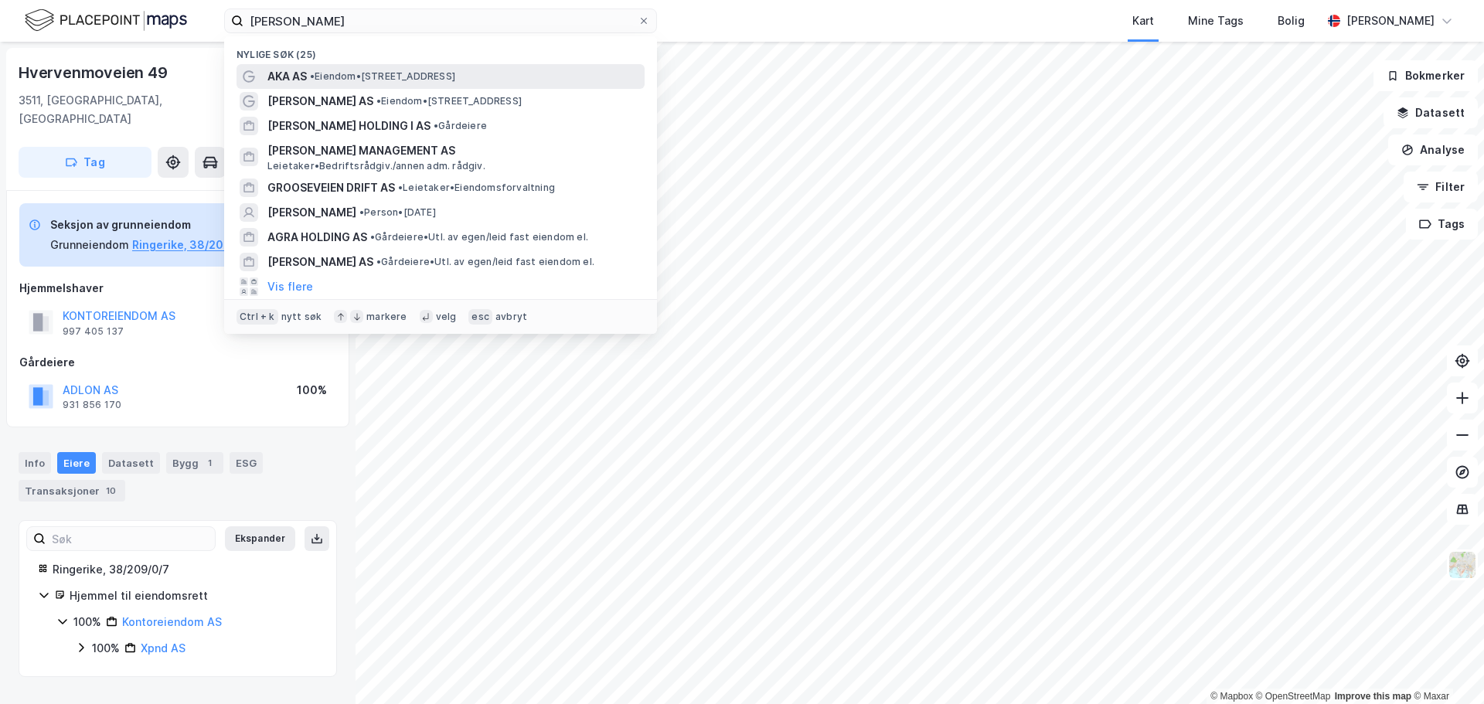
click at [311, 78] on span "•" at bounding box center [312, 76] width 5 height 12
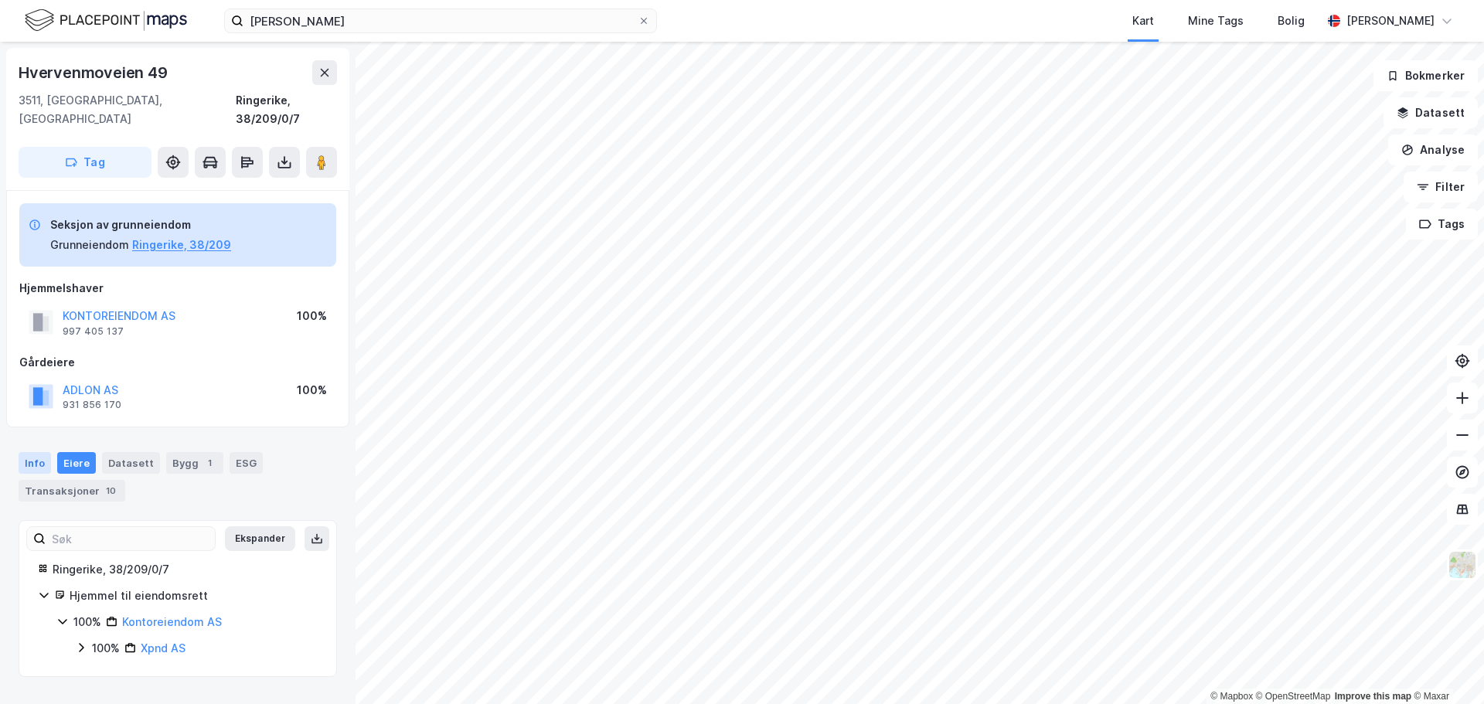
click at [39, 452] on div "Info" at bounding box center [35, 463] width 32 height 22
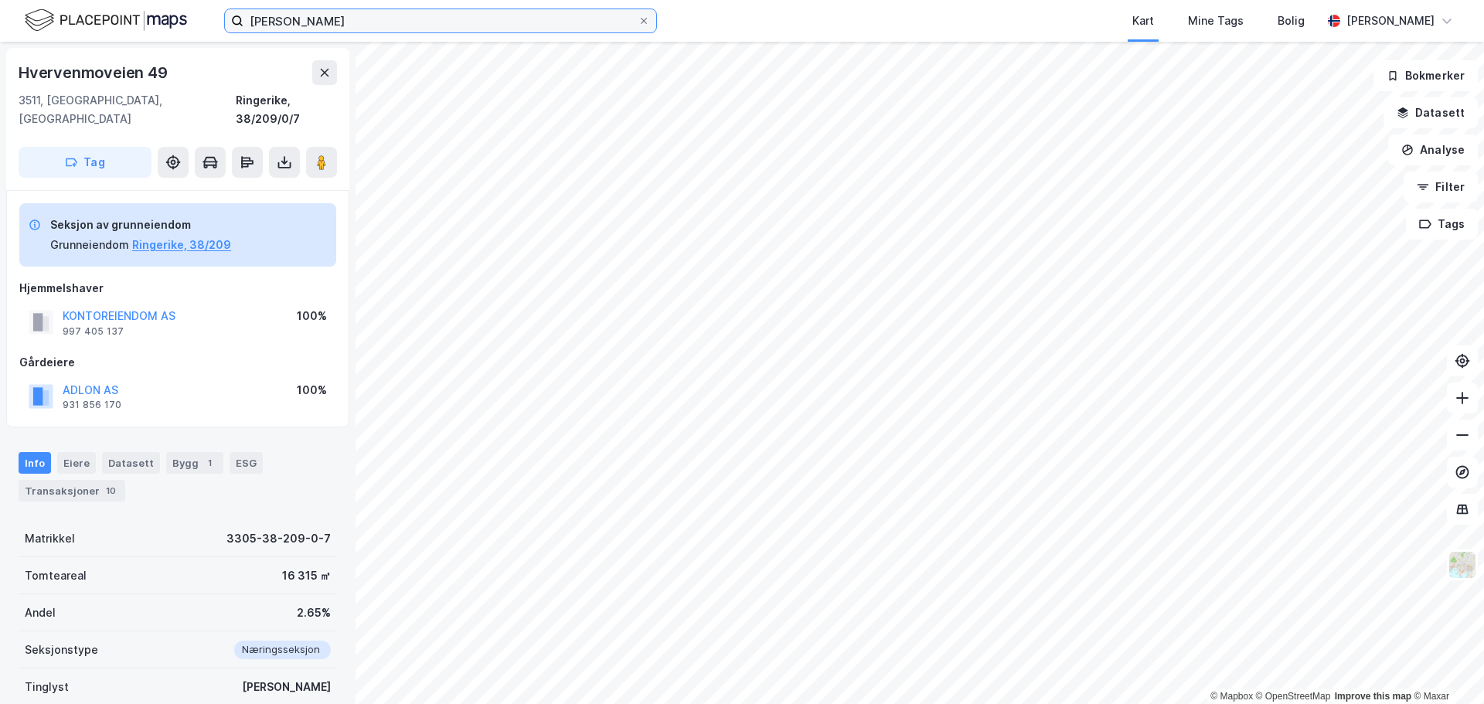
click at [386, 32] on input "[PERSON_NAME]" at bounding box center [440, 20] width 394 height 23
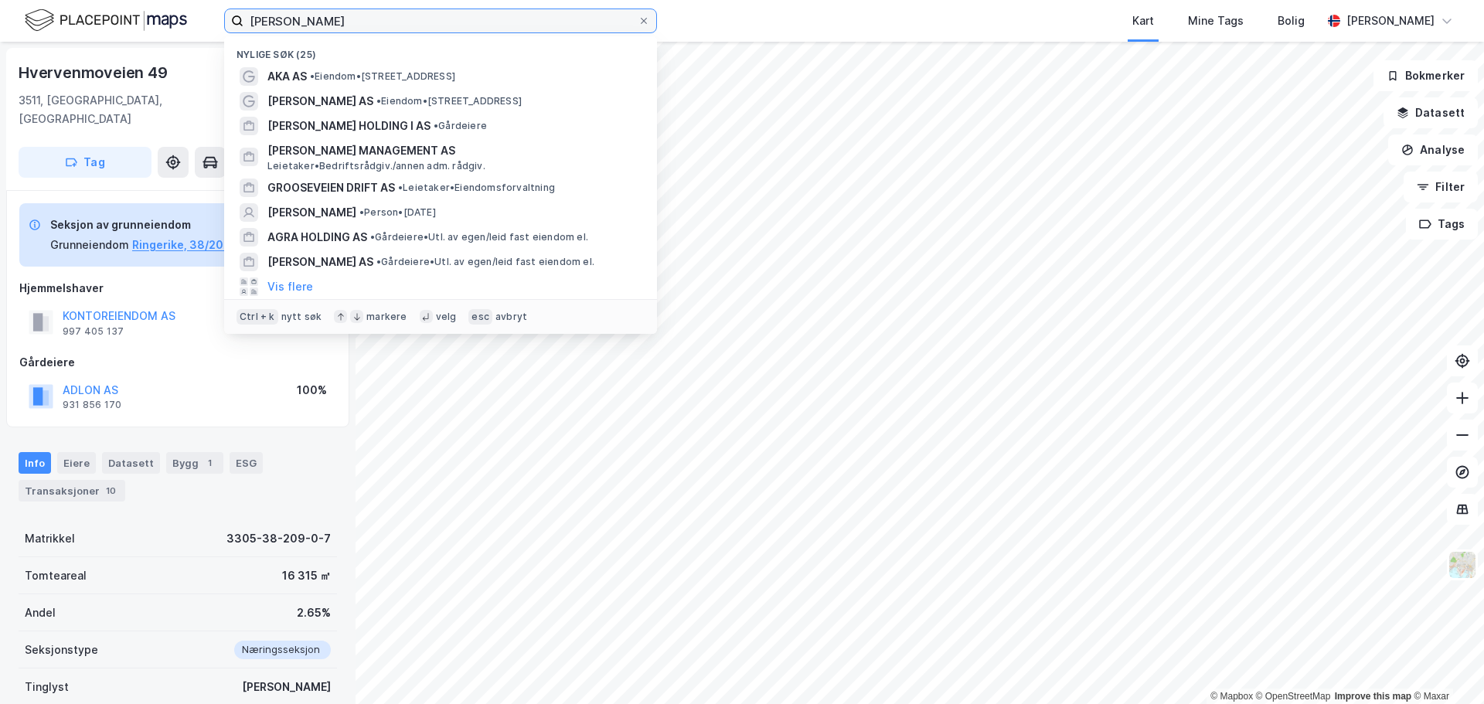
drag, startPoint x: 397, startPoint y: 28, endPoint x: 238, endPoint y: 29, distance: 159.2
click at [238, 29] on label "[PERSON_NAME]" at bounding box center [440, 21] width 433 height 25
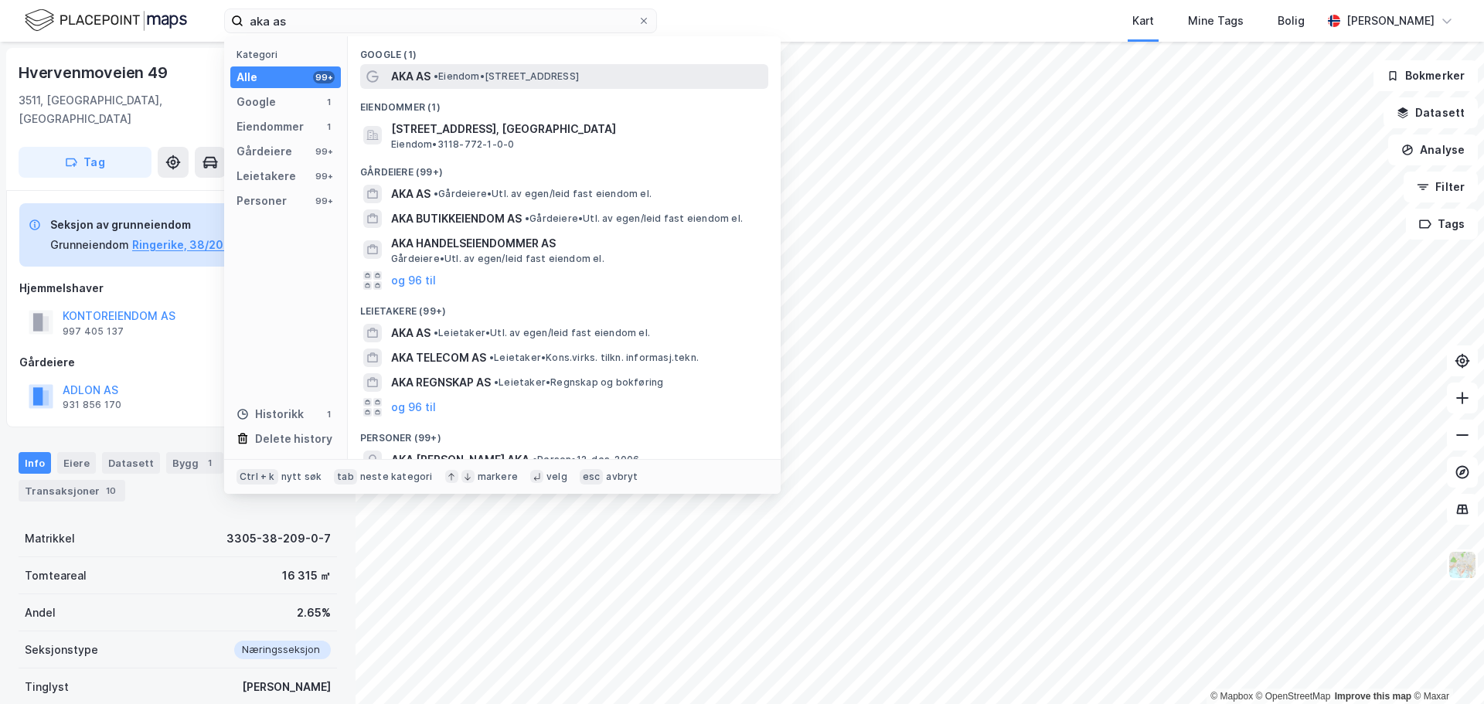
click at [499, 74] on span "• Eiendom • [STREET_ADDRESS]" at bounding box center [506, 76] width 145 height 12
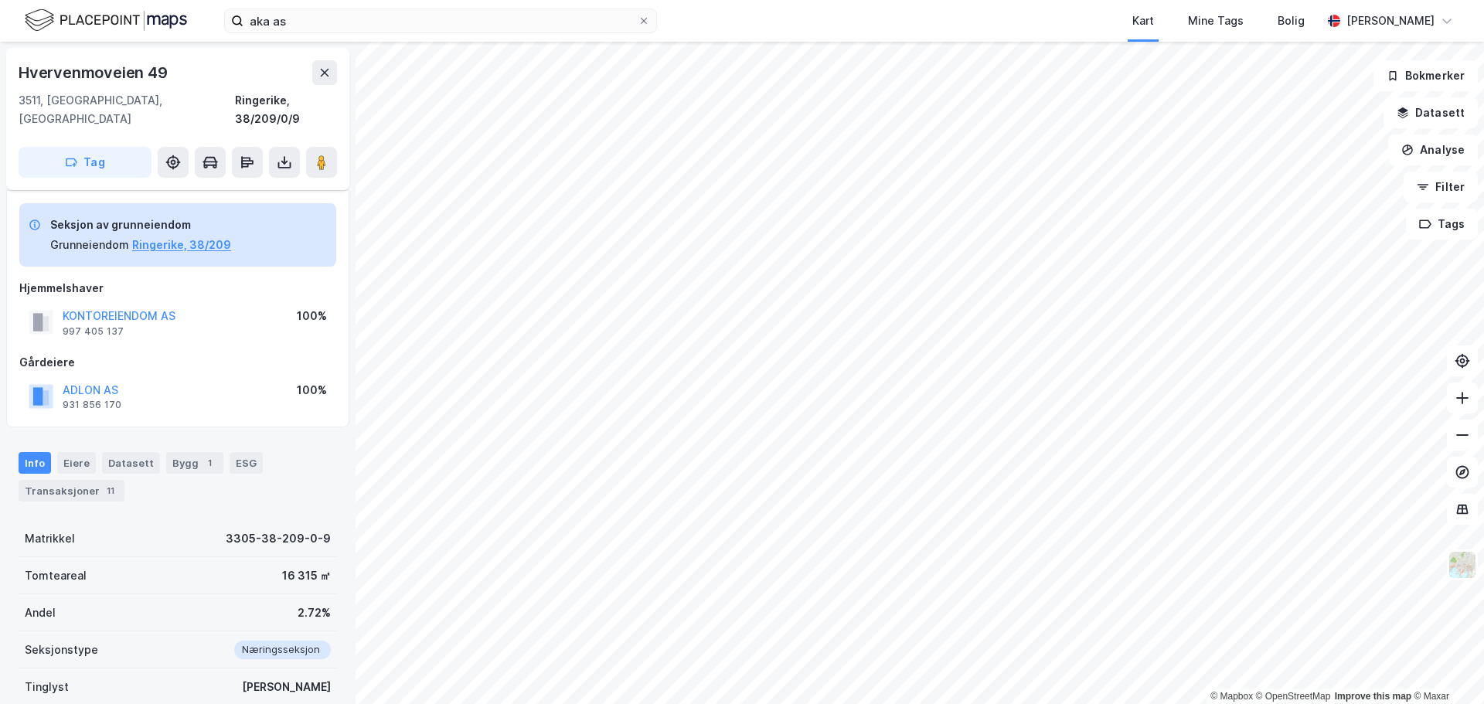
scroll to position [101, 0]
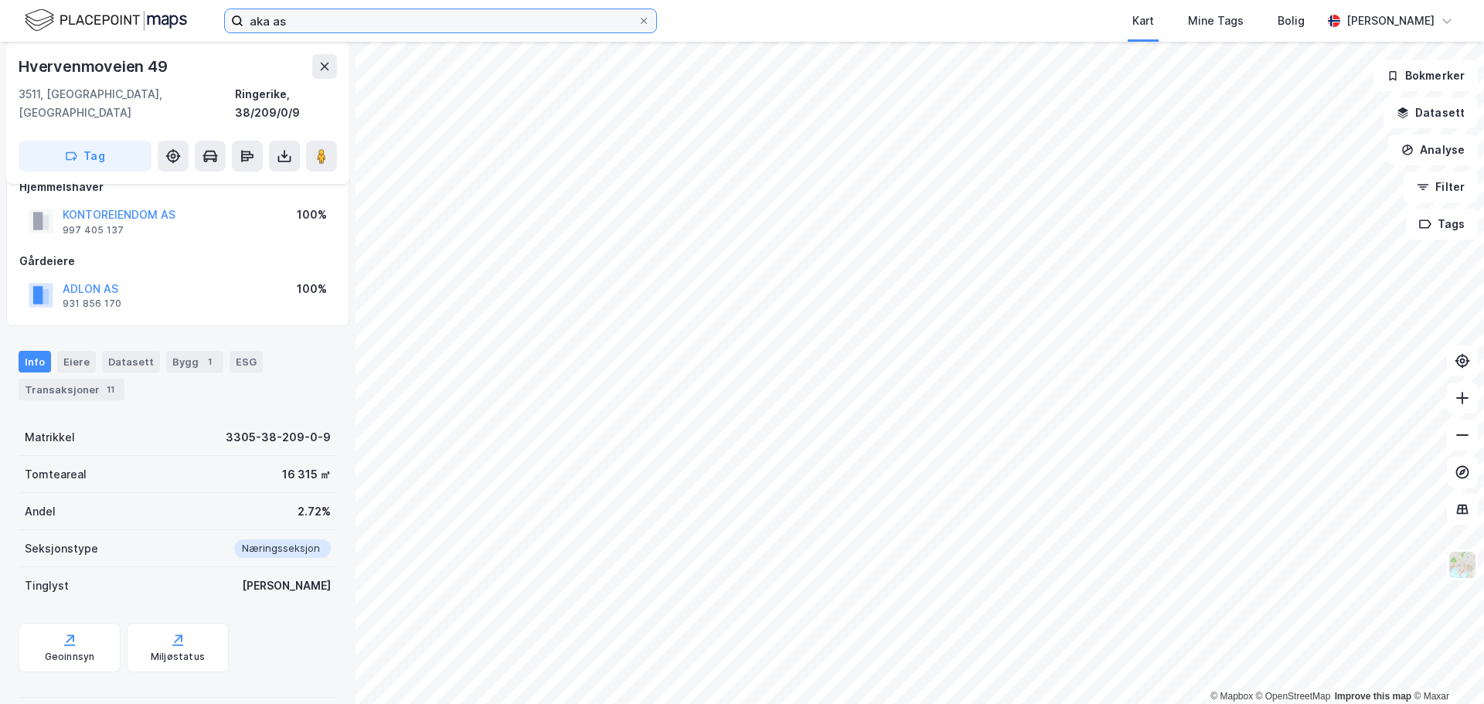
click at [436, 22] on input "aka as" at bounding box center [440, 20] width 394 height 23
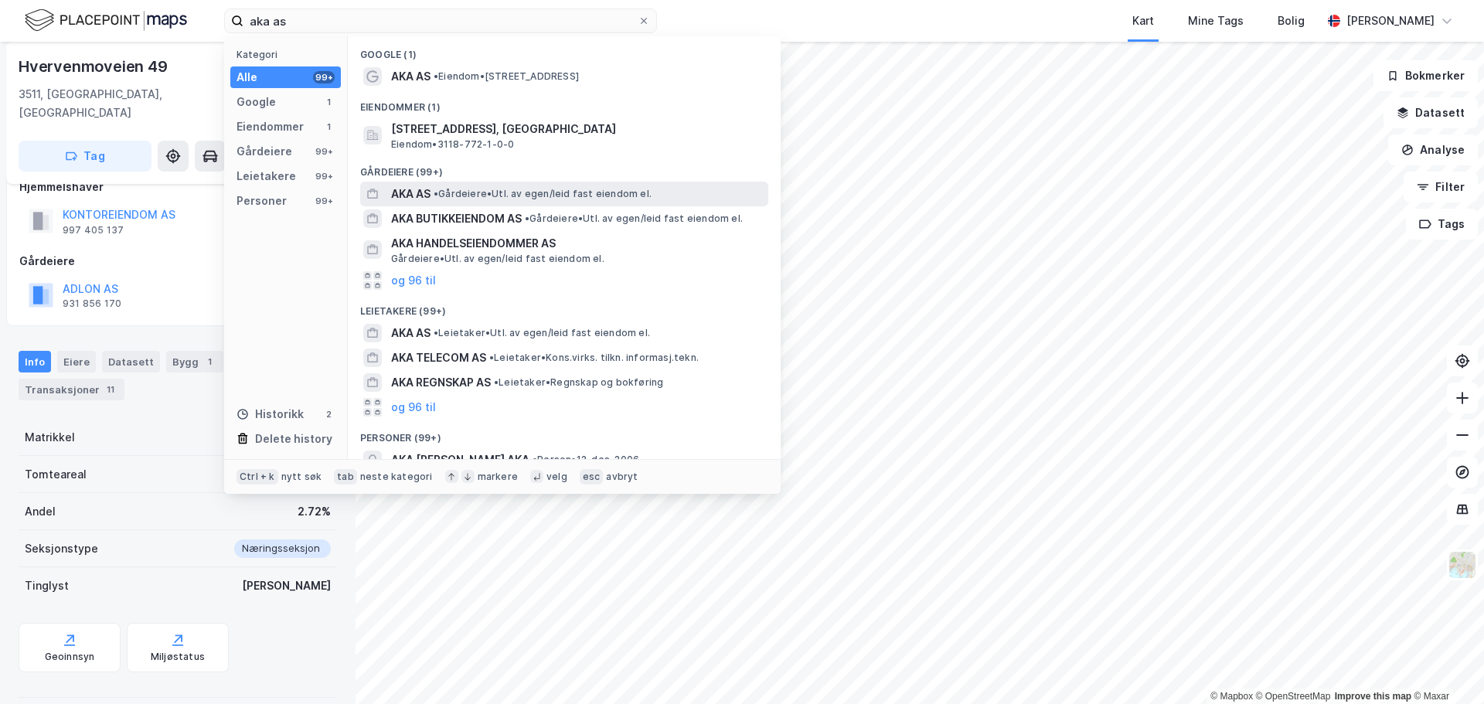
click at [617, 186] on div "AKA AS • Gårdeiere • Utl. av egen/leid fast eiendom el." at bounding box center [578, 194] width 374 height 19
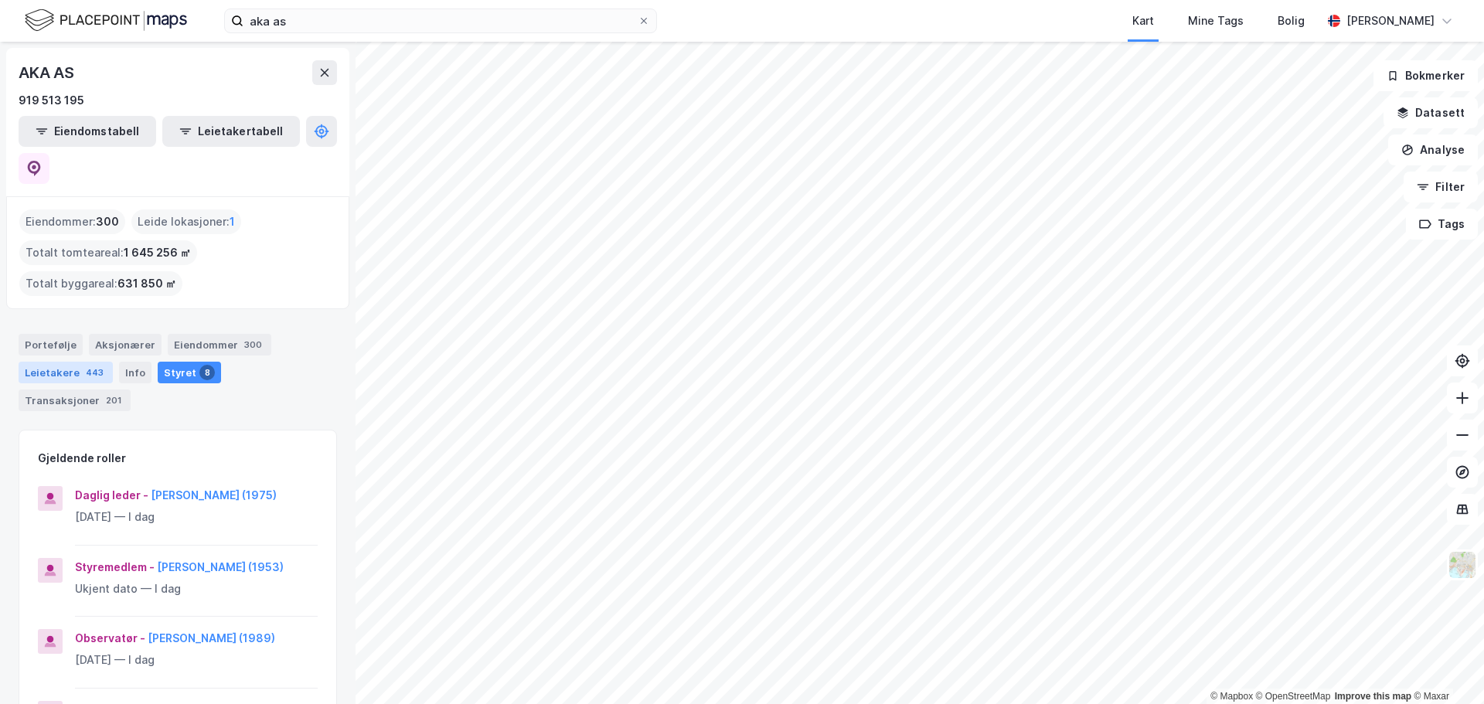
click at [40, 362] on div "Leietakere 443" at bounding box center [66, 373] width 94 height 22
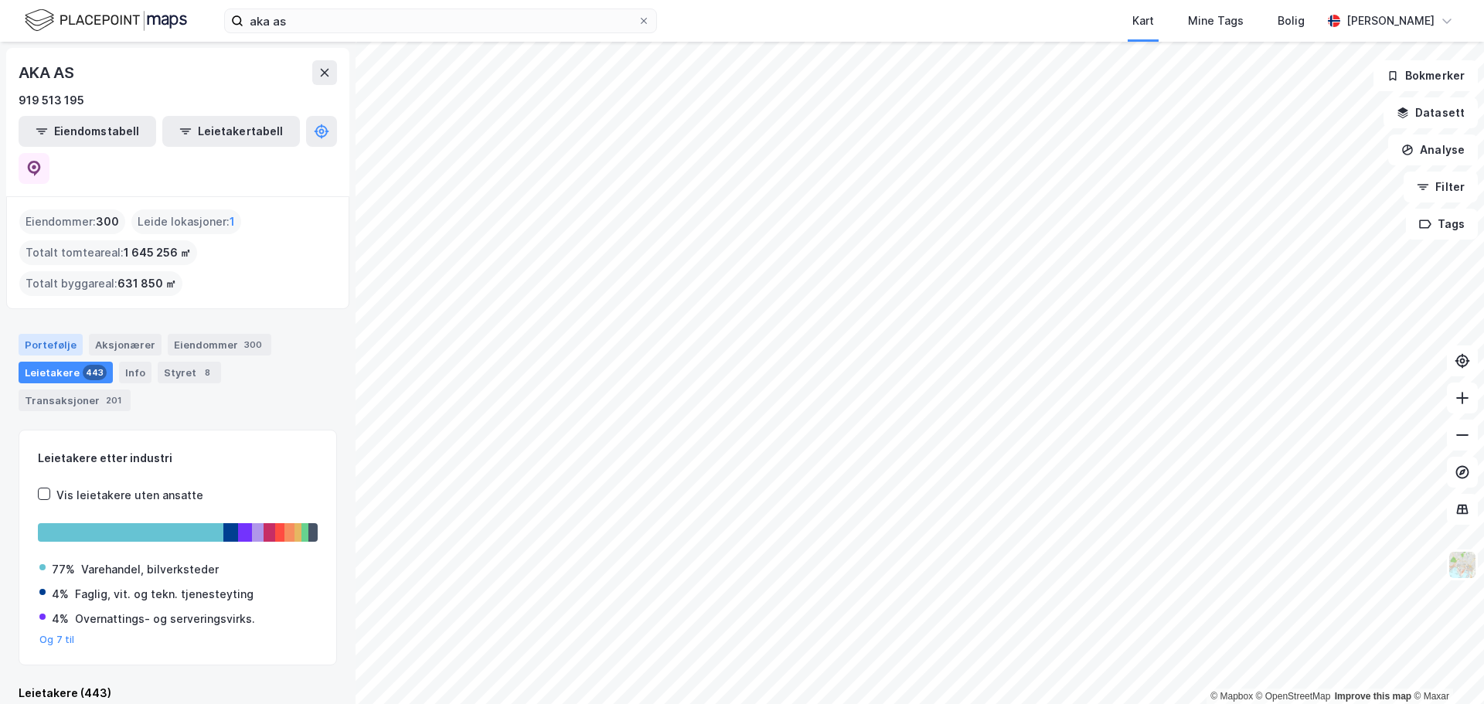
click at [49, 334] on div "Portefølje" at bounding box center [51, 345] width 64 height 22
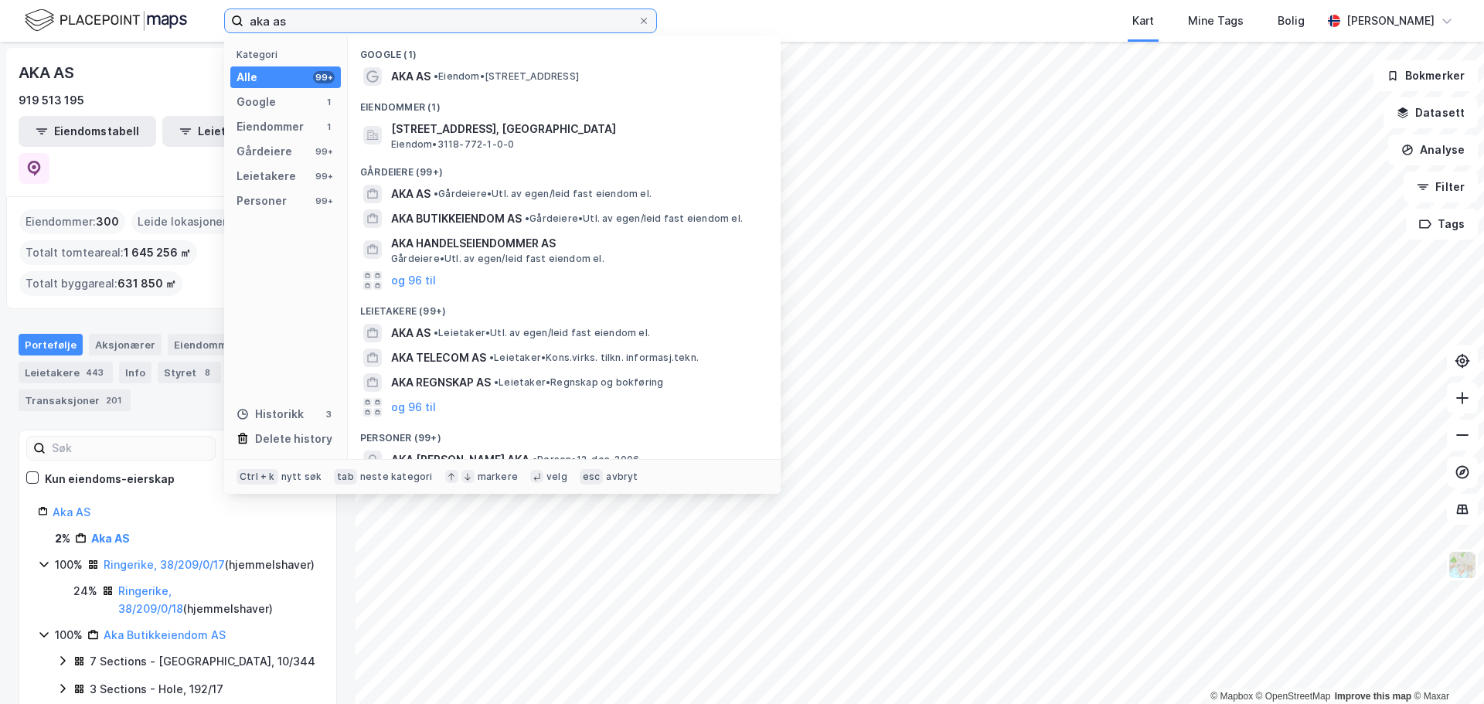
drag, startPoint x: 295, startPoint y: 26, endPoint x: 214, endPoint y: 23, distance: 81.2
click at [214, 23] on div "aka as Kategori Alle 99+ Google 1 Eiendommer 1 Gårdeiere 99+ Leietakere 99+ Per…" at bounding box center [742, 21] width 1484 height 42
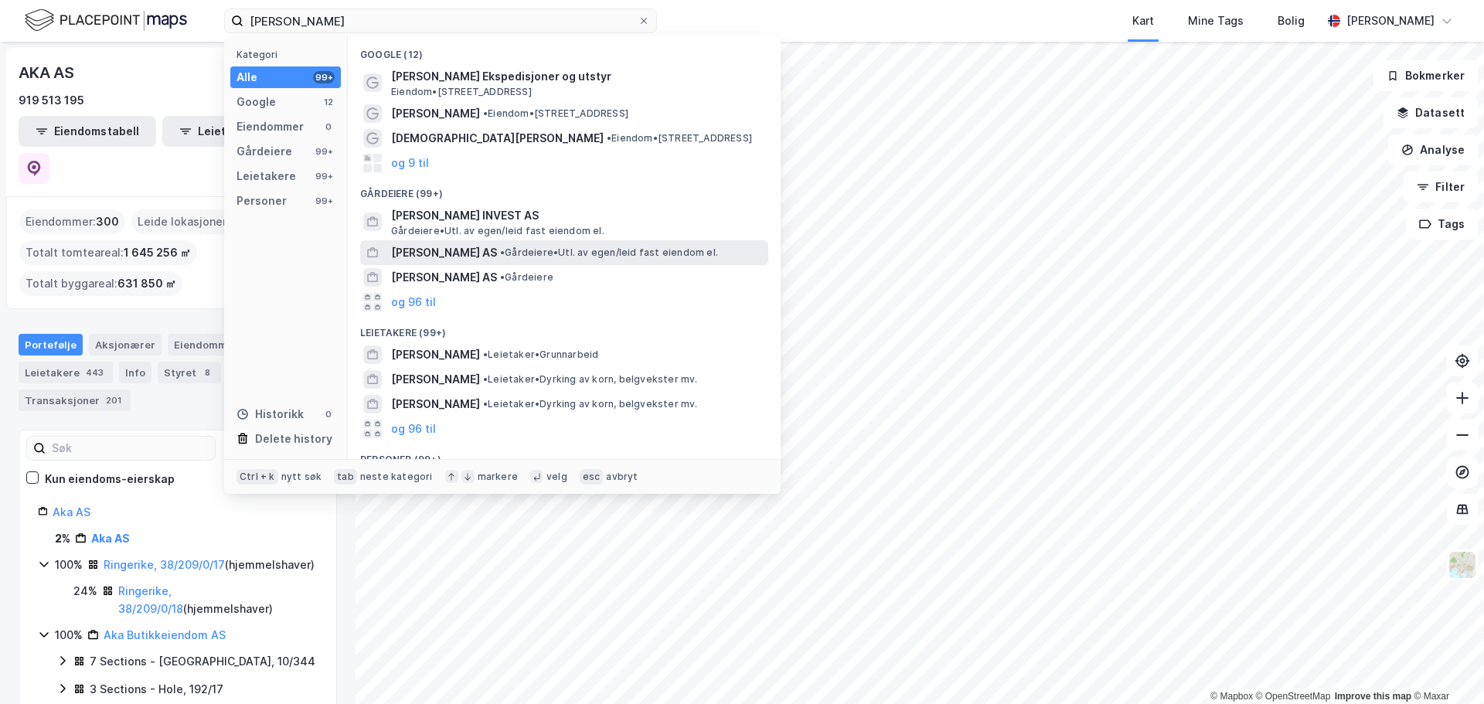
click at [449, 252] on span "[PERSON_NAME] AS" at bounding box center [444, 252] width 106 height 19
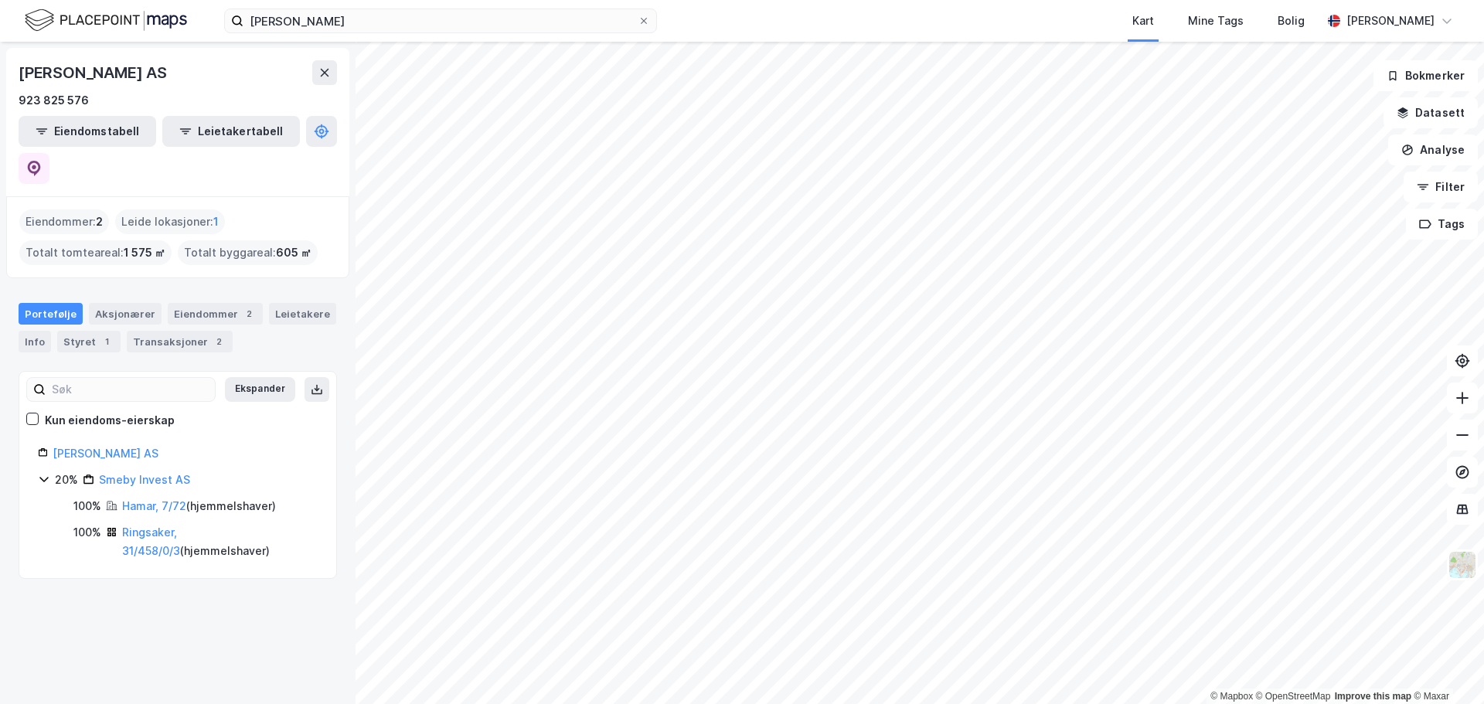
click at [337, 73] on div "[PERSON_NAME] AS 923 825 576 Eiendomstabell Leietakertabell" at bounding box center [177, 122] width 343 height 148
click at [328, 70] on icon at bounding box center [324, 72] width 12 height 12
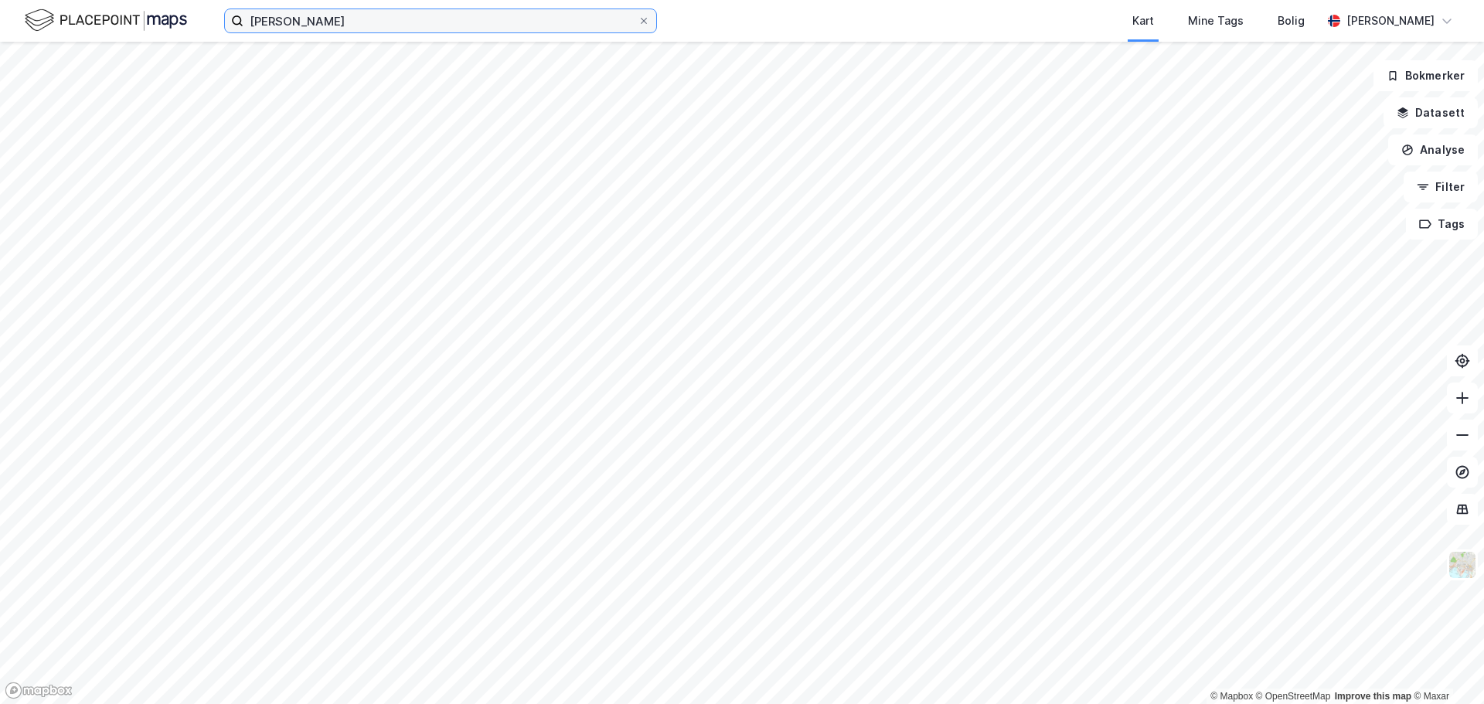
click at [369, 26] on input "[PERSON_NAME]" at bounding box center [440, 20] width 394 height 23
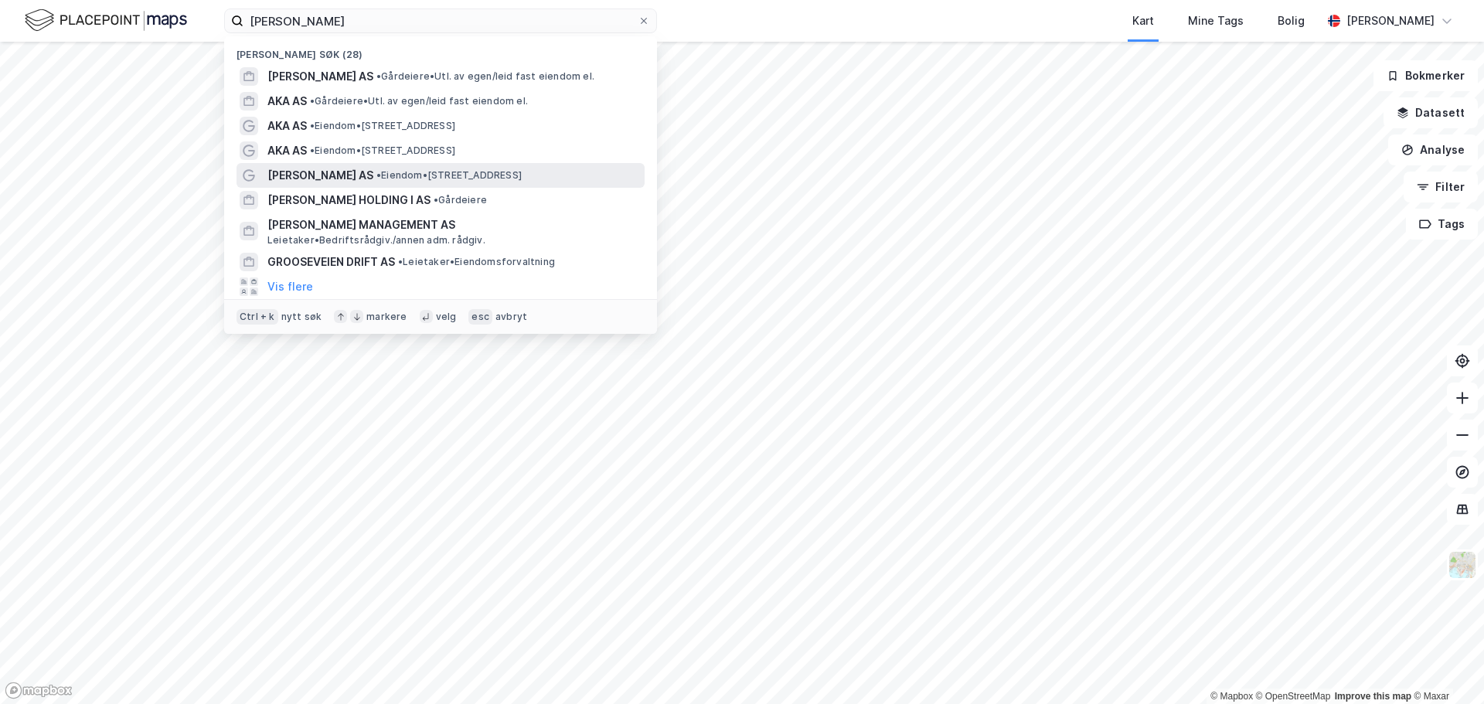
click at [519, 176] on span "• Eiendom • [STREET_ADDRESS]" at bounding box center [448, 175] width 145 height 12
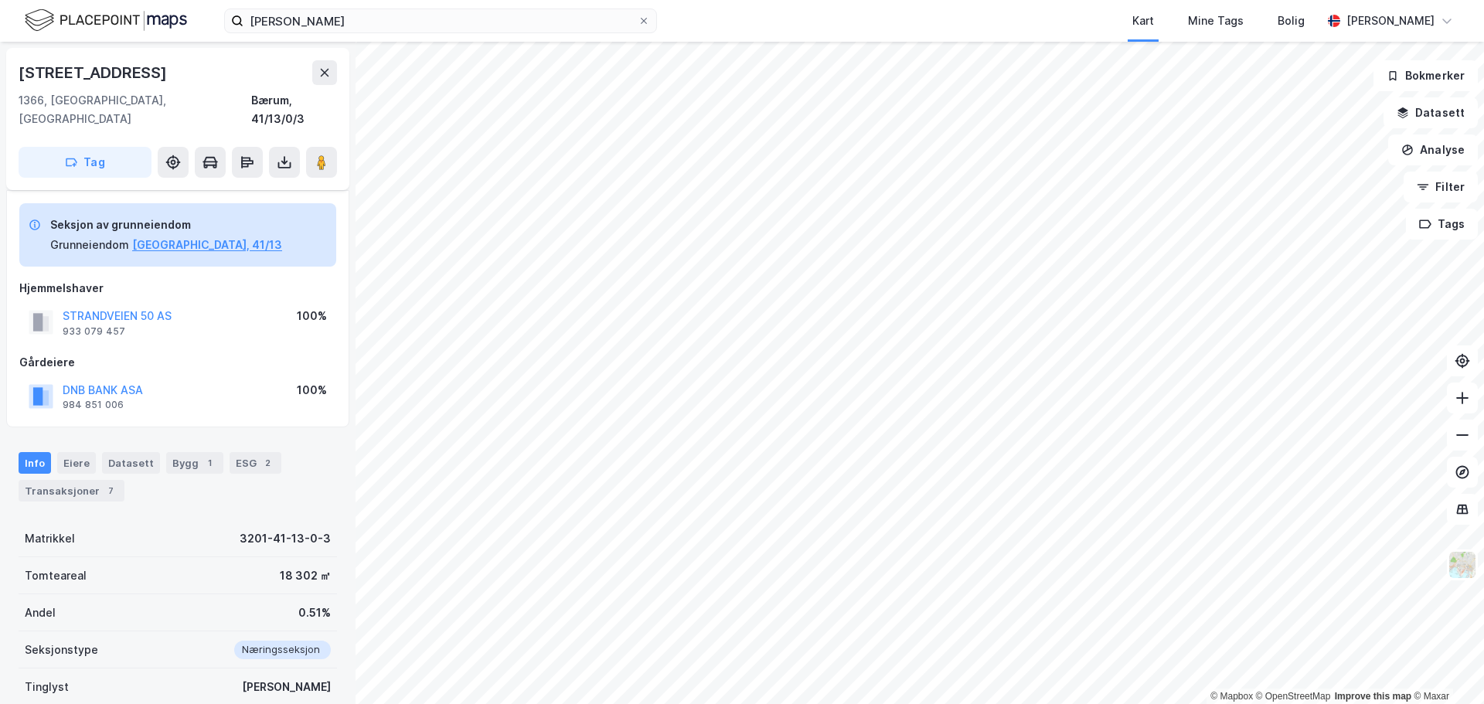
scroll to position [101, 0]
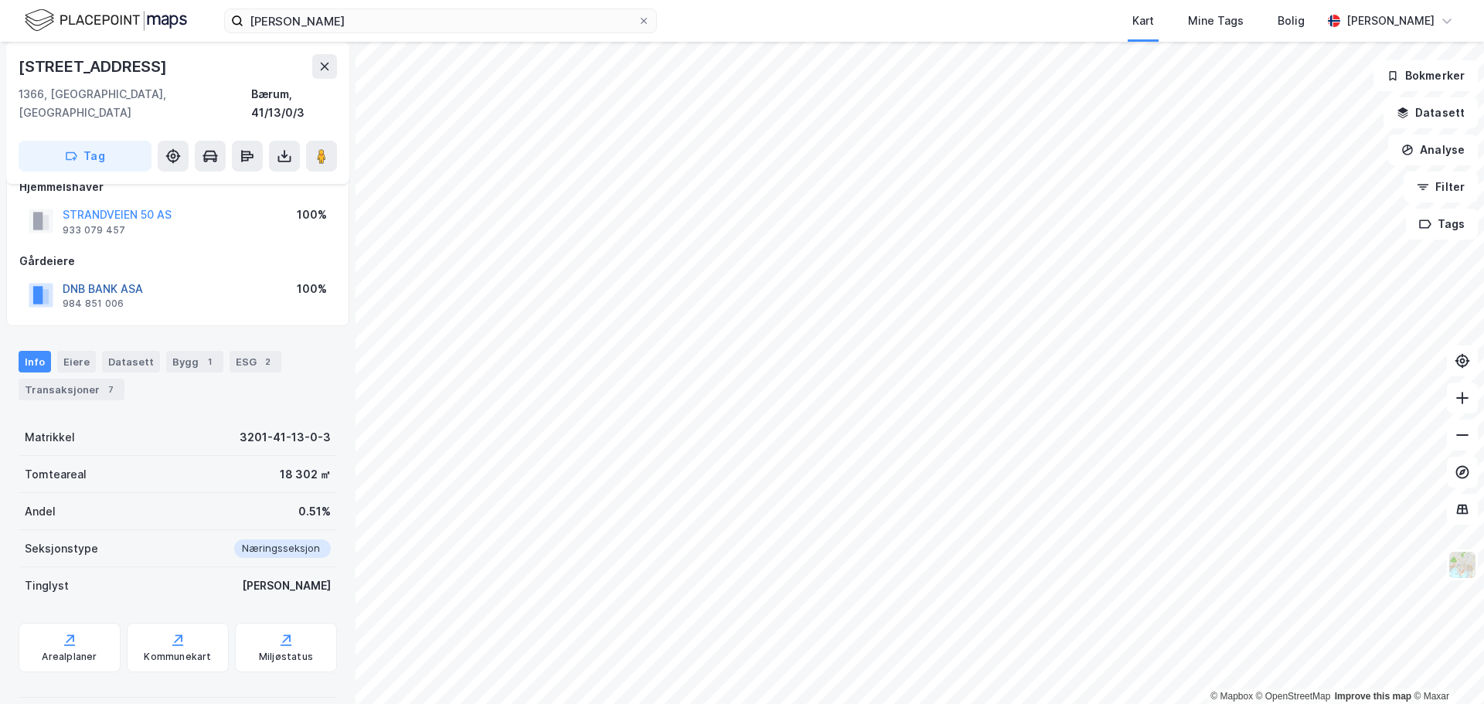
click at [0, 0] on button "DNB BANK ASA" at bounding box center [0, 0] width 0 height 0
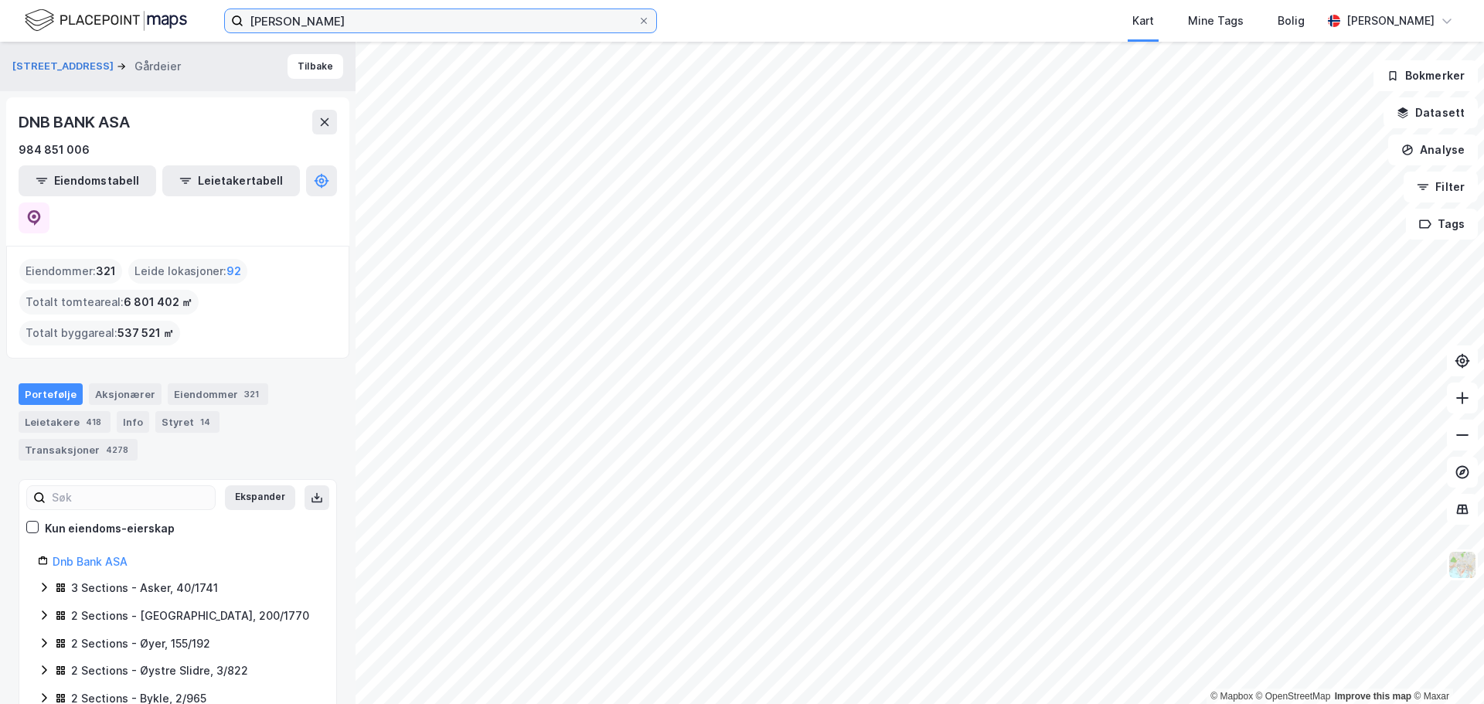
click at [376, 26] on input "[PERSON_NAME]" at bounding box center [440, 20] width 394 height 23
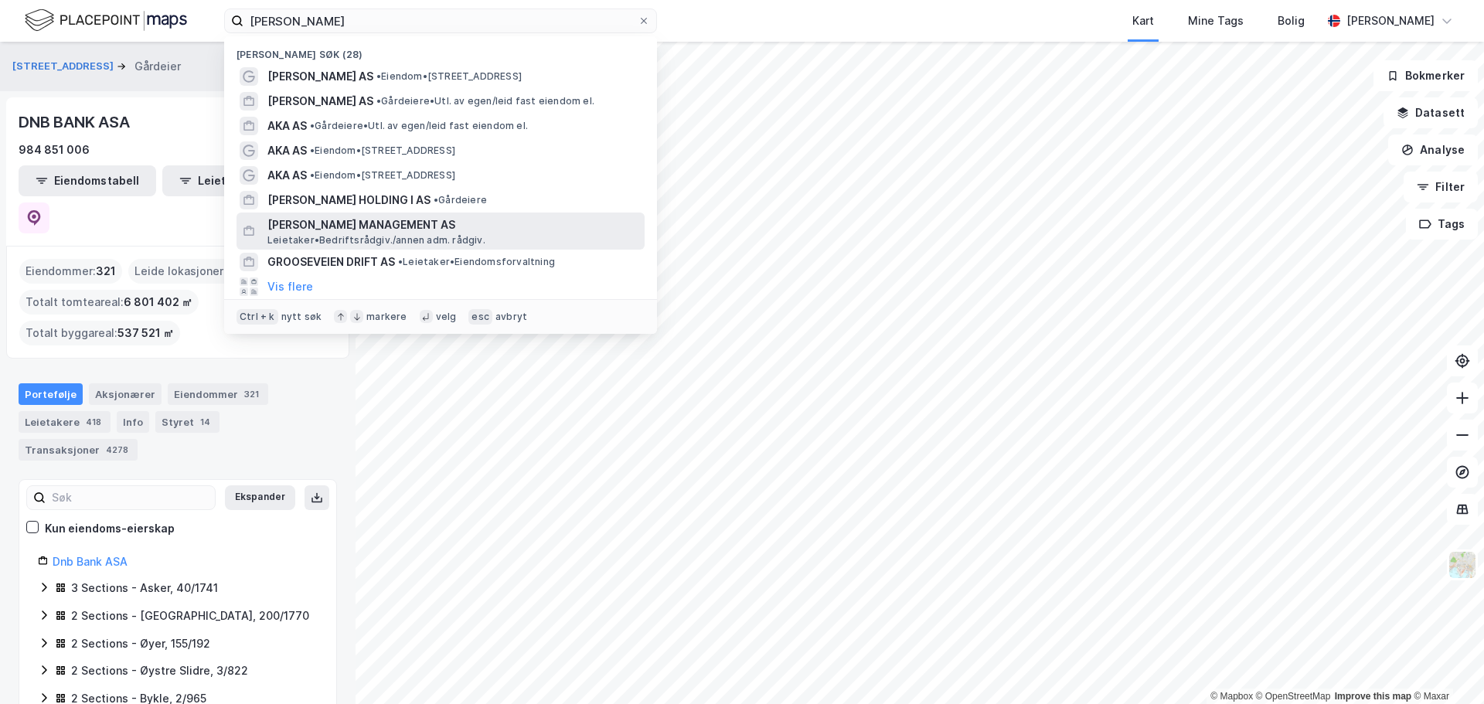
click at [359, 228] on span "[PERSON_NAME] MANAGEMENT AS" at bounding box center [452, 225] width 371 height 19
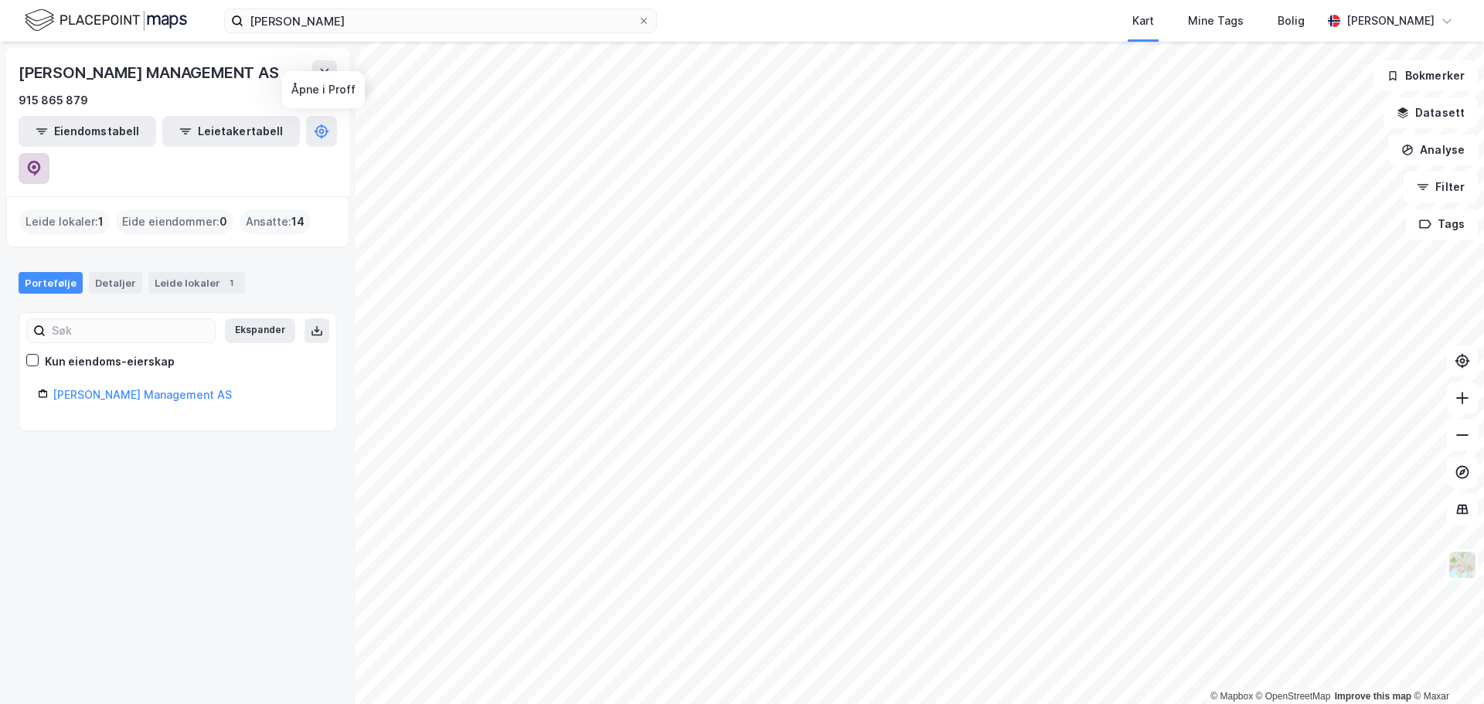
click at [36, 165] on icon at bounding box center [34, 167] width 5 height 5
click at [328, 80] on button at bounding box center [324, 72] width 25 height 25
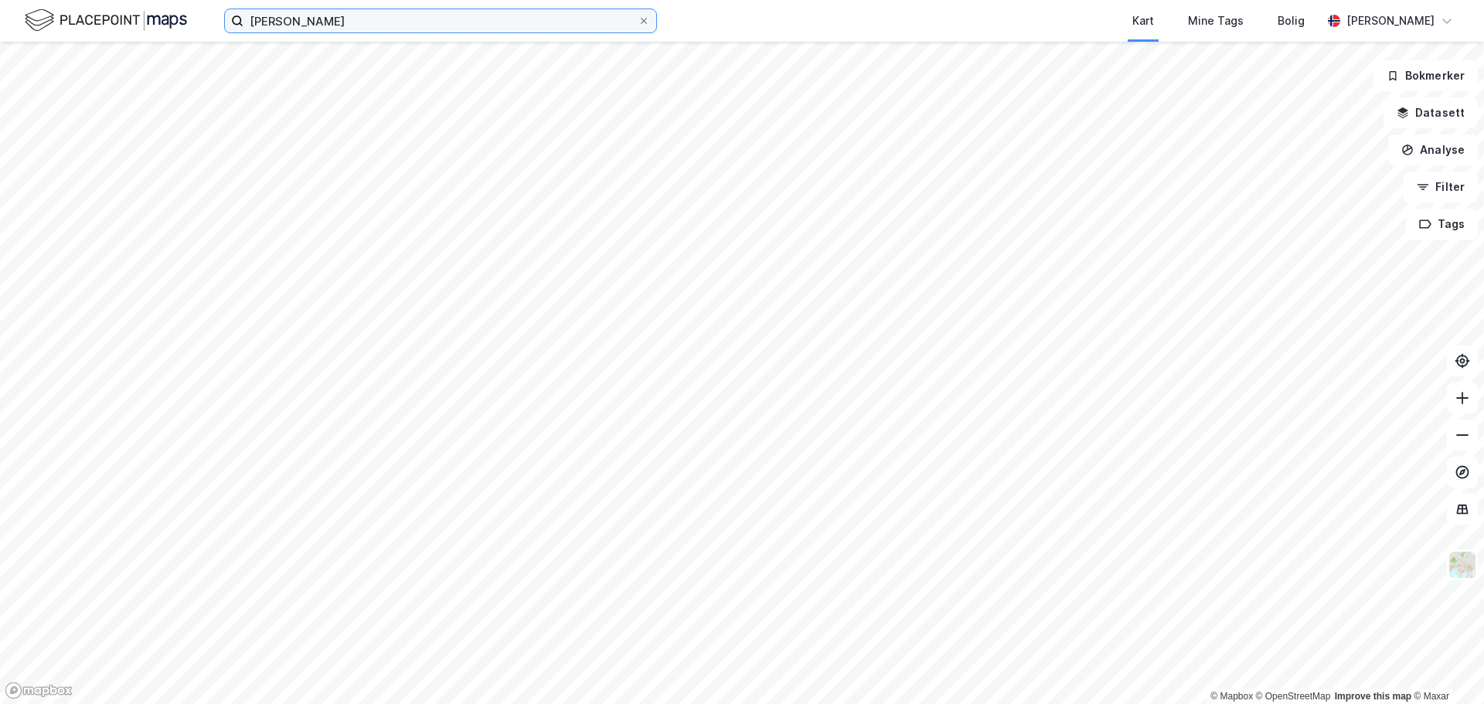
click at [369, 24] on input "[PERSON_NAME]" at bounding box center [440, 20] width 394 height 23
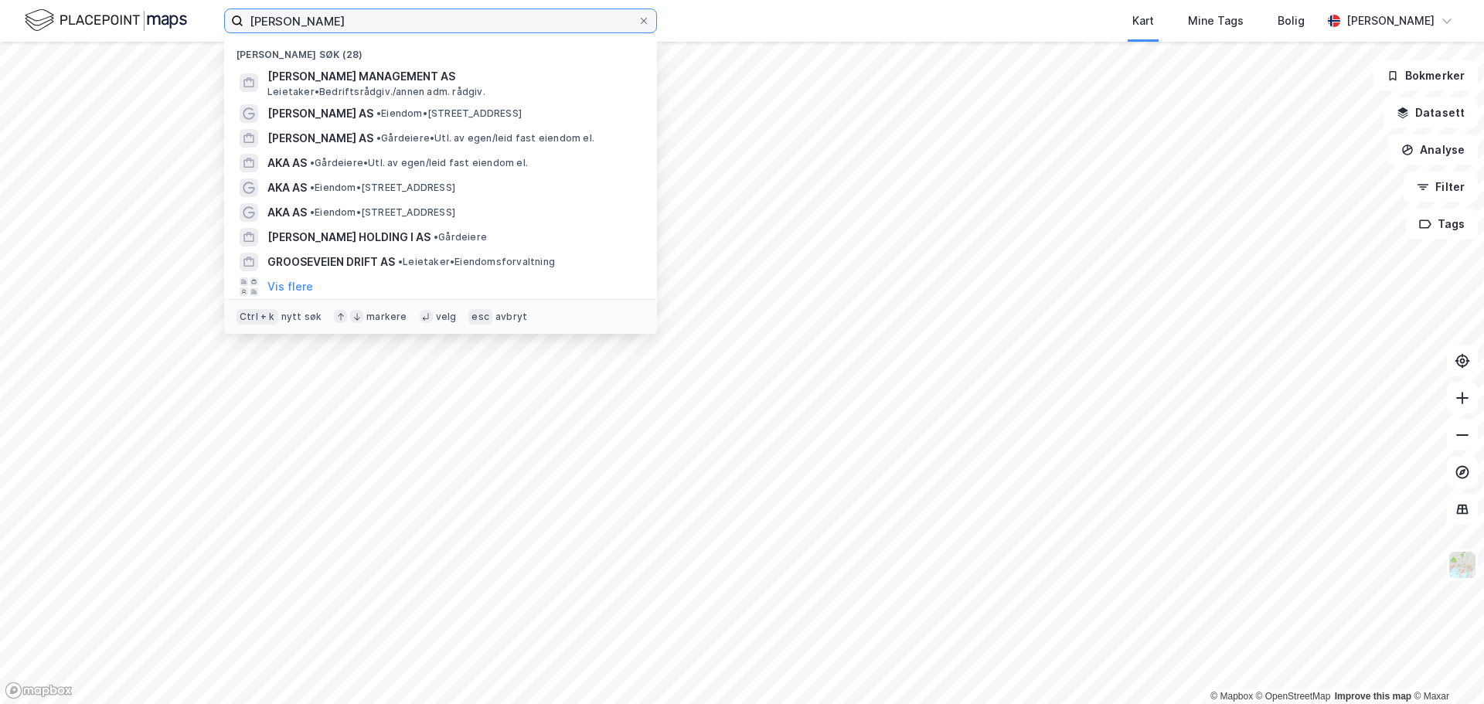
drag, startPoint x: 369, startPoint y: 24, endPoint x: 197, endPoint y: 24, distance: 171.6
click at [197, 24] on div "[PERSON_NAME] søk (28) [PERSON_NAME] MANAGEMENT AS [PERSON_NAME]/annen adm. råd…" at bounding box center [742, 21] width 1484 height 42
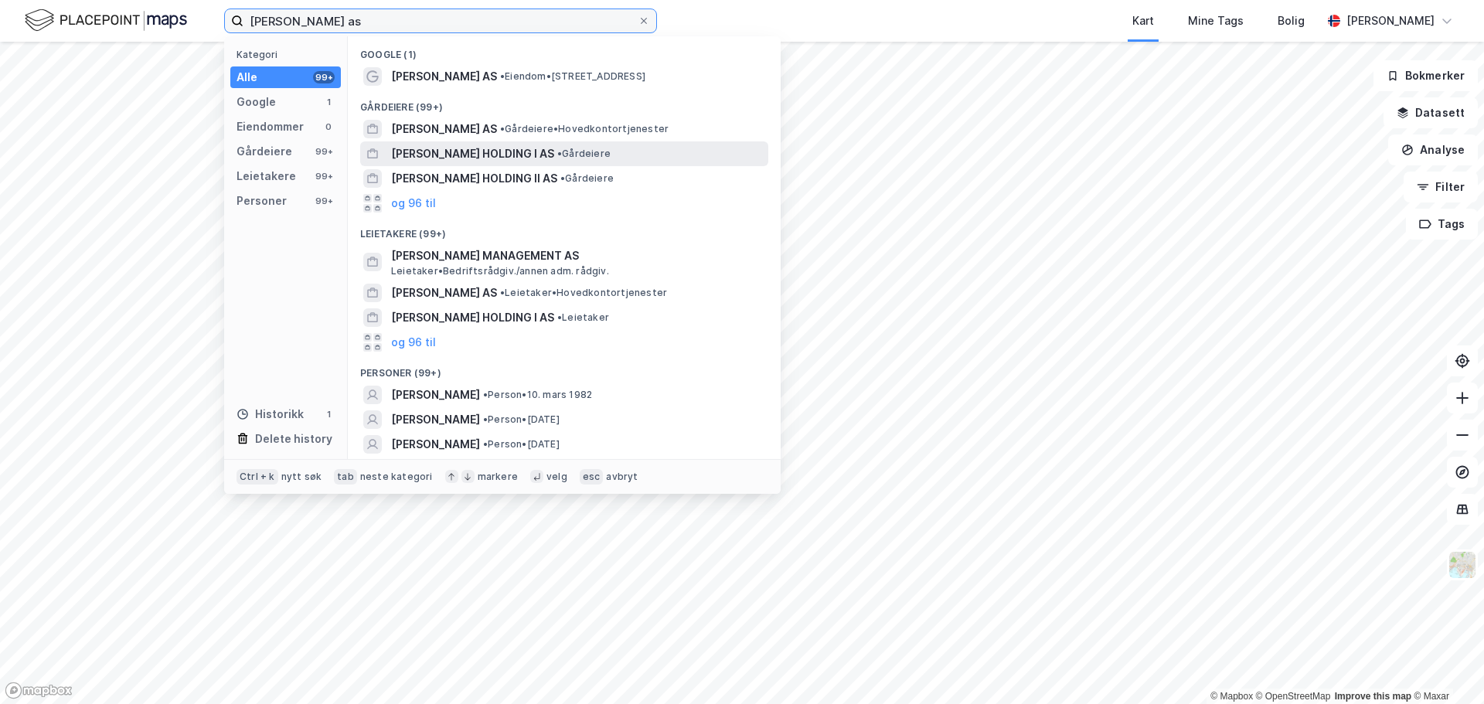
type input "[PERSON_NAME] as"
click at [562, 157] on span "•" at bounding box center [559, 154] width 5 height 12
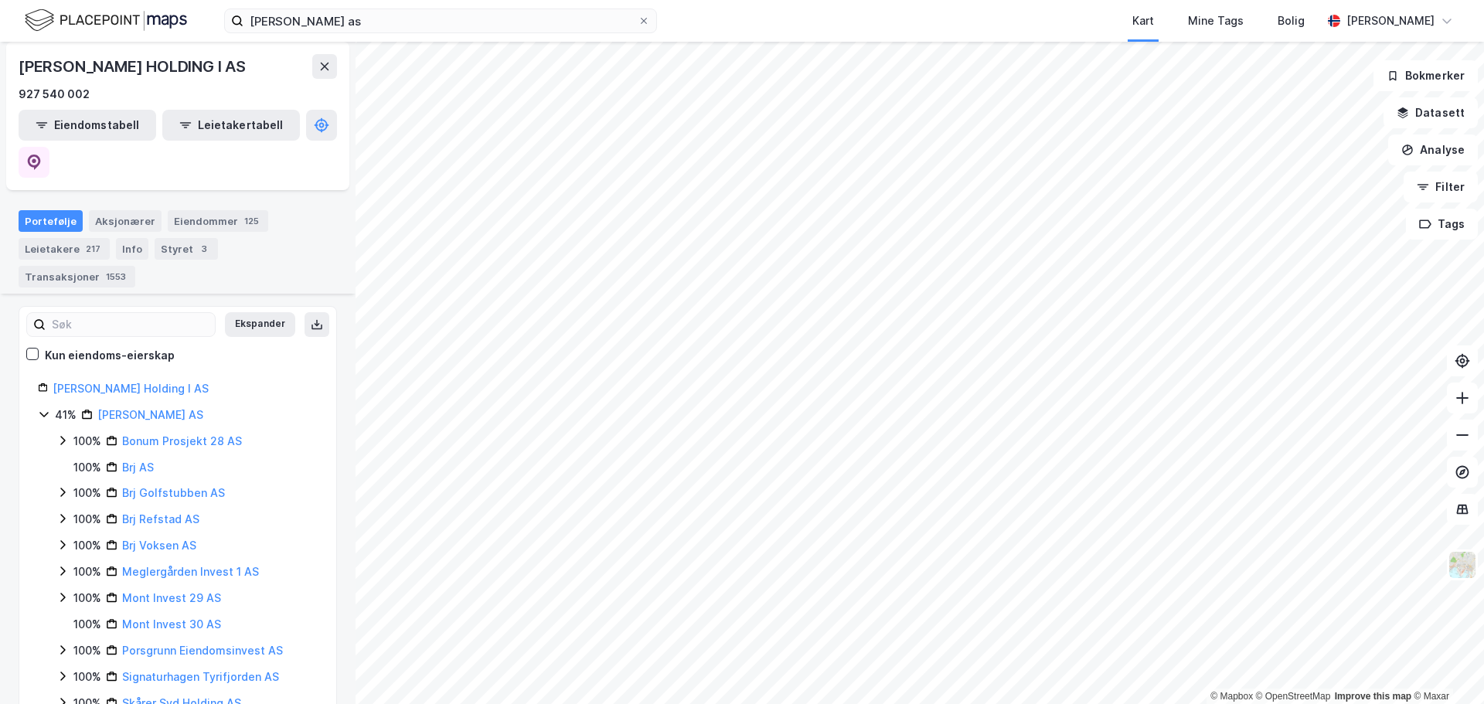
scroll to position [155, 0]
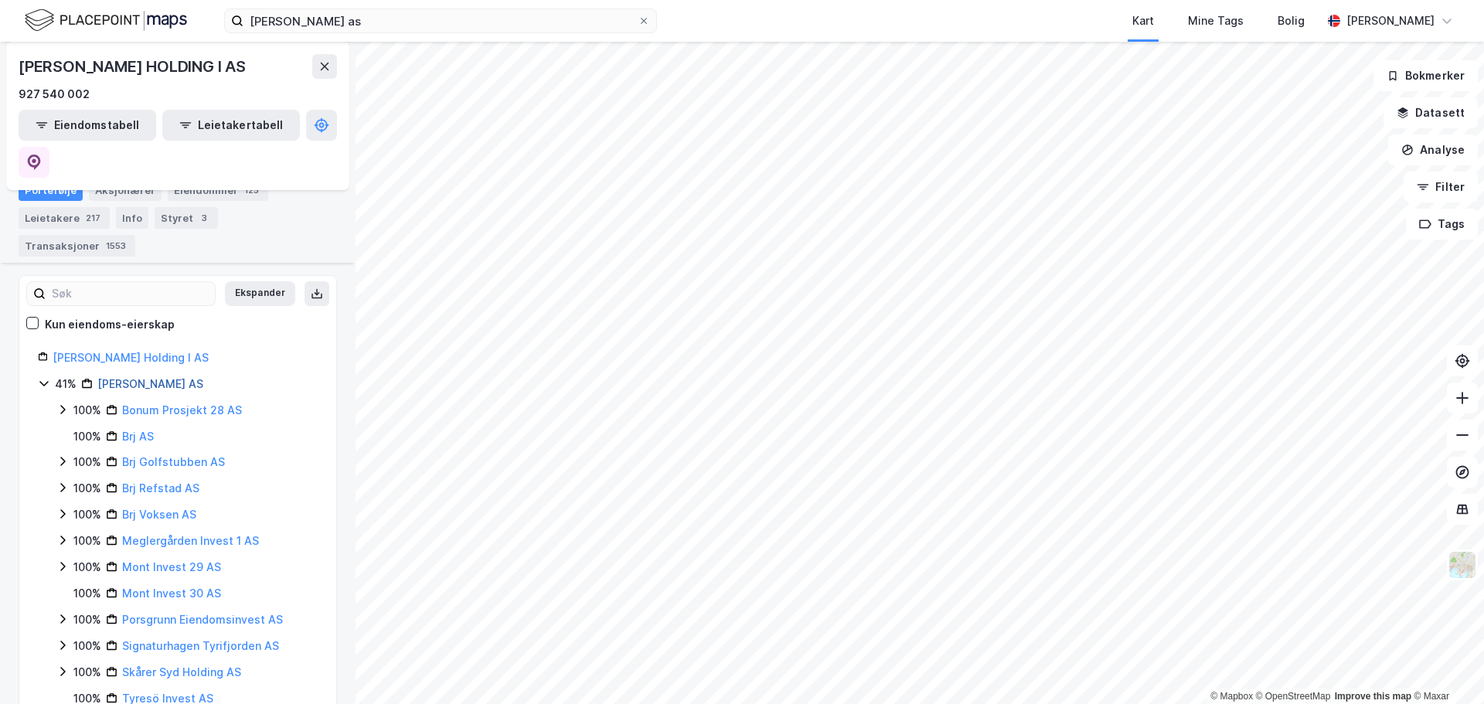
click at [168, 377] on link "[PERSON_NAME] AS" at bounding box center [150, 383] width 106 height 13
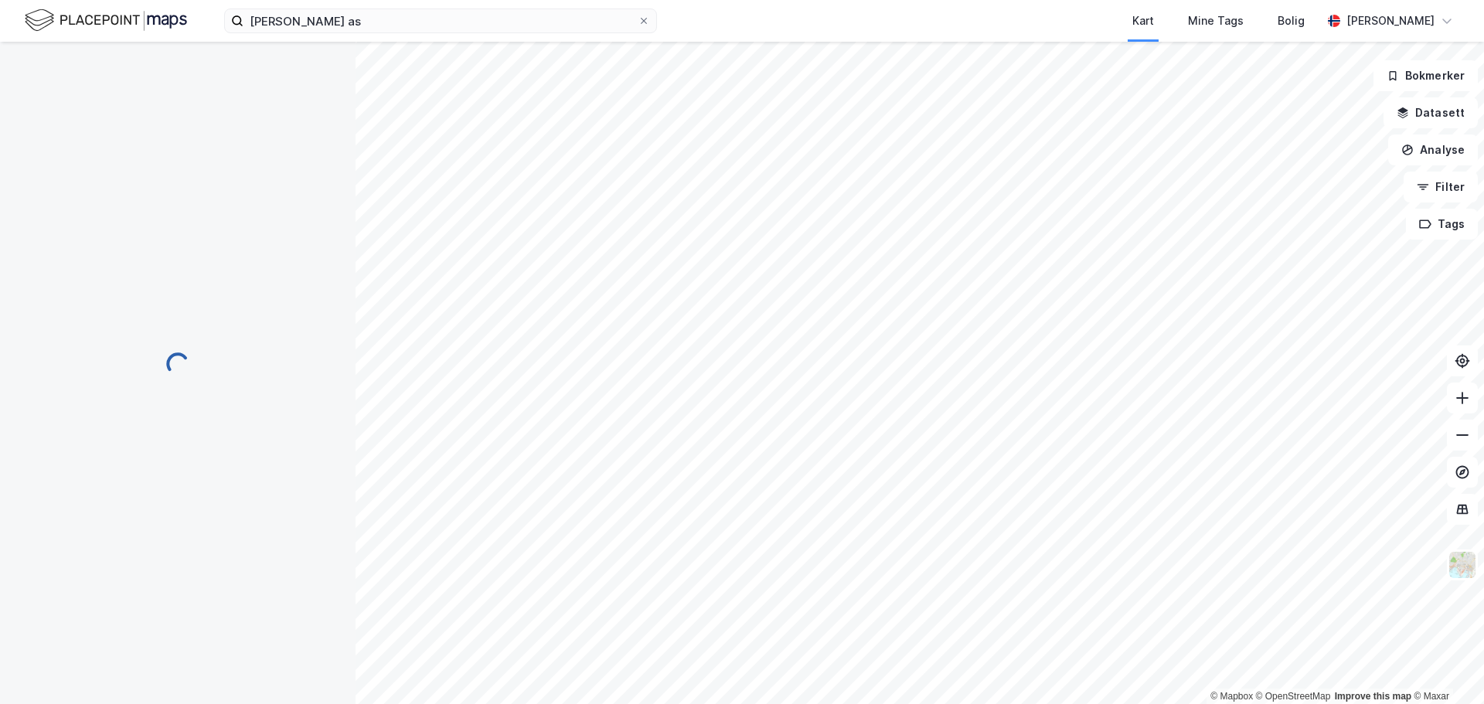
scroll to position [0, 0]
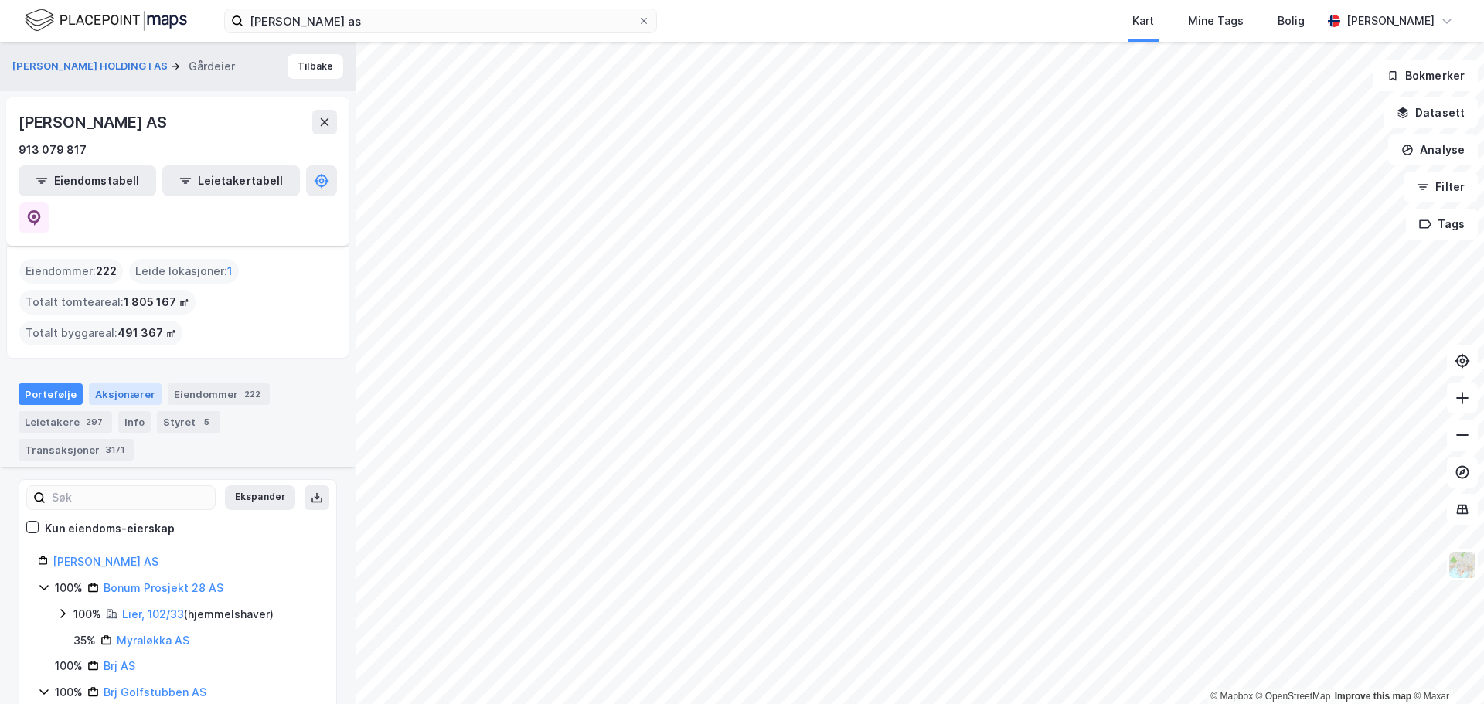
click at [125, 383] on div "Aksjonærer" at bounding box center [125, 394] width 73 height 22
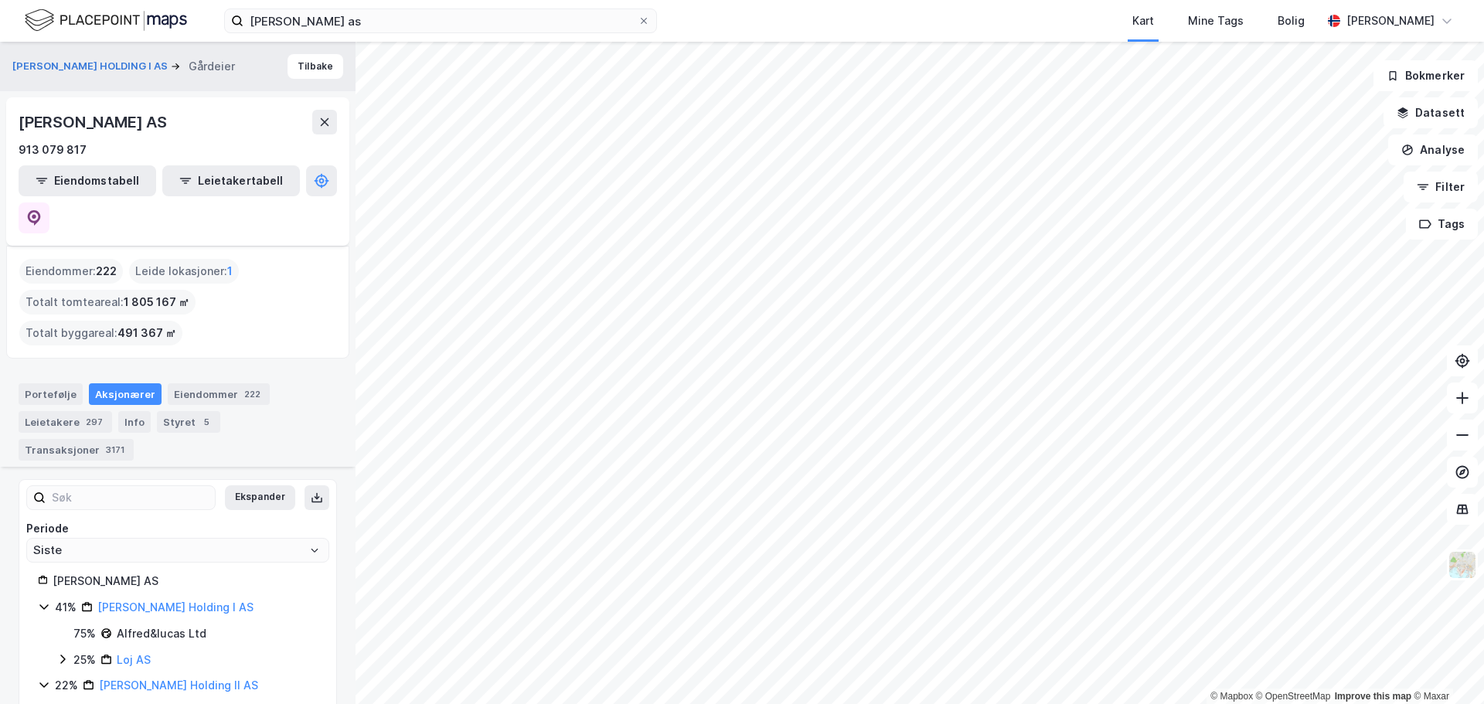
scroll to position [155, 0]
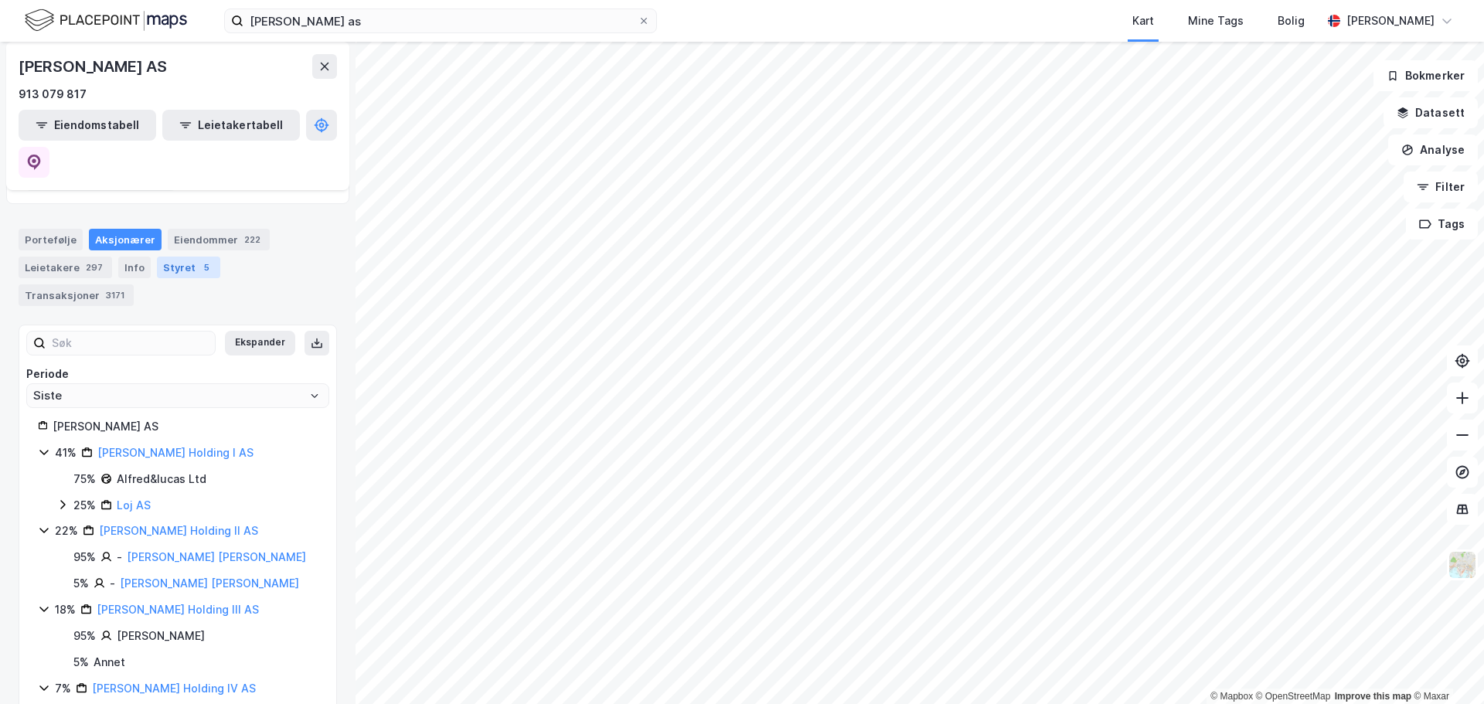
click at [171, 257] on div "Styret 5" at bounding box center [188, 268] width 63 height 22
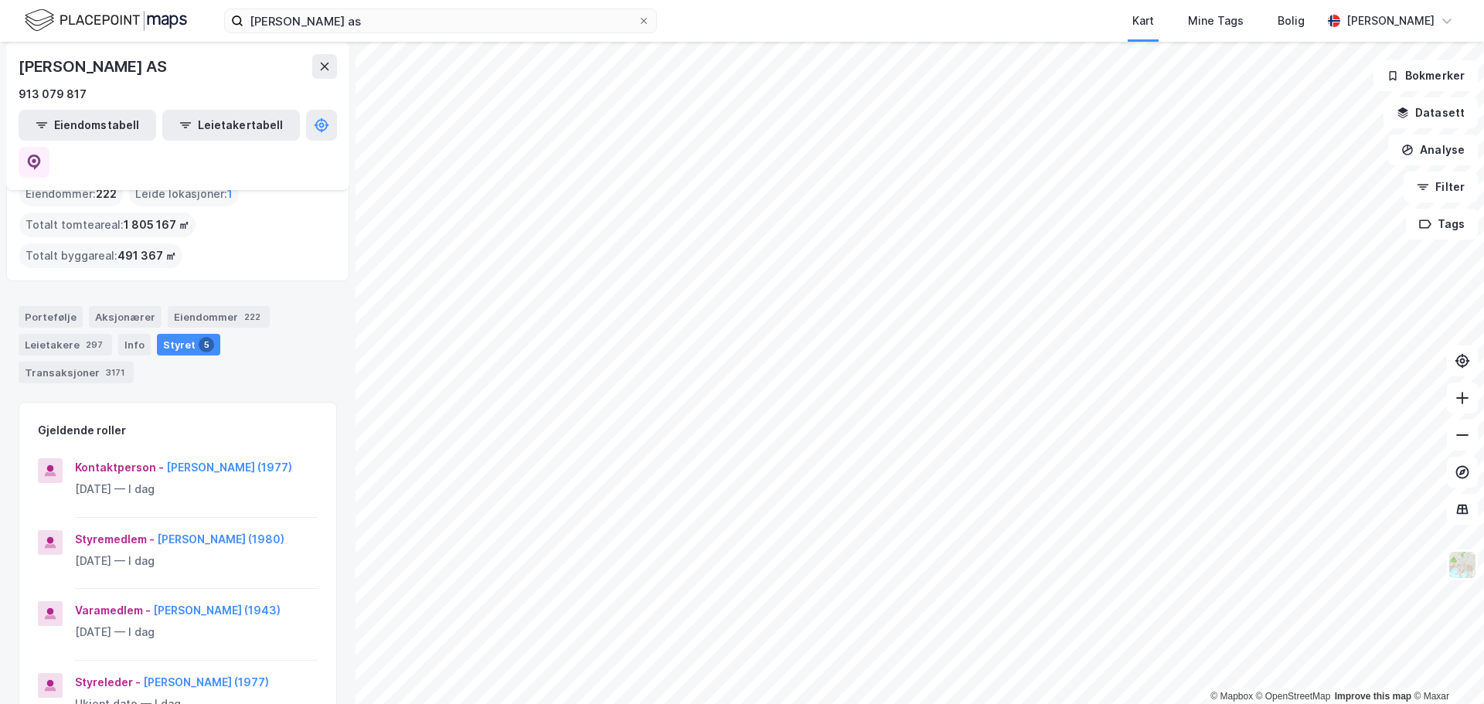
scroll to position [155, 0]
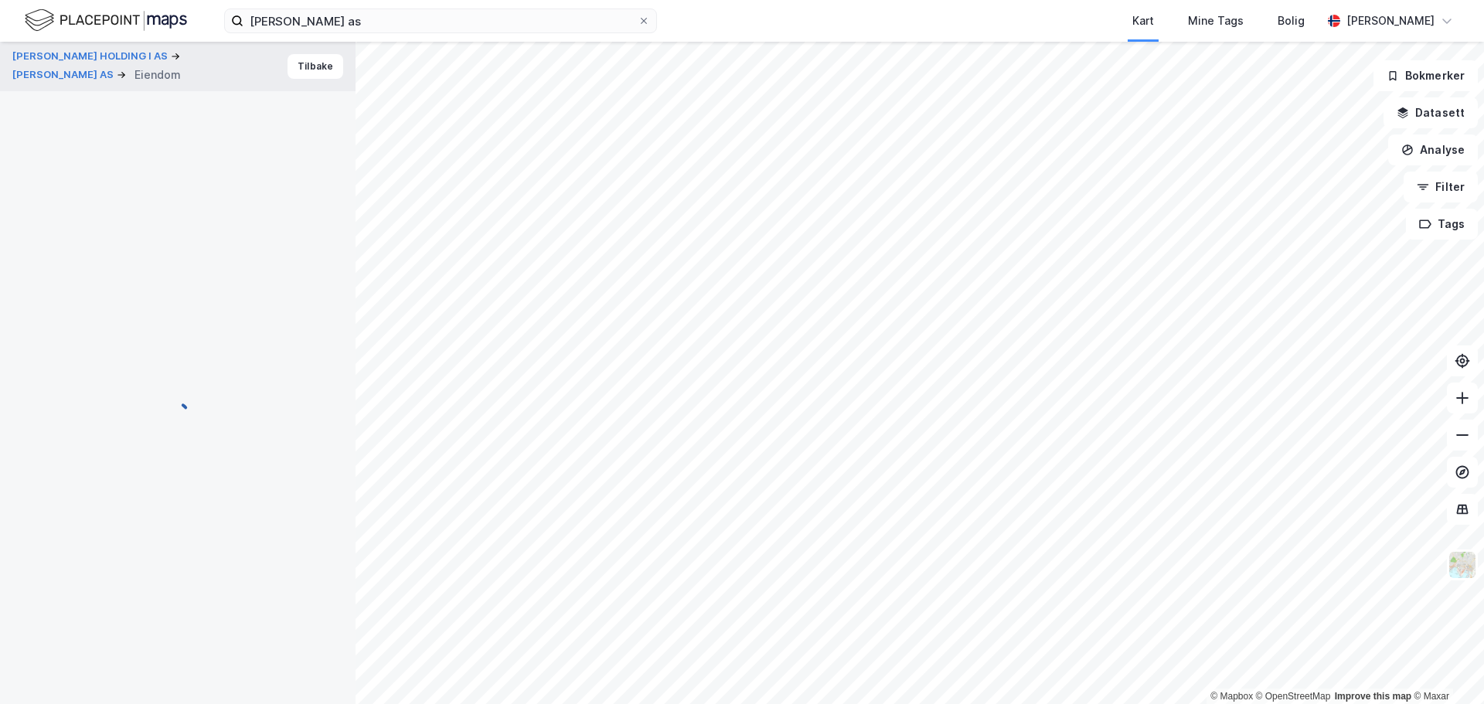
scroll to position [101, 0]
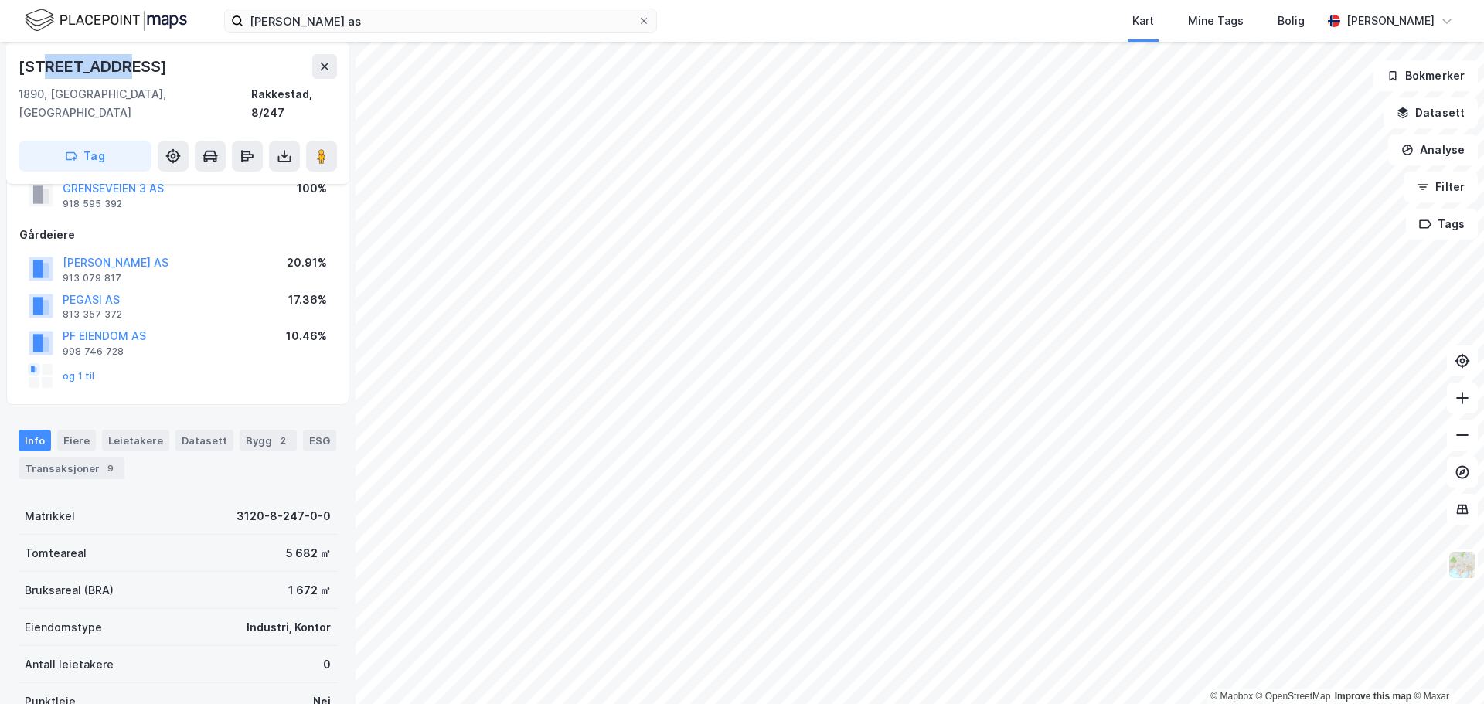
drag, startPoint x: 119, startPoint y: 66, endPoint x: 41, endPoint y: 63, distance: 78.1
click at [41, 64] on div "[STREET_ADDRESS]" at bounding box center [94, 66] width 151 height 25
click at [118, 62] on div "[STREET_ADDRESS]" at bounding box center [94, 66] width 151 height 25
drag, startPoint x: 125, startPoint y: 66, endPoint x: 20, endPoint y: 69, distance: 105.1
click at [20, 69] on div "[STREET_ADDRESS]" at bounding box center [94, 66] width 151 height 25
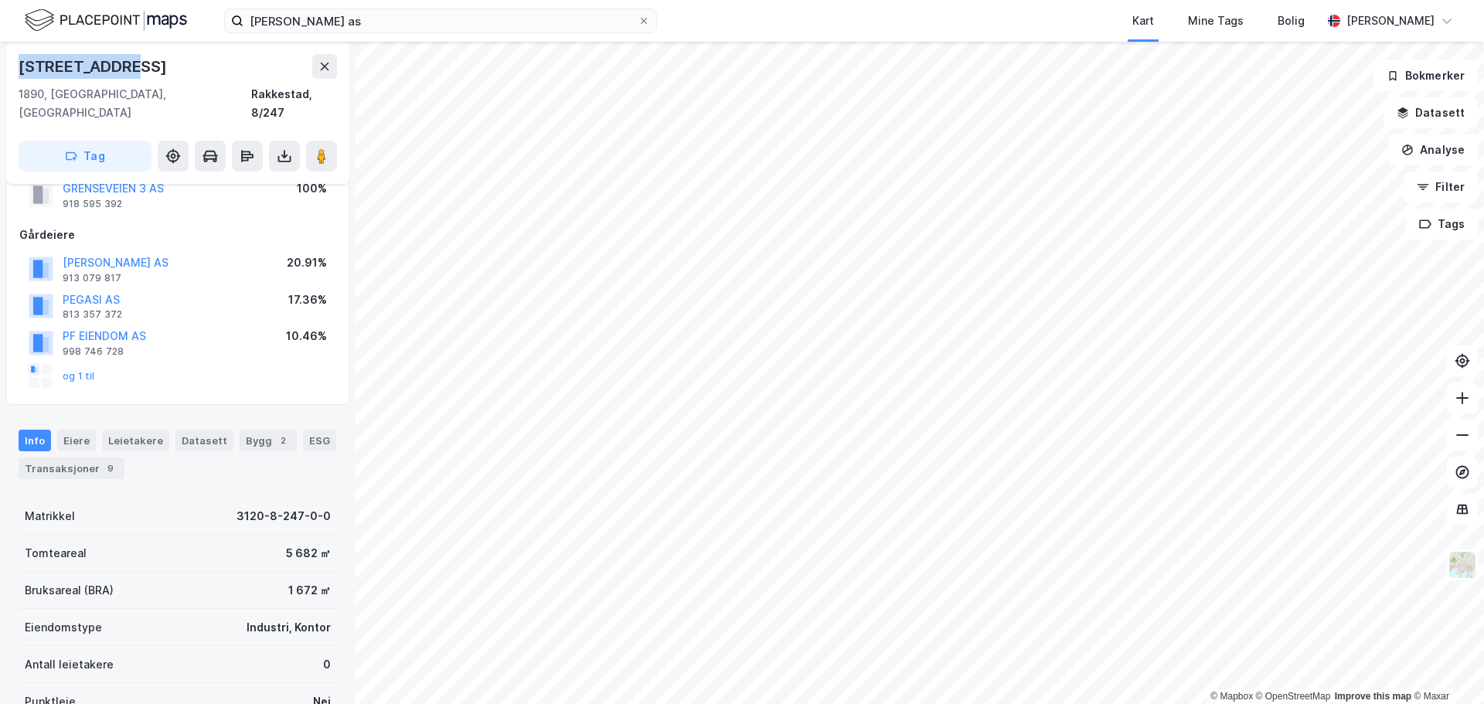
copy div "[STREET_ADDRESS]"
click at [74, 430] on div "Eiere" at bounding box center [76, 441] width 39 height 22
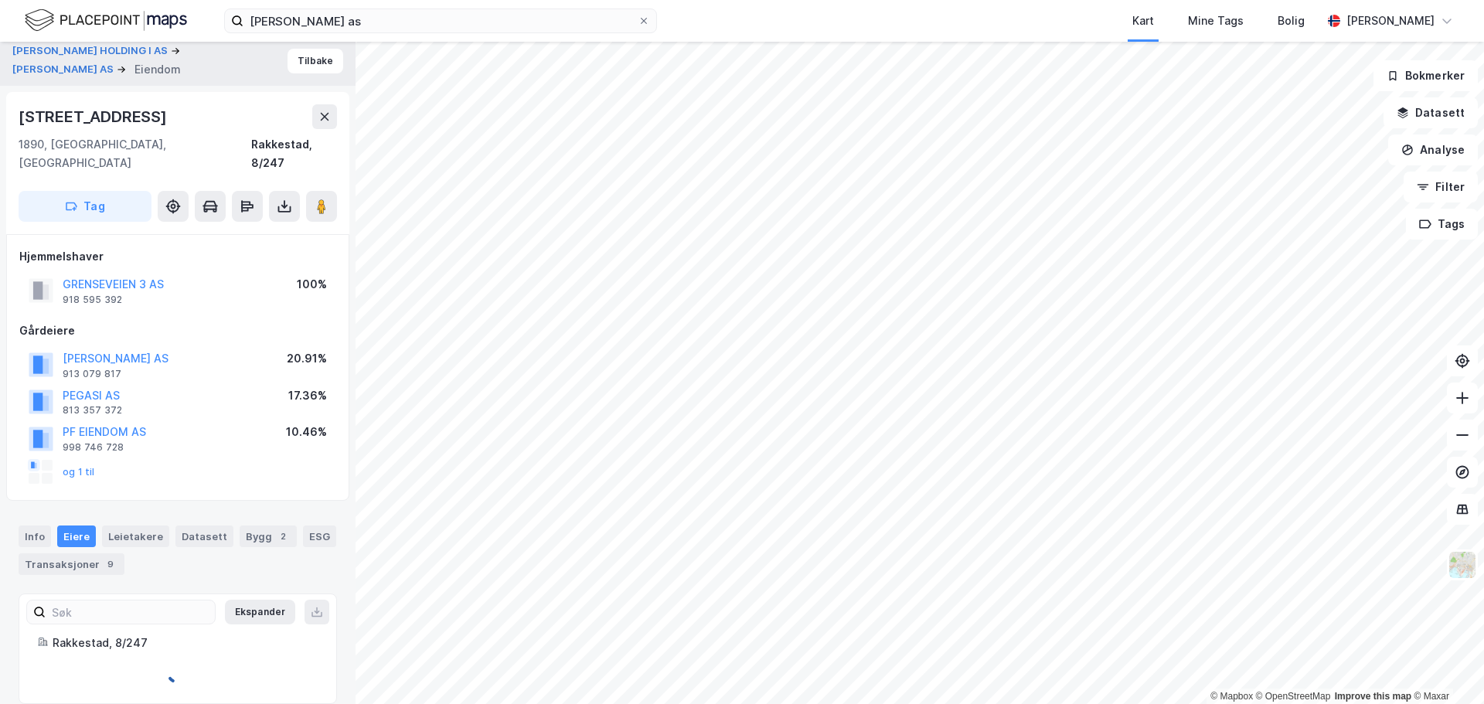
scroll to position [52, 0]
